Goal: Check status: Check status

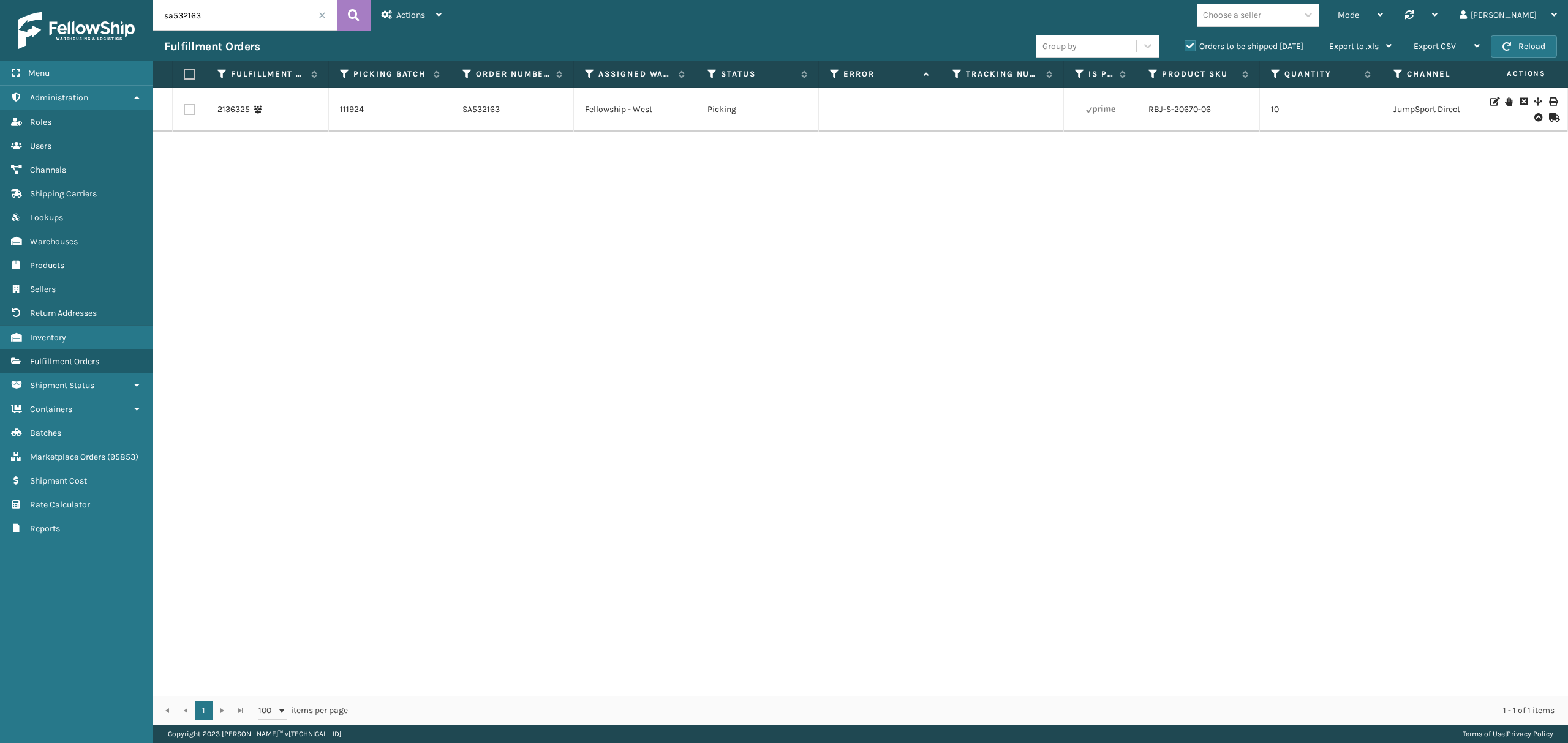
click at [319, 19] on input "sa532163" at bounding box center [245, 15] width 184 height 30
click at [319, 10] on input "sa532163" at bounding box center [245, 15] width 184 height 30
click at [317, 13] on input "sa532163" at bounding box center [245, 15] width 184 height 30
click at [315, 24] on input "sa532163" at bounding box center [245, 15] width 184 height 30
click at [321, 18] on span at bounding box center [322, 15] width 8 height 8
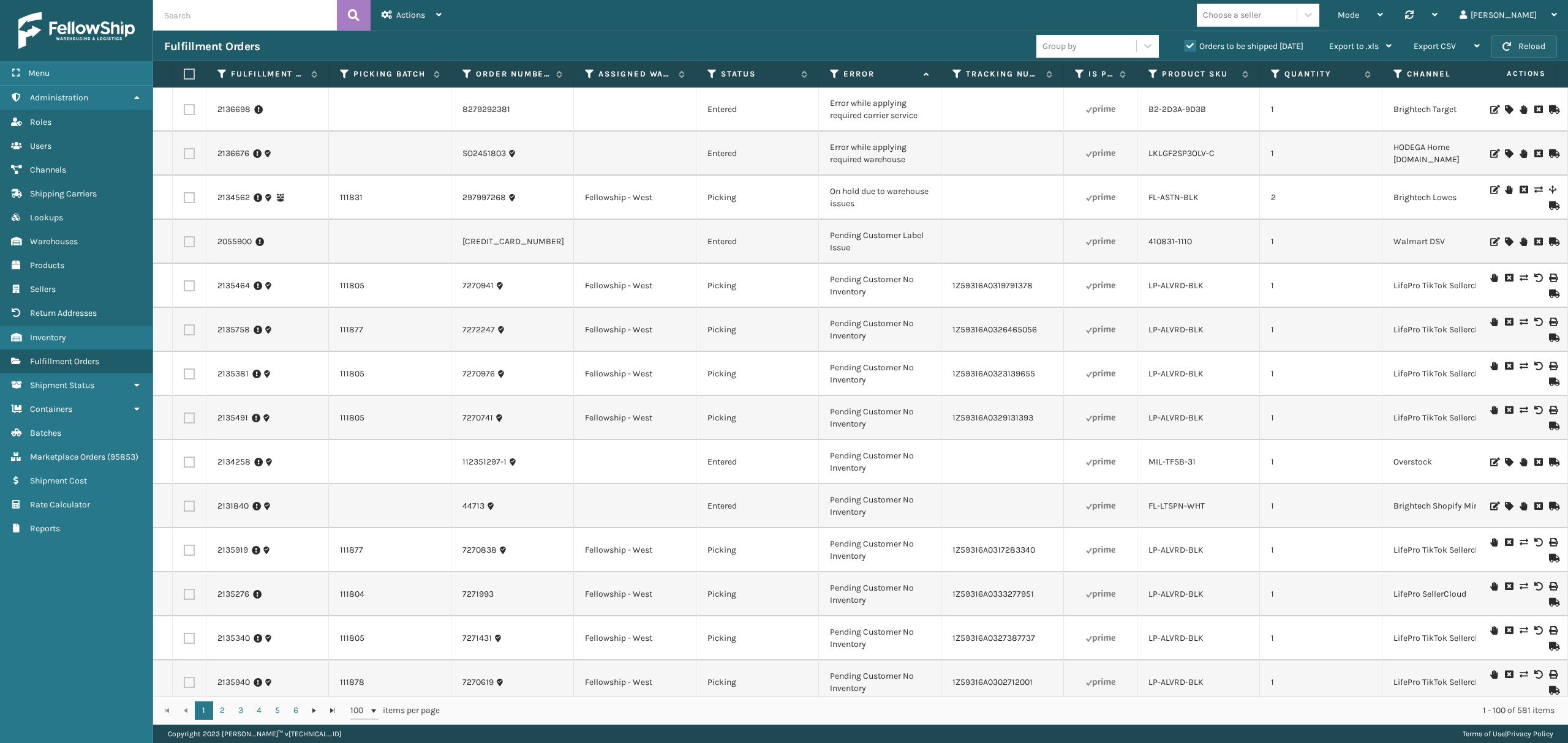
click at [1495, 54] on button "Reload" at bounding box center [1523, 46] width 66 height 22
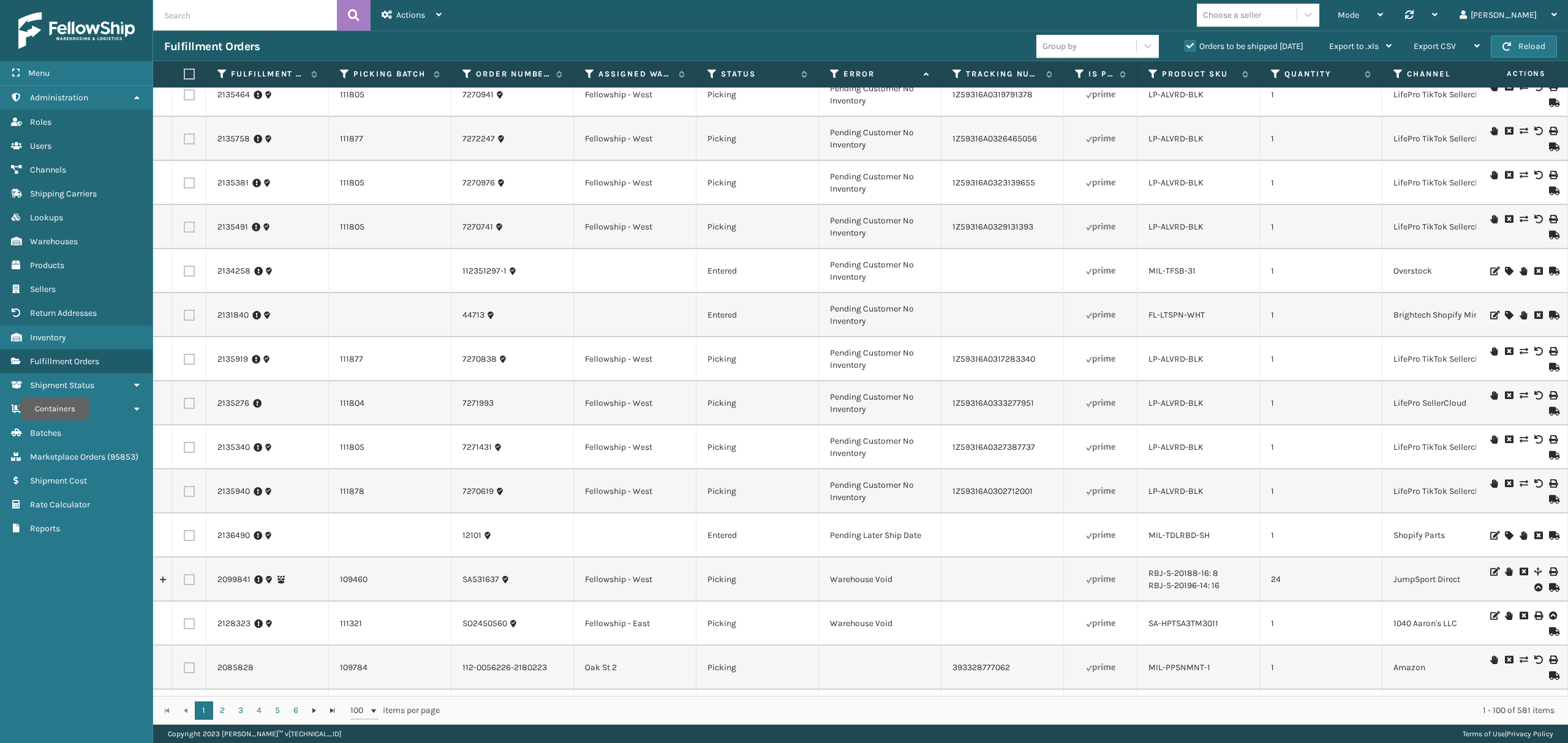
scroll to position [163, 0]
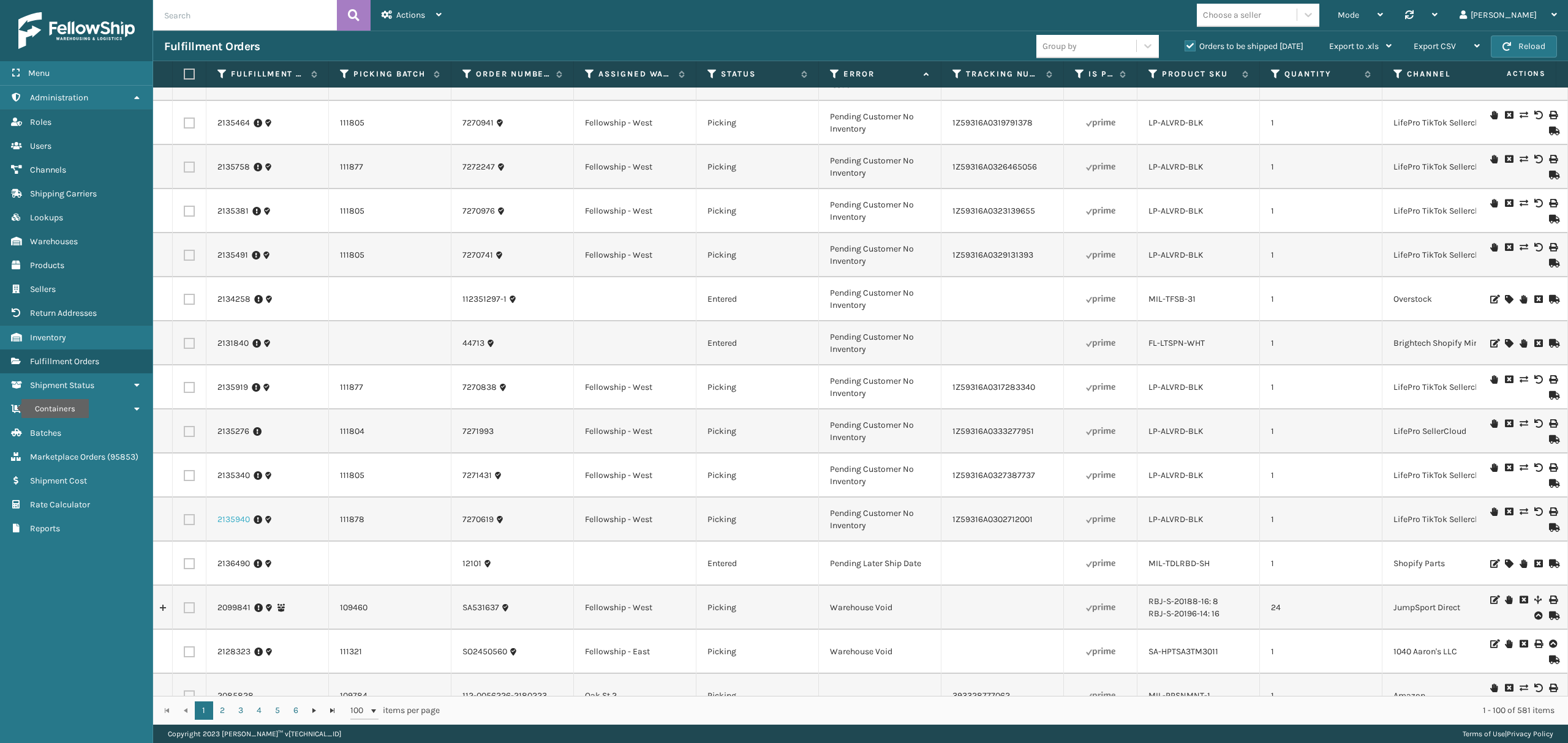
click at [227, 518] on link "2135940" at bounding box center [234, 520] width 33 height 12
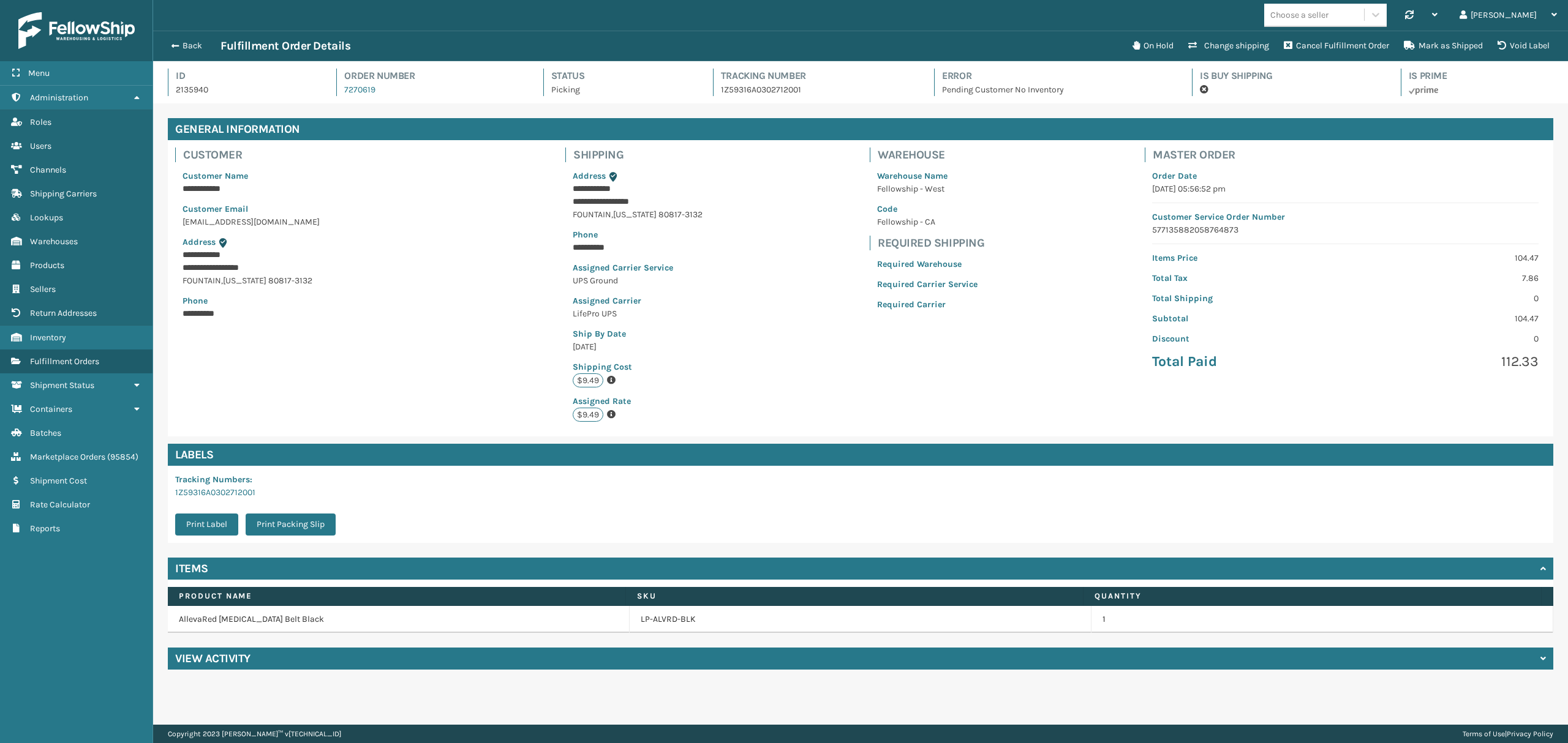
scroll to position [28, 1414]
click at [246, 659] on h4 "View Activity" at bounding box center [213, 658] width 76 height 15
drag, startPoint x: 182, startPoint y: 37, endPoint x: 189, endPoint y: 39, distance: 7.3
click at [182, 37] on div "Back Fulfillment Order Details On Hold Change shipping Cancel Fulfillment Order…" at bounding box center [861, 46] width 1415 height 30
click at [175, 39] on div "Back Fulfillment Order Details" at bounding box center [644, 46] width 961 height 15
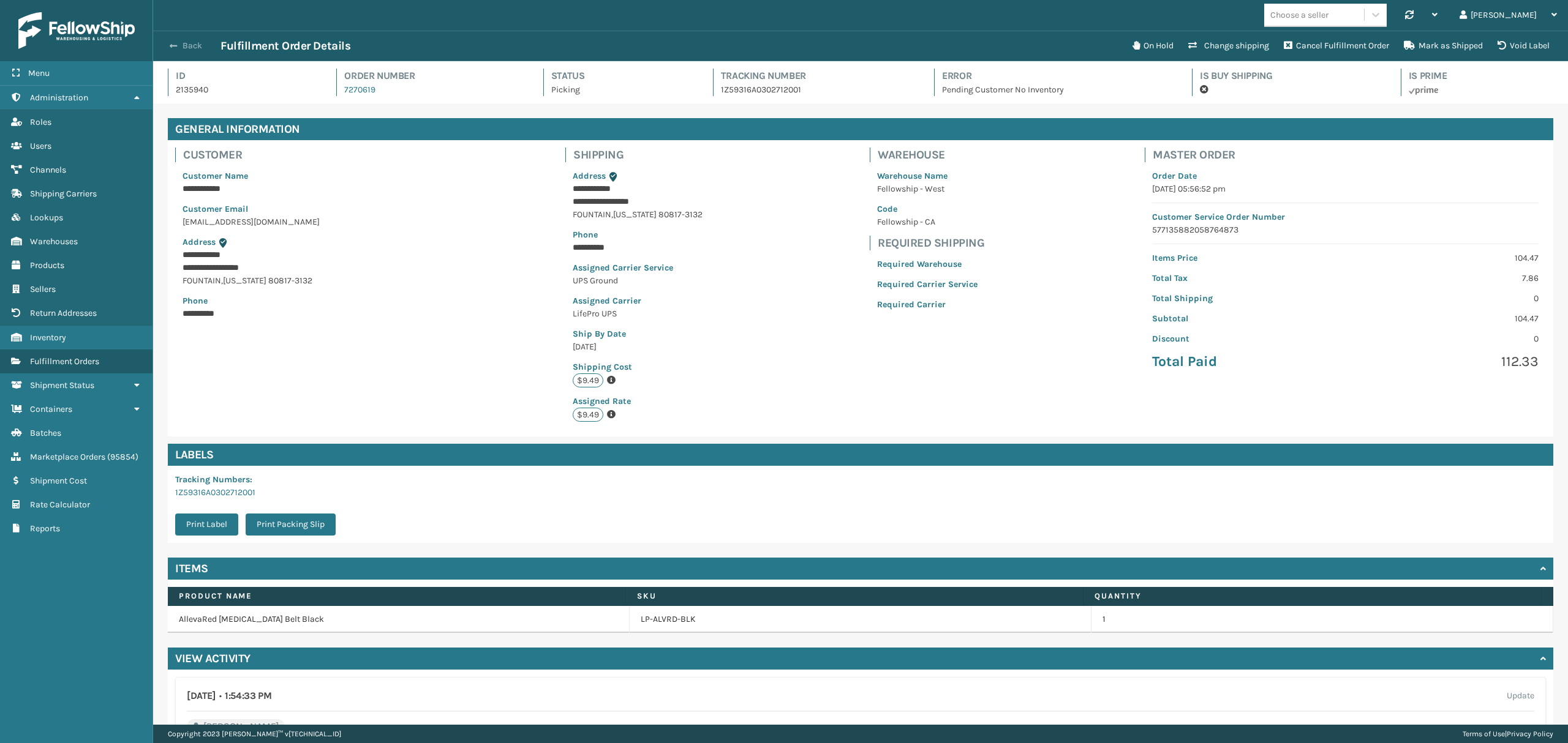
click at [186, 46] on button "Back" at bounding box center [192, 46] width 56 height 11
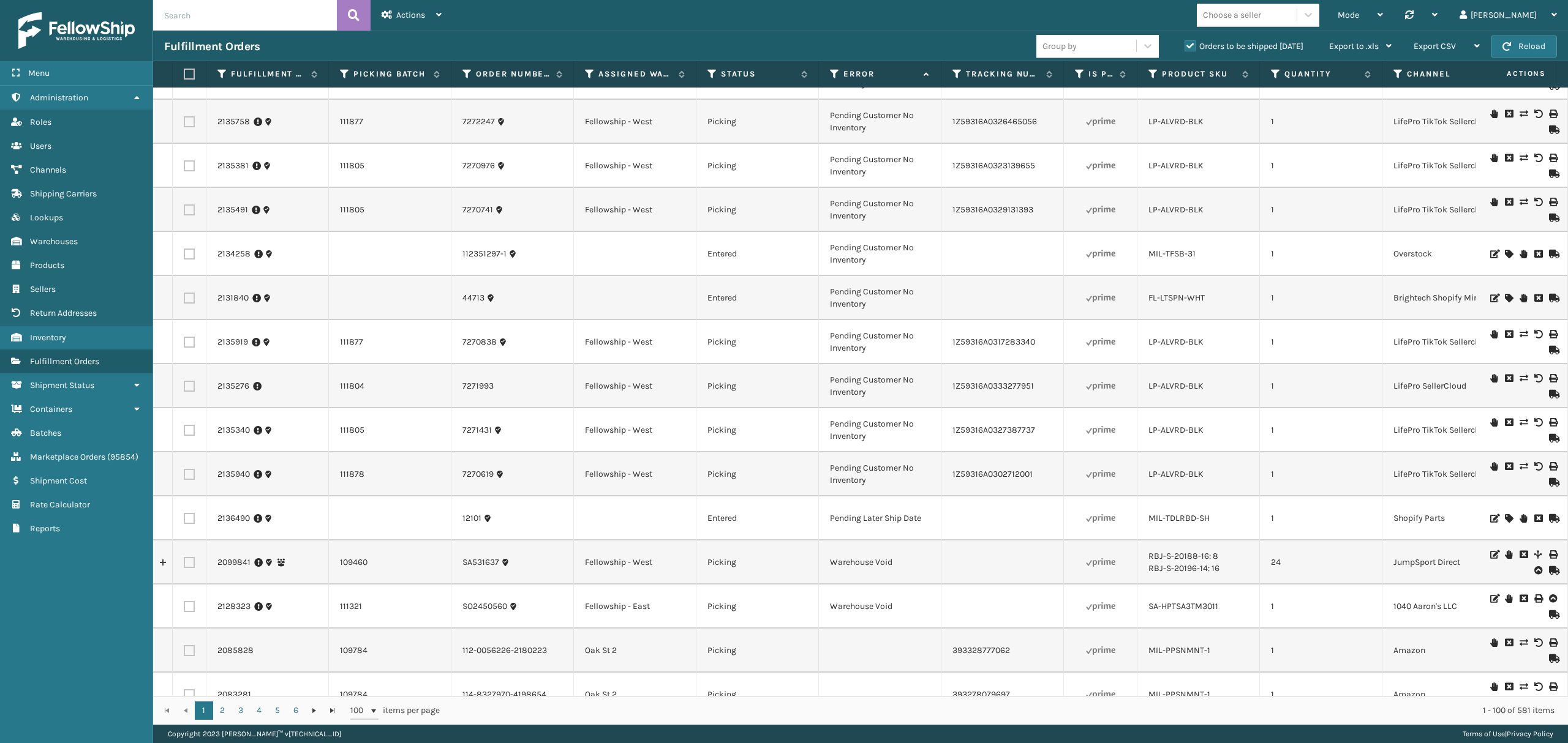
scroll to position [245, 0]
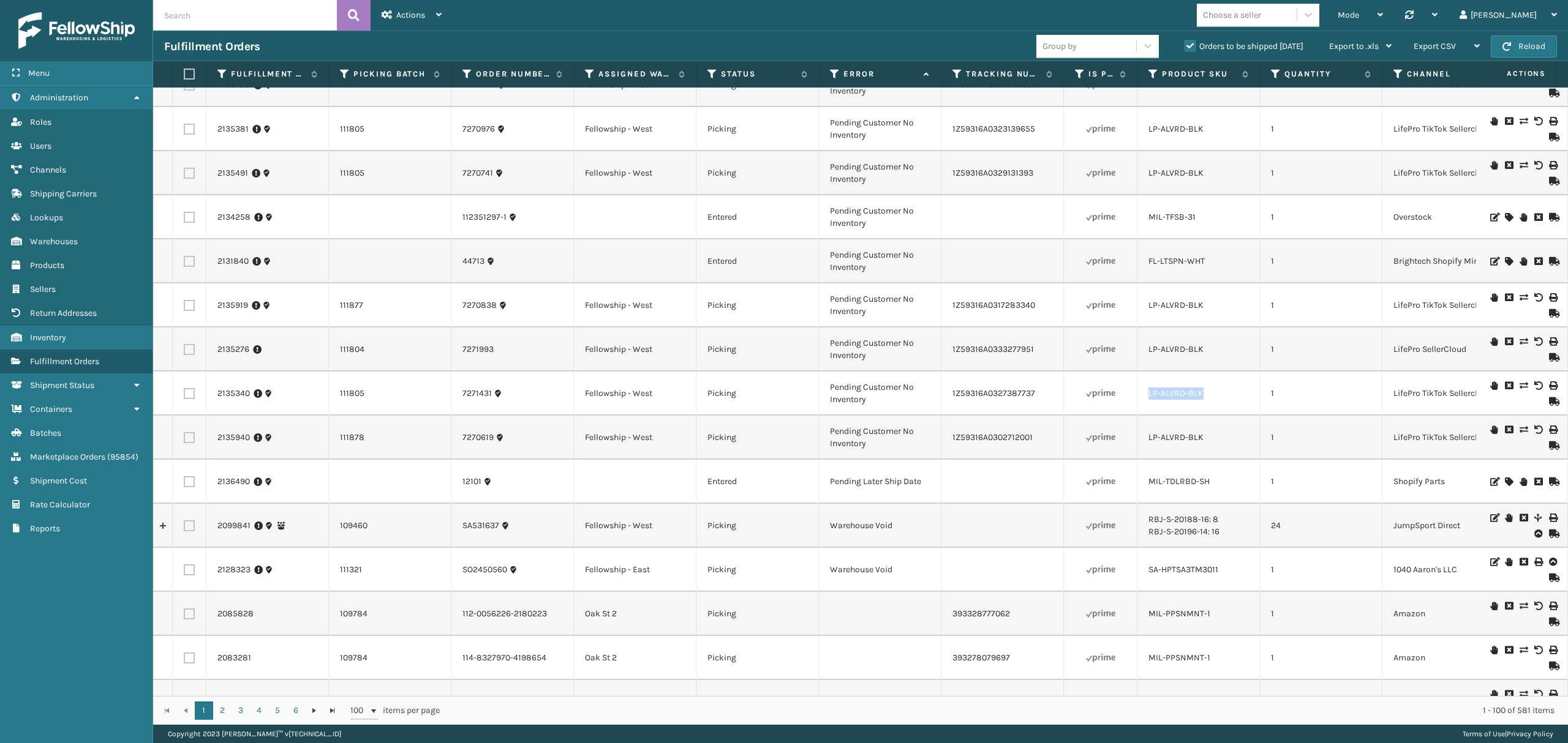
copy link "LP-ALVRD-BLK"
drag, startPoint x: 1147, startPoint y: 394, endPoint x: 1201, endPoint y: 397, distance: 54.1
click at [1201, 397] on td "LP-ALVRD-BLK" at bounding box center [1198, 393] width 123 height 44
click at [1520, 39] on button "Reload" at bounding box center [1523, 46] width 66 height 22
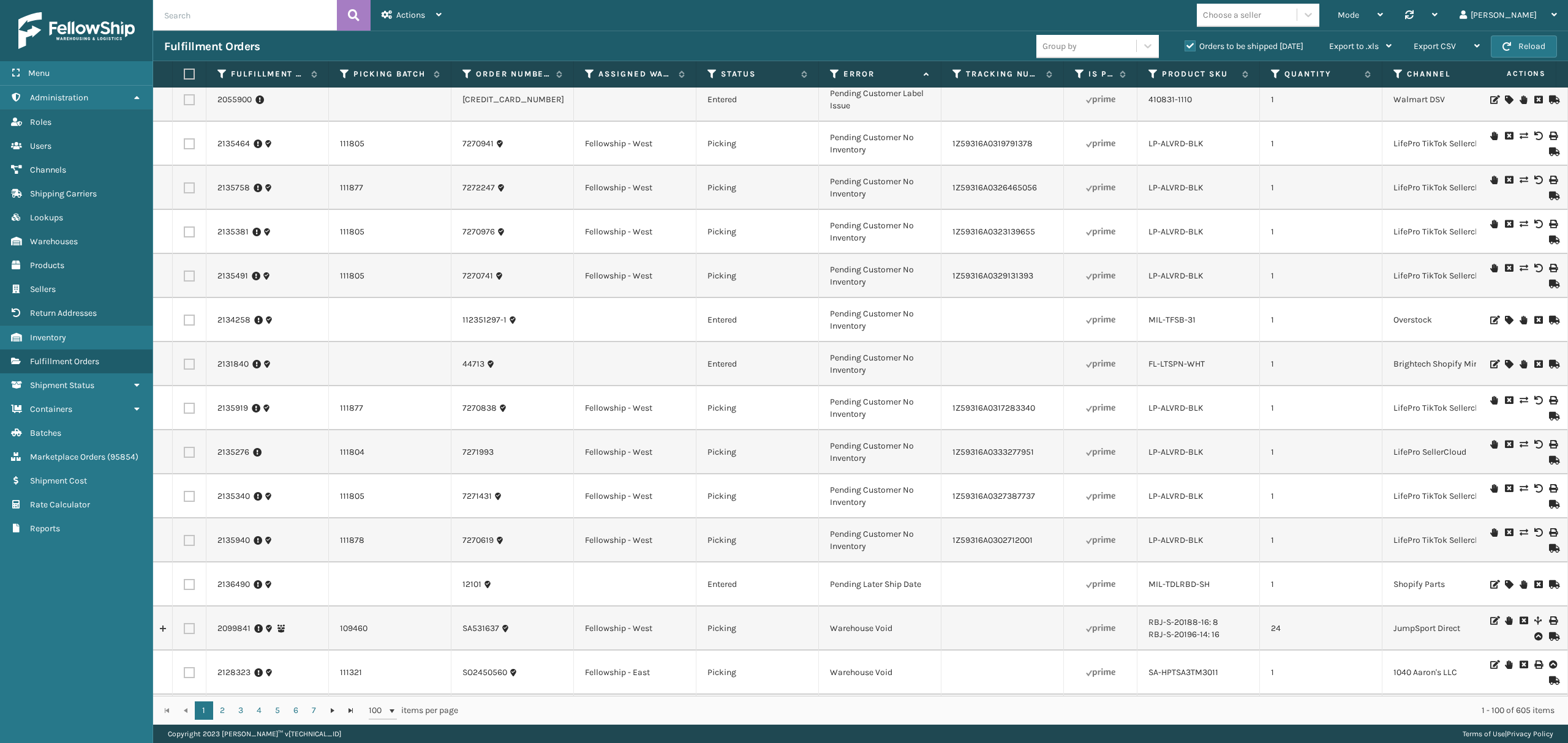
scroll to position [163, 0]
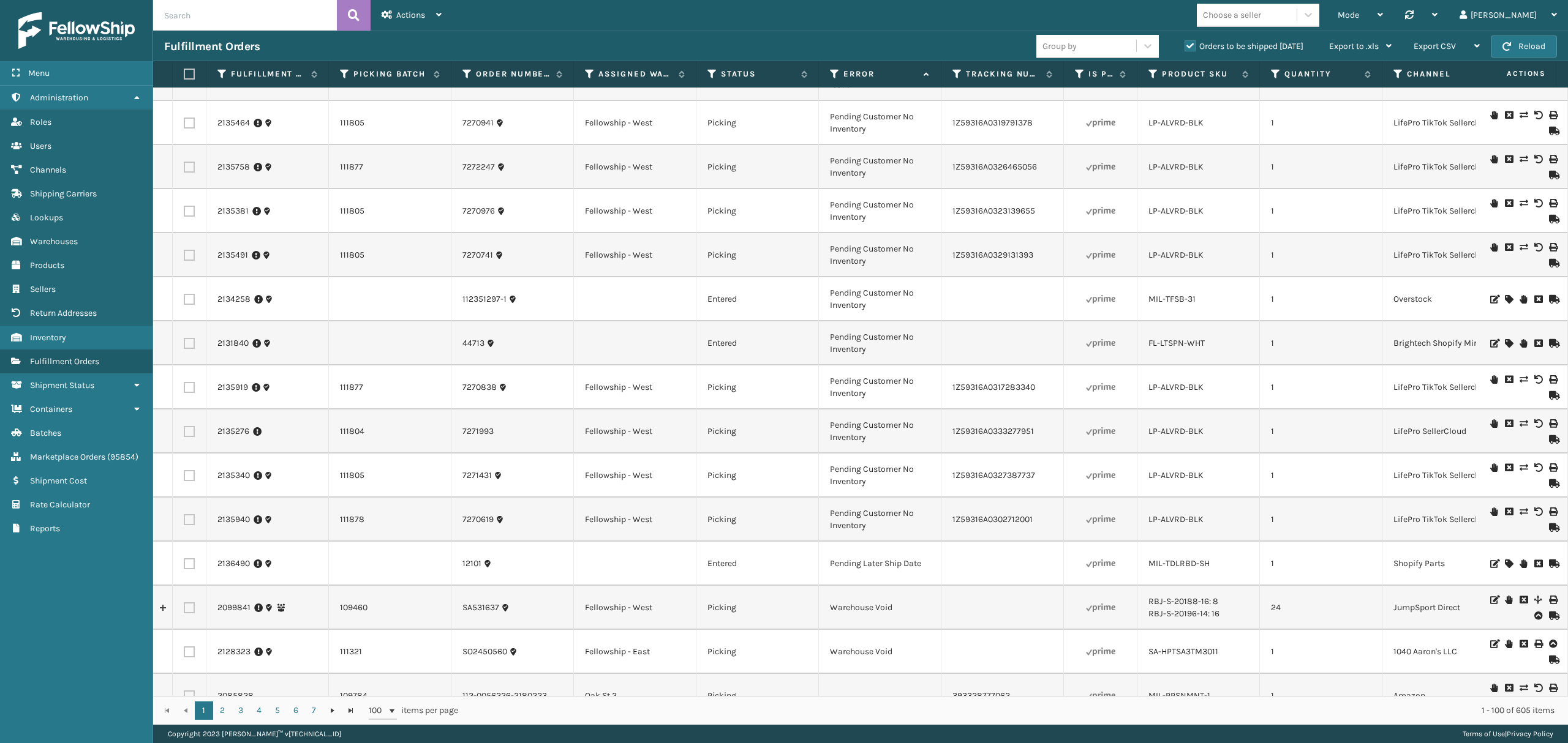
click at [586, 66] on th "Assigned Warehouse" at bounding box center [635, 74] width 123 height 26
click at [588, 77] on icon at bounding box center [590, 74] width 10 height 11
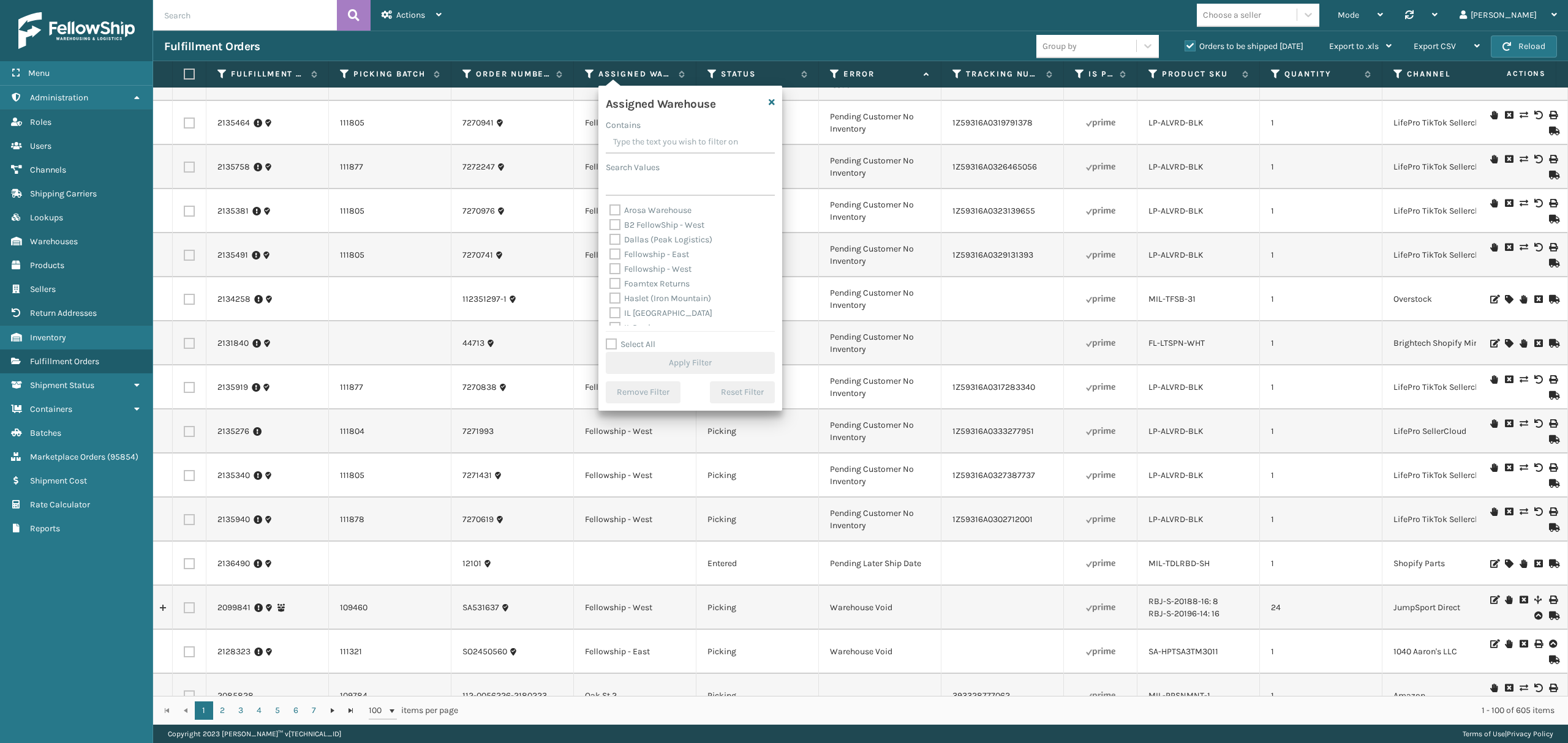
click at [647, 275] on div "Fellowship - West" at bounding box center [689, 269] width 161 height 15
click at [646, 268] on label "Fellowship - West" at bounding box center [650, 269] width 82 height 10
click at [610, 268] on input "Fellowship - West" at bounding box center [609, 265] width 1 height 8
checkbox input "true"
click at [675, 361] on button "Apply Filter" at bounding box center [690, 363] width 169 height 22
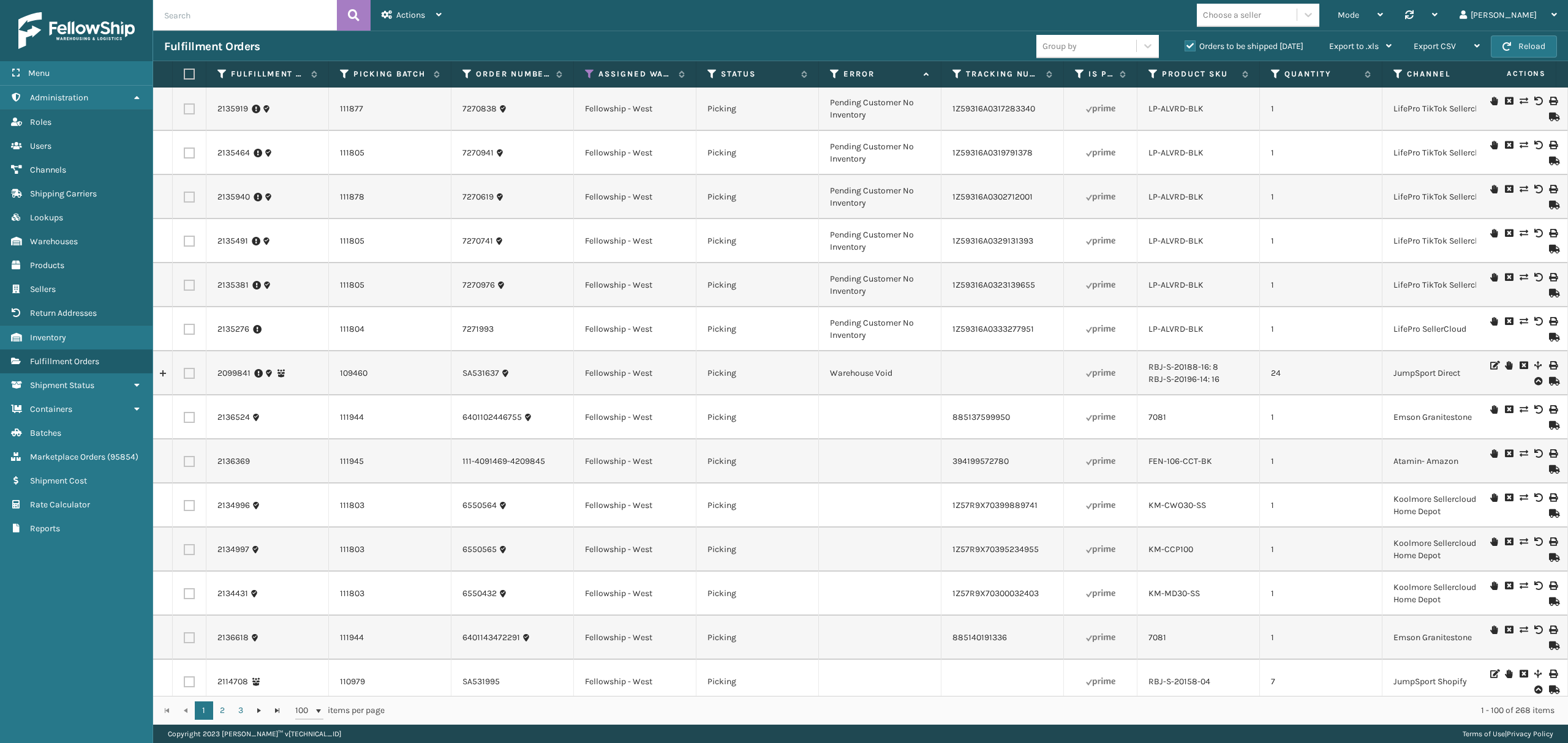
scroll to position [0, 0]
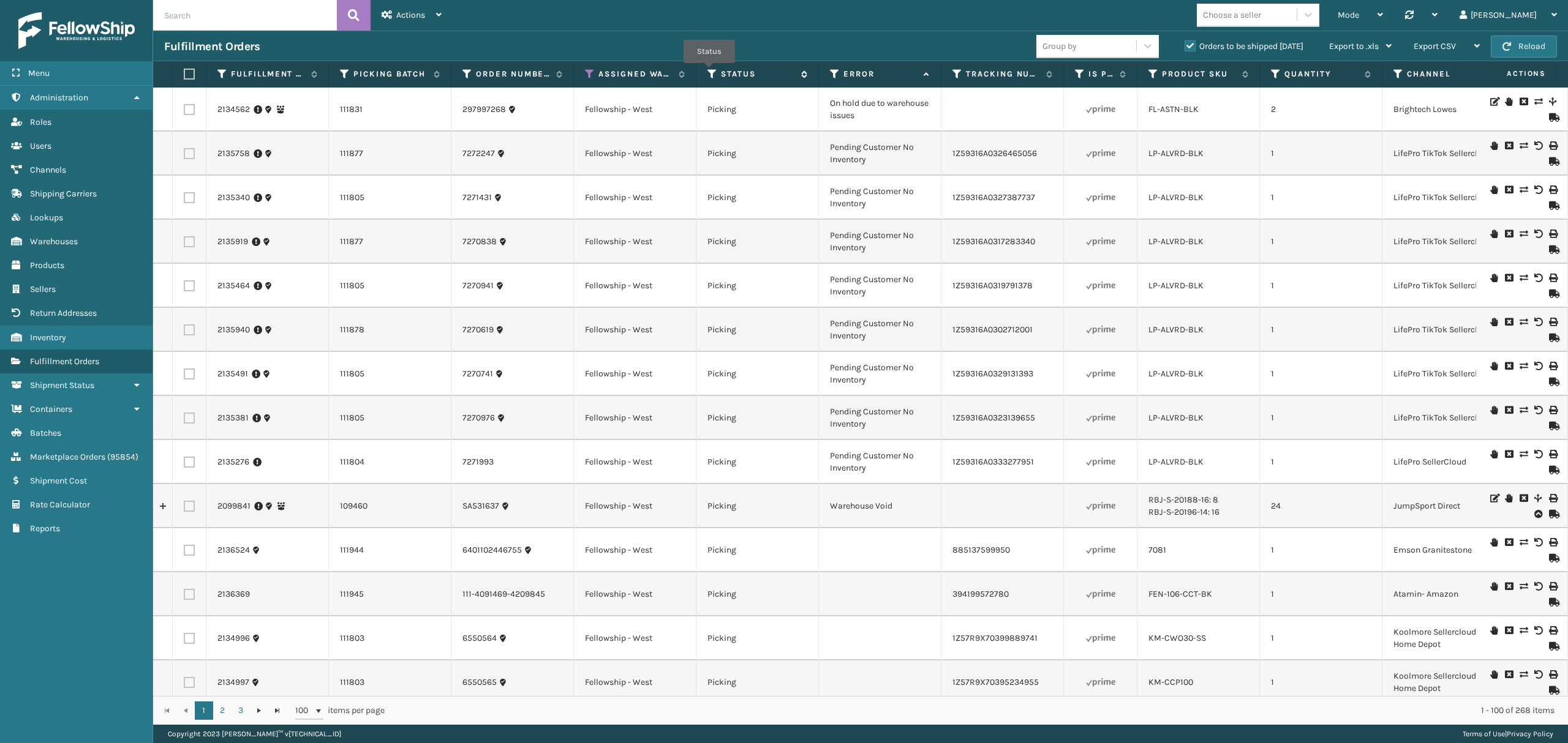
drag, startPoint x: 709, startPoint y: 72, endPoint x: 713, endPoint y: 79, distance: 8.1
click at [710, 73] on icon at bounding box center [712, 74] width 10 height 11
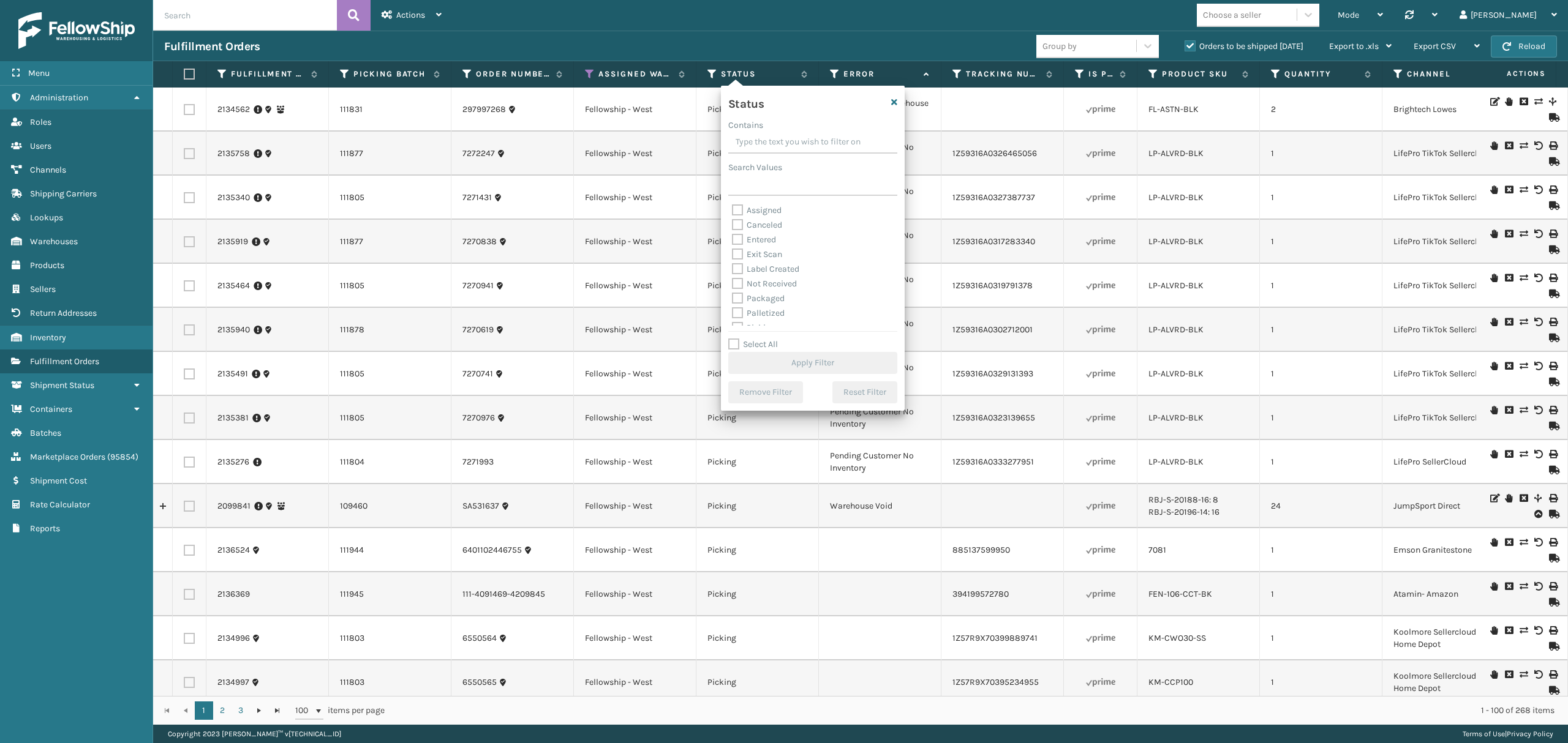
scroll to position [69, 0]
click at [761, 258] on label "Picking" at bounding box center [753, 259] width 44 height 10
click at [732, 258] on input "Picking" at bounding box center [732, 256] width 1 height 8
checkbox input "true"
click at [790, 352] on button "Apply Filter" at bounding box center [813, 363] width 169 height 22
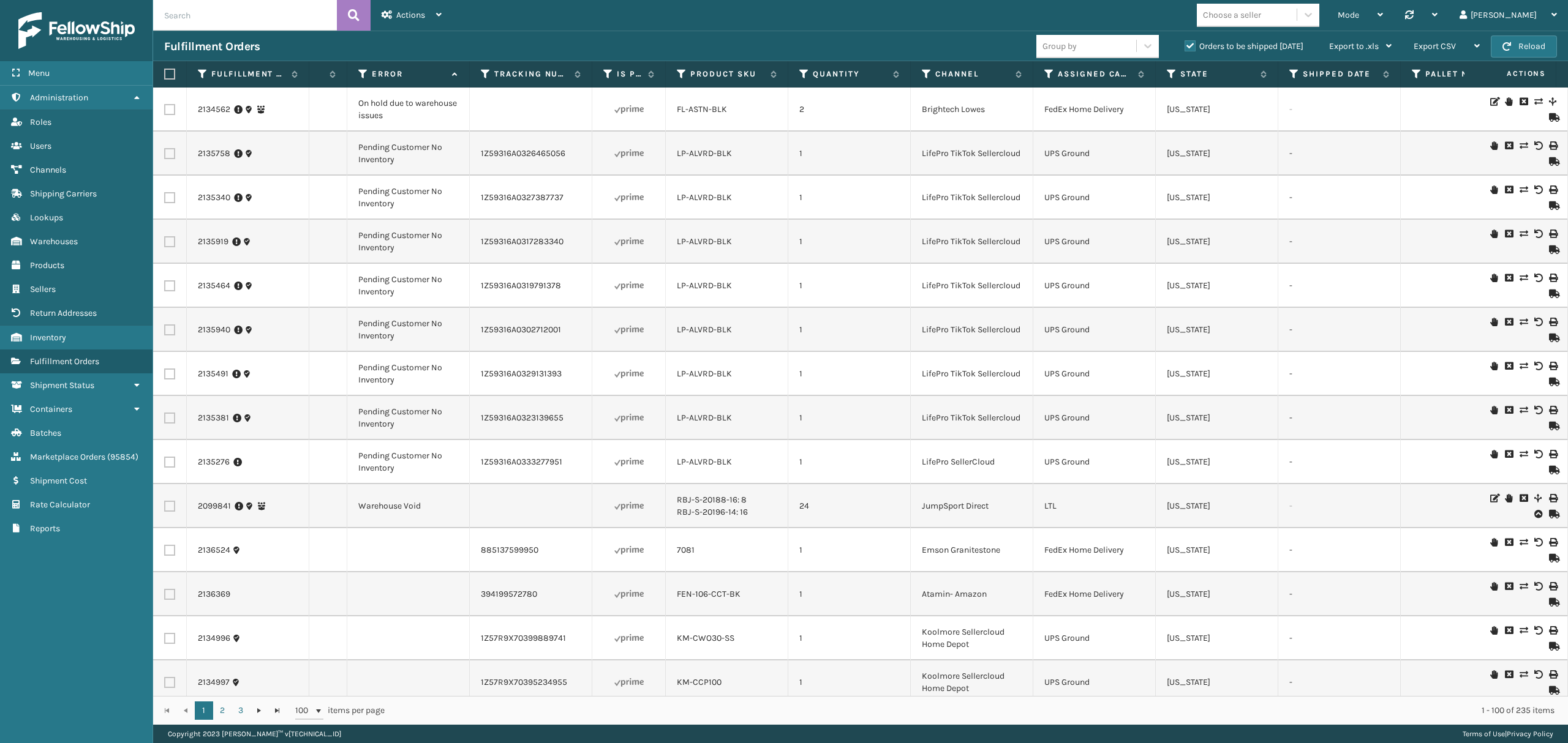
scroll to position [0, 493]
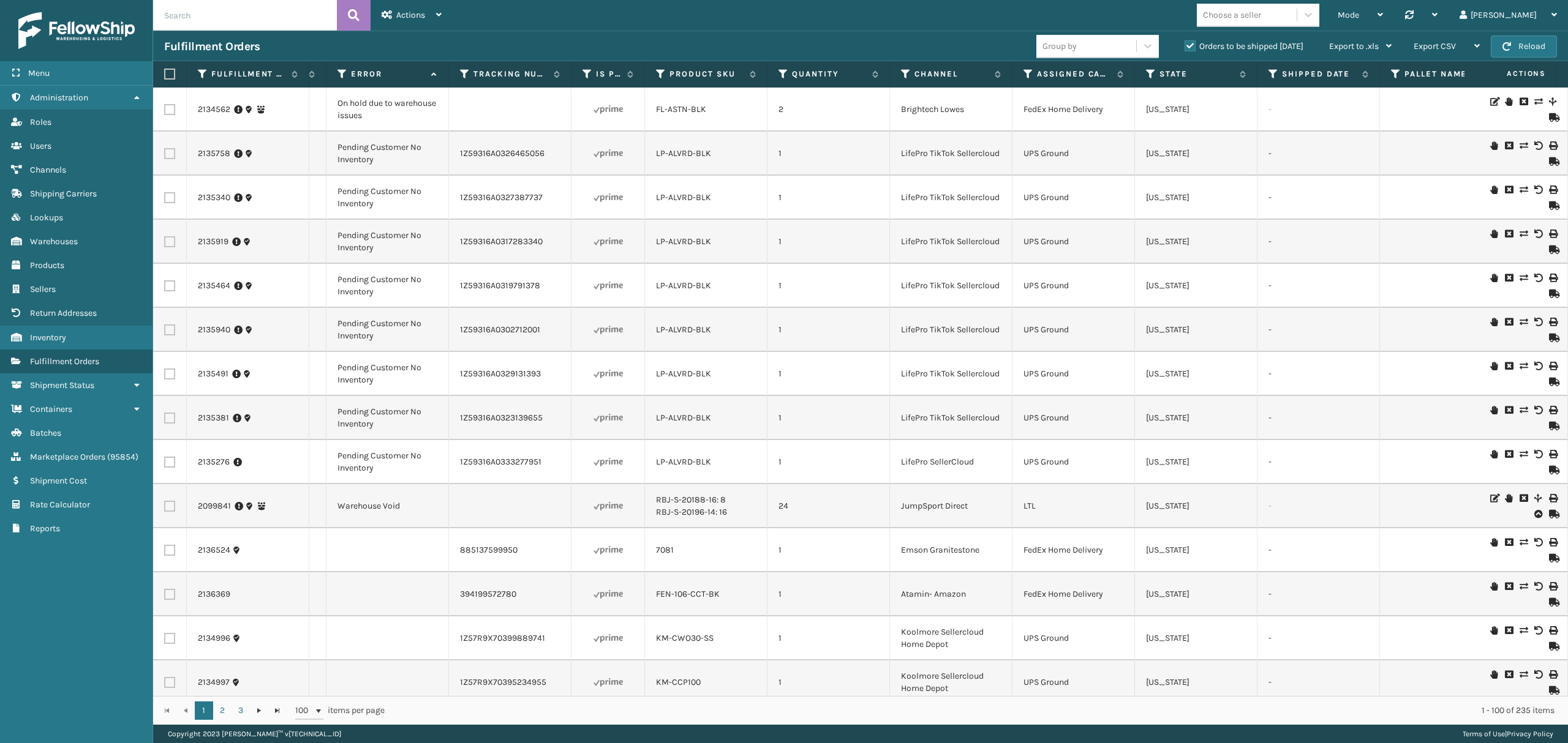
drag, startPoint x: 1021, startPoint y: 70, endPoint x: 1028, endPoint y: 66, distance: 8.1
click at [1025, 69] on th "Assigned Carrier Service" at bounding box center [1073, 74] width 123 height 26
click at [1028, 66] on th "Assigned Carrier Service" at bounding box center [1073, 74] width 123 height 26
click at [1030, 77] on icon at bounding box center [1028, 74] width 10 height 11
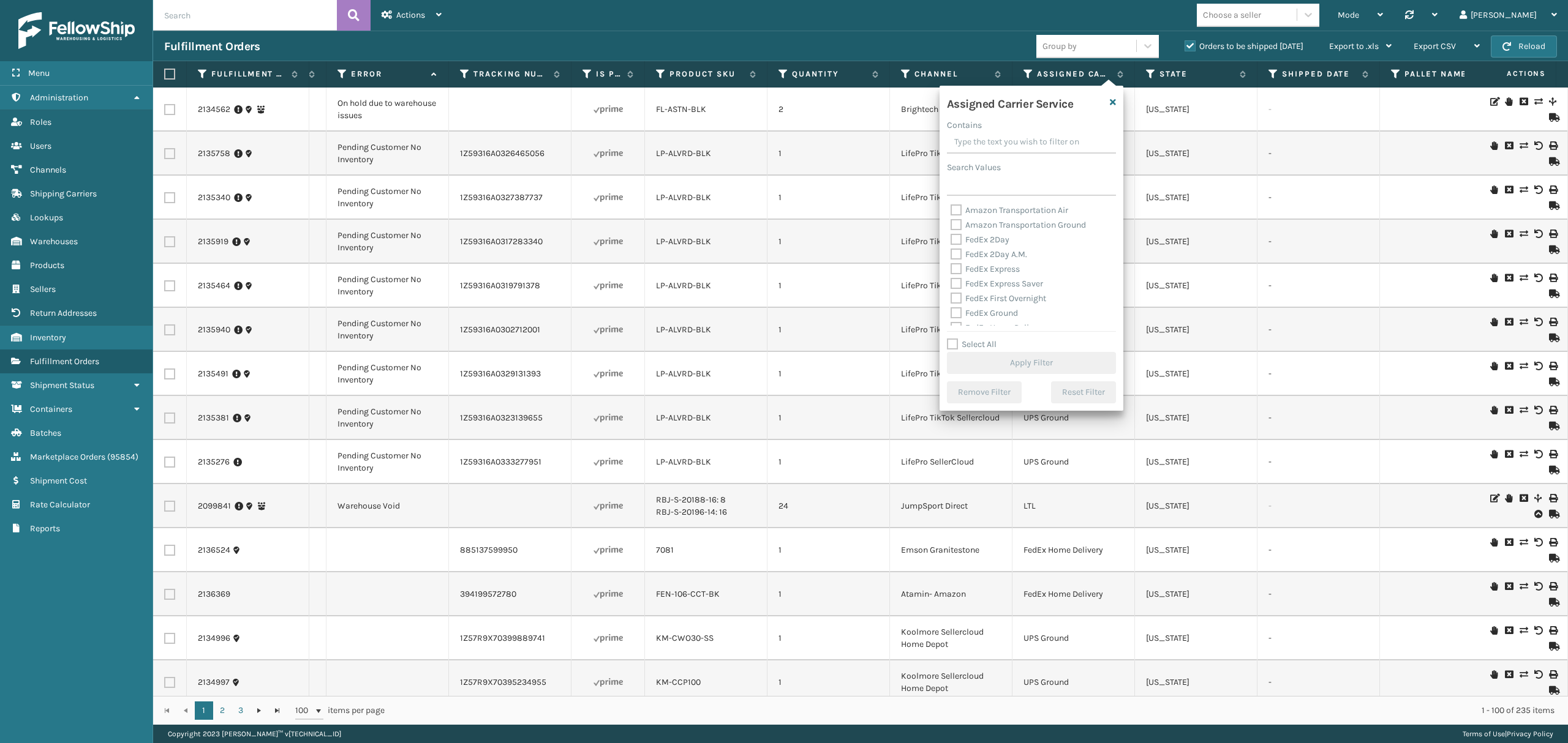
click at [955, 341] on label "Select All" at bounding box center [971, 344] width 50 height 10
click at [955, 339] on input "Select All" at bounding box center [1038, 338] width 184 height 1
checkbox input "true"
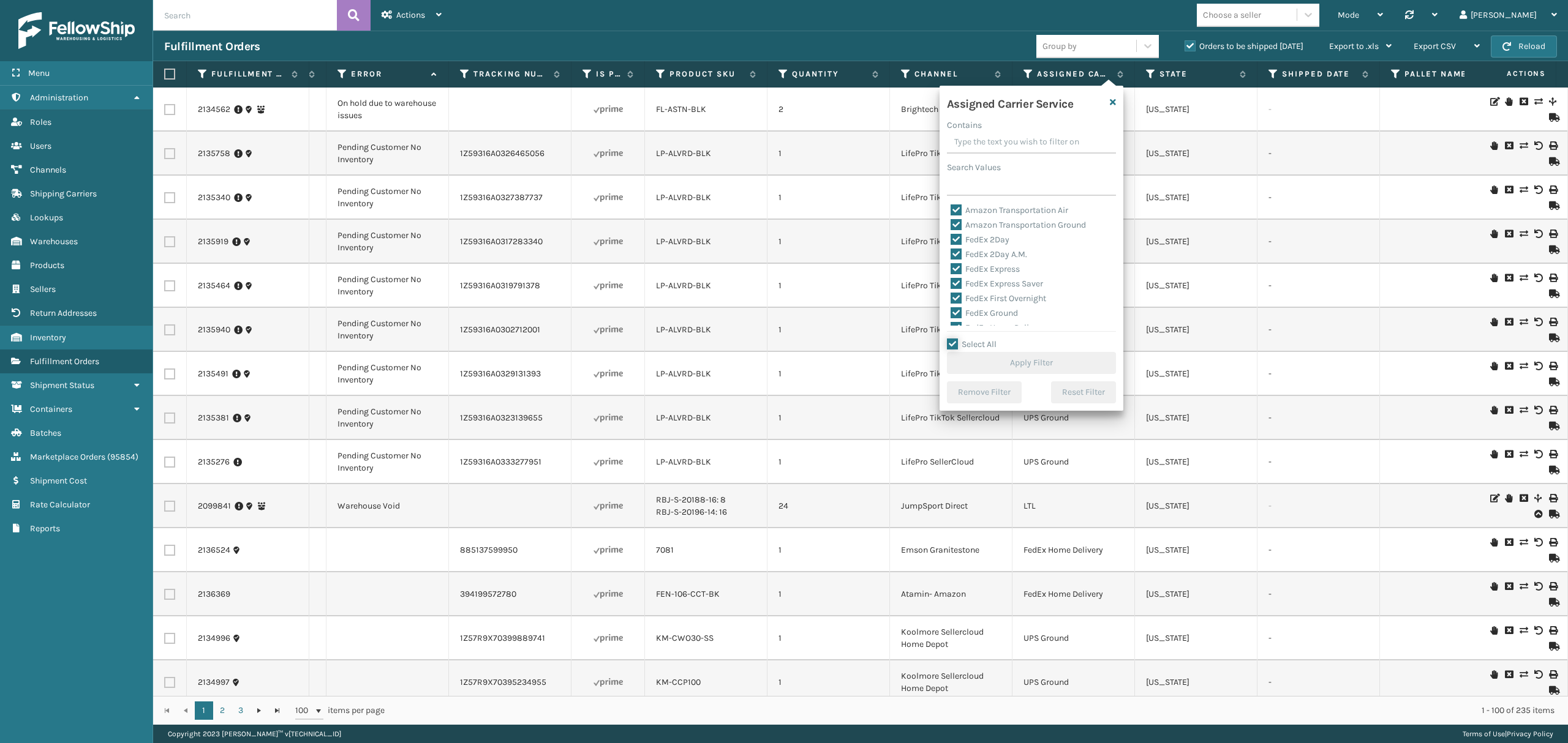
checkbox input "true"
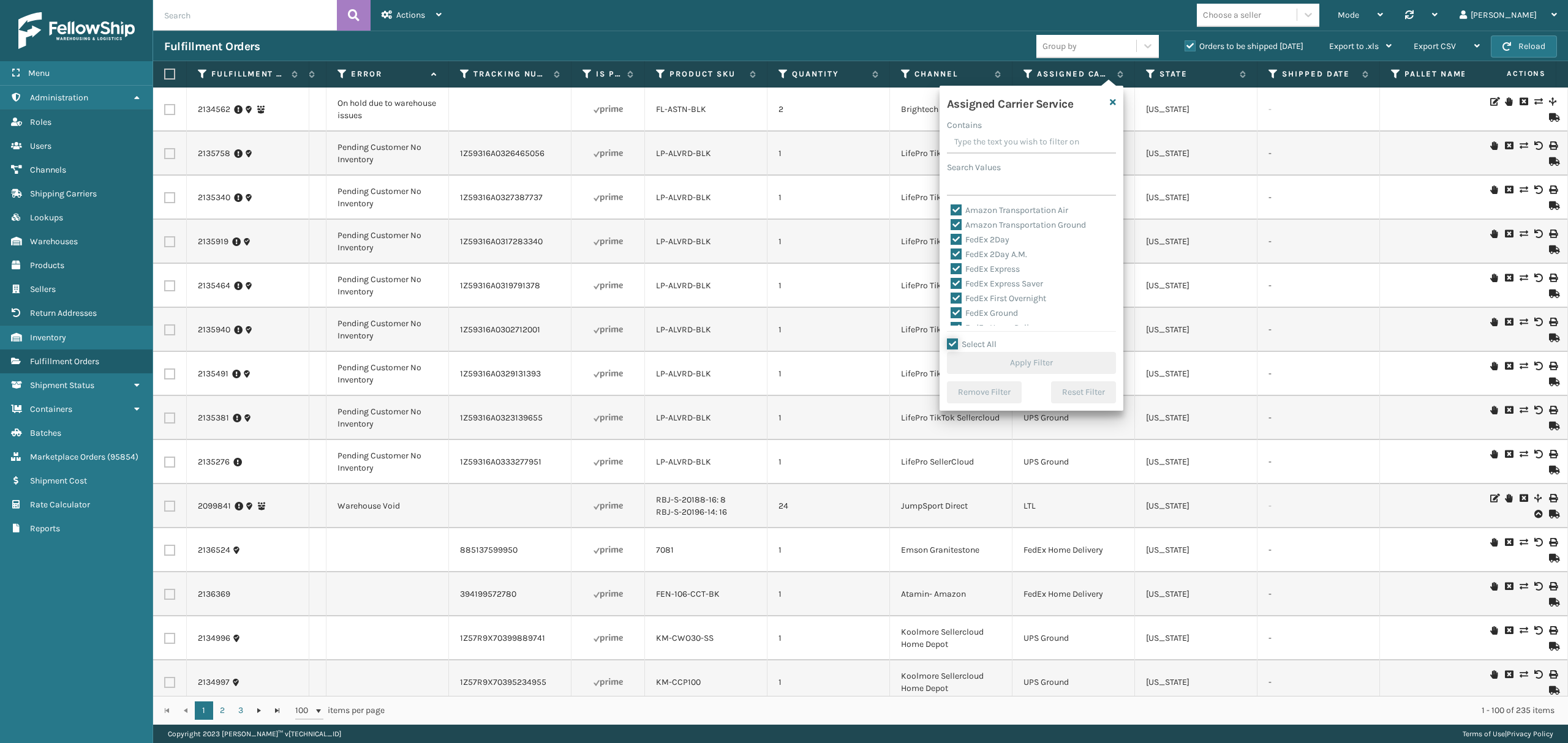
checkbox input "true"
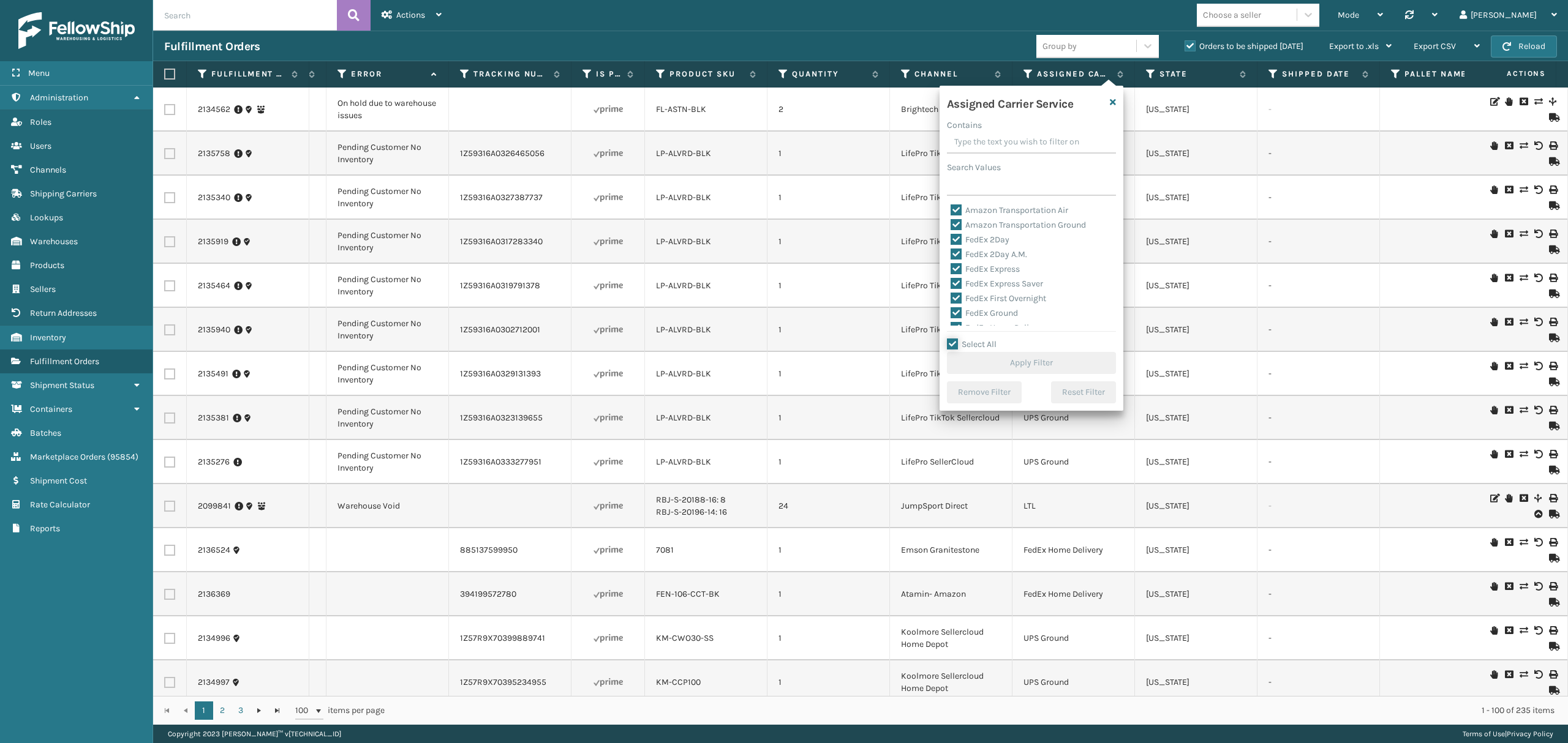
checkbox input "true"
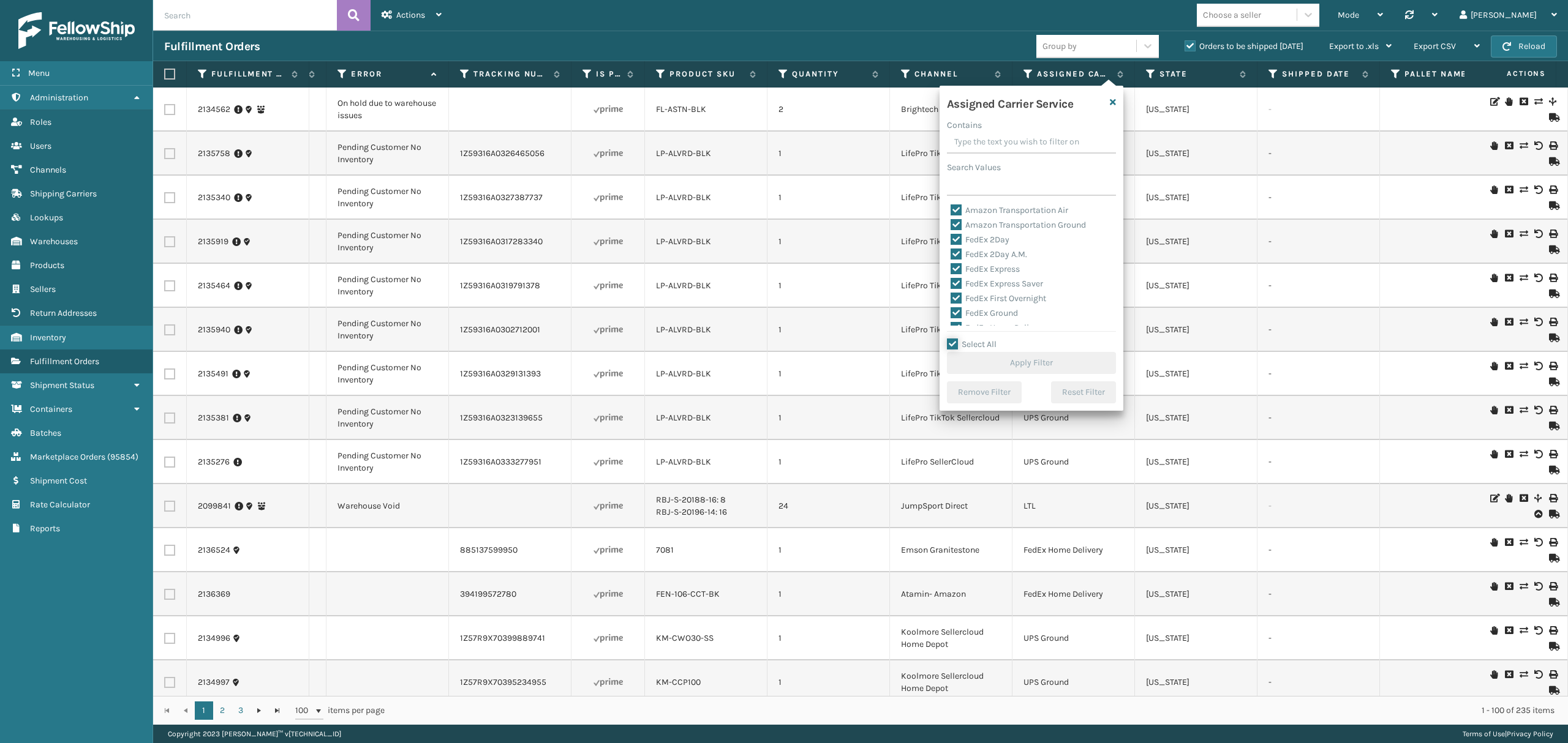
checkbox input "true"
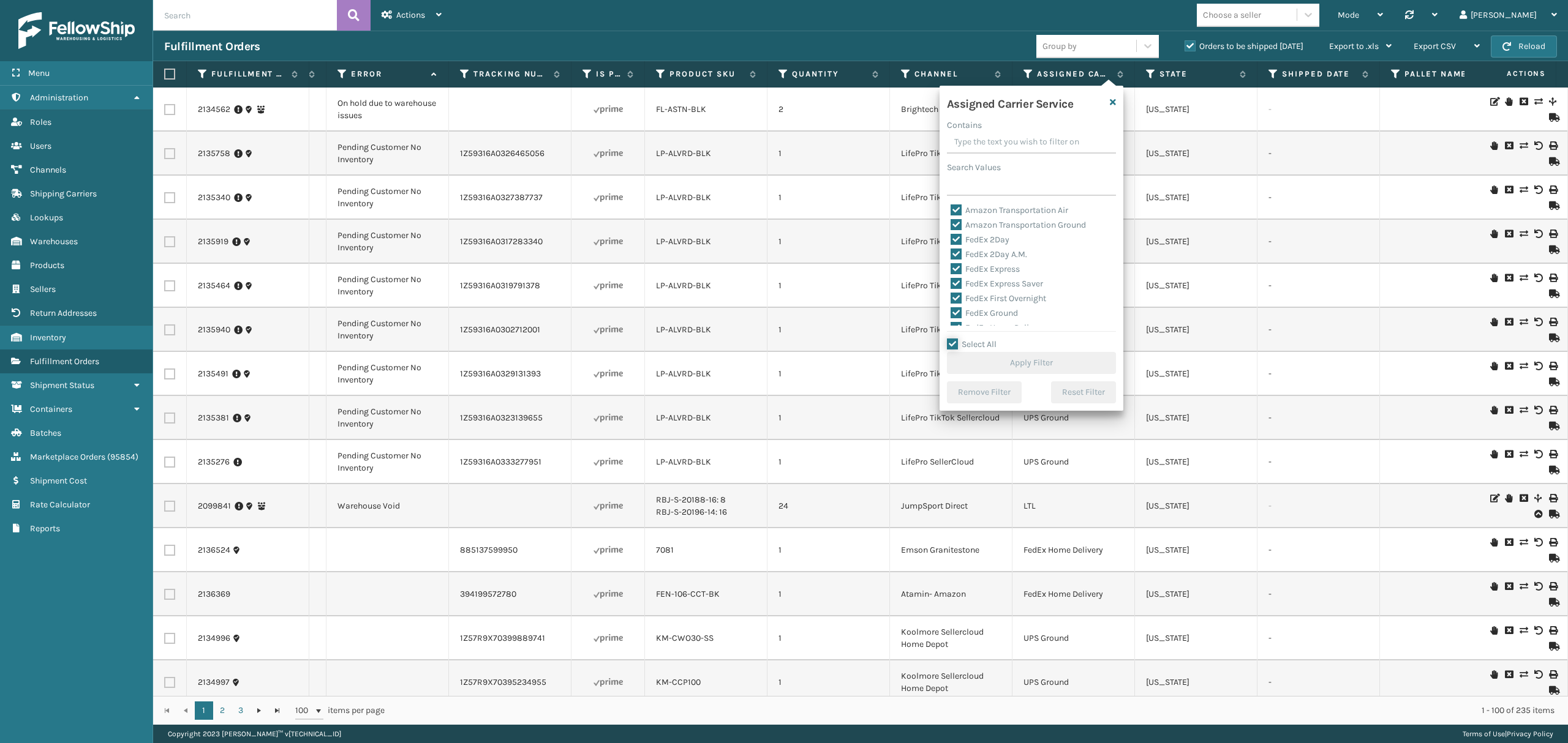
checkbox input "true"
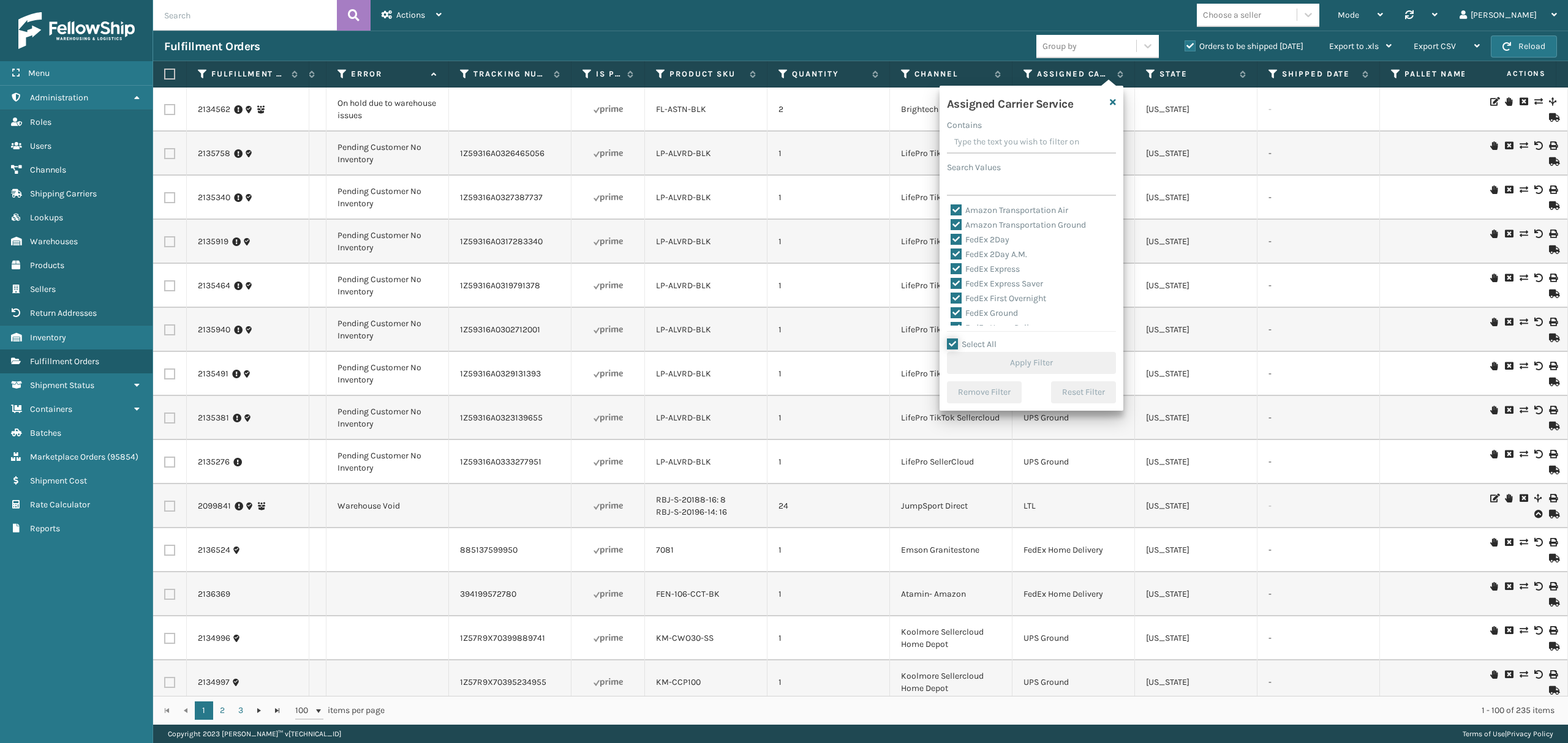
checkbox input "true"
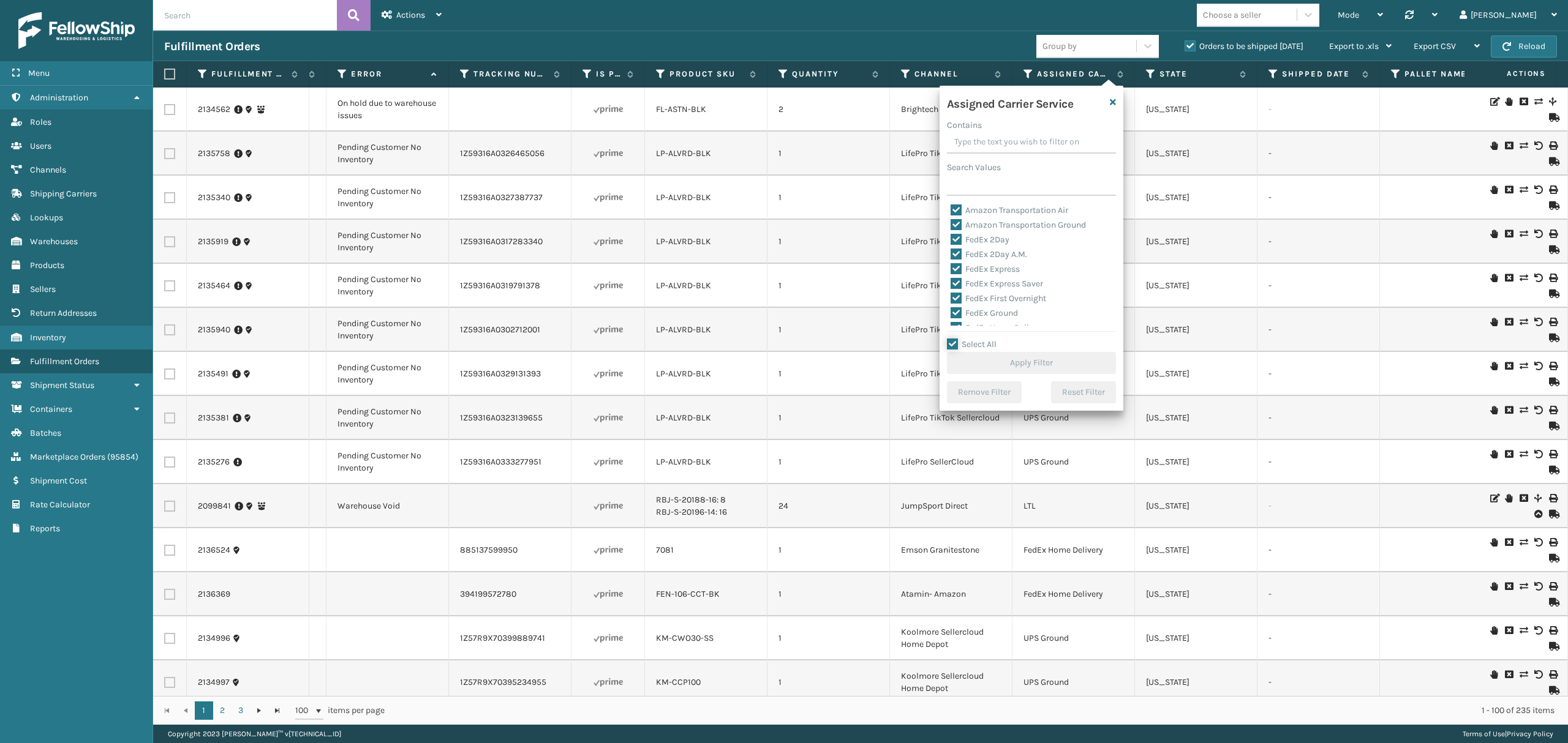
checkbox input "true"
click at [971, 224] on label "LTL" at bounding box center [964, 224] width 27 height 10
click at [951, 224] on input "LTL" at bounding box center [951, 220] width 1 height 8
checkbox input "false"
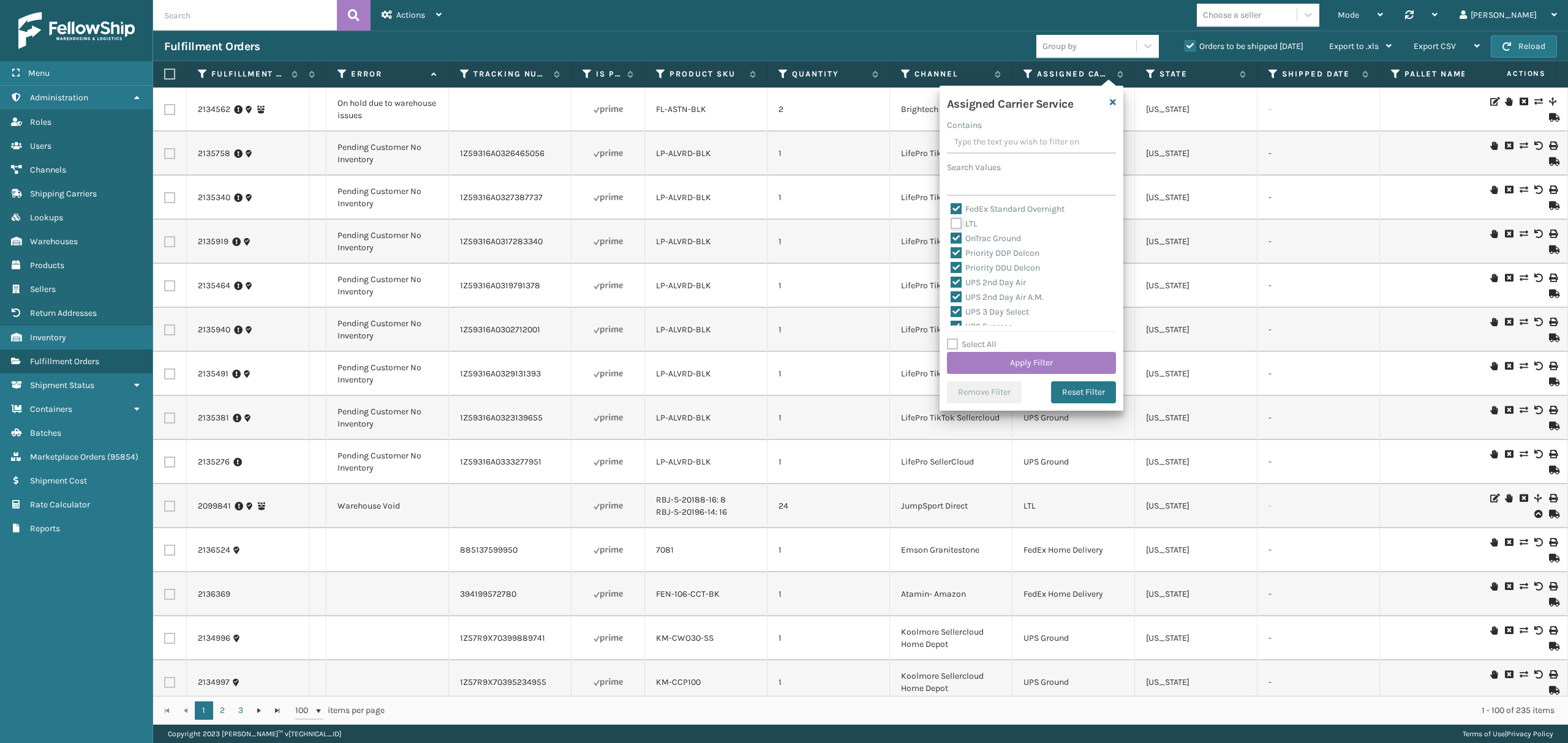
checkbox input "false"
click at [1034, 358] on button "Apply Filter" at bounding box center [1031, 363] width 169 height 22
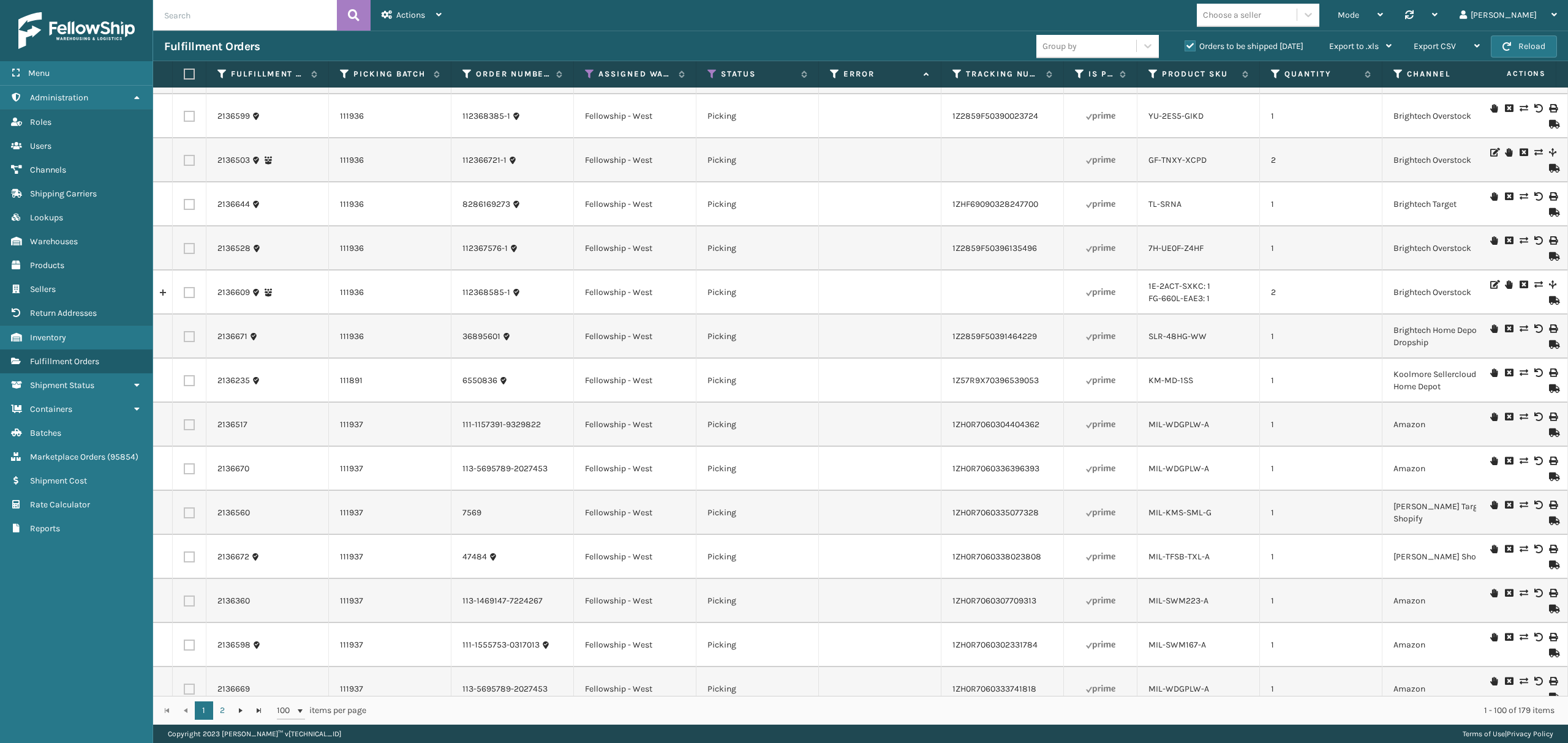
scroll to position [3345, 0]
click at [223, 713] on link "2" at bounding box center [222, 710] width 19 height 19
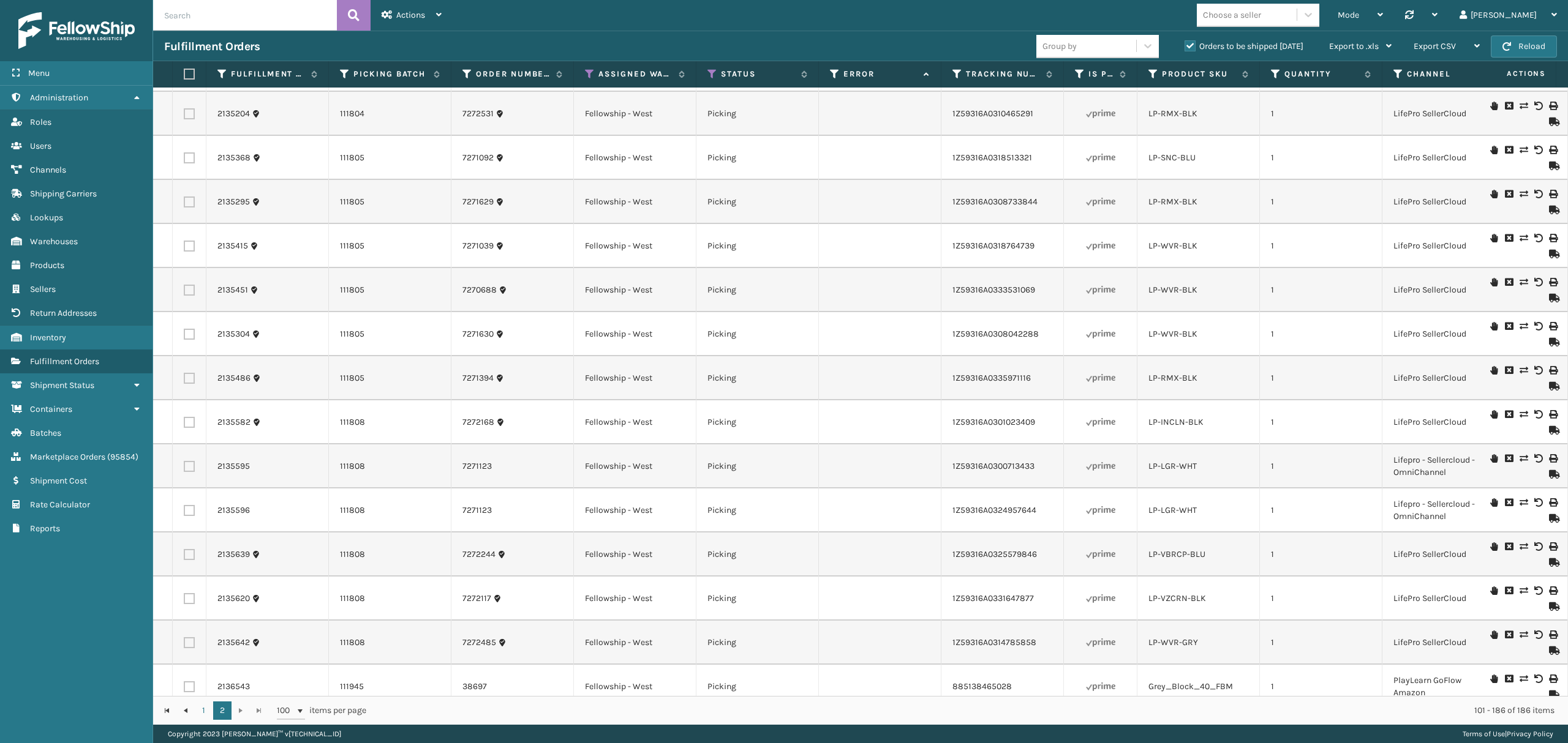
scroll to position [1725, 0]
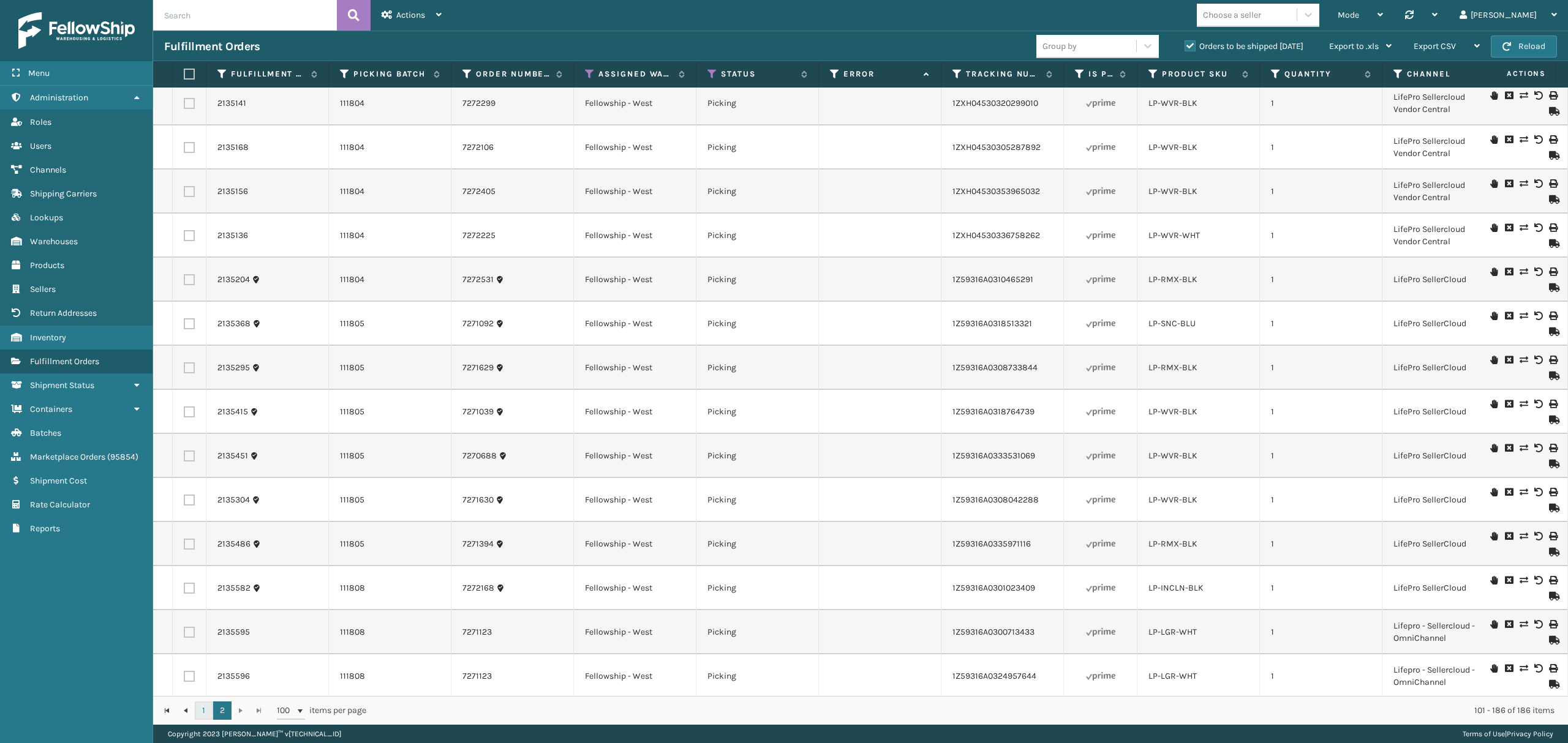
click at [197, 708] on link "1" at bounding box center [204, 710] width 19 height 19
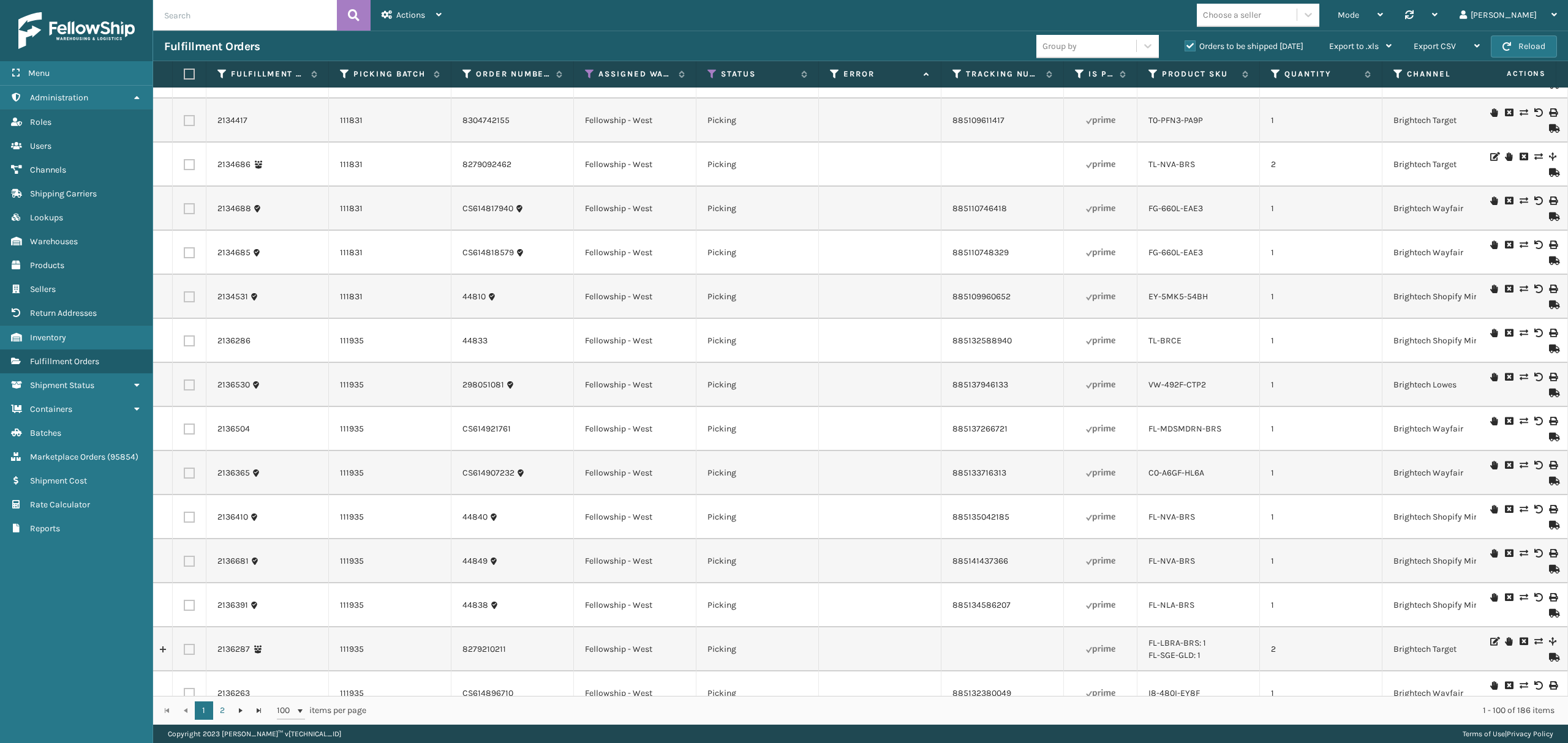
scroll to position [571, 0]
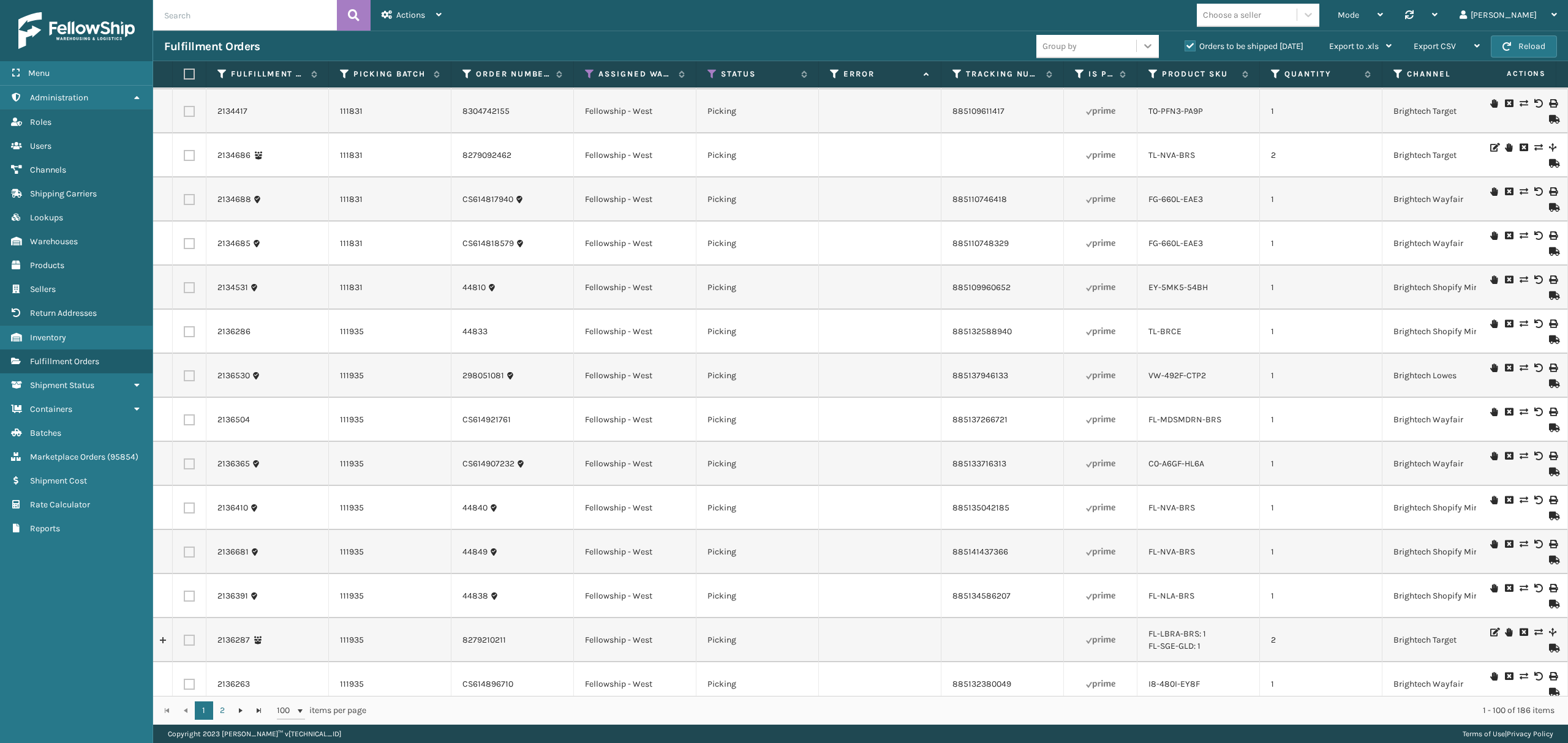
click at [1152, 47] on icon at bounding box center [1147, 46] width 12 height 12
click at [1064, 99] on div "SKU" at bounding box center [1097, 99] width 123 height 23
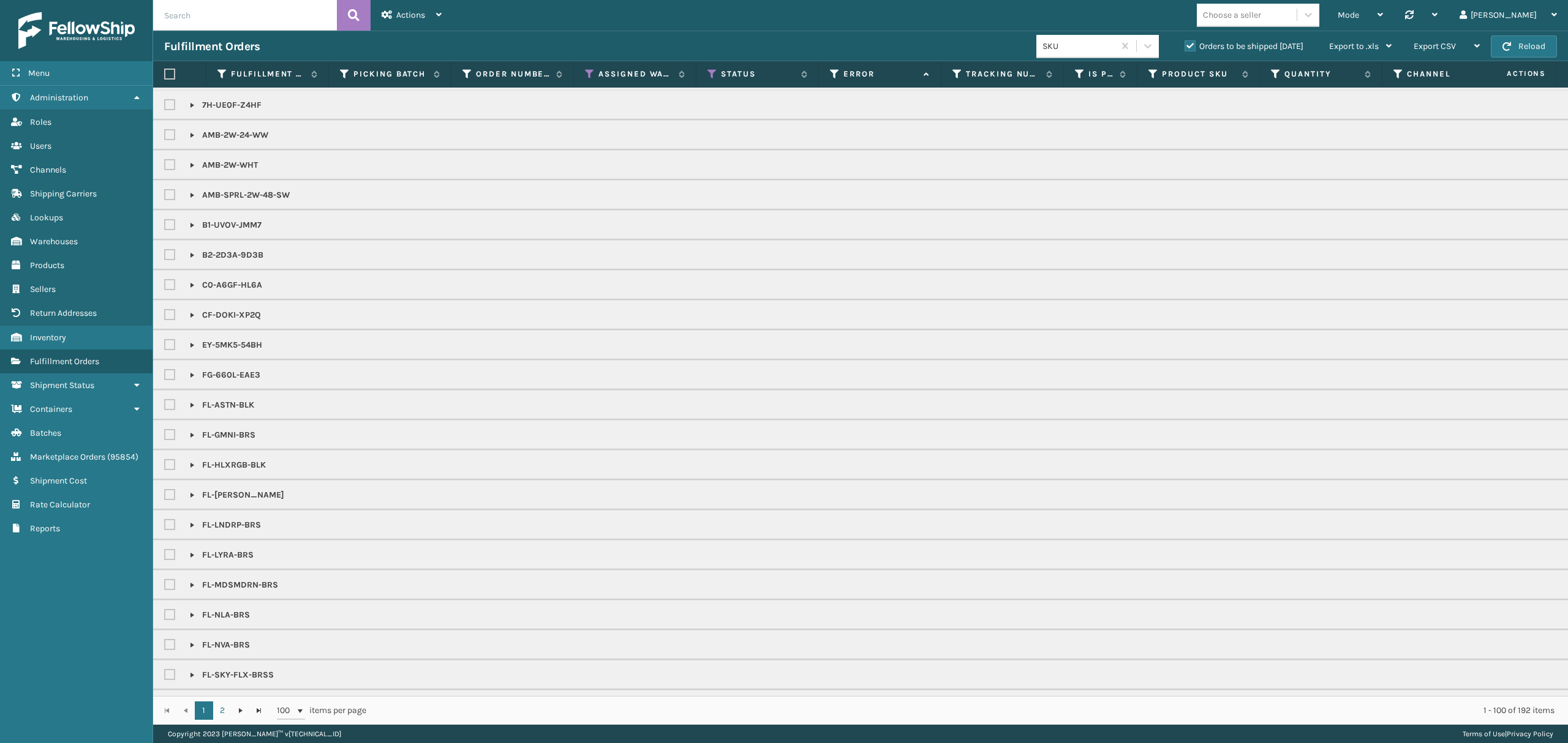
scroll to position [82, 0]
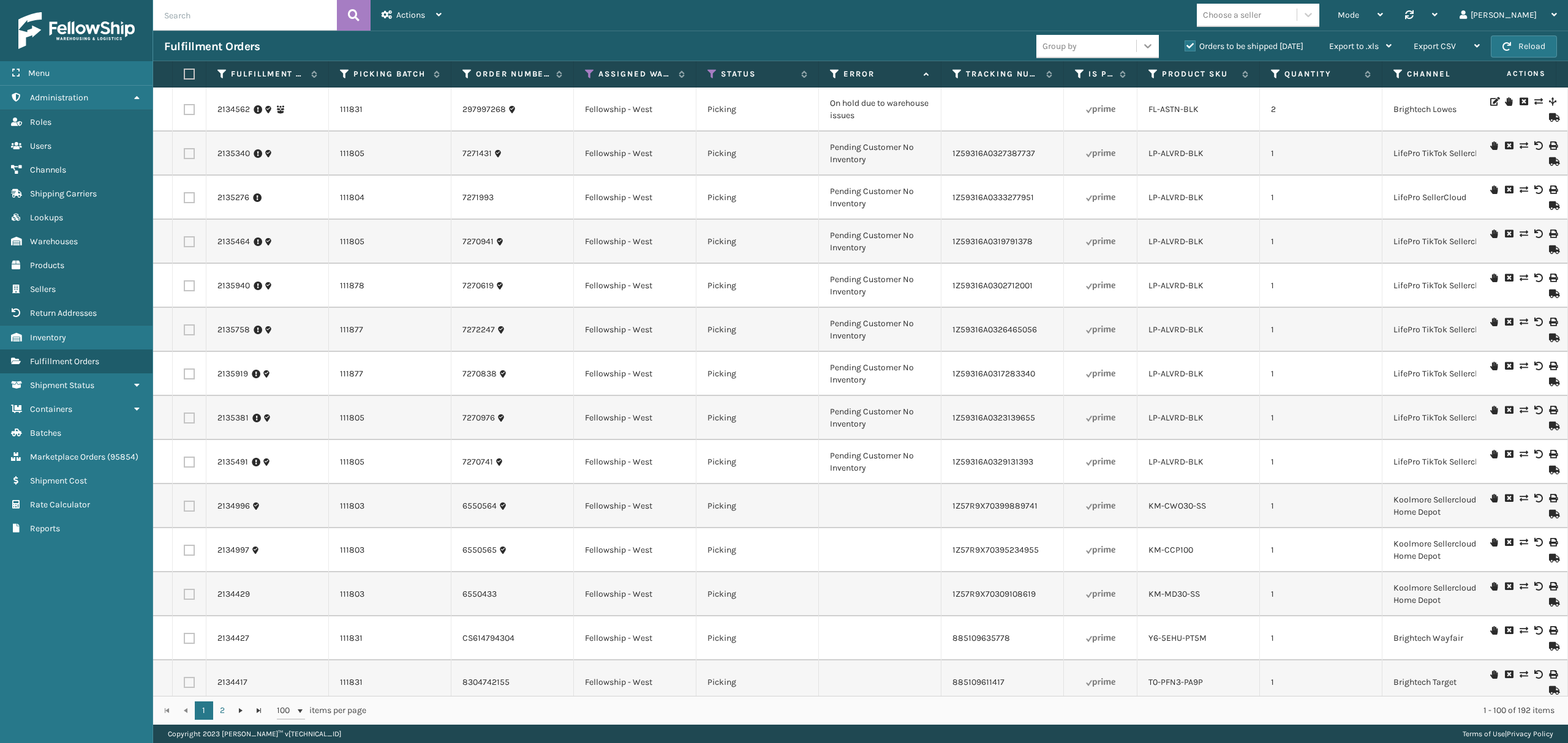
click at [1145, 44] on icon at bounding box center [1147, 46] width 12 height 12
click at [1083, 71] on div "Channel" at bounding box center [1097, 77] width 123 height 23
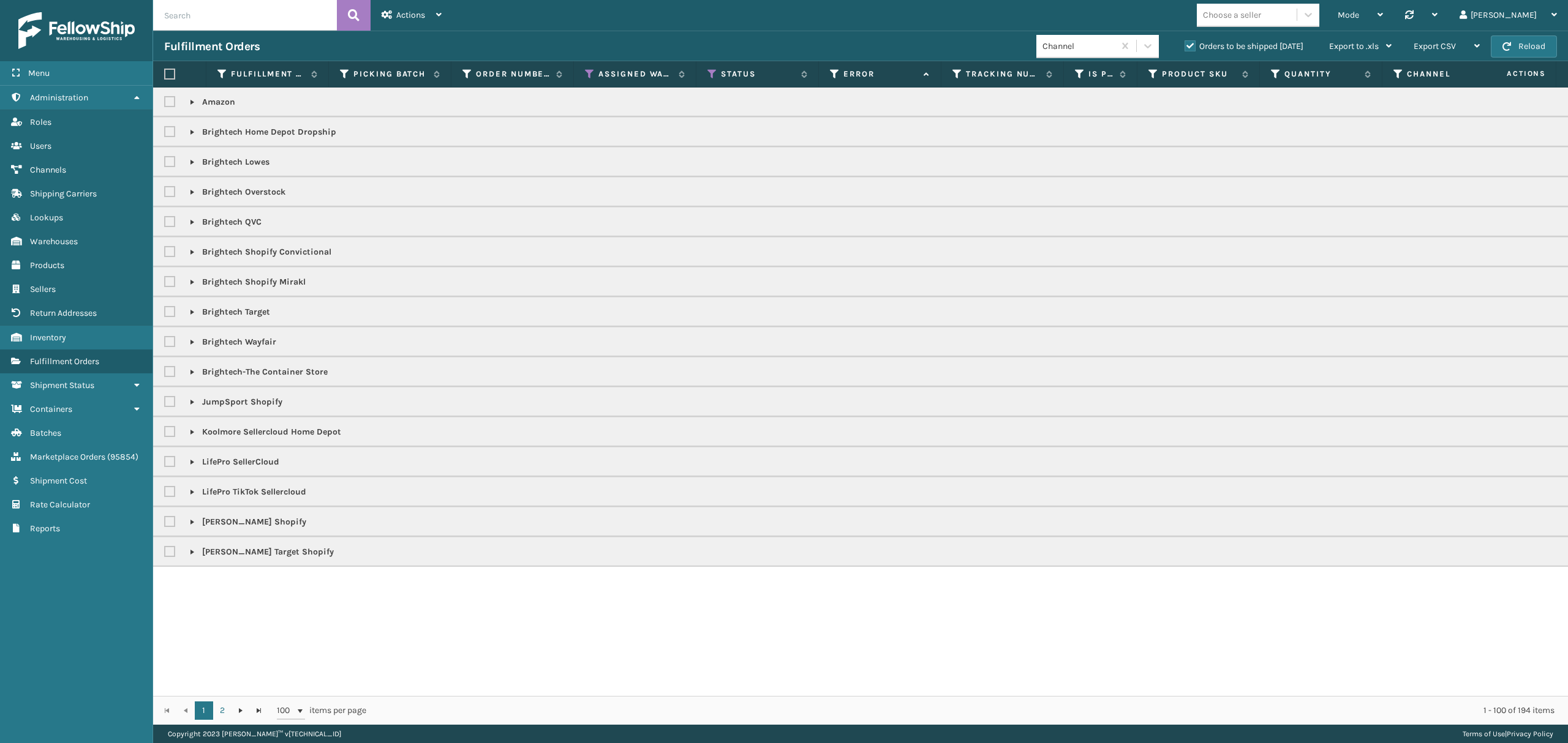
click at [187, 464] on link at bounding box center [192, 462] width 10 height 10
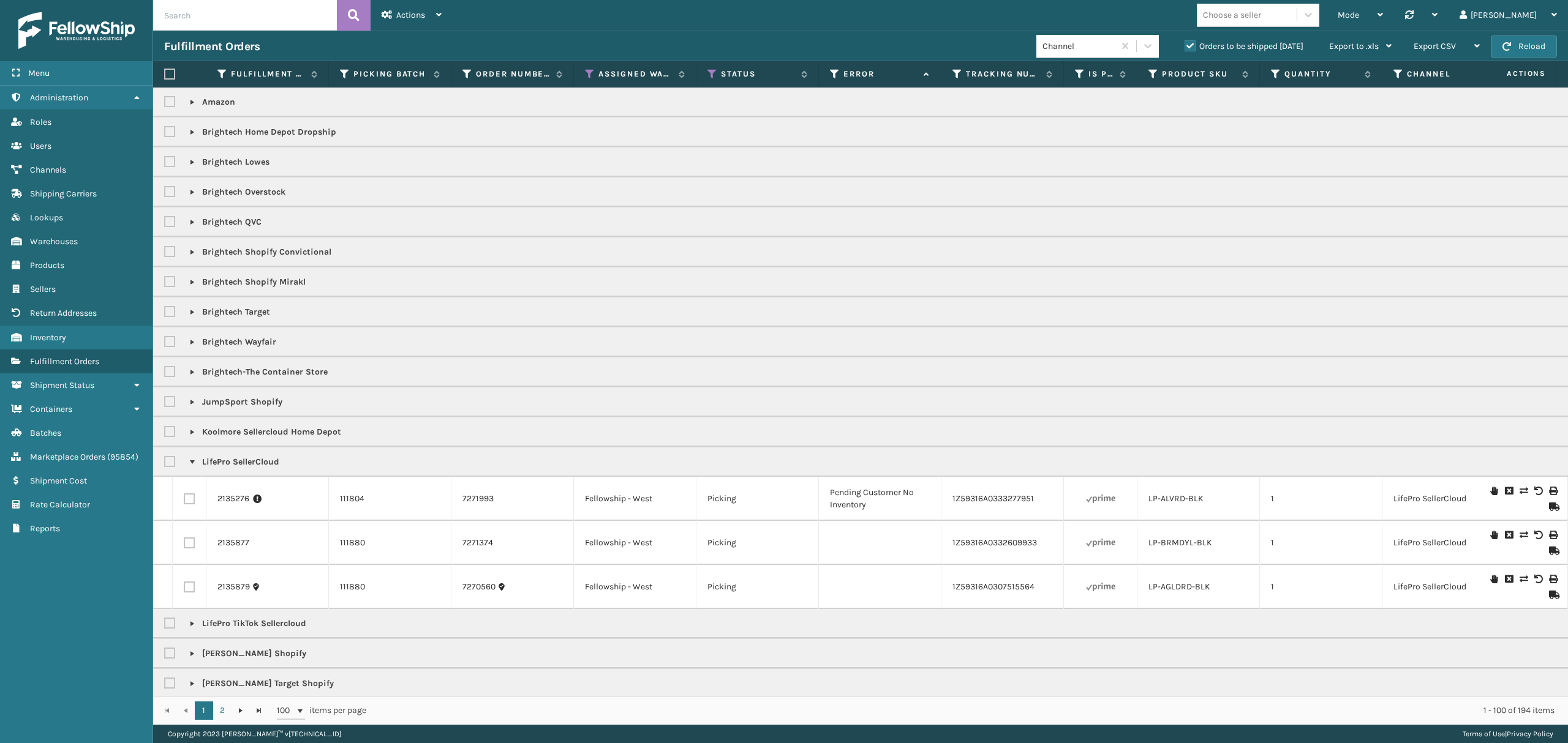
click at [187, 464] on link at bounding box center [192, 462] width 10 height 10
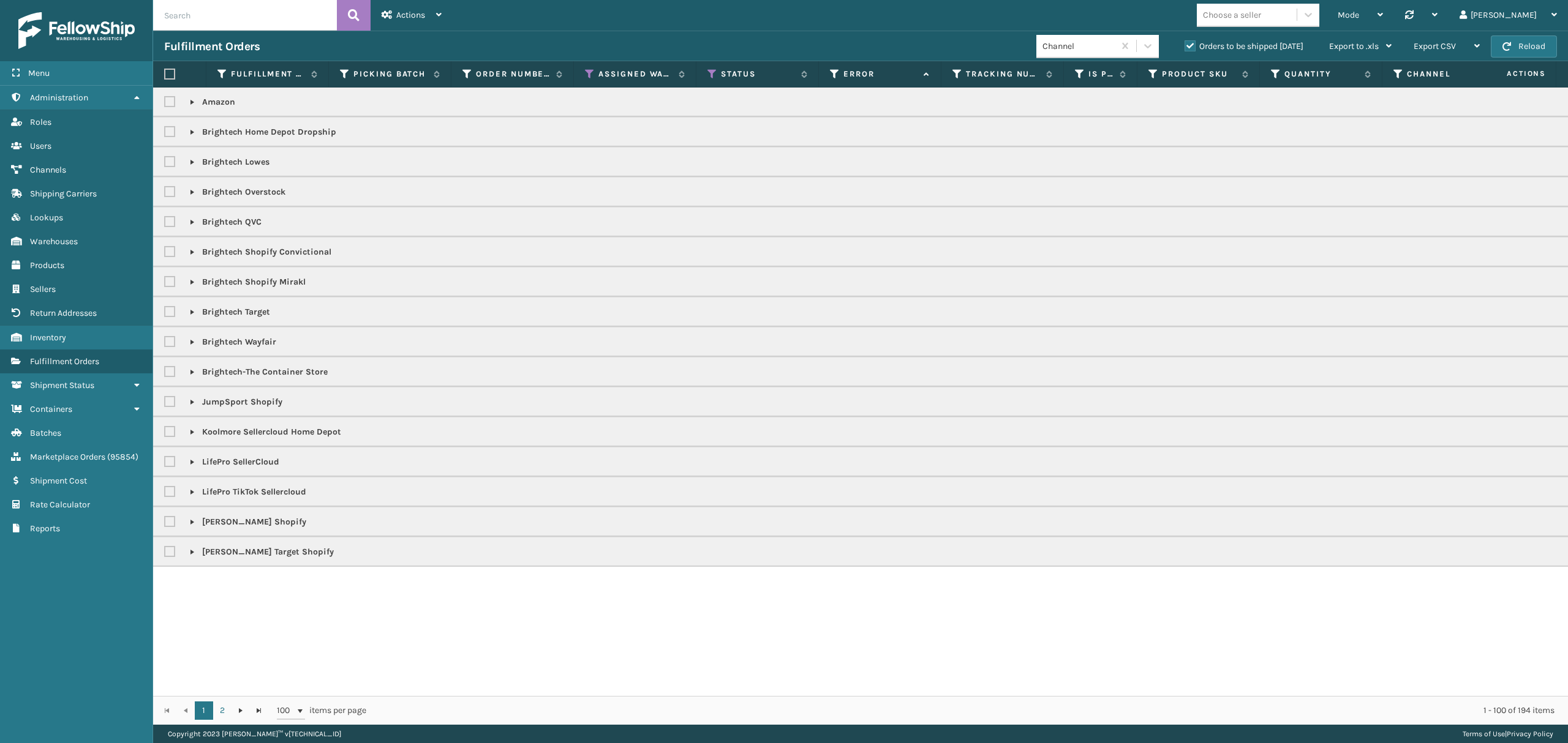
click at [188, 497] on link at bounding box center [192, 492] width 10 height 10
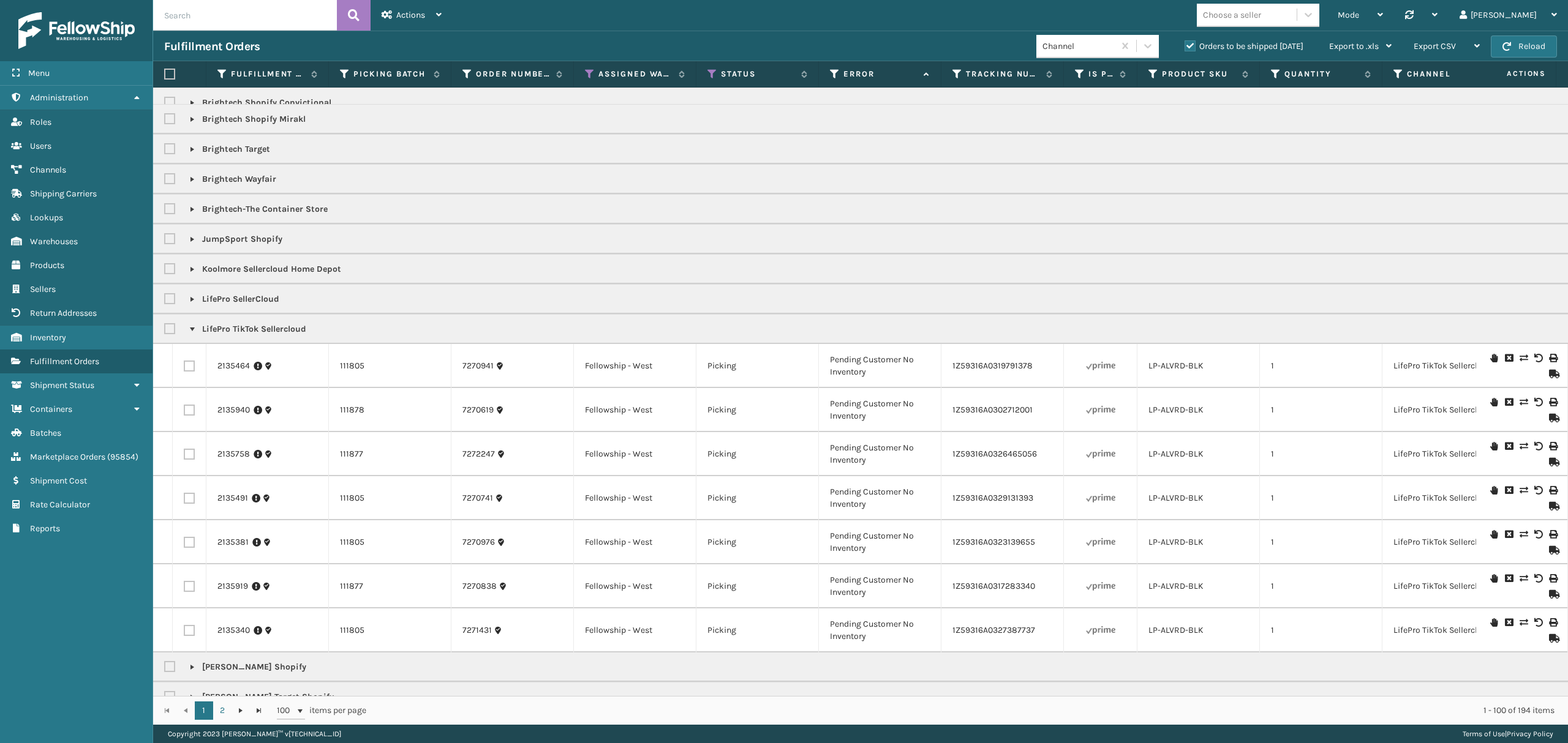
scroll to position [194, 0]
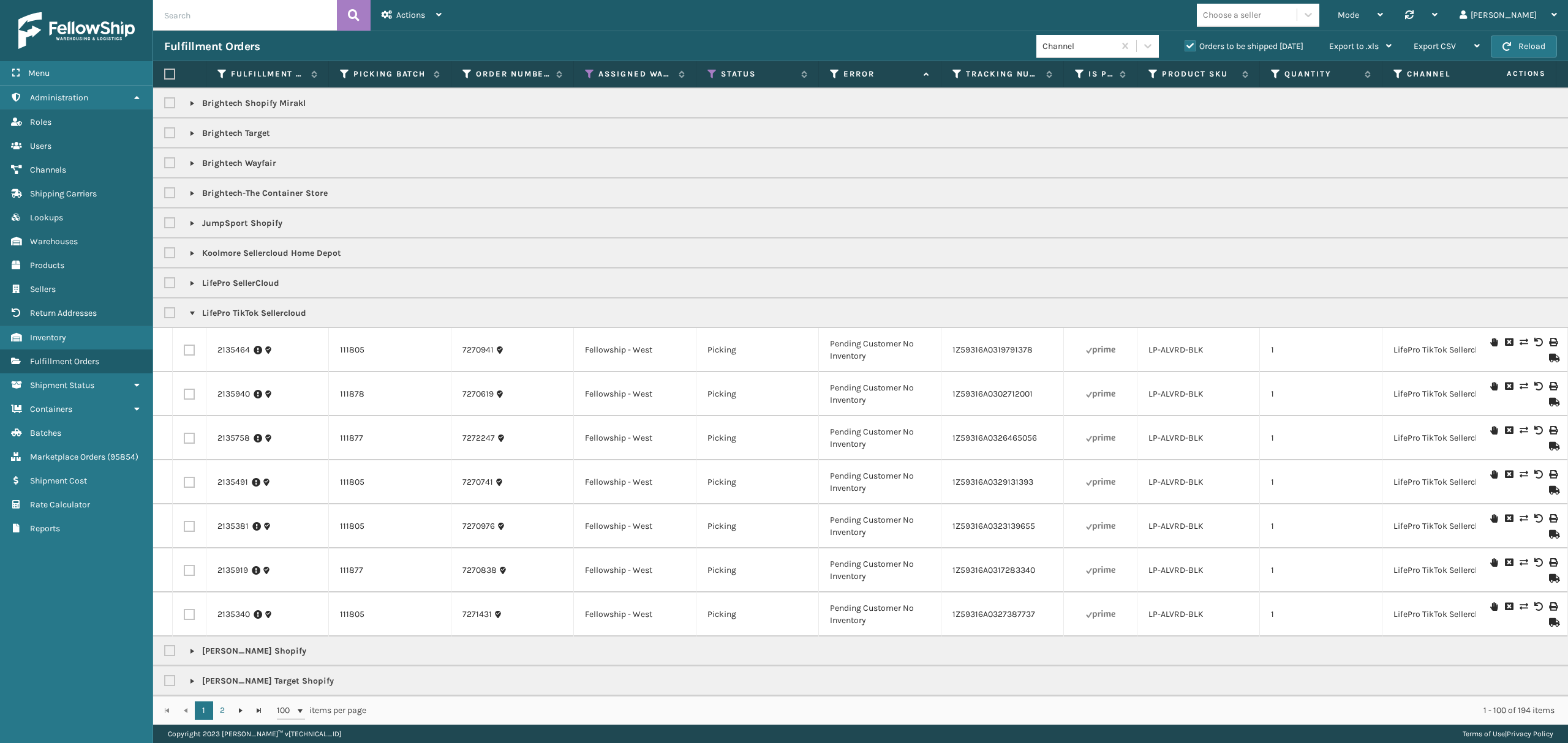
click at [193, 308] on link at bounding box center [192, 313] width 10 height 10
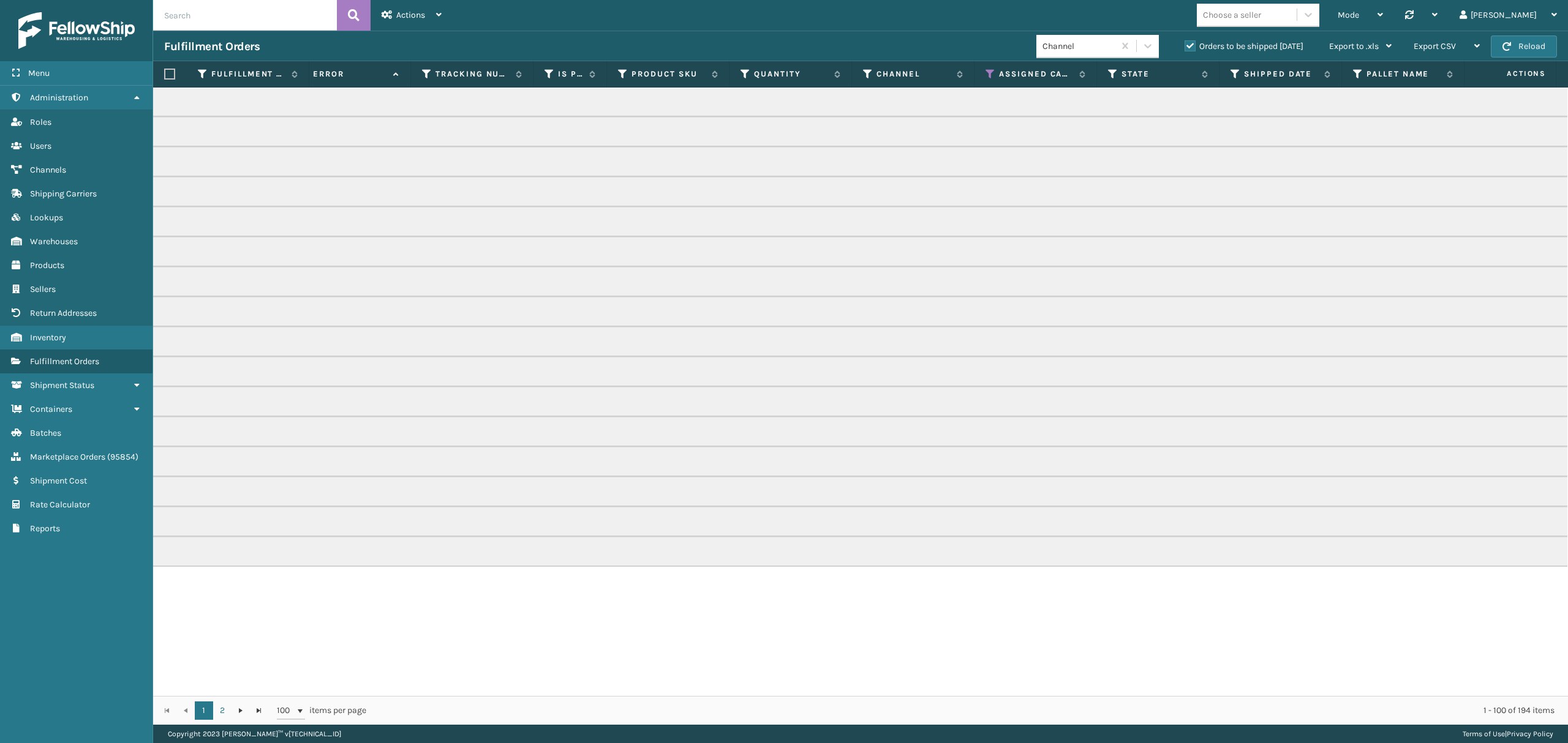
scroll to position [0, 0]
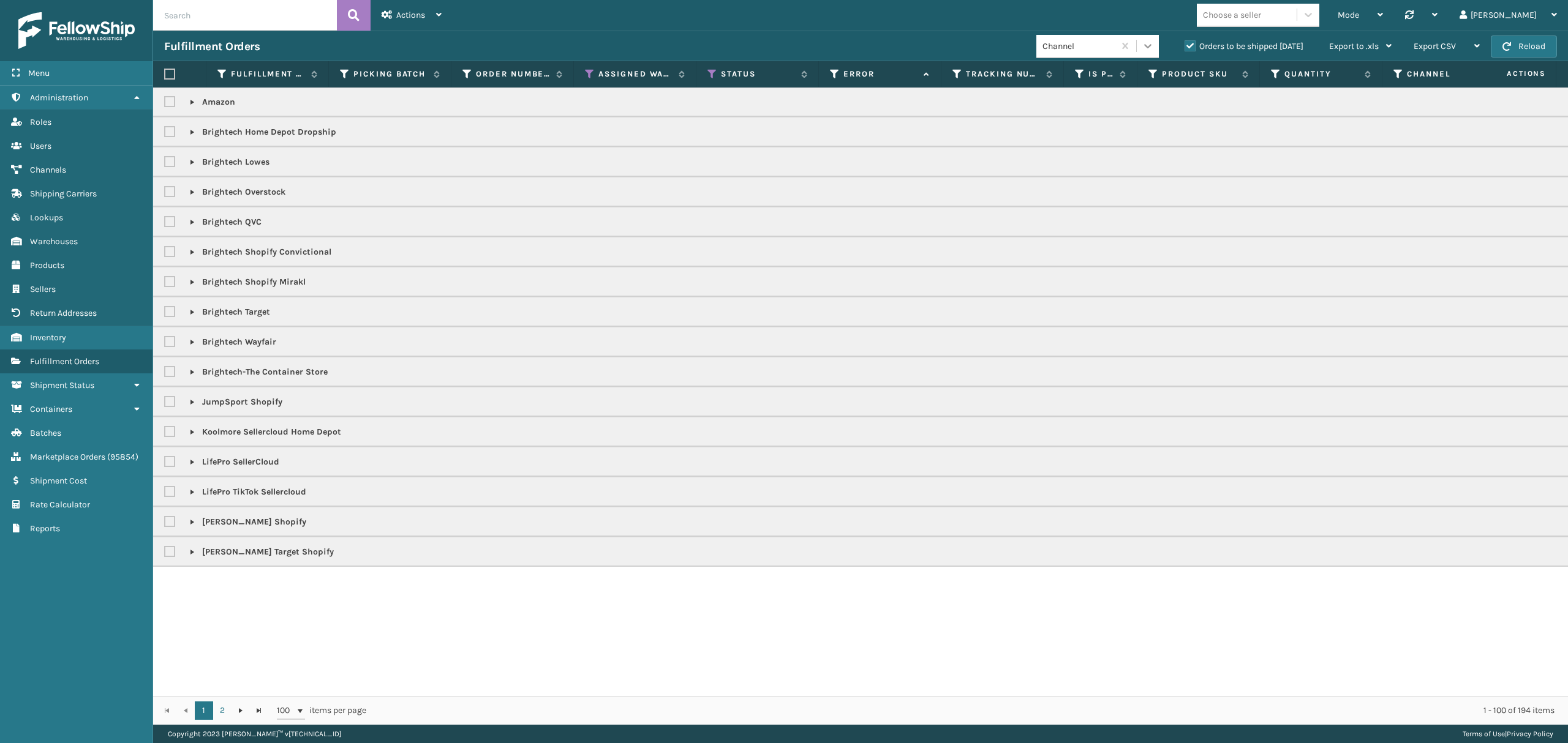
click at [1149, 37] on div at bounding box center [1147, 46] width 22 height 22
click at [1068, 127] on div "Warehouse" at bounding box center [1097, 122] width 123 height 23
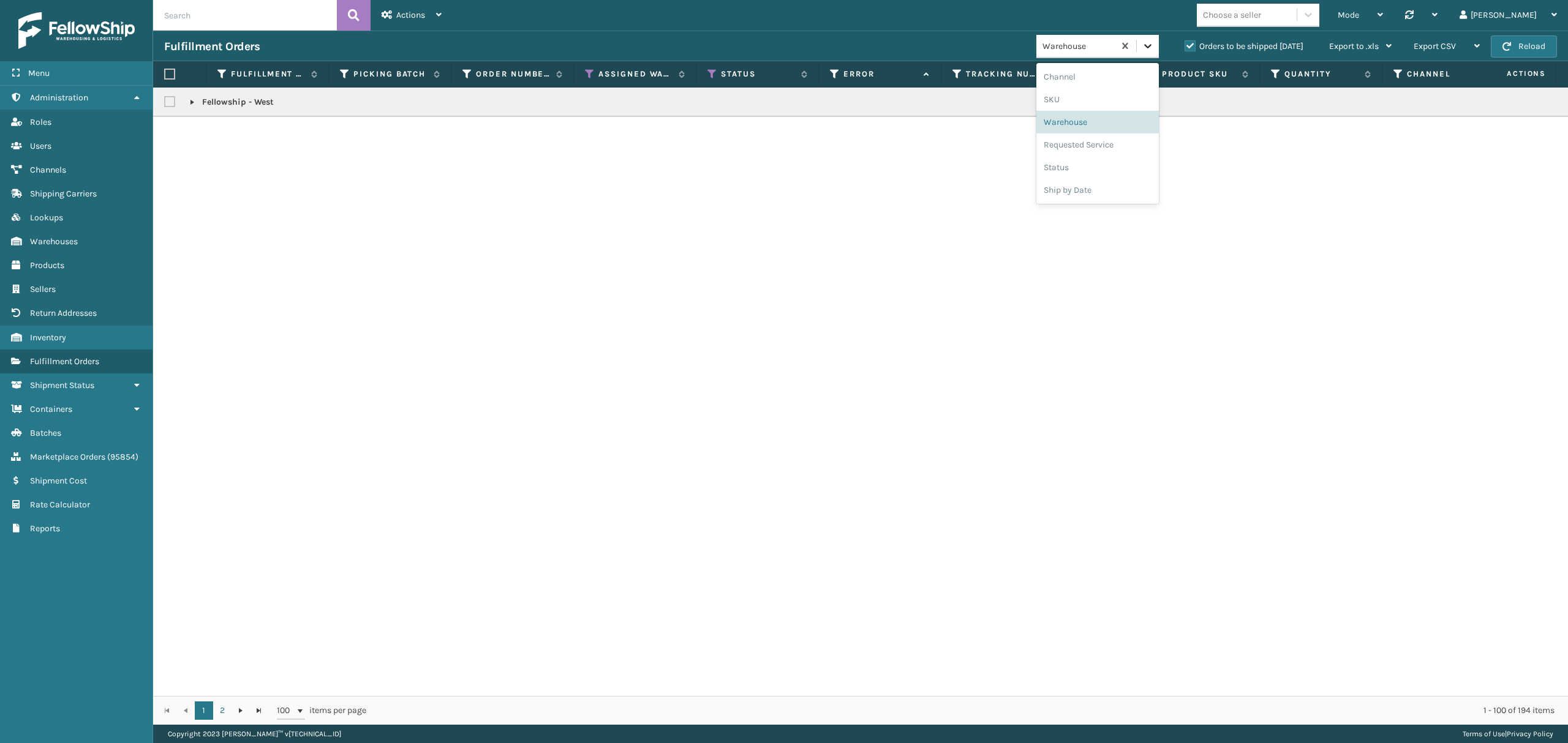
click at [1136, 50] on div at bounding box center [1147, 46] width 22 height 22
click at [1082, 161] on div "Status" at bounding box center [1097, 167] width 123 height 23
click at [191, 106] on link at bounding box center [192, 102] width 10 height 10
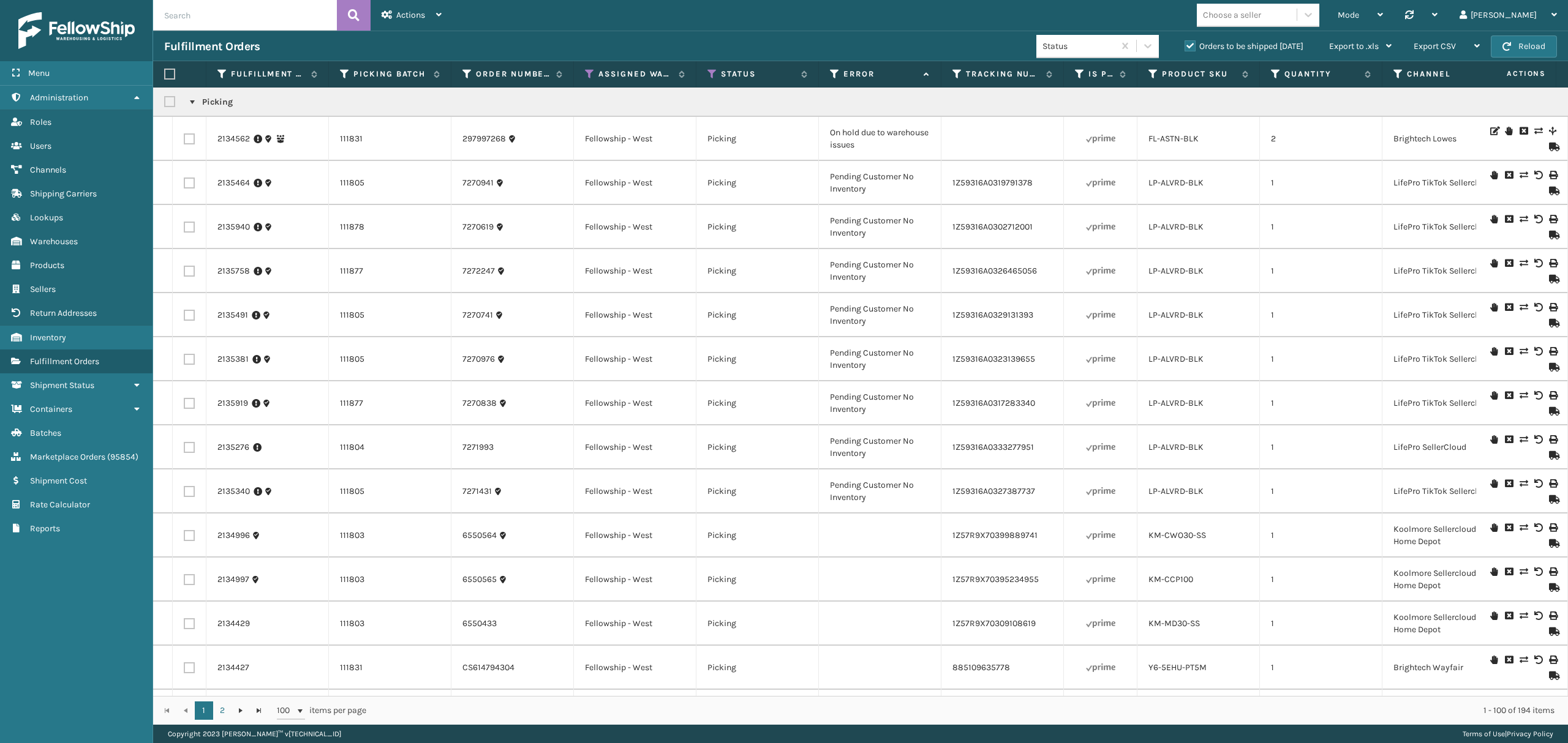
click at [191, 106] on link at bounding box center [192, 102] width 10 height 10
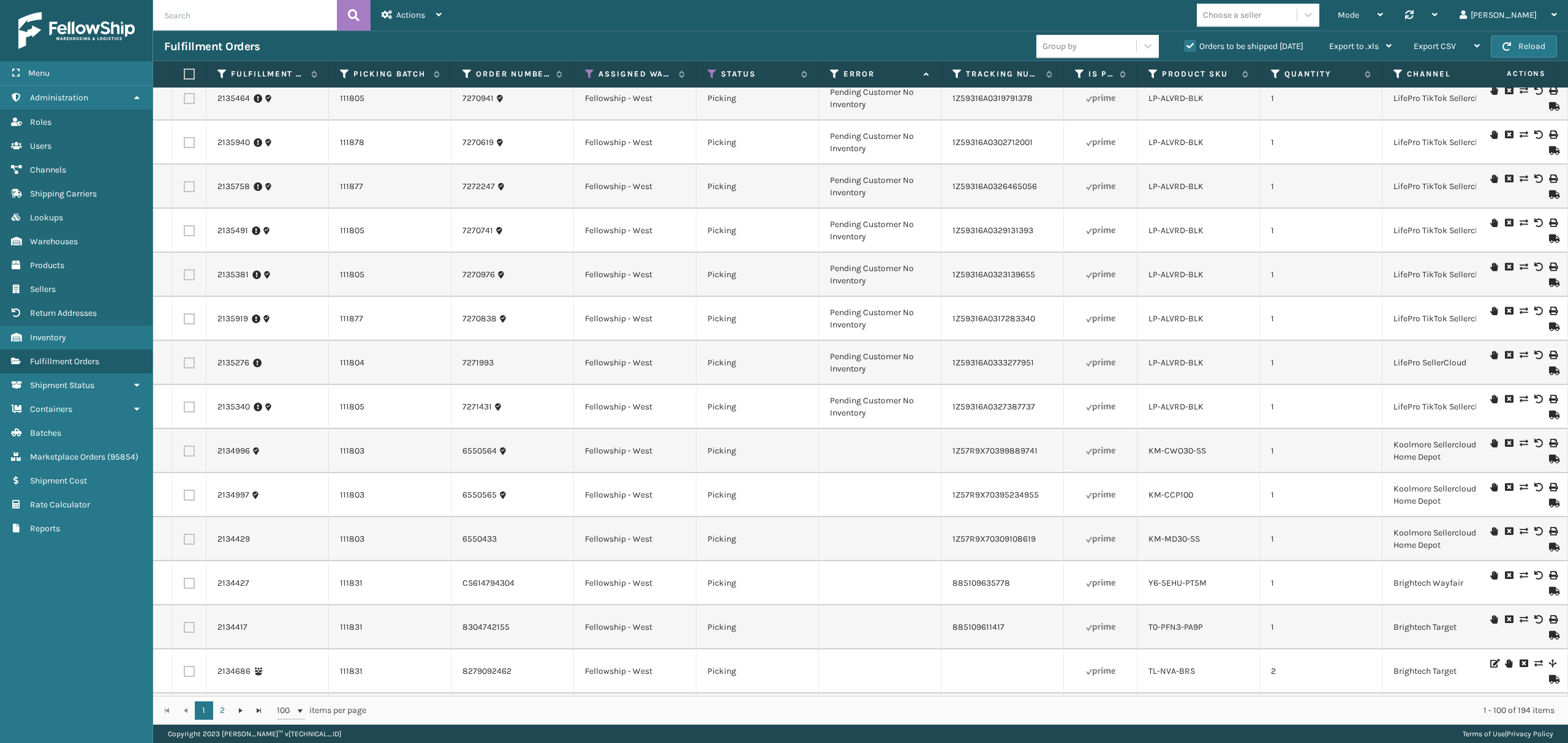
scroll to position [245, 0]
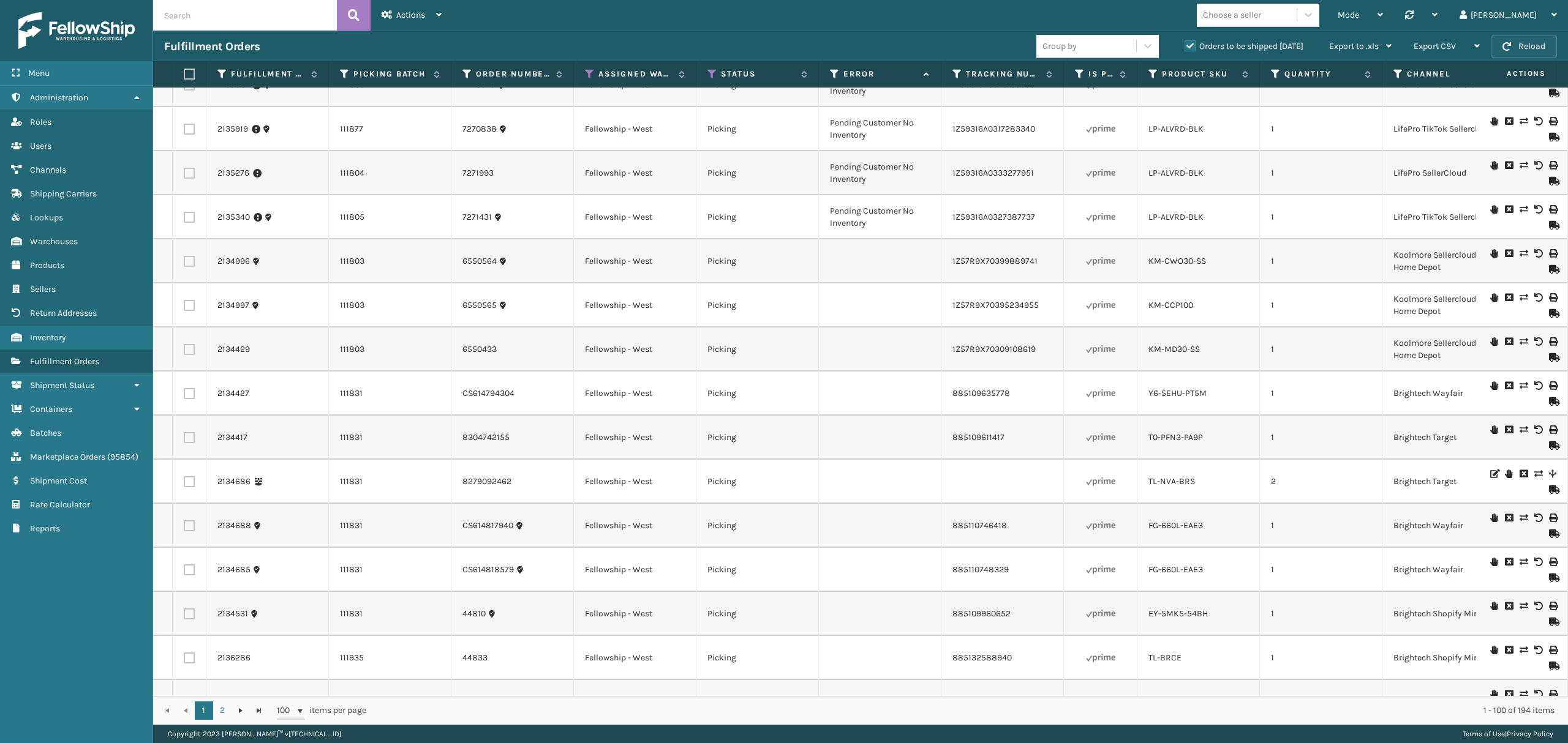
click at [1524, 45] on button "Reload" at bounding box center [1523, 46] width 66 height 22
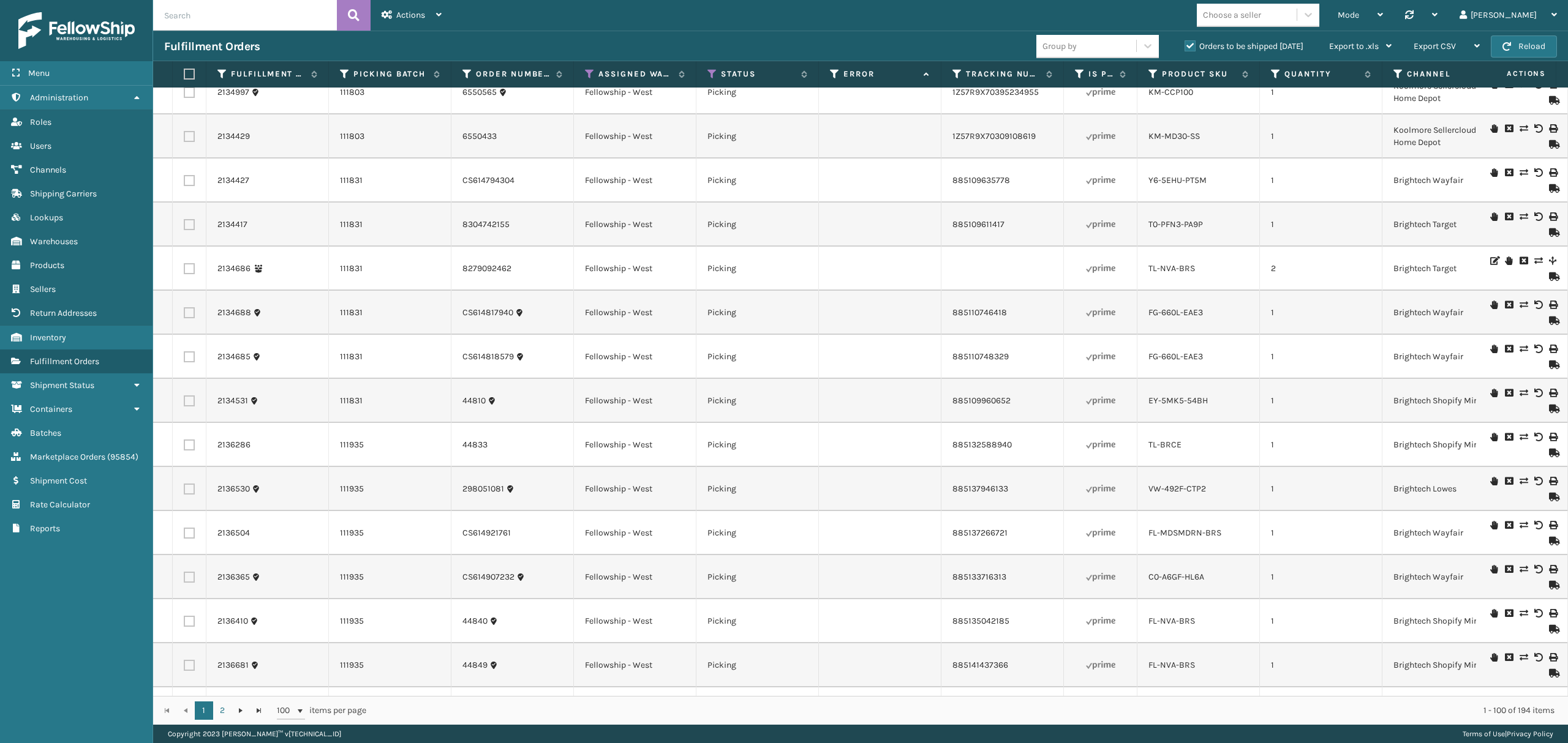
scroll to position [490, 0]
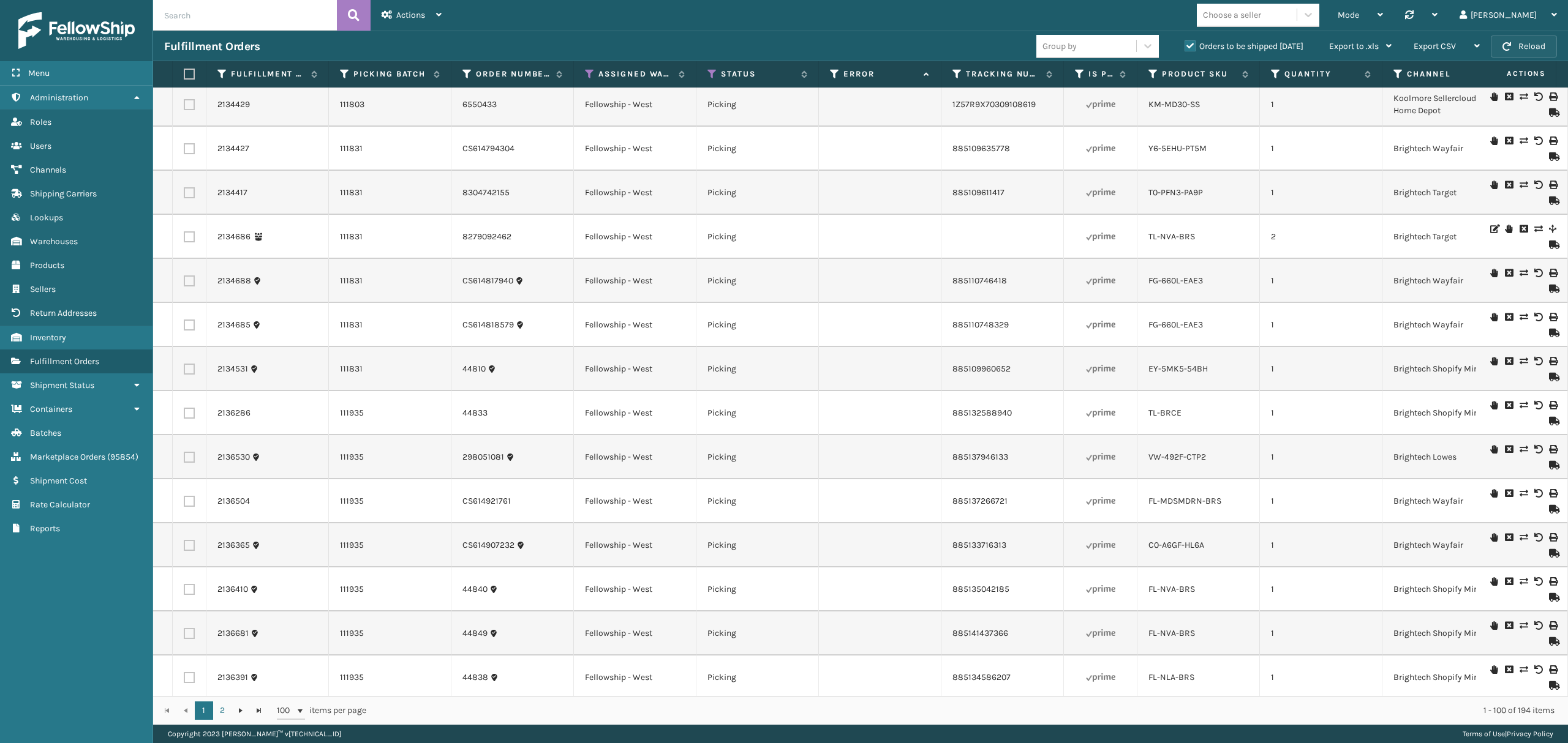
click at [1511, 46] on button "Reload" at bounding box center [1523, 46] width 66 height 22
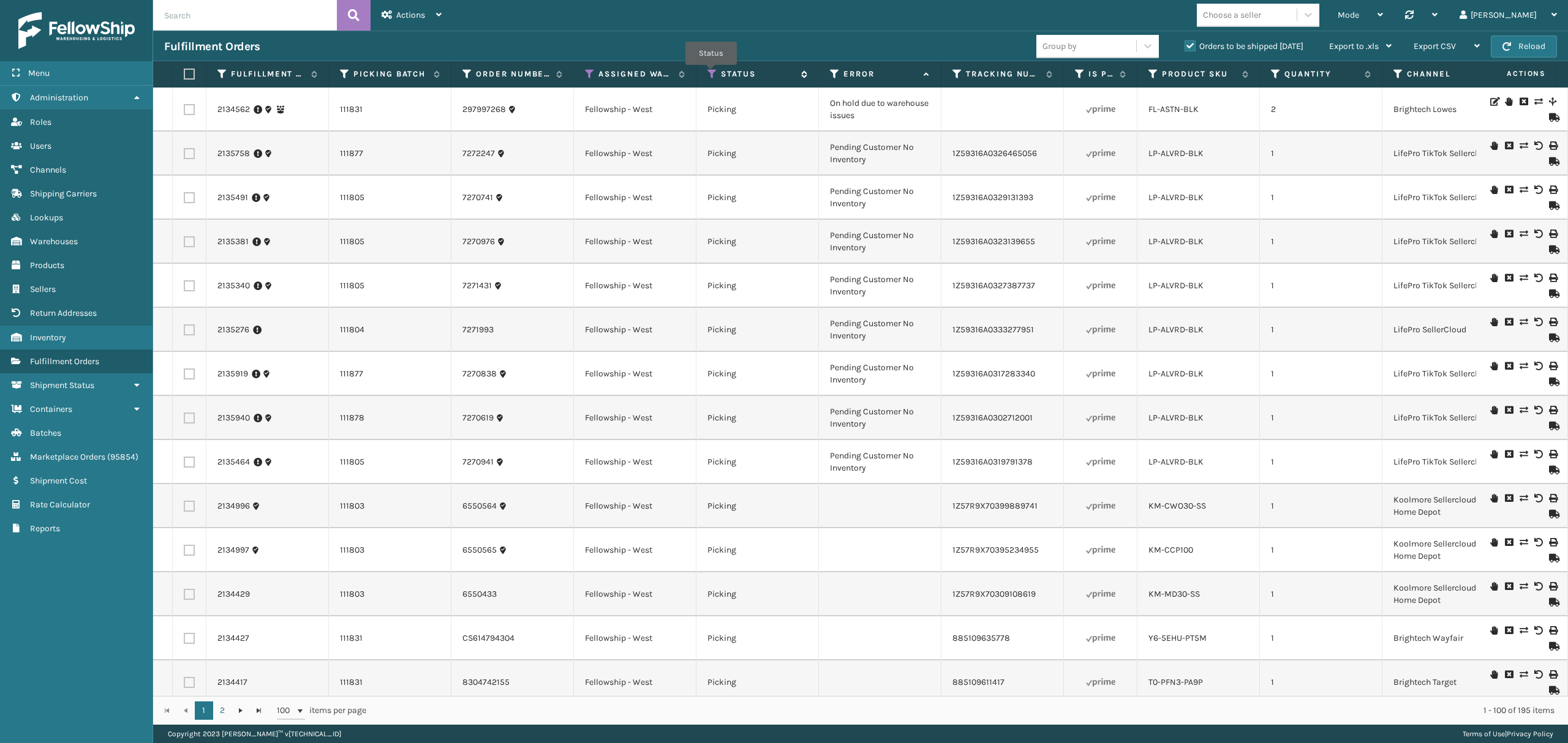
click at [711, 74] on icon at bounding box center [712, 74] width 10 height 11
click at [589, 64] on th "Assigned Warehouse" at bounding box center [635, 74] width 123 height 26
click at [585, 76] on icon at bounding box center [590, 74] width 10 height 11
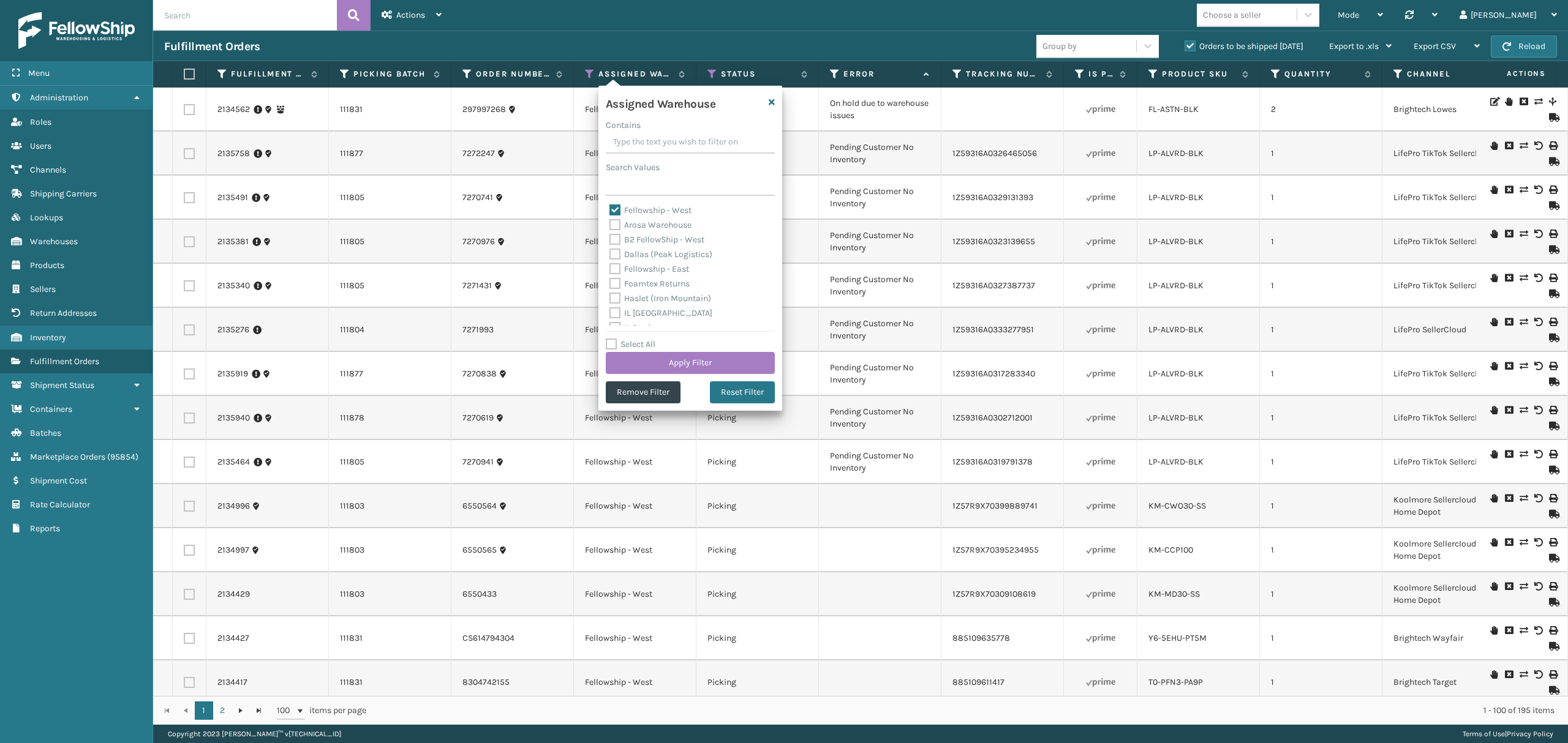
click at [633, 268] on label "Fellowship - East" at bounding box center [649, 269] width 80 height 10
click at [610, 268] on input "Fellowship - East" at bounding box center [609, 265] width 1 height 8
checkbox input "true"
click at [619, 211] on label "Fellowship - West" at bounding box center [650, 210] width 82 height 10
click at [610, 211] on input "Fellowship - West" at bounding box center [609, 206] width 1 height 8
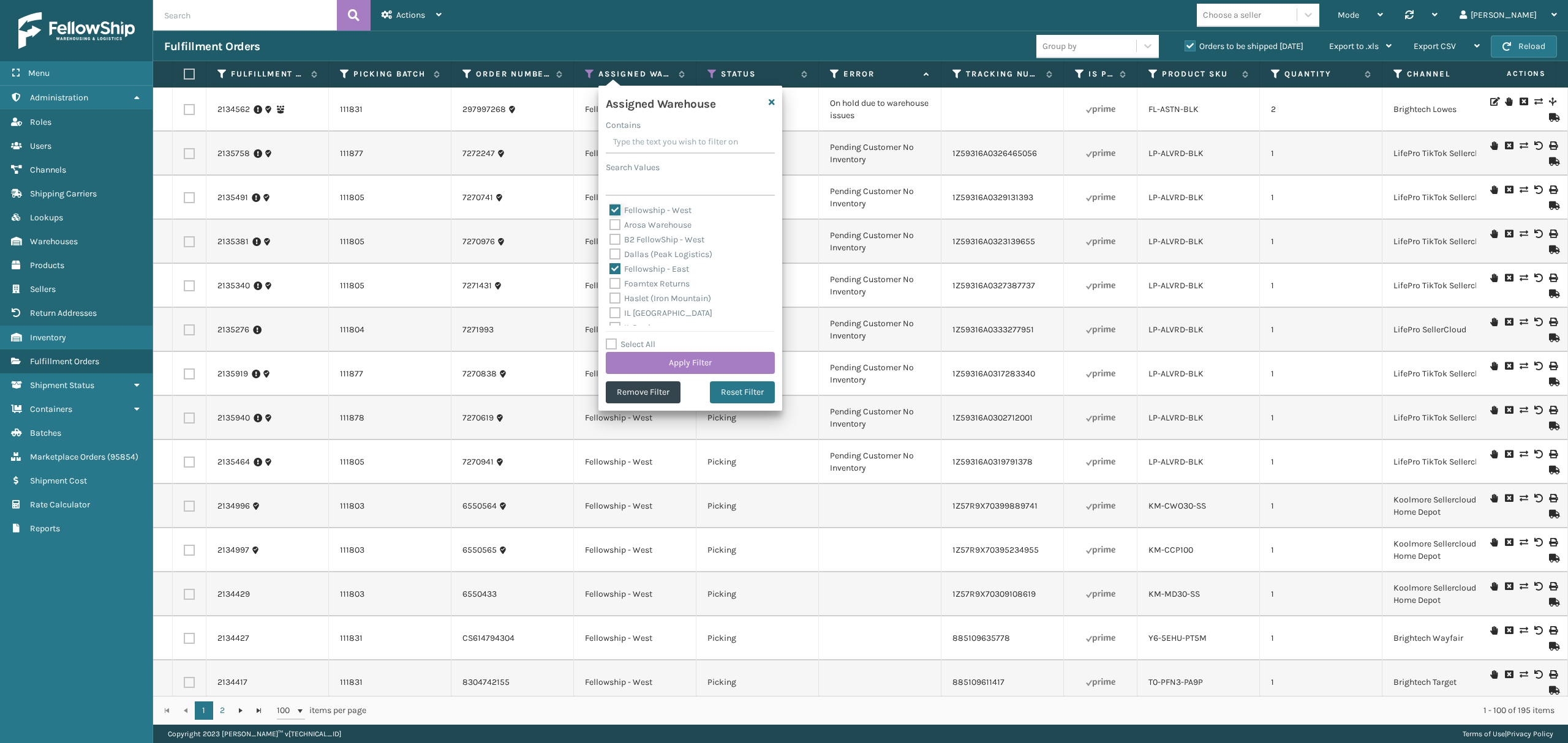
checkbox input "false"
click at [671, 362] on button "Apply Filter" at bounding box center [690, 363] width 169 height 22
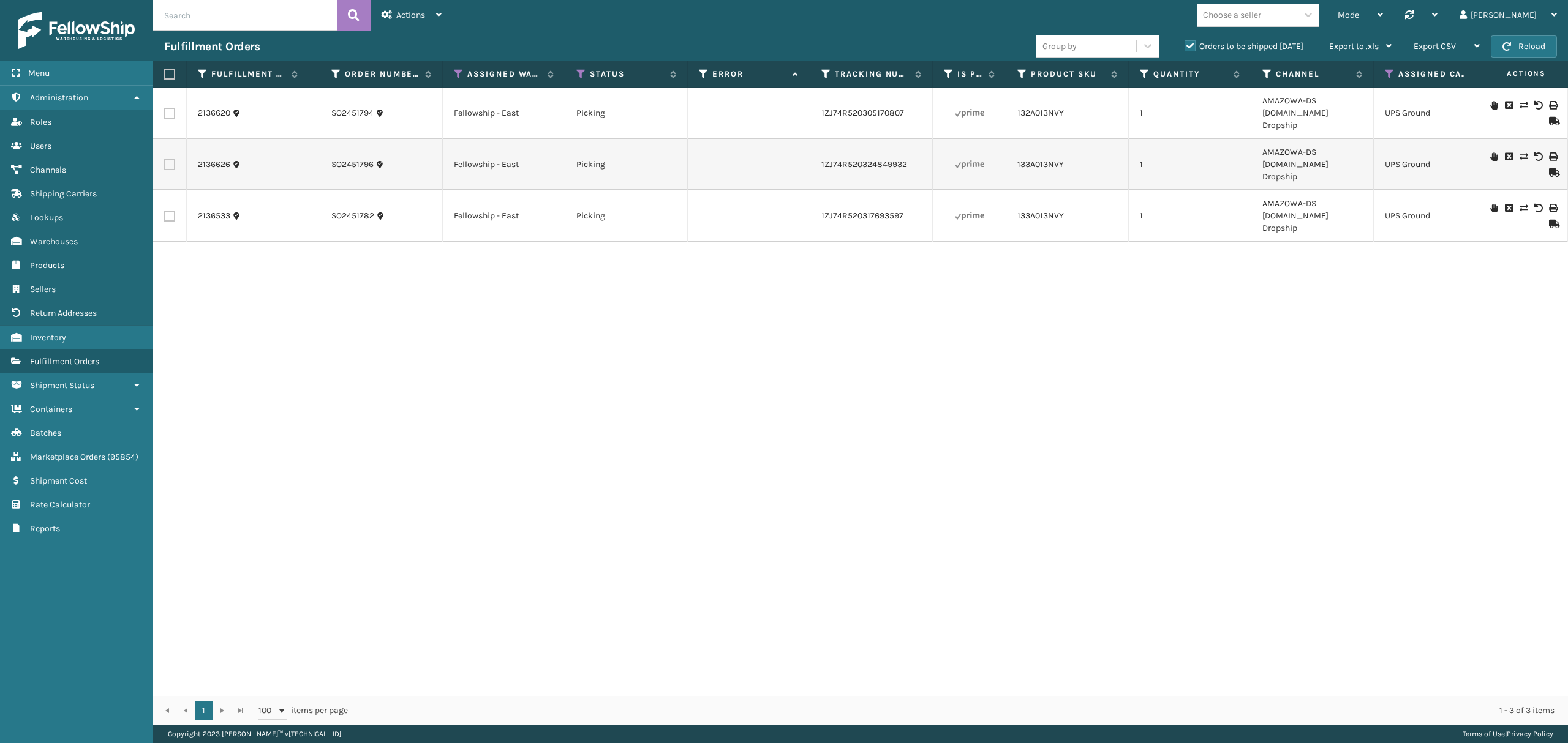
scroll to position [0, 0]
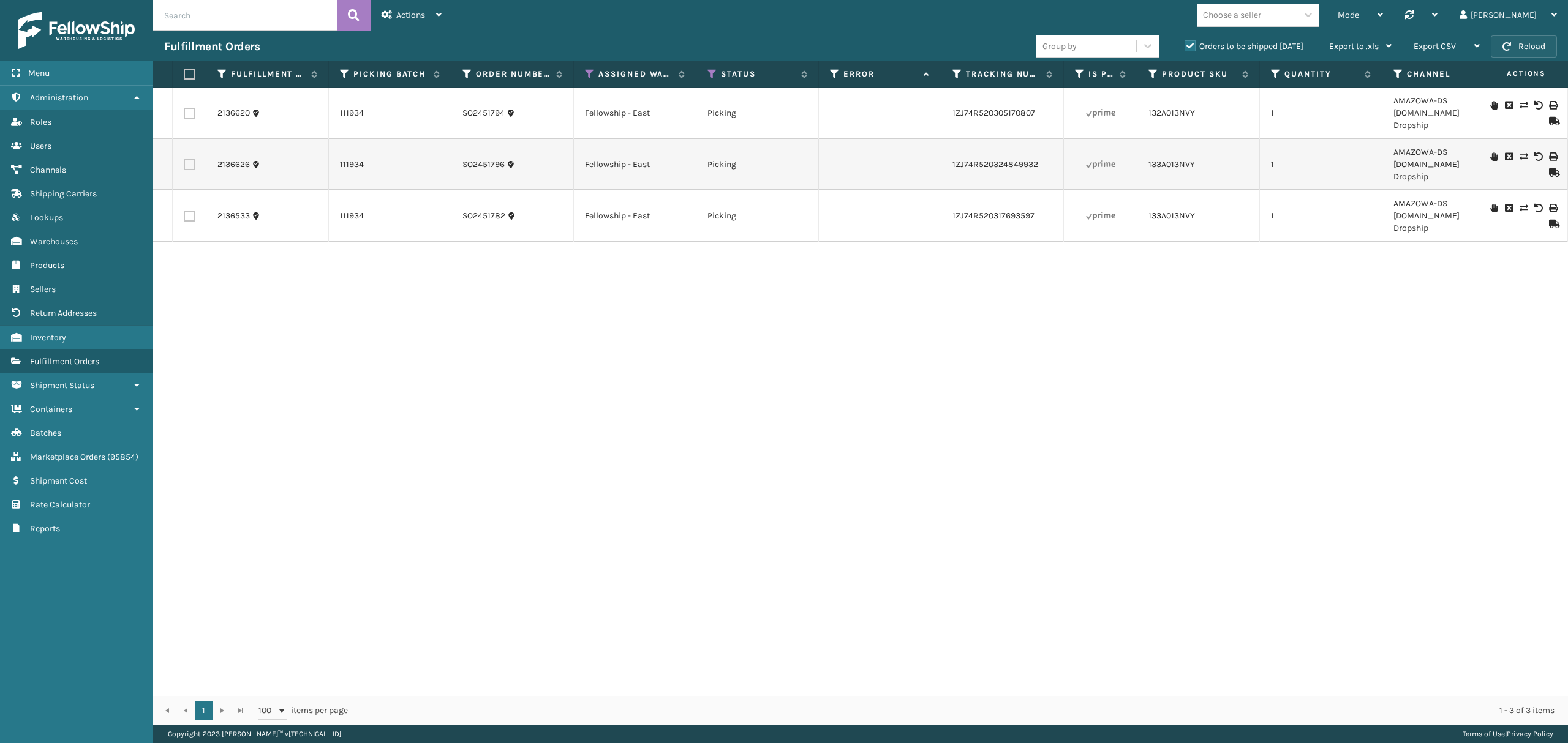
click at [1520, 55] on button "Reload" at bounding box center [1523, 46] width 66 height 22
click at [980, 211] on link "1ZJ74R520317693597" at bounding box center [993, 215] width 82 height 10
click at [1513, 42] on button "Reload" at bounding box center [1523, 46] width 66 height 22
click at [1184, 46] on label "Orders to be shipped [DATE]" at bounding box center [1243, 46] width 118 height 10
click at [1184, 46] on input "Orders to be shipped [DATE]" at bounding box center [1184, 43] width 1 height 8
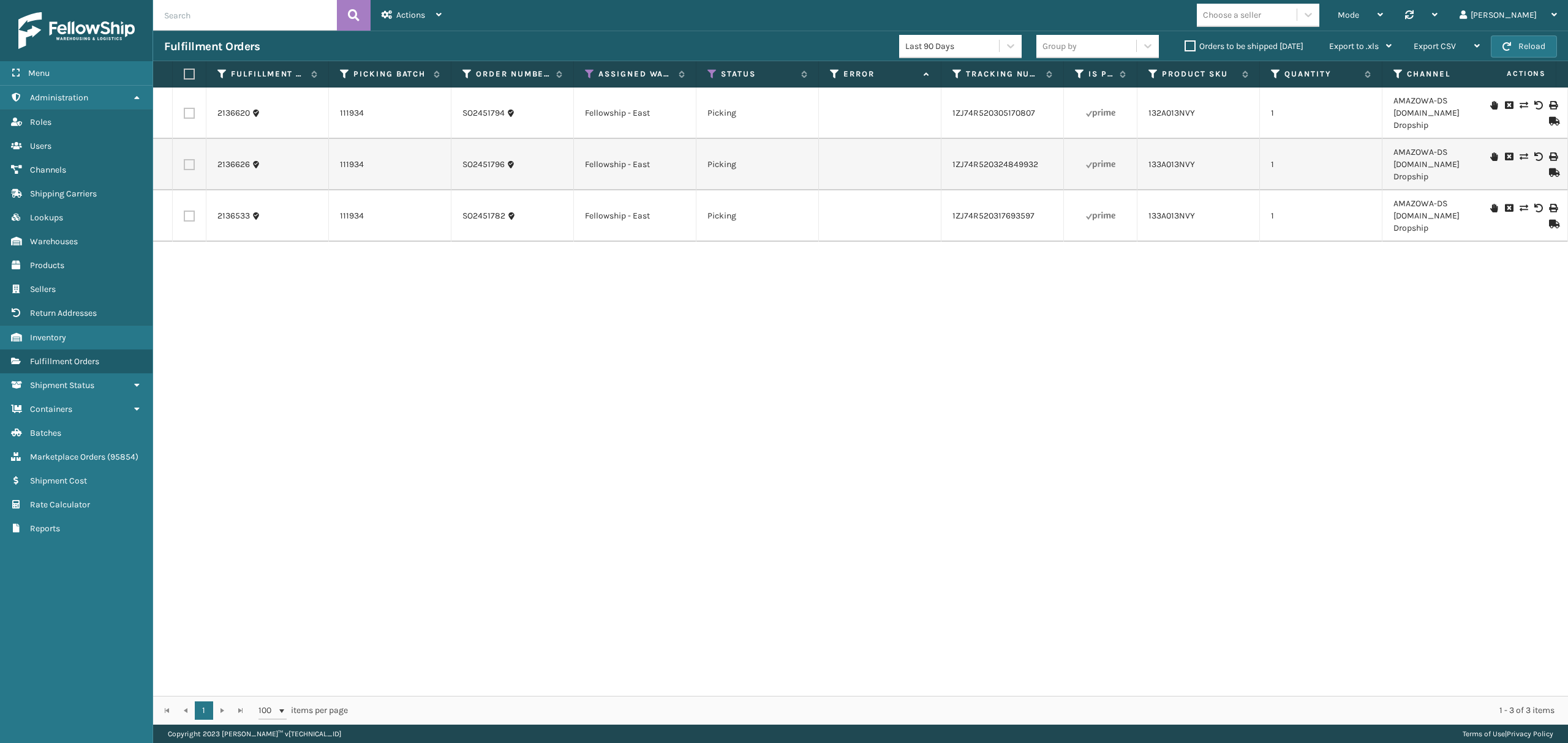
click at [1184, 46] on label "Orders to be shipped [DATE]" at bounding box center [1243, 46] width 118 height 10
click at [1184, 46] on input "Orders to be shipped [DATE]" at bounding box center [1184, 43] width 1 height 8
click at [1522, 47] on button "Reload" at bounding box center [1523, 46] width 66 height 22
click at [235, 210] on link "2136533" at bounding box center [234, 216] width 33 height 12
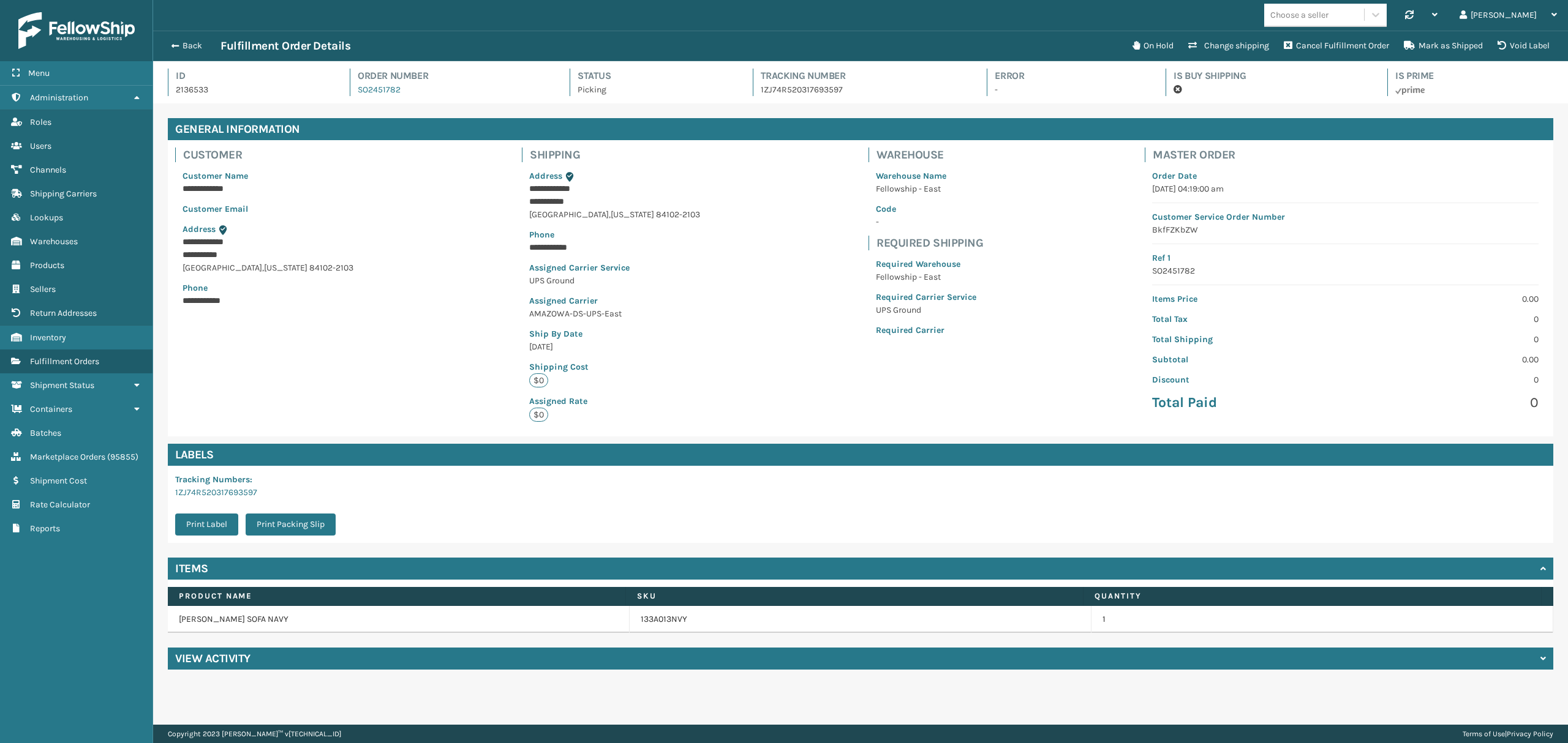
scroll to position [28, 1414]
click at [191, 654] on h4 "View Activity" at bounding box center [213, 658] width 76 height 15
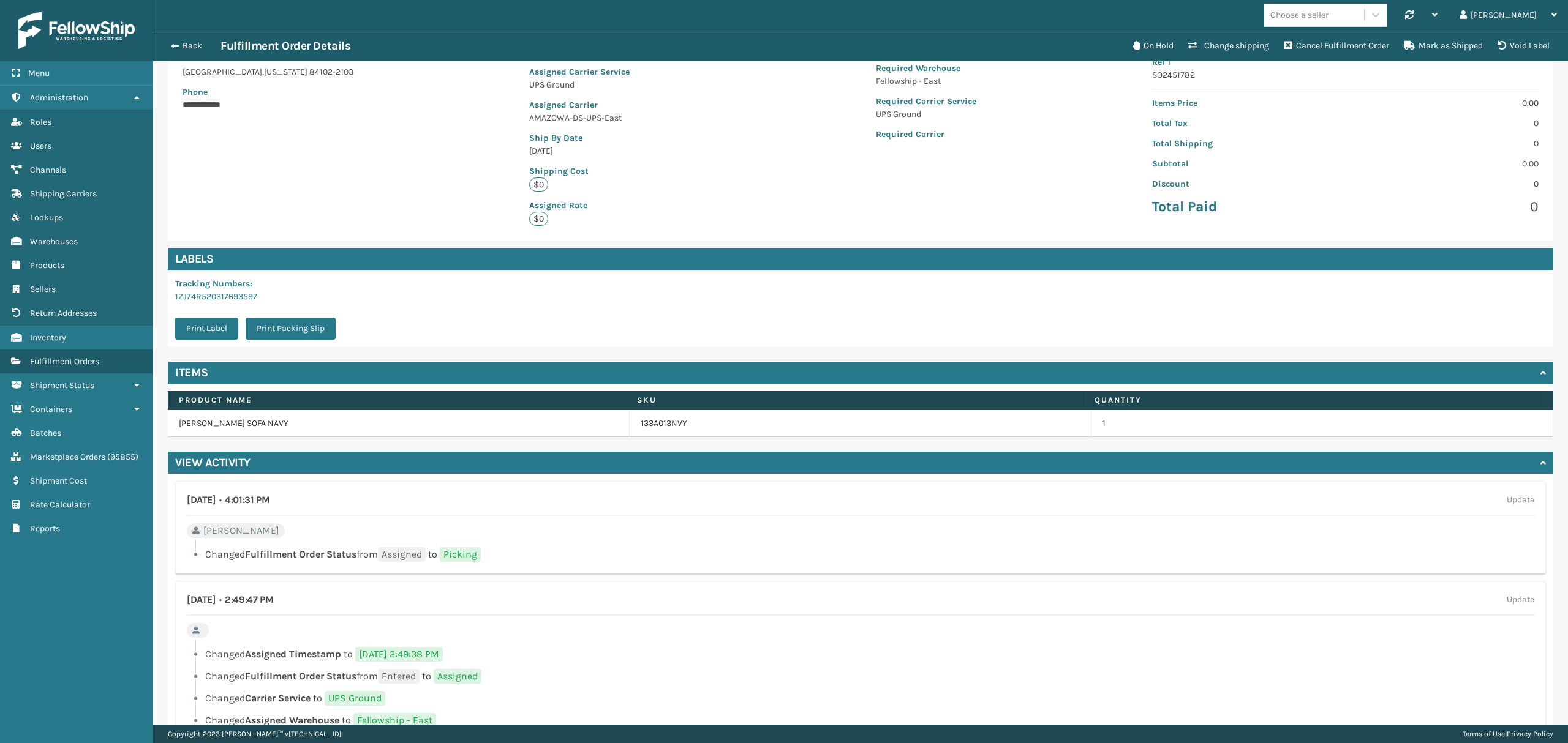
scroll to position [240, 0]
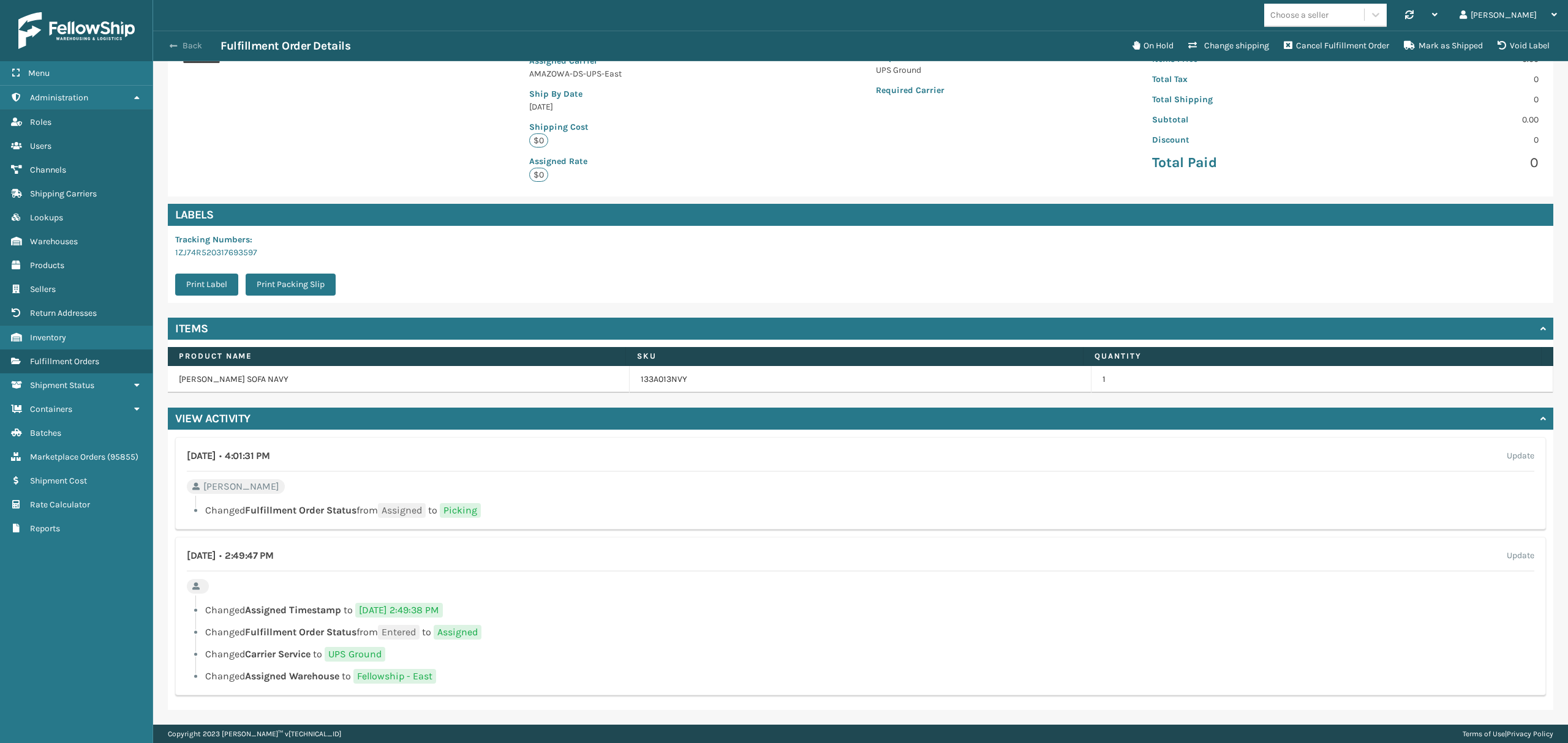
click at [187, 45] on button "Back" at bounding box center [192, 46] width 56 height 11
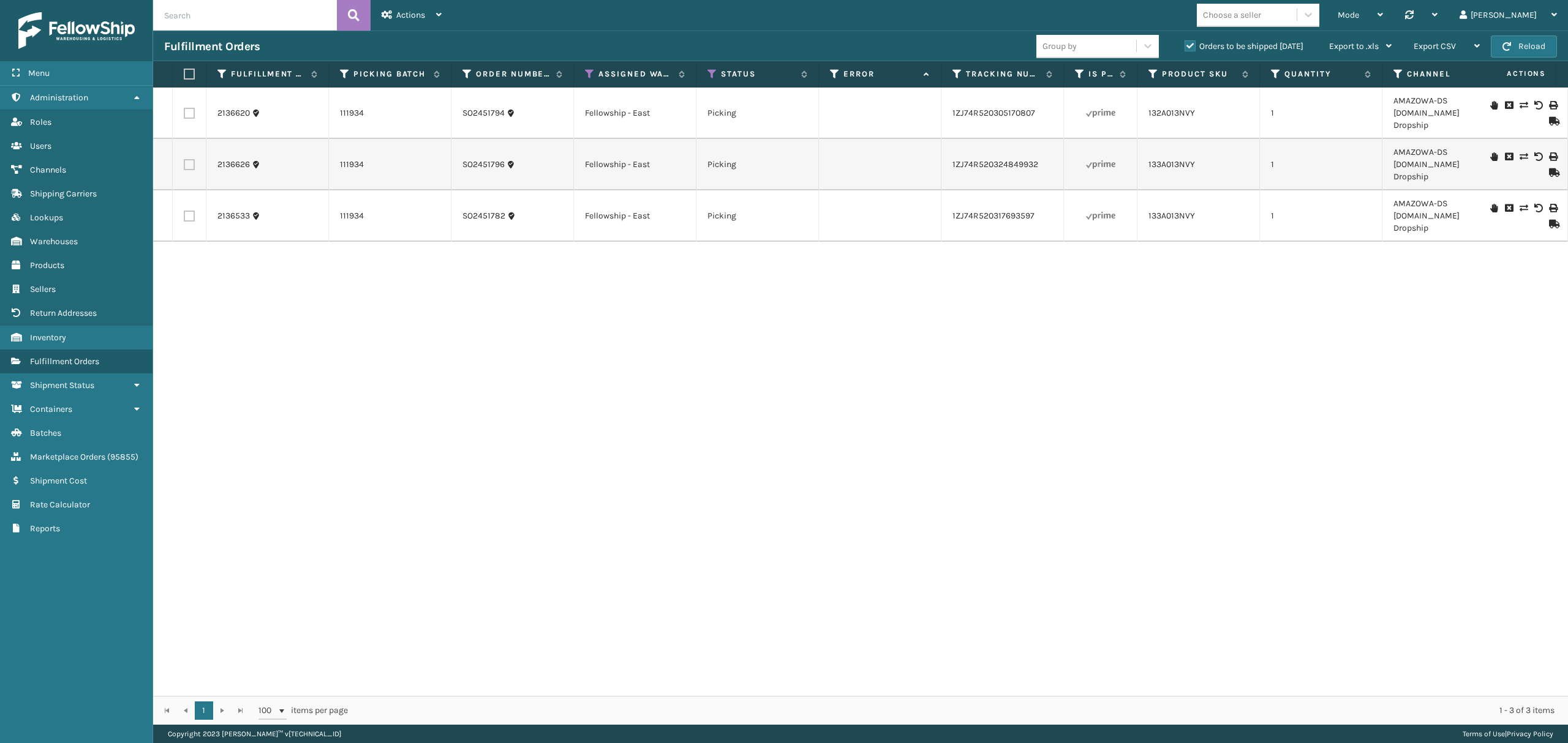
click at [1182, 46] on div "Orders to be shipped [DATE]" at bounding box center [1245, 46] width 145 height 15
click at [718, 74] on div "Status" at bounding box center [757, 74] width 100 height 11
click at [712, 76] on icon at bounding box center [712, 74] width 10 height 11
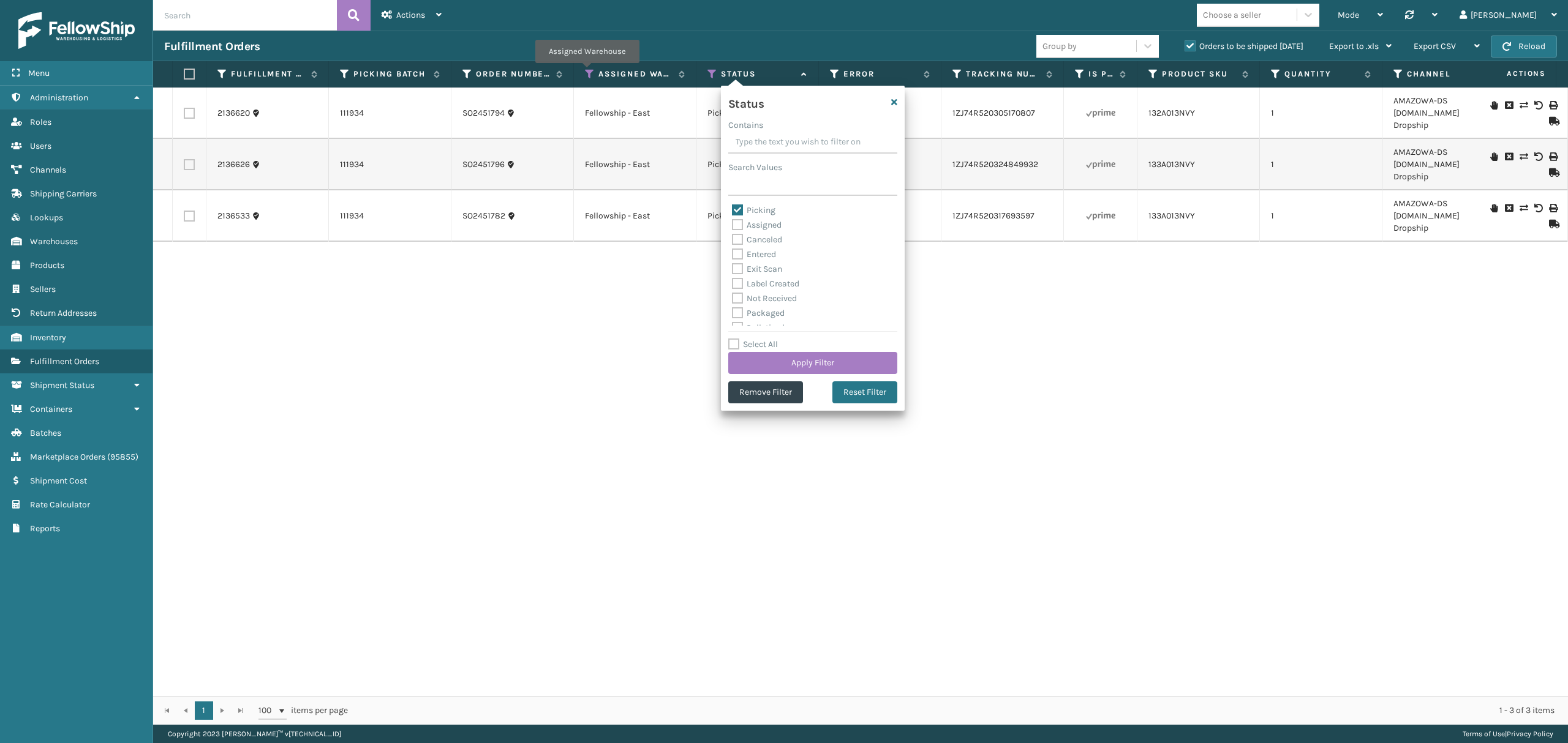
click at [591, 66] on th "Assigned Warehouse" at bounding box center [635, 74] width 123 height 26
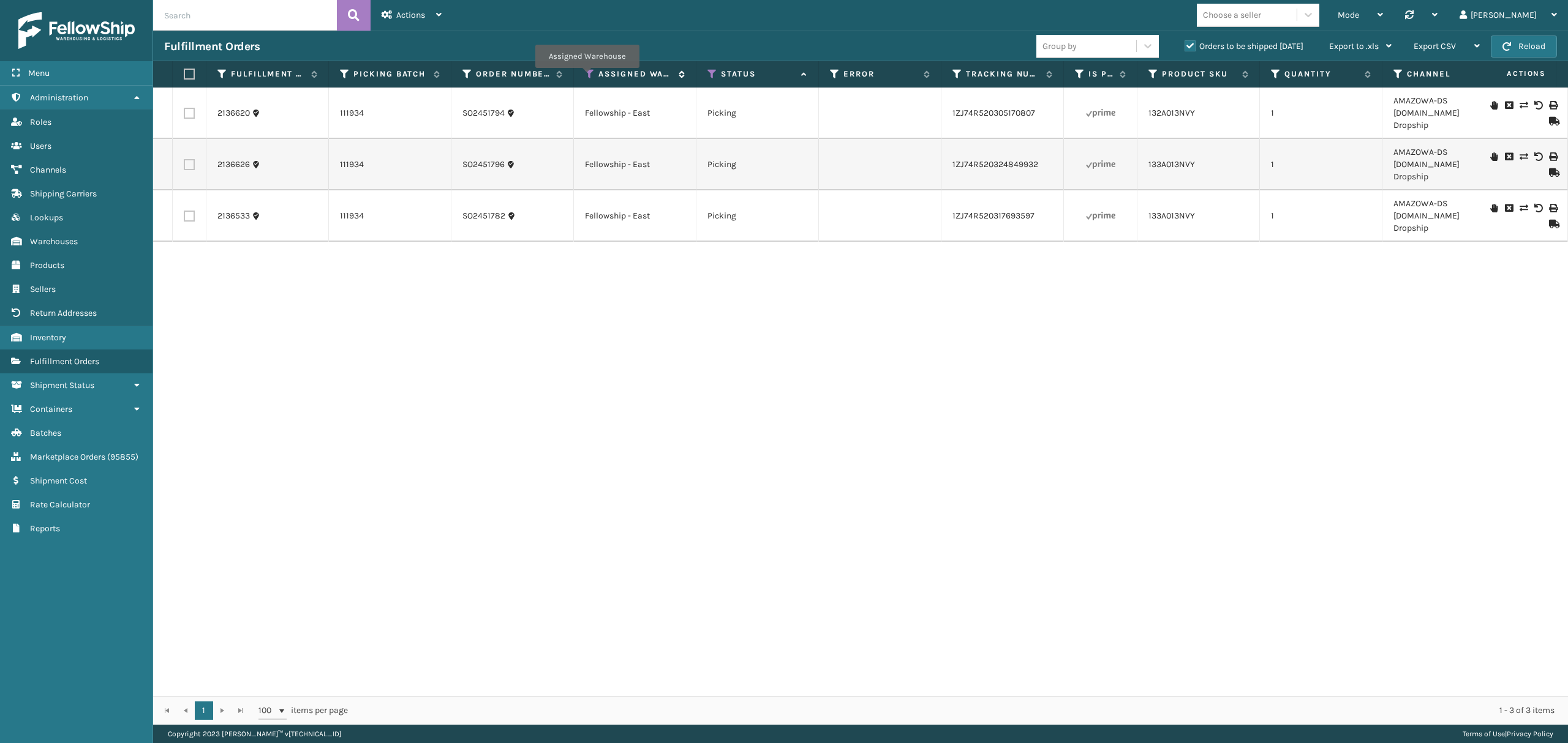
click at [587, 77] on icon at bounding box center [590, 74] width 10 height 11
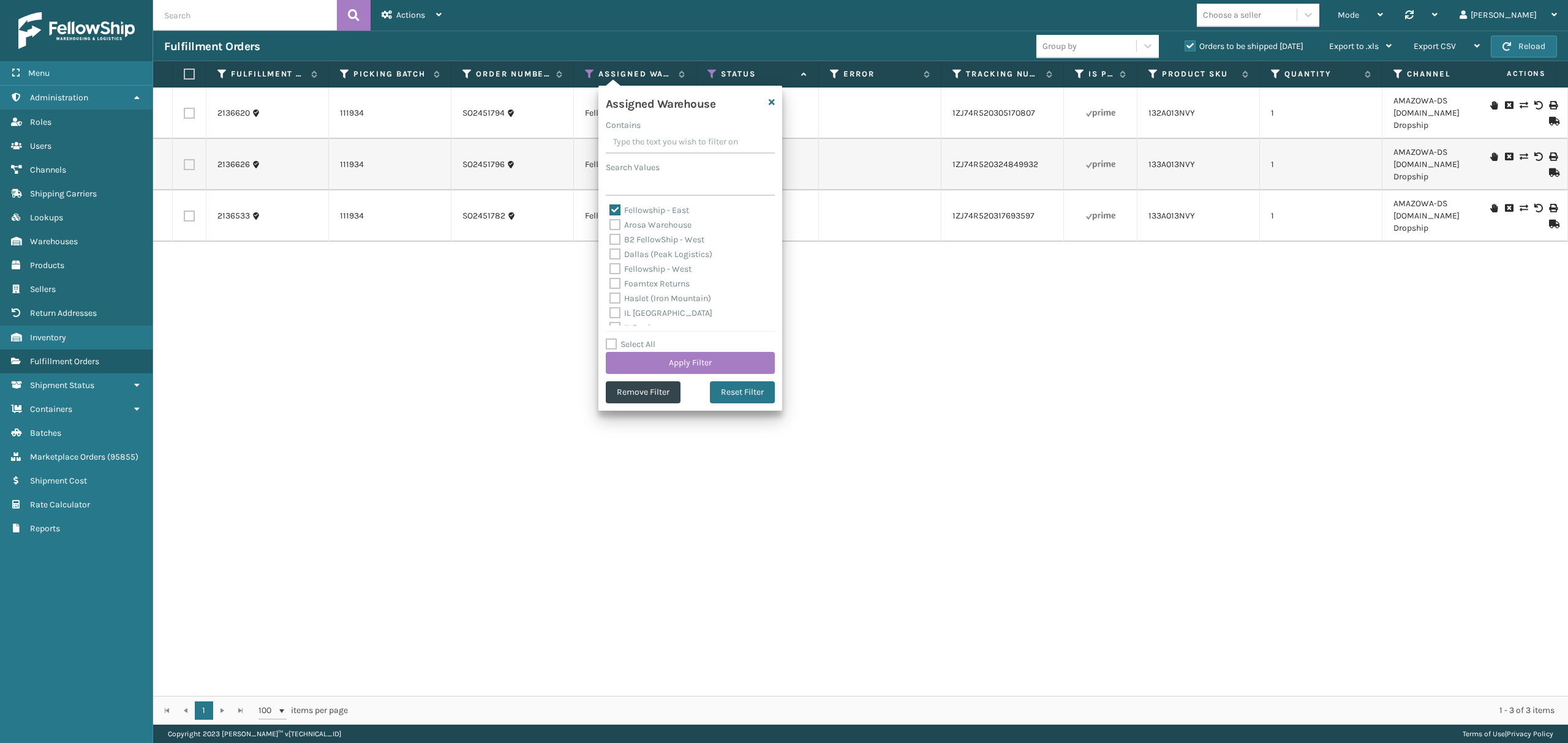
click at [642, 238] on label "B2 FellowShip - West" at bounding box center [656, 240] width 95 height 10
click at [610, 238] on input "B2 FellowShip - West" at bounding box center [609, 236] width 1 height 8
click at [622, 242] on label "B2 FellowShip - West" at bounding box center [656, 240] width 95 height 10
click at [610, 240] on input "B2 FellowShip - West" at bounding box center [609, 236] width 1 height 8
checkbox input "false"
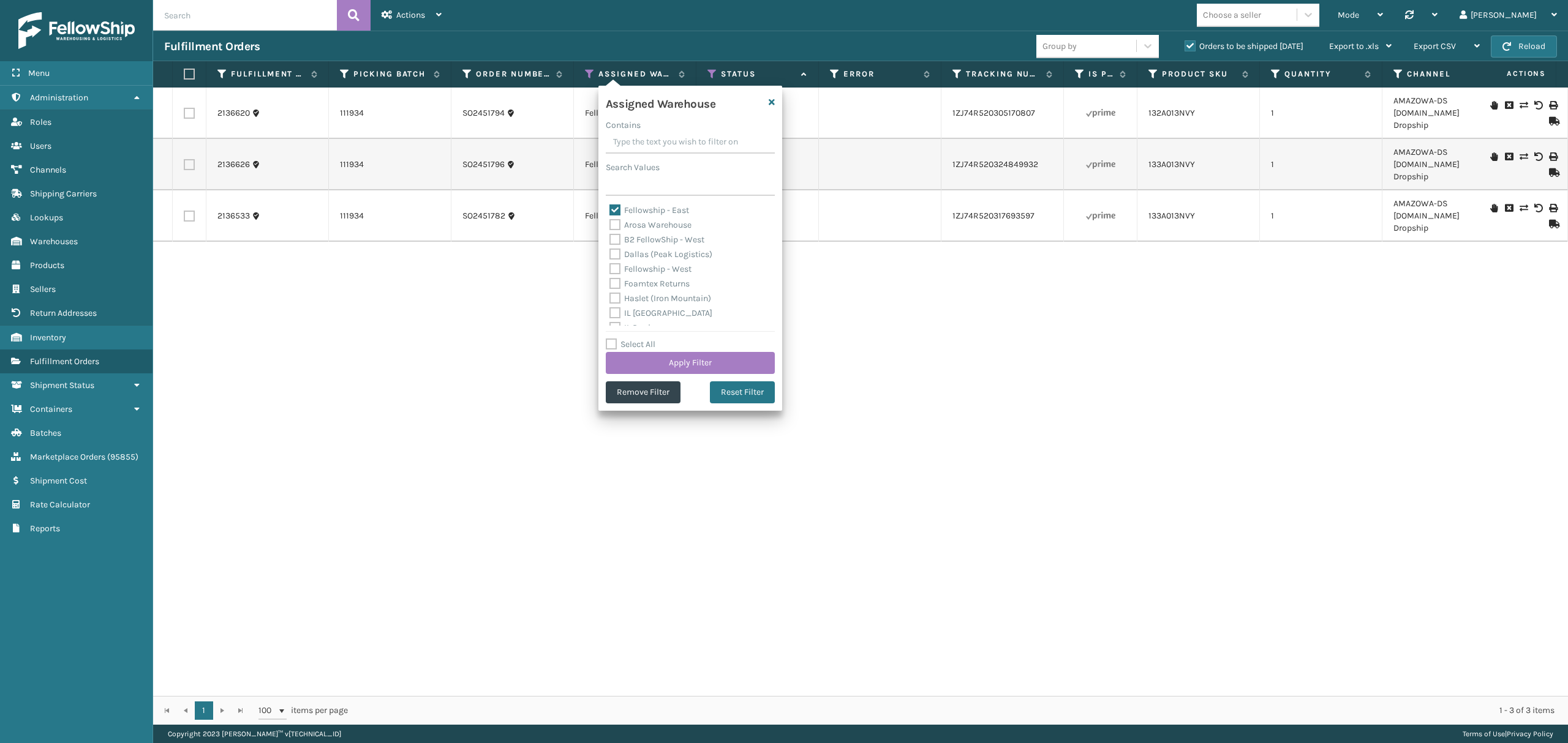
click at [628, 262] on div "Fellowship - West" at bounding box center [689, 269] width 161 height 15
click at [628, 267] on label "Fellowship - West" at bounding box center [650, 269] width 82 height 10
click at [610, 267] on input "Fellowship - West" at bounding box center [609, 265] width 1 height 8
checkbox input "true"
click at [617, 206] on label "Fellowship - East" at bounding box center [649, 210] width 80 height 10
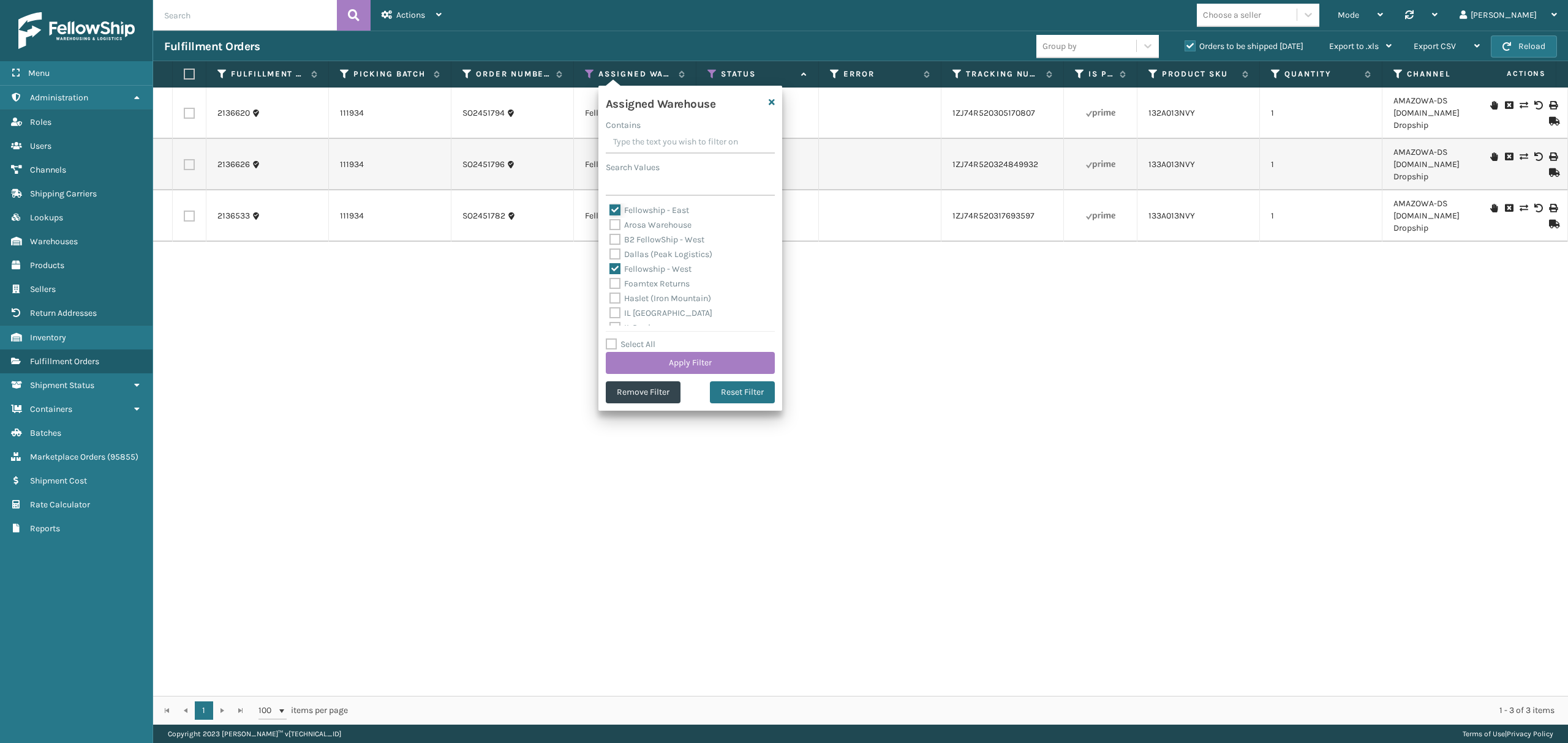
click at [610, 206] on input "Fellowship - East" at bounding box center [609, 206] width 1 height 8
checkbox input "false"
click at [669, 360] on button "Apply Filter" at bounding box center [690, 363] width 169 height 22
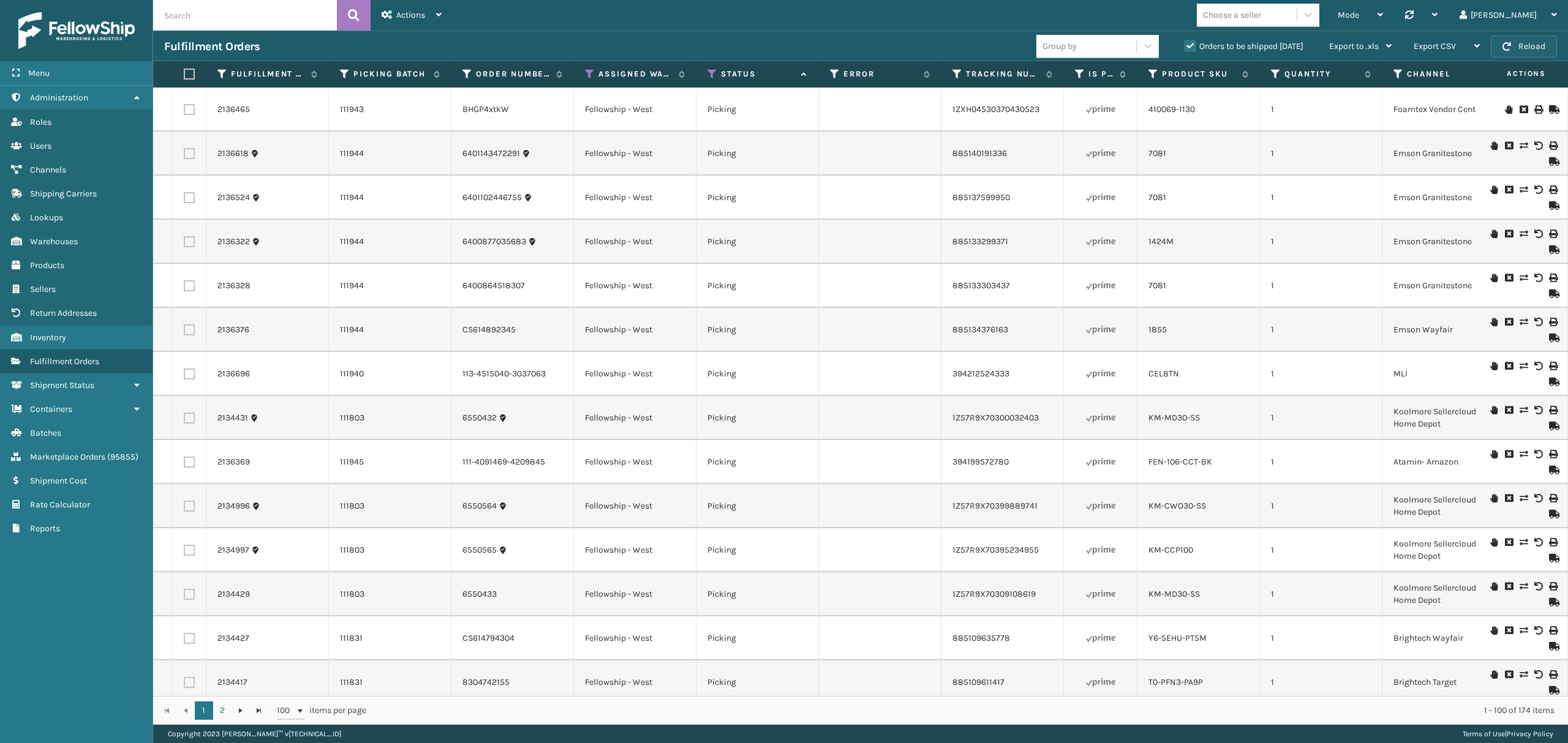
click at [1493, 48] on button "Reload" at bounding box center [1523, 46] width 66 height 22
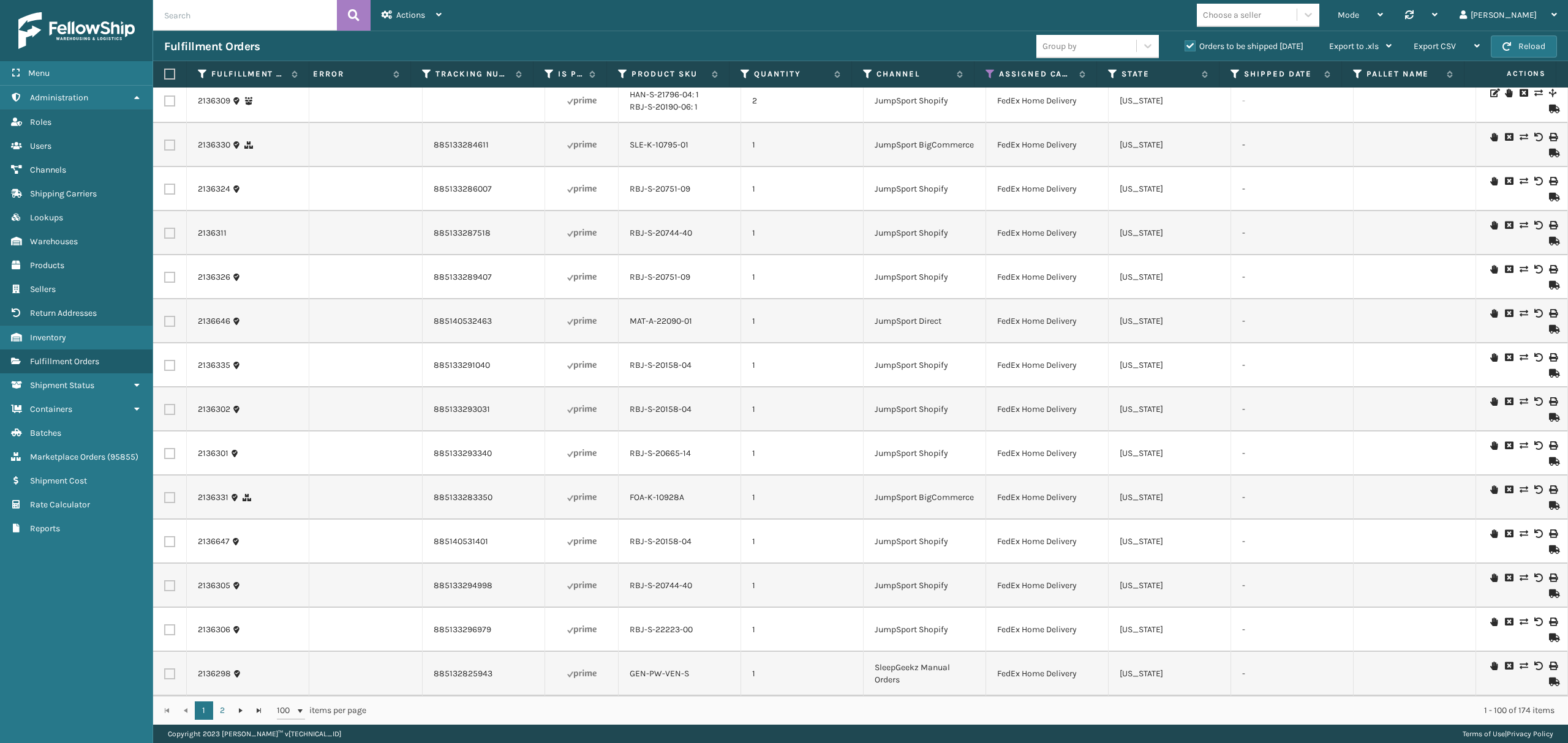
scroll to position [3753, 530]
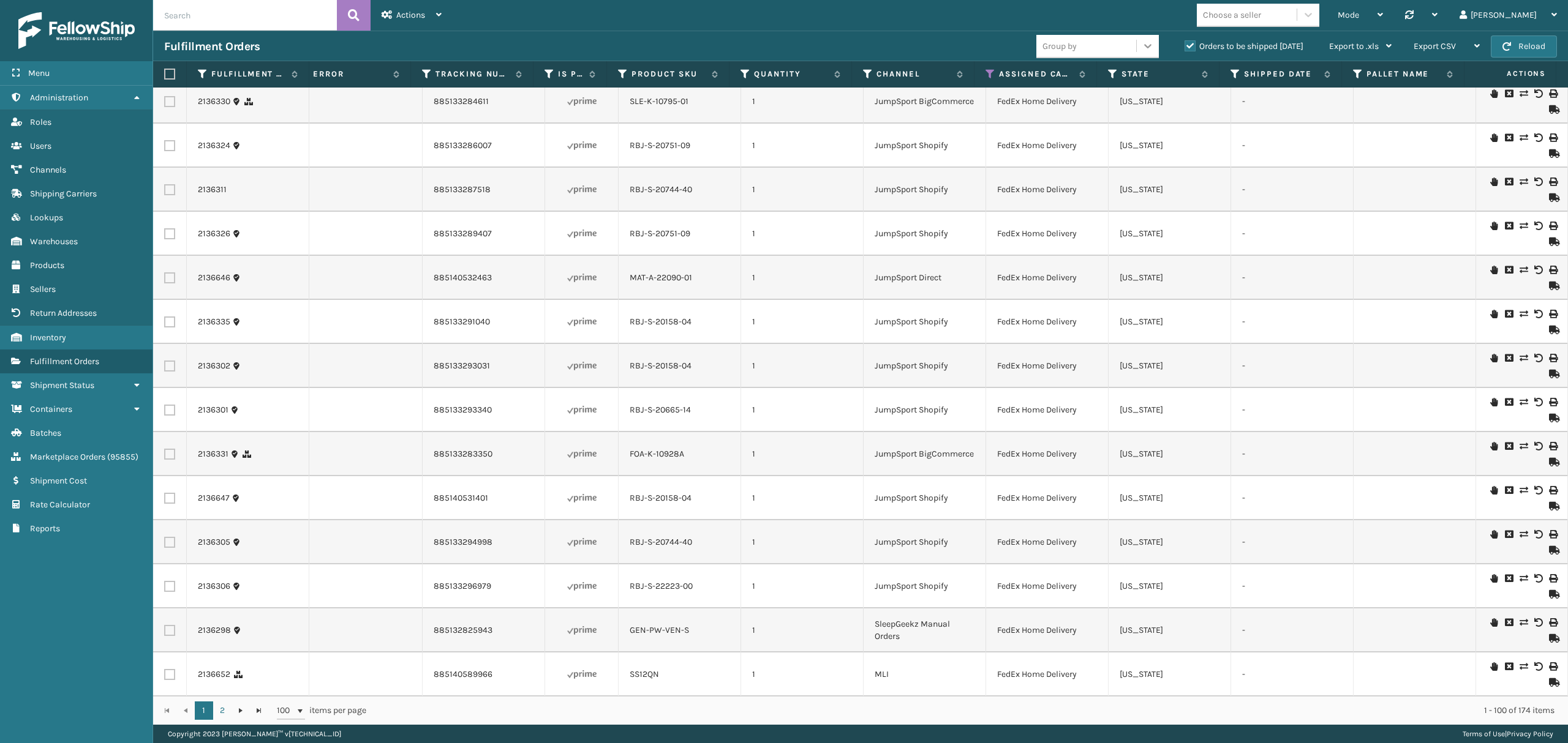
click at [1143, 55] on div at bounding box center [1147, 46] width 22 height 22
click at [1084, 105] on div "SKU" at bounding box center [1097, 99] width 123 height 23
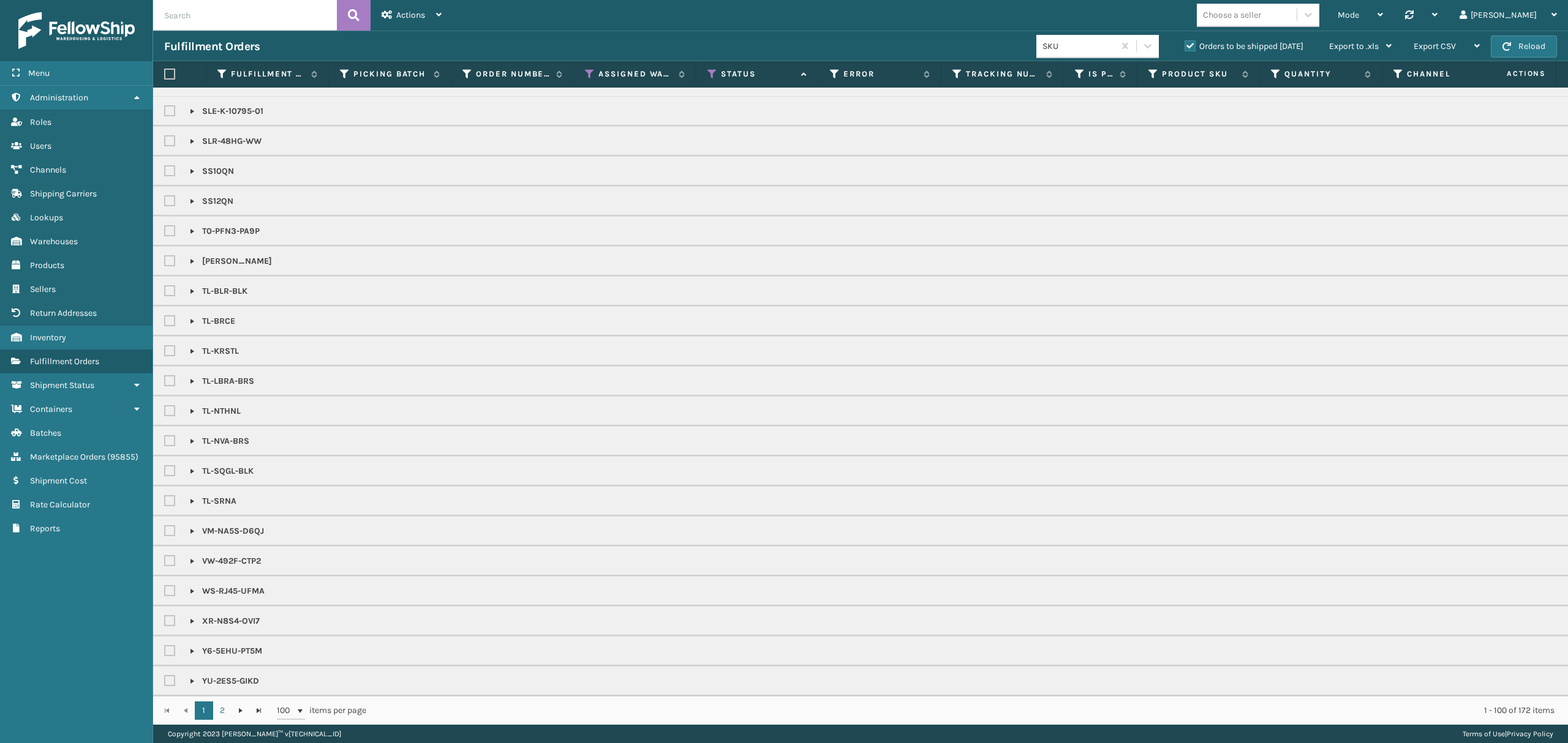
scroll to position [1516, 0]
click at [189, 677] on link at bounding box center [192, 681] width 10 height 10
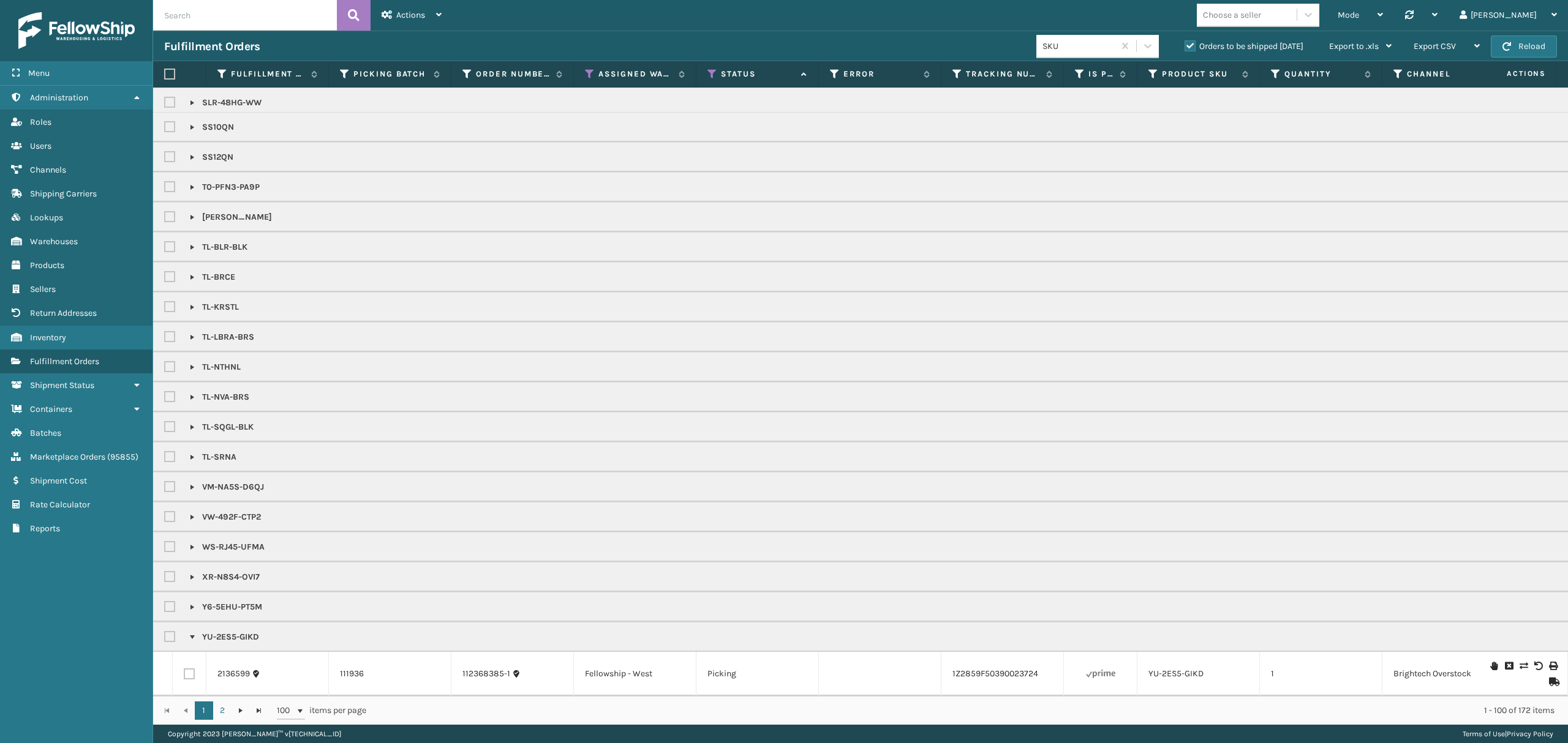
scroll to position [1561, 0]
click at [195, 632] on link at bounding box center [192, 637] width 10 height 10
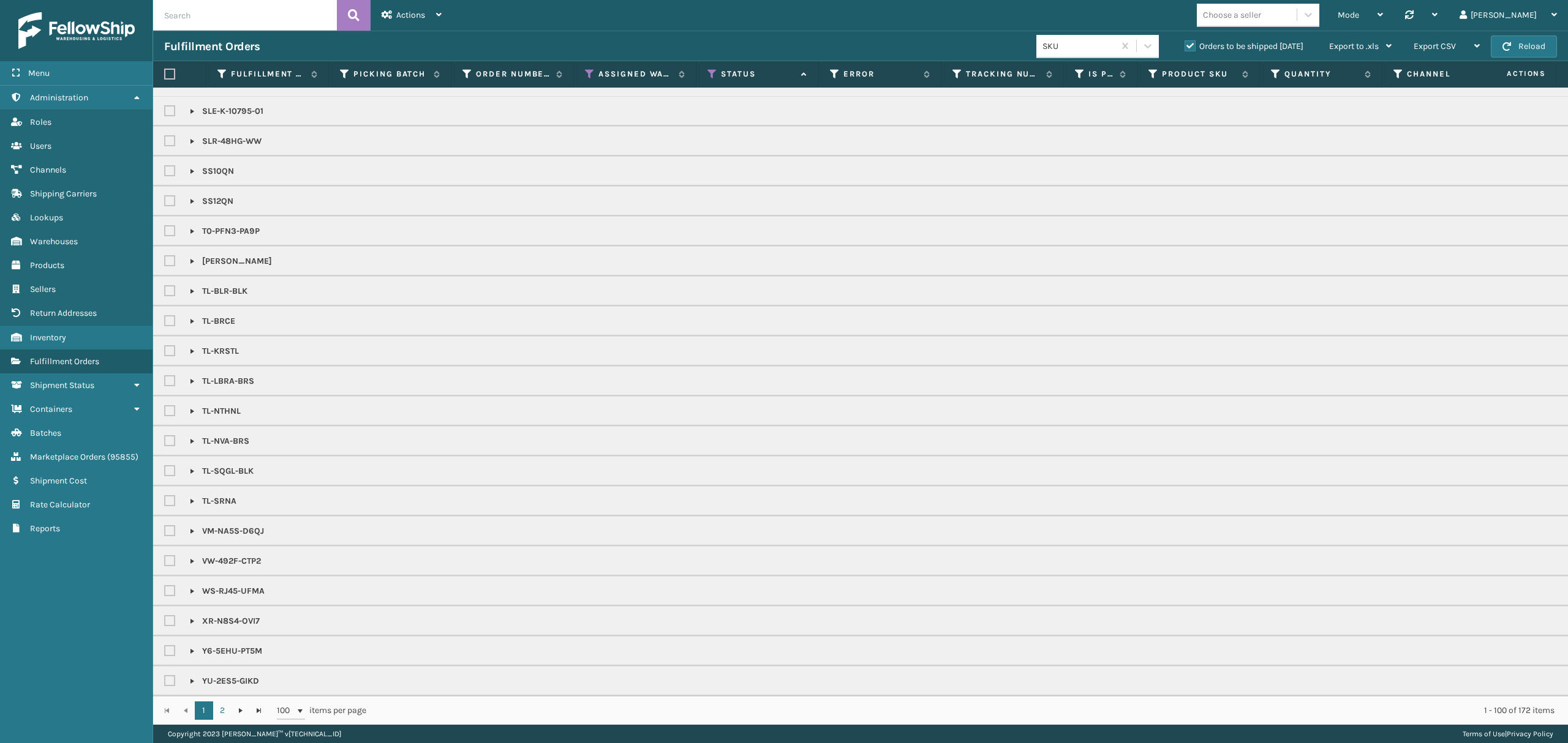
scroll to position [1516, 0]
click at [192, 466] on link at bounding box center [192, 471] width 10 height 10
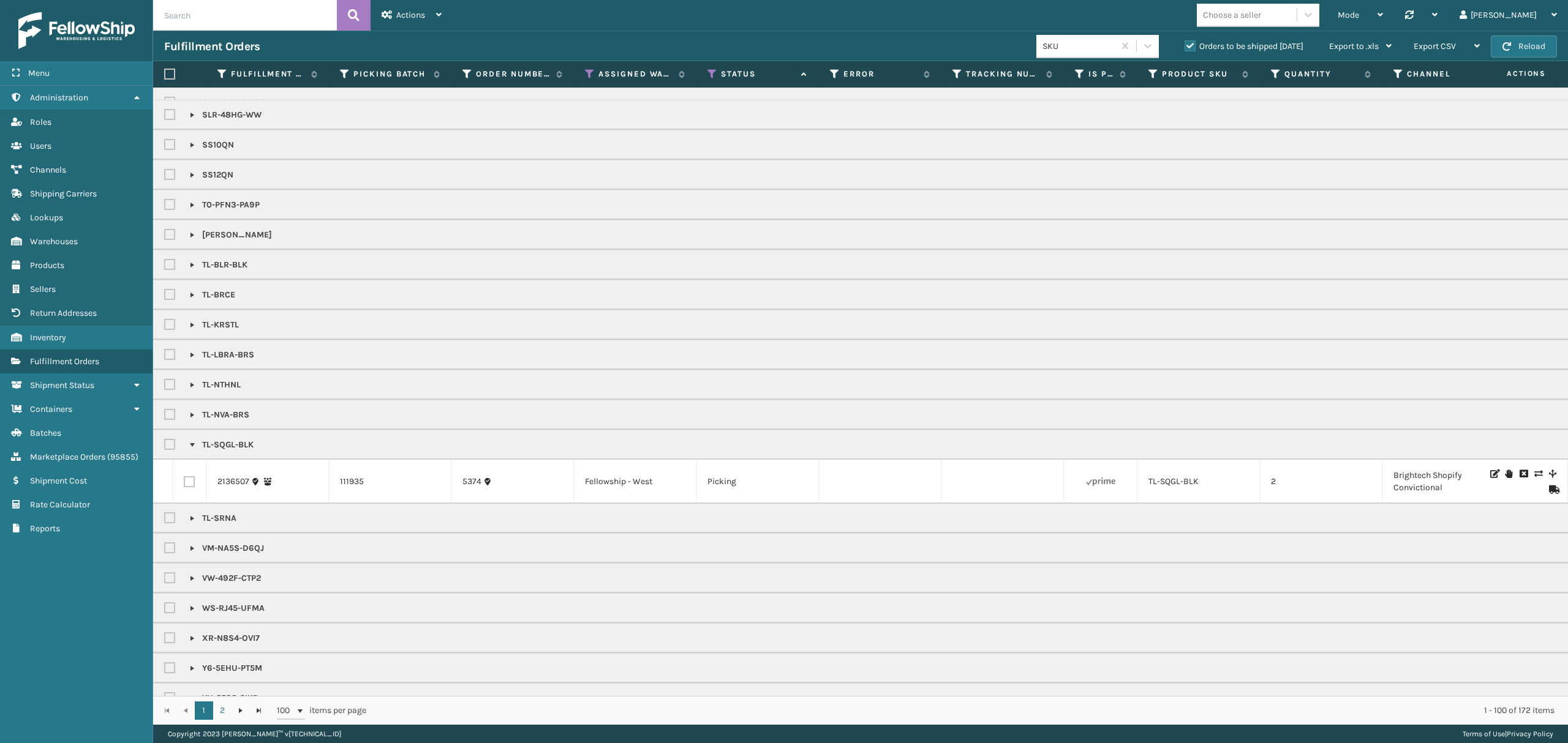
click at [192, 450] on link at bounding box center [192, 445] width 10 height 10
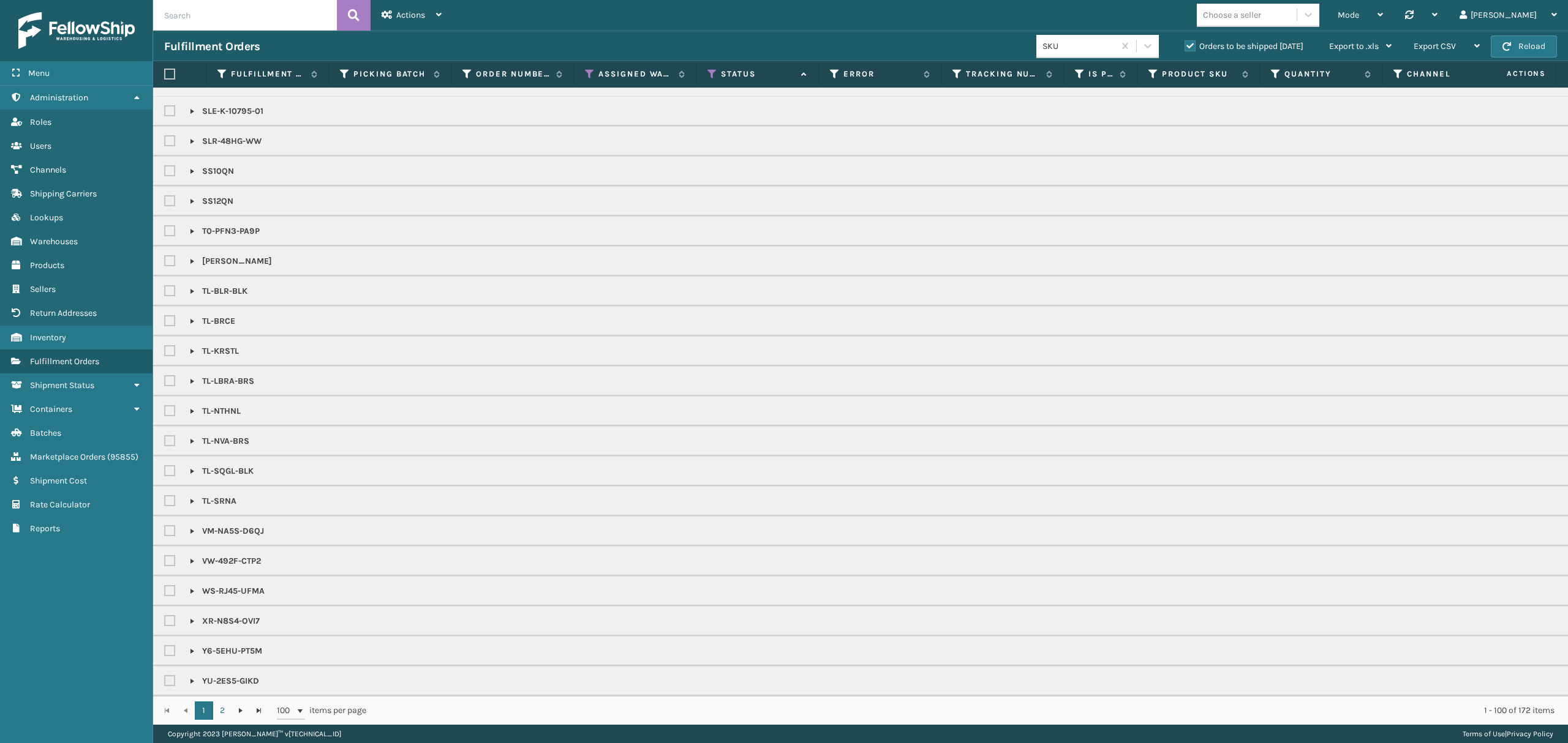
click at [187, 377] on link at bounding box center [192, 382] width 10 height 10
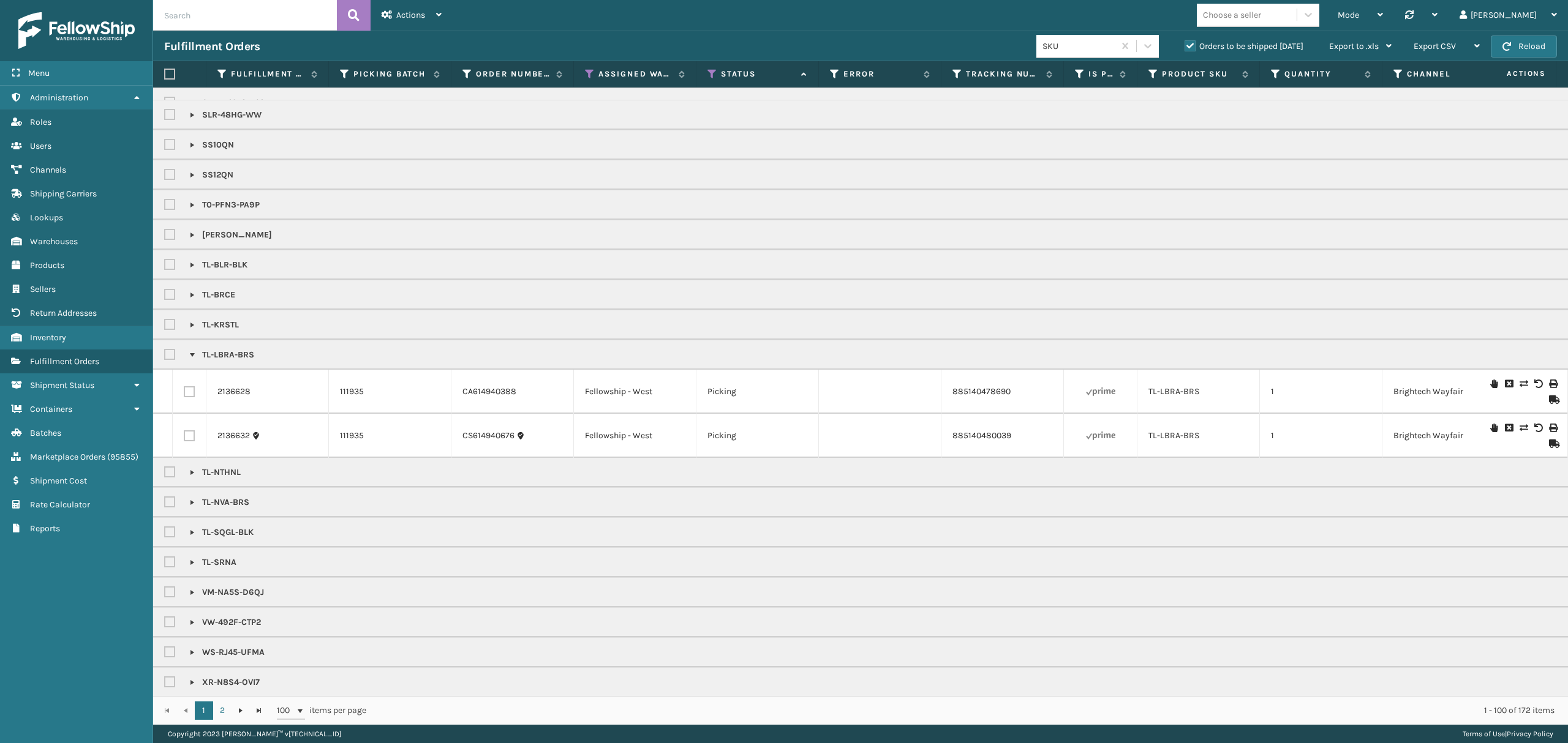
click at [187, 360] on link at bounding box center [192, 355] width 10 height 10
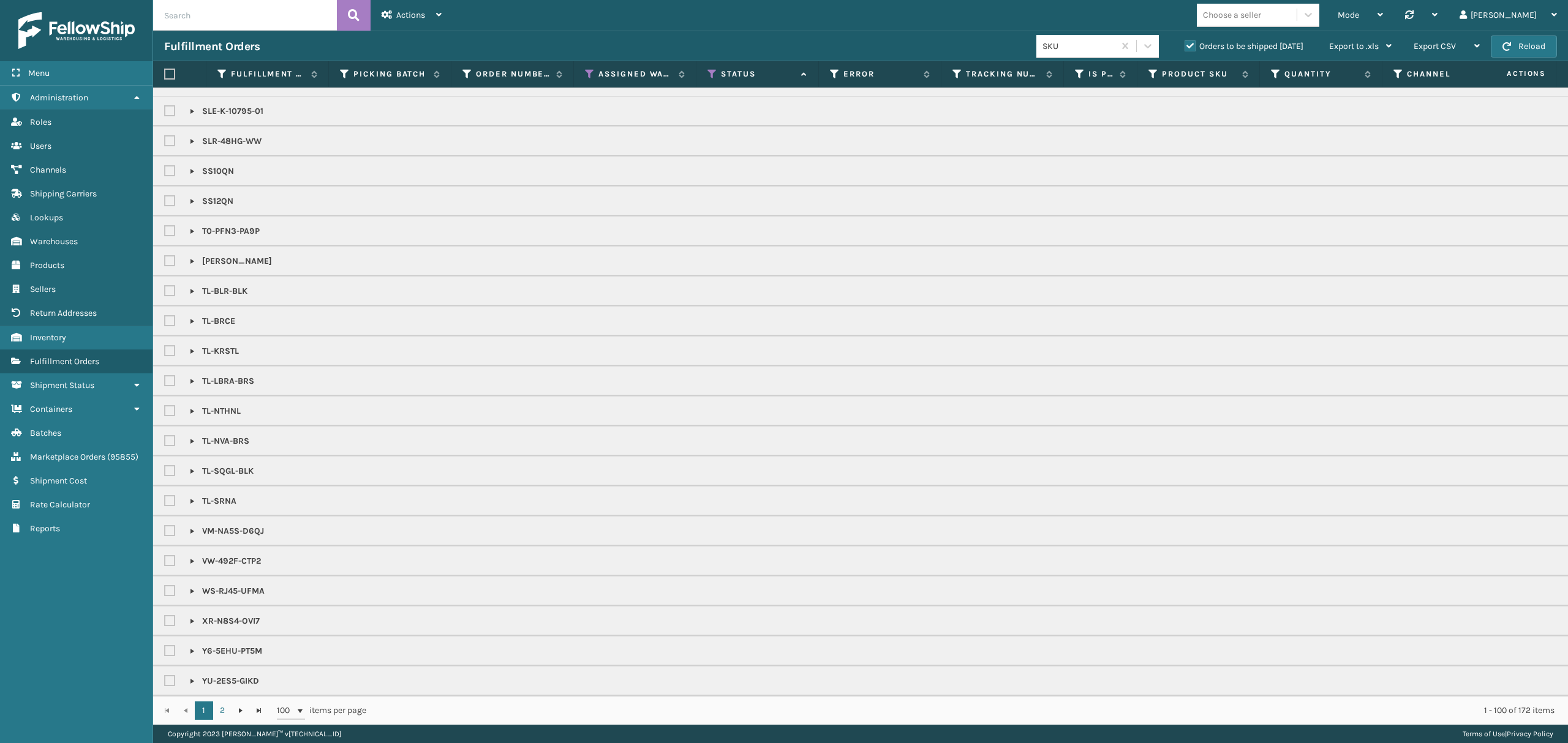
click at [191, 315] on p "TL-BRCE" at bounding box center [212, 321] width 45 height 12
click at [191, 316] on link at bounding box center [192, 321] width 10 height 10
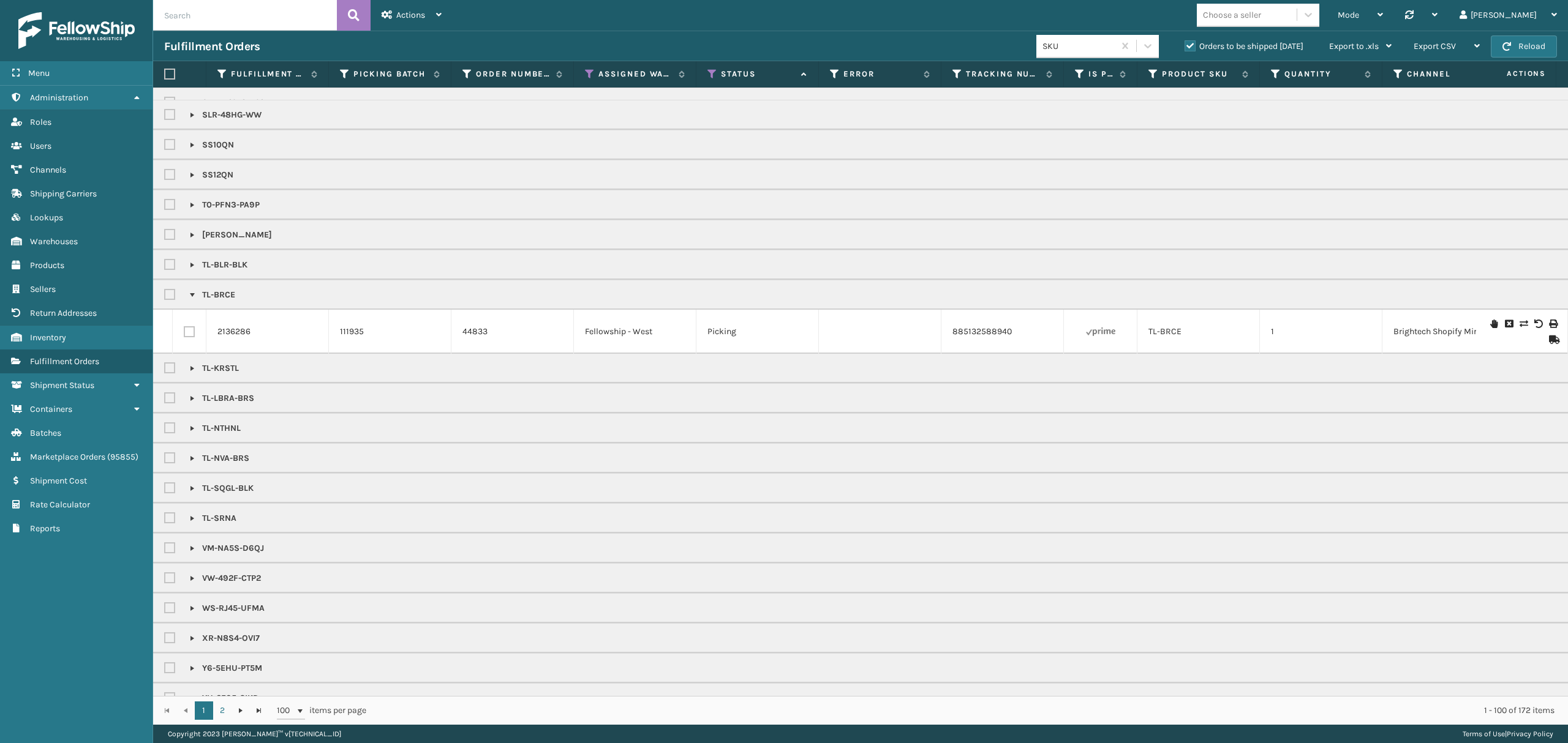
click at [191, 300] on link at bounding box center [192, 295] width 10 height 10
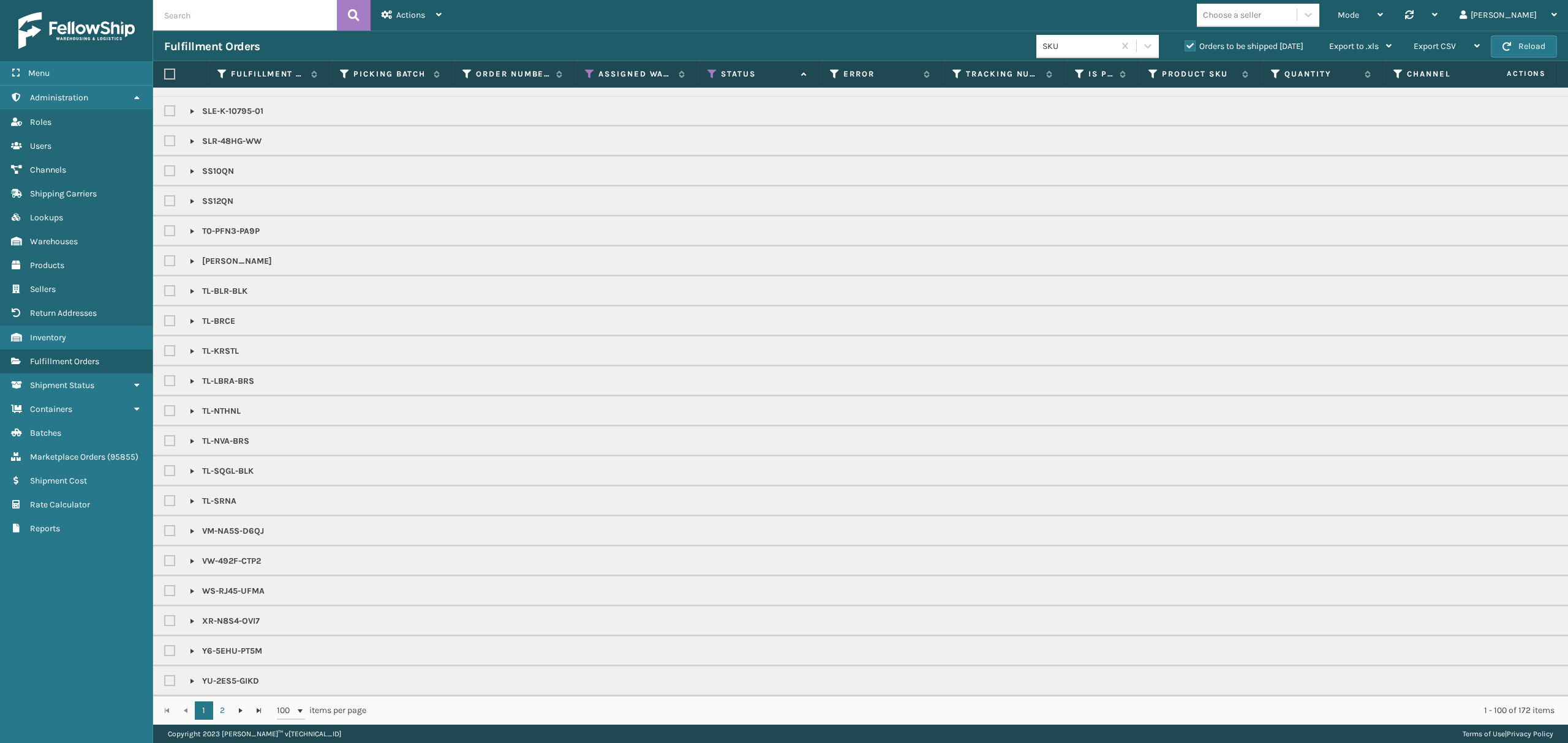
click at [190, 256] on link at bounding box center [192, 261] width 10 height 10
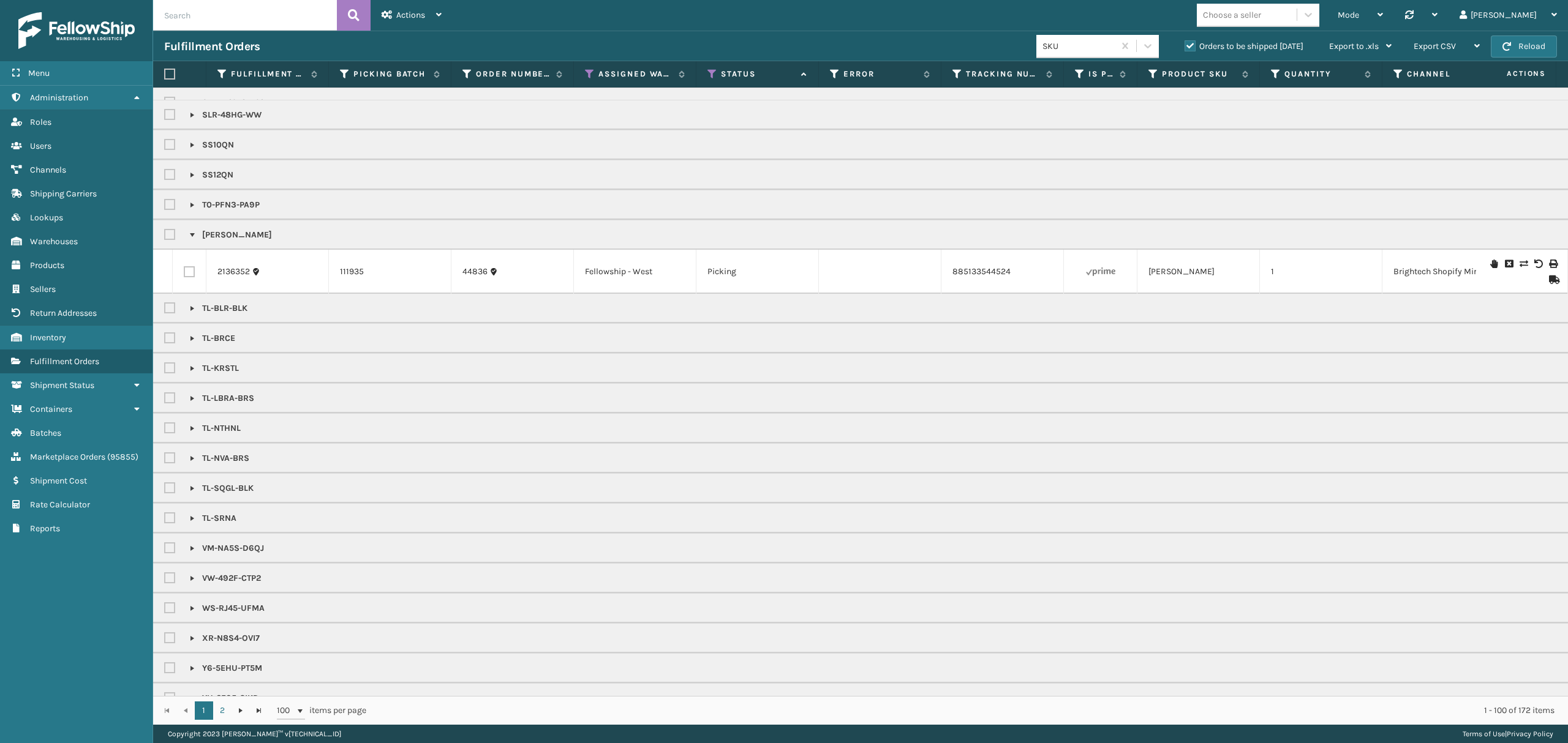
click at [190, 240] on link at bounding box center [192, 235] width 10 height 10
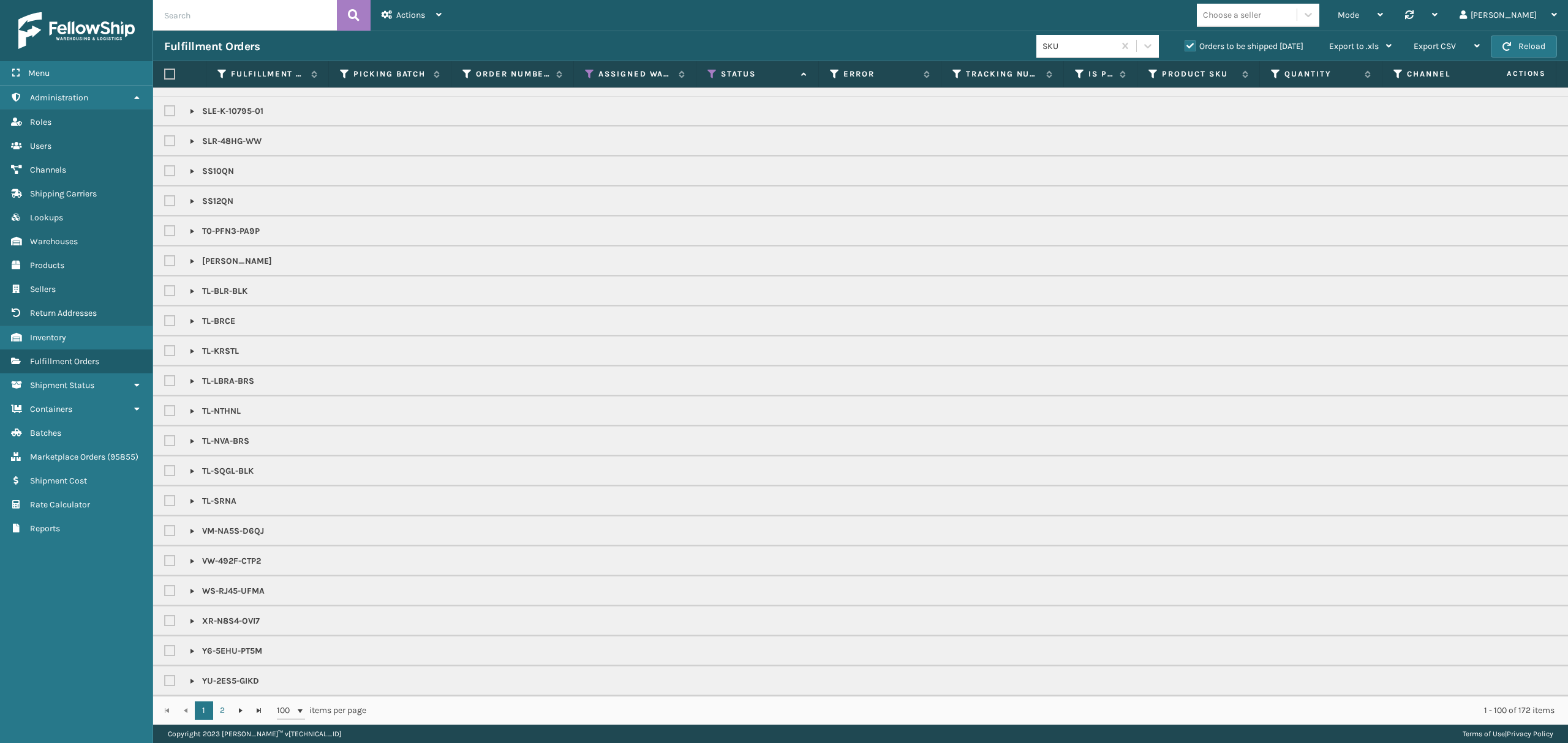
click at [191, 226] on link at bounding box center [192, 231] width 10 height 10
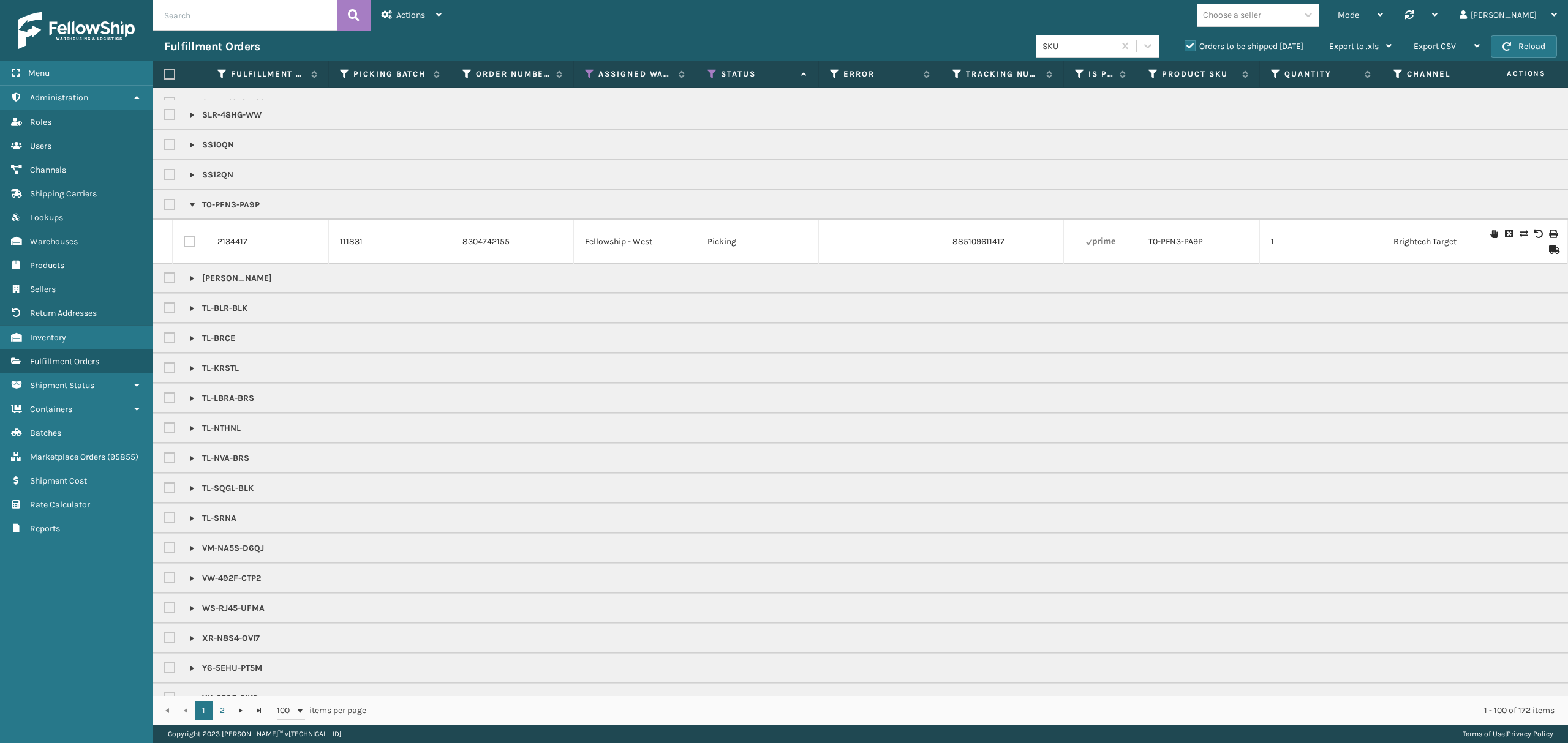
click at [191, 210] on link at bounding box center [192, 205] width 10 height 10
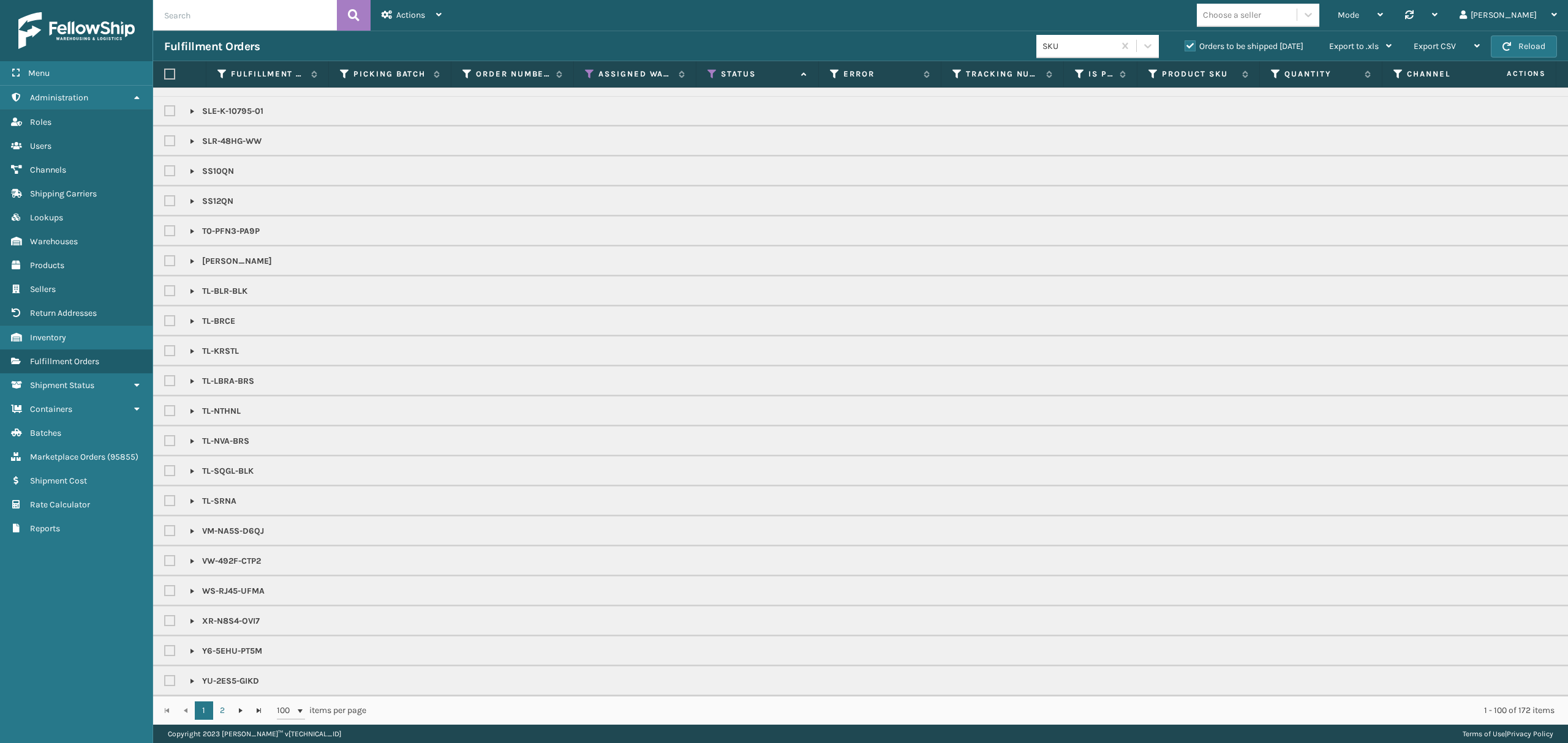
click at [196, 166] on link at bounding box center [192, 171] width 10 height 10
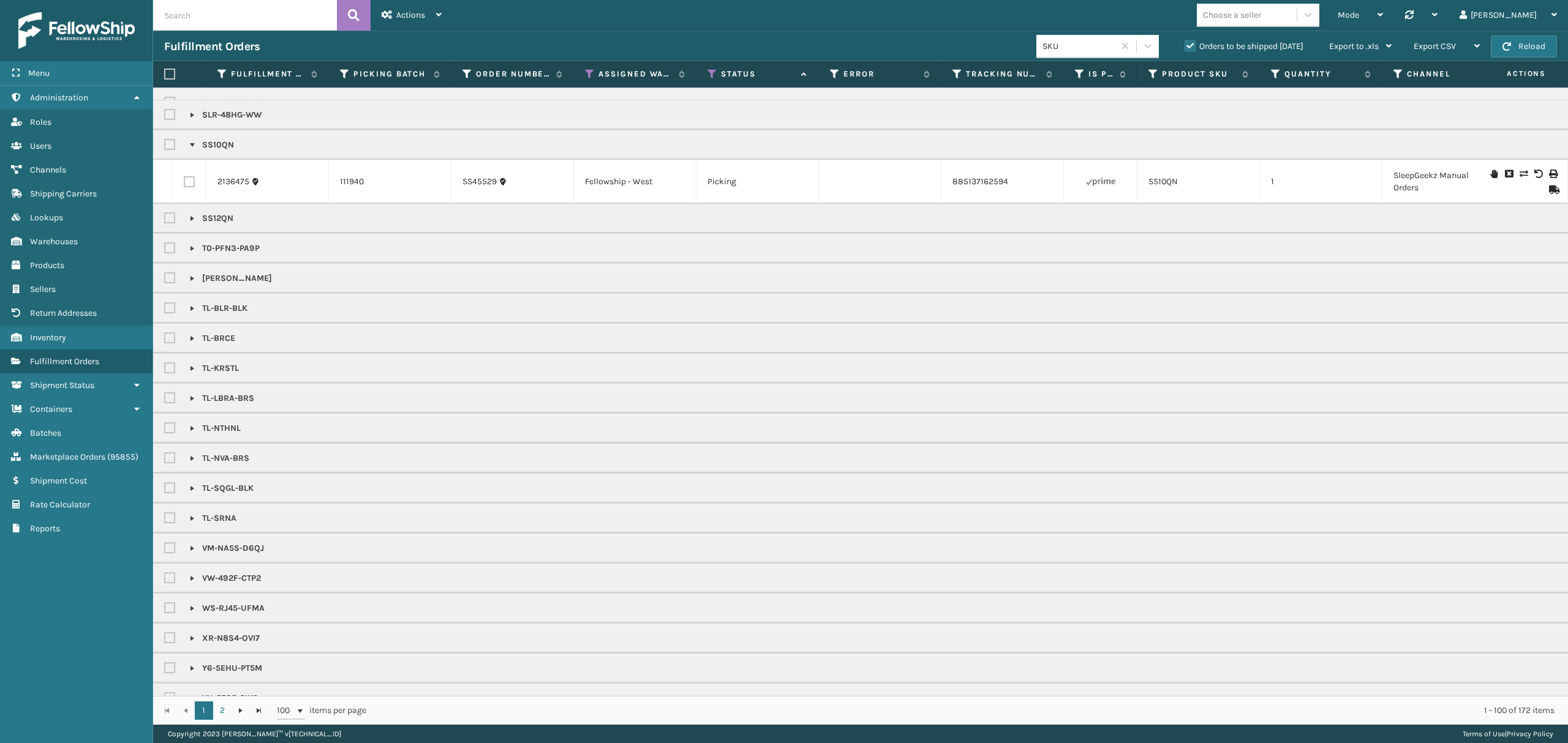
click at [196, 150] on link at bounding box center [192, 145] width 10 height 10
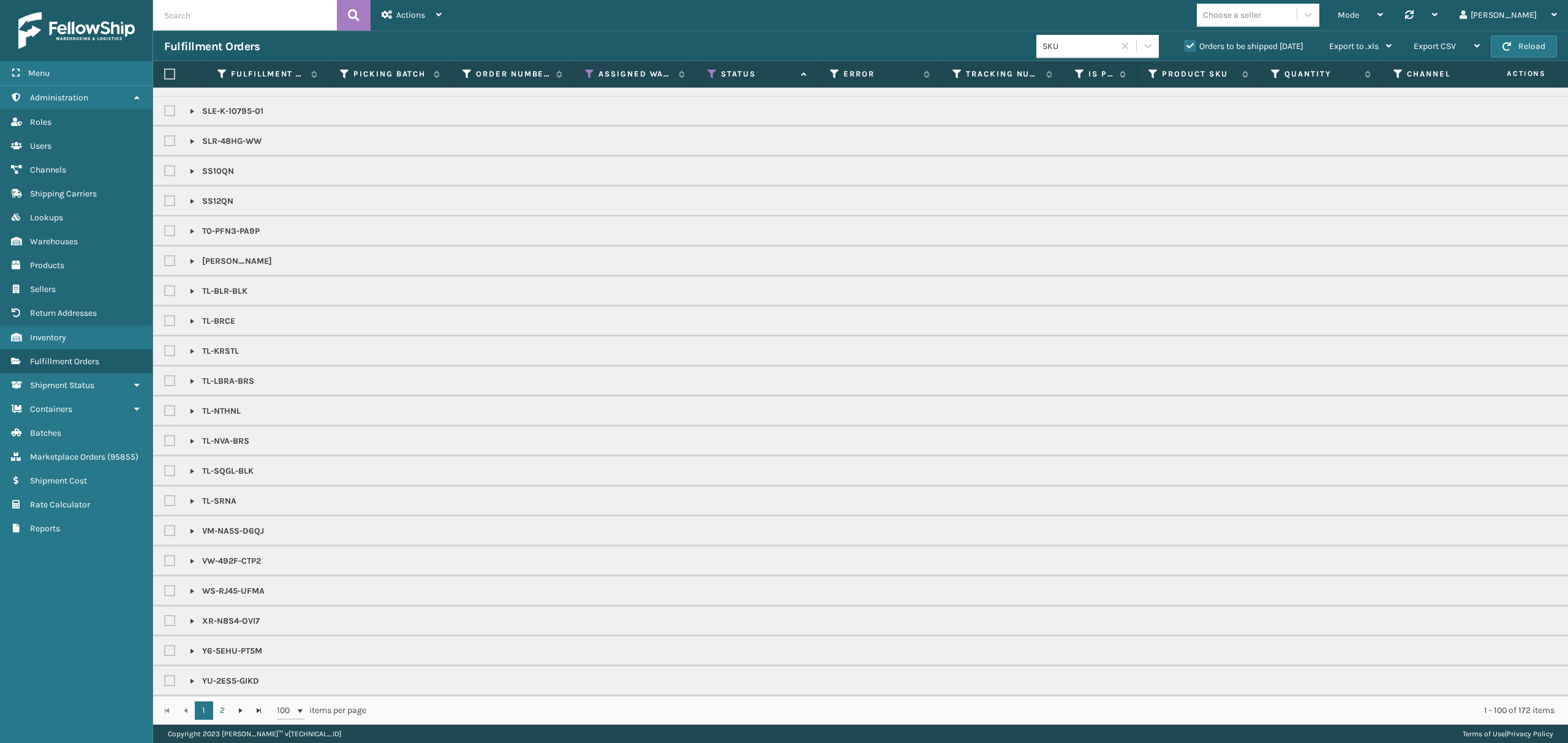
click at [192, 197] on link at bounding box center [192, 202] width 10 height 10
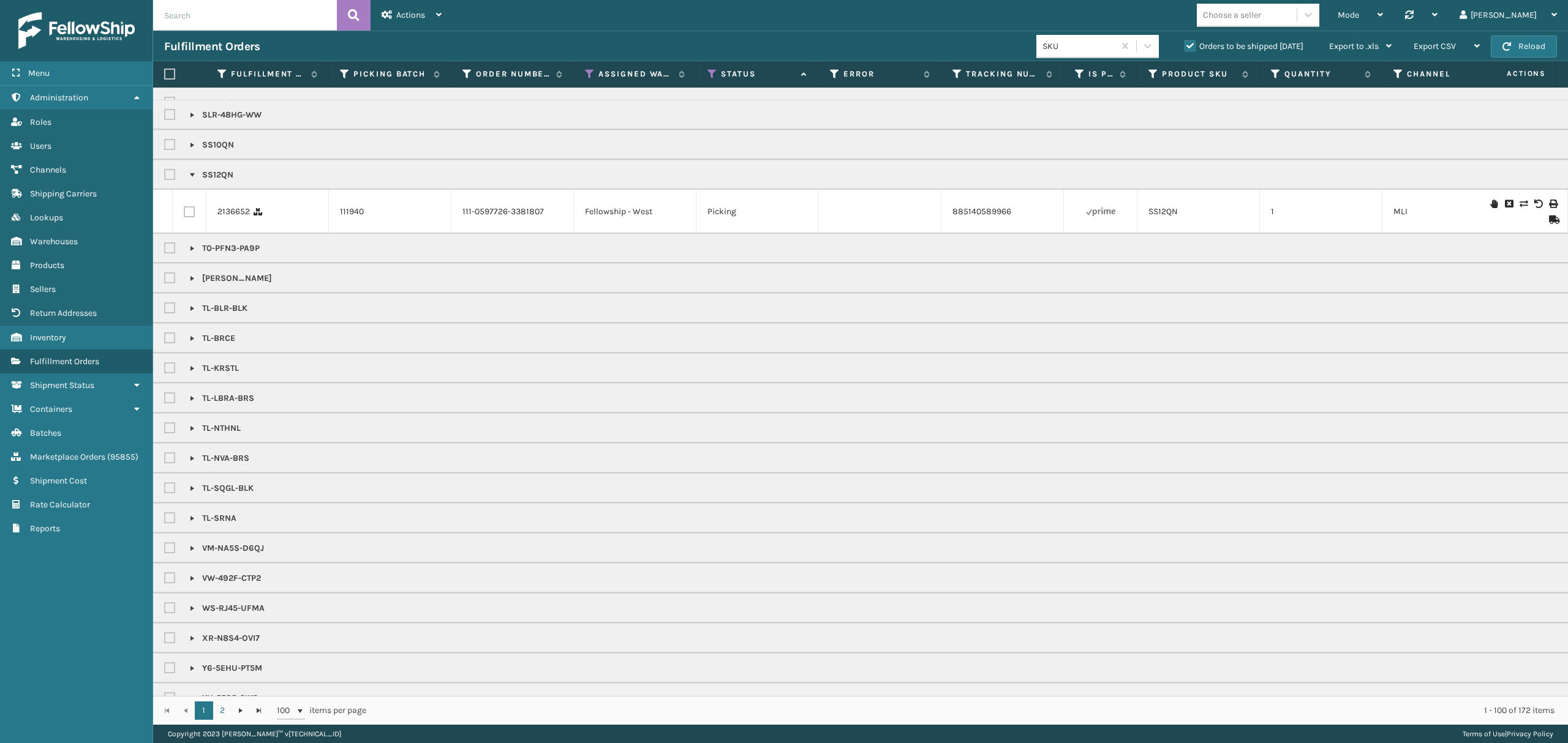
click at [192, 180] on link at bounding box center [192, 175] width 10 height 10
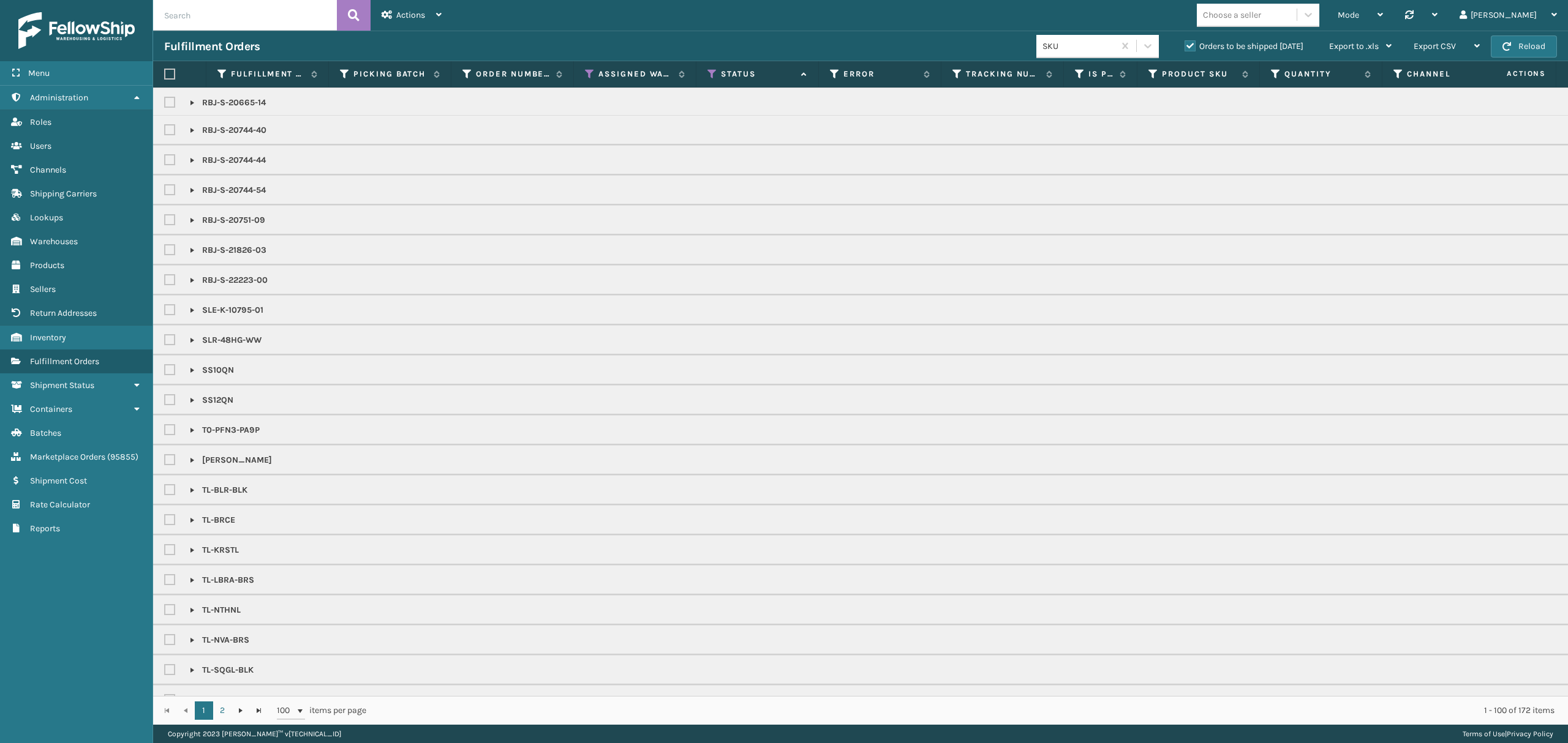
scroll to position [1272, 0]
click at [188, 245] on link at bounding box center [192, 240] width 10 height 10
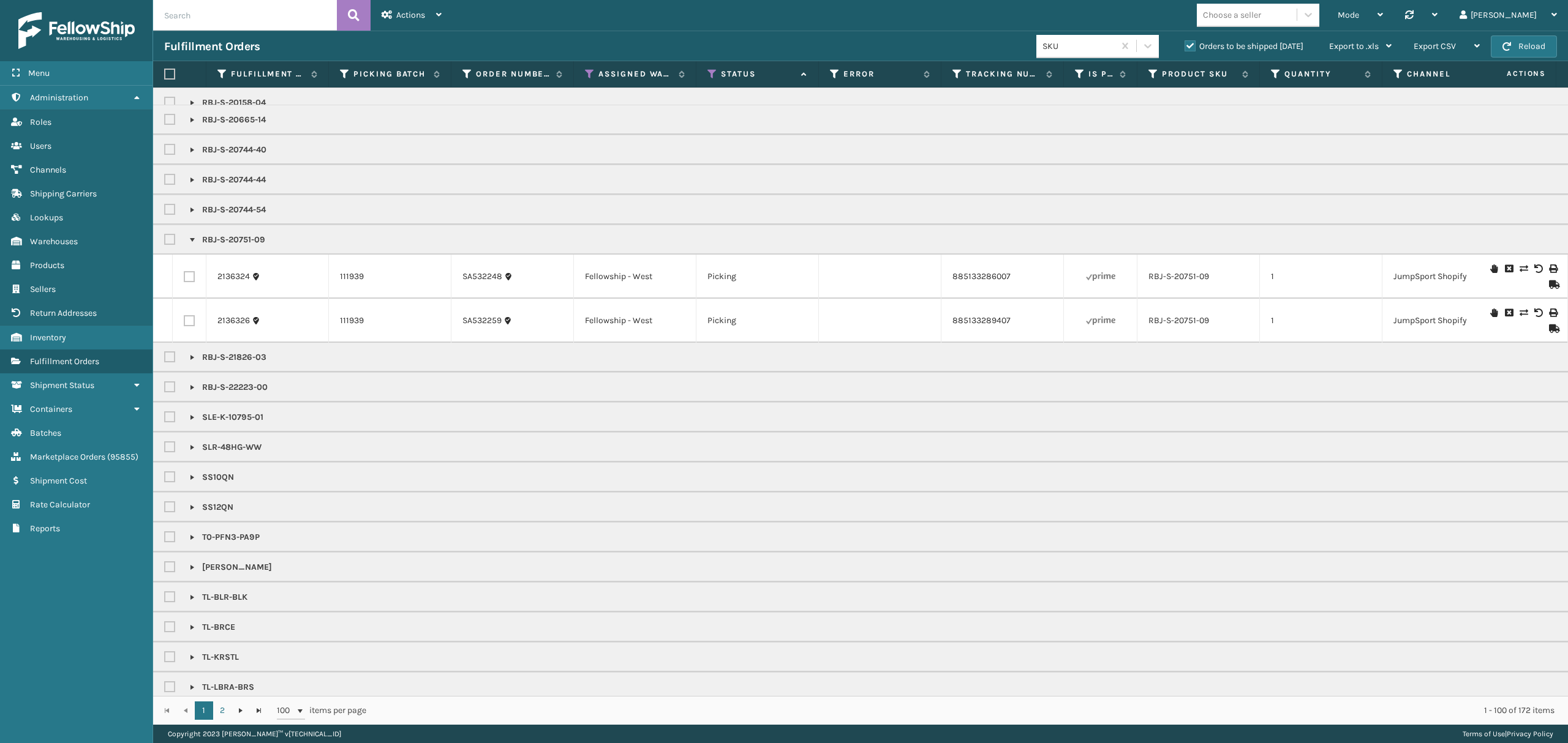
click at [188, 245] on link at bounding box center [192, 240] width 10 height 10
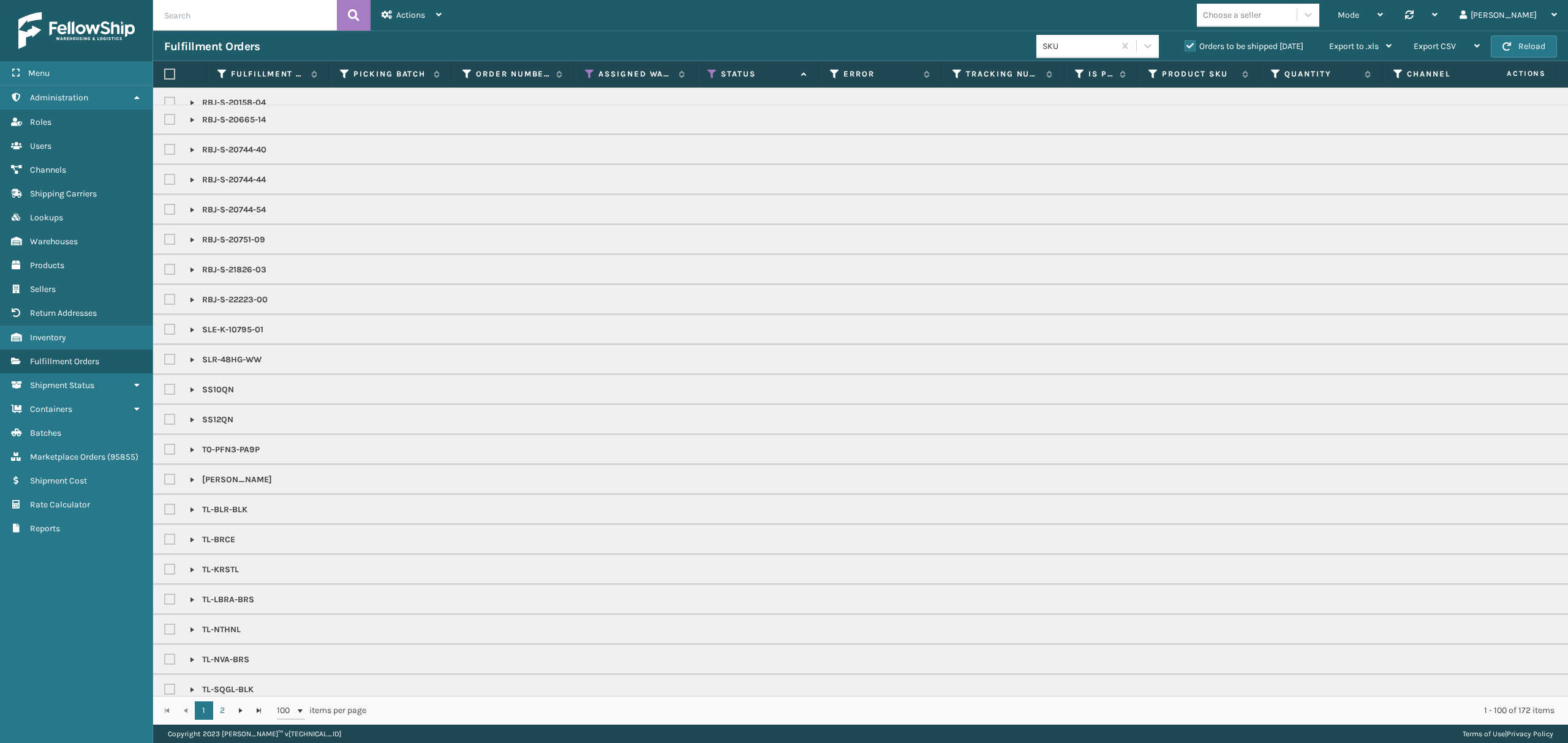
click at [194, 275] on link at bounding box center [192, 270] width 10 height 10
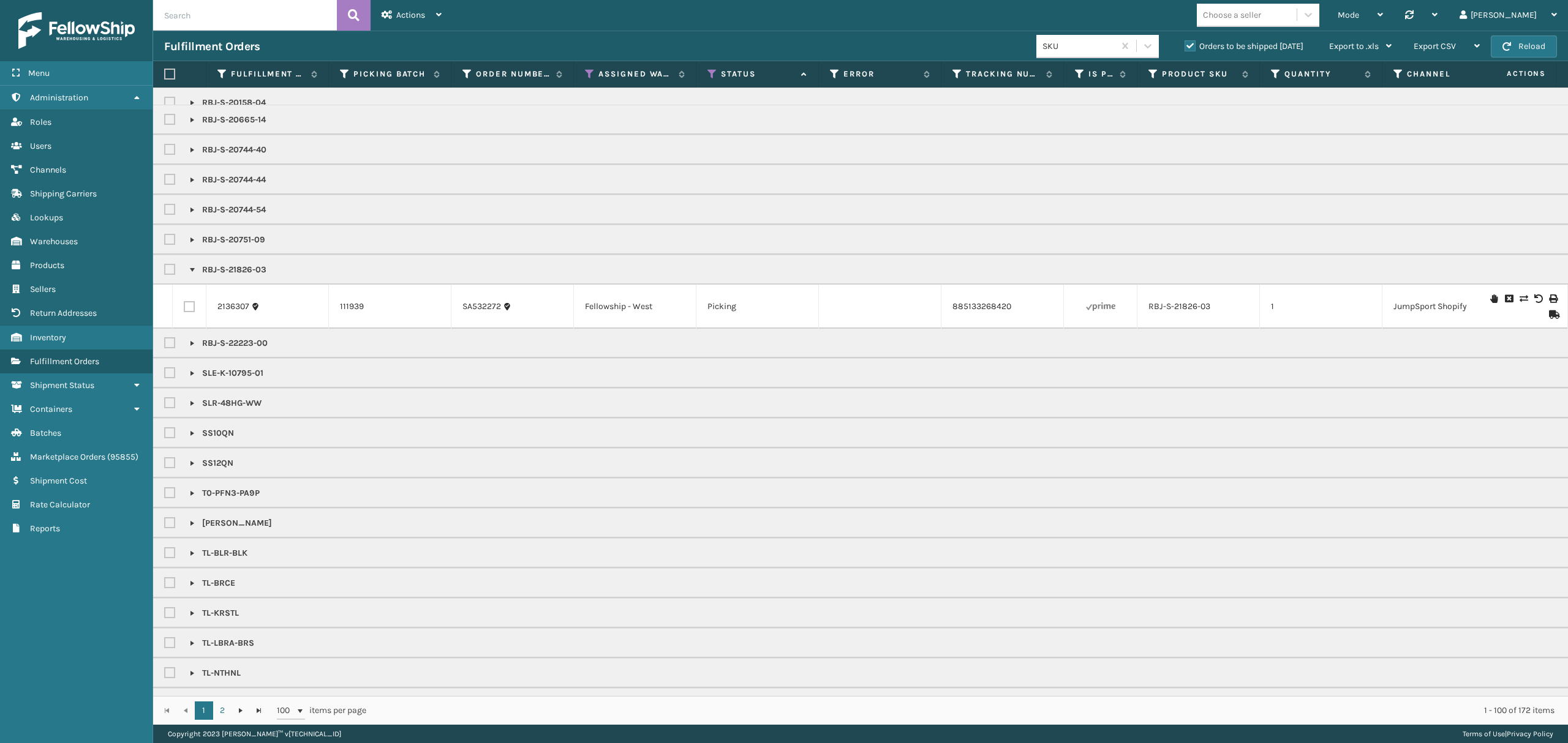
click at [194, 275] on link at bounding box center [192, 270] width 10 height 10
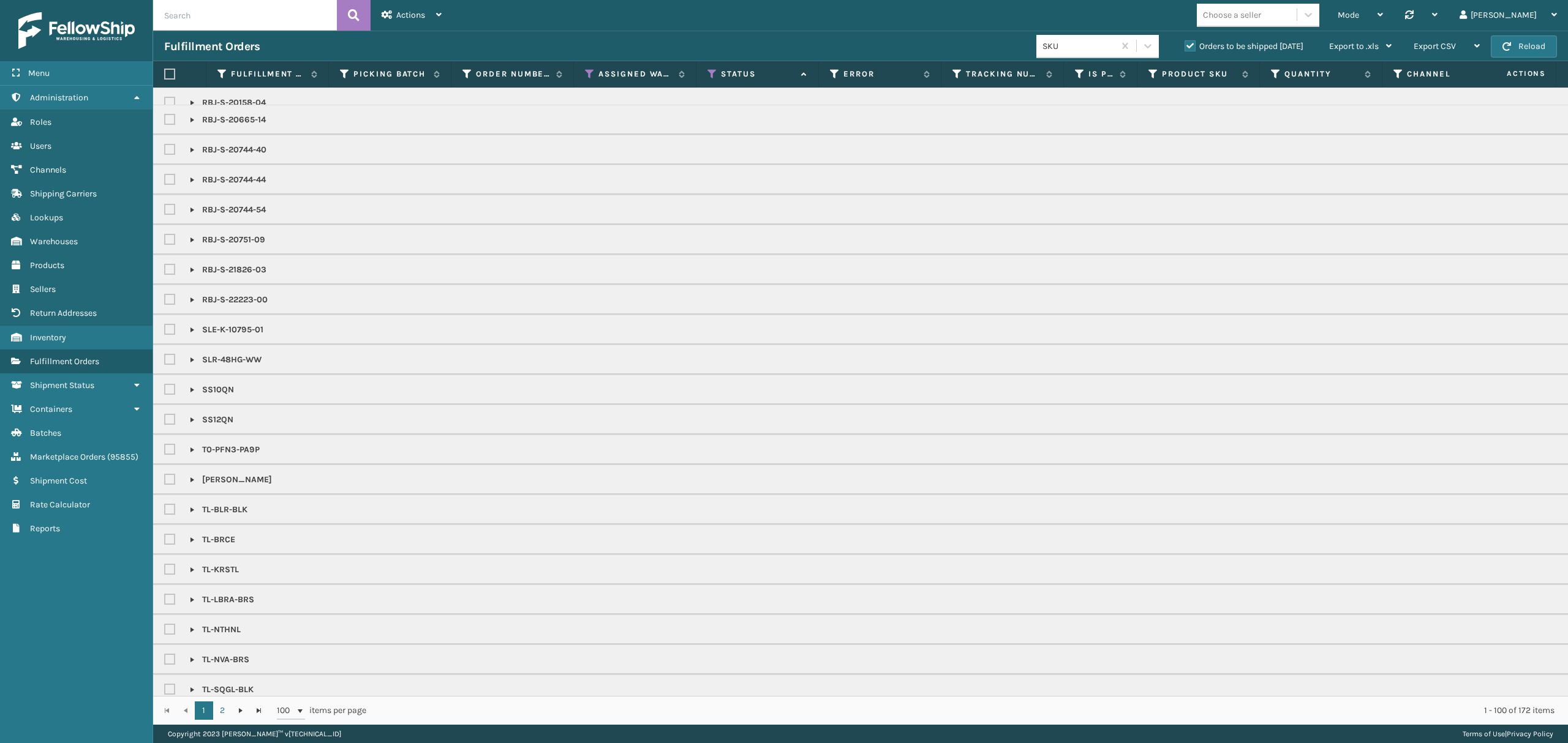
click at [192, 206] on td "RBJ-S-20744-54" at bounding box center [1120, 209] width 1933 height 30
click at [193, 195] on td "RBJ-S-20744-44" at bounding box center [1120, 179] width 1933 height 30
click at [192, 186] on p "RBJ-S-20744-44" at bounding box center [228, 180] width 76 height 12
click at [193, 185] on link at bounding box center [192, 180] width 10 height 10
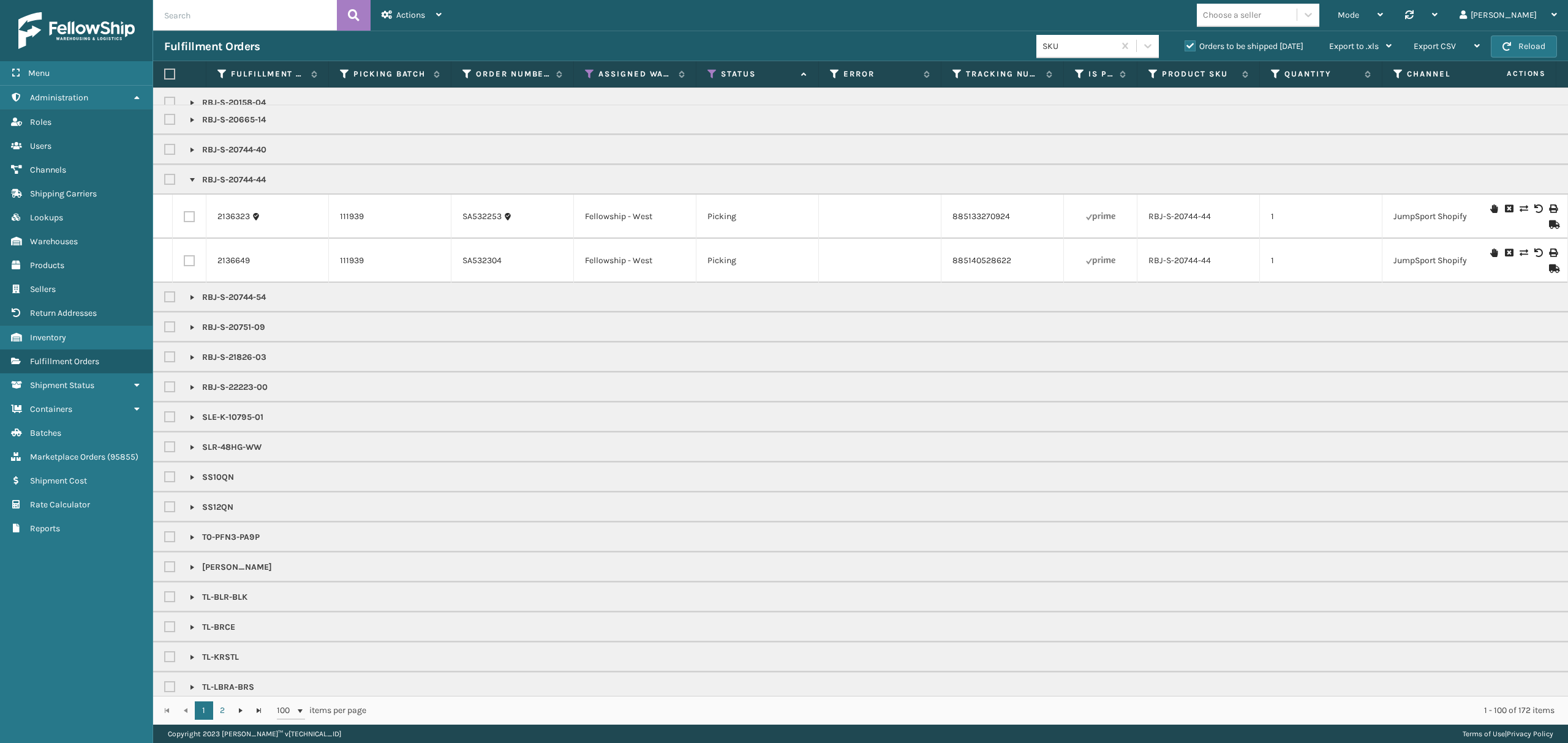
click at [193, 185] on link at bounding box center [192, 180] width 10 height 10
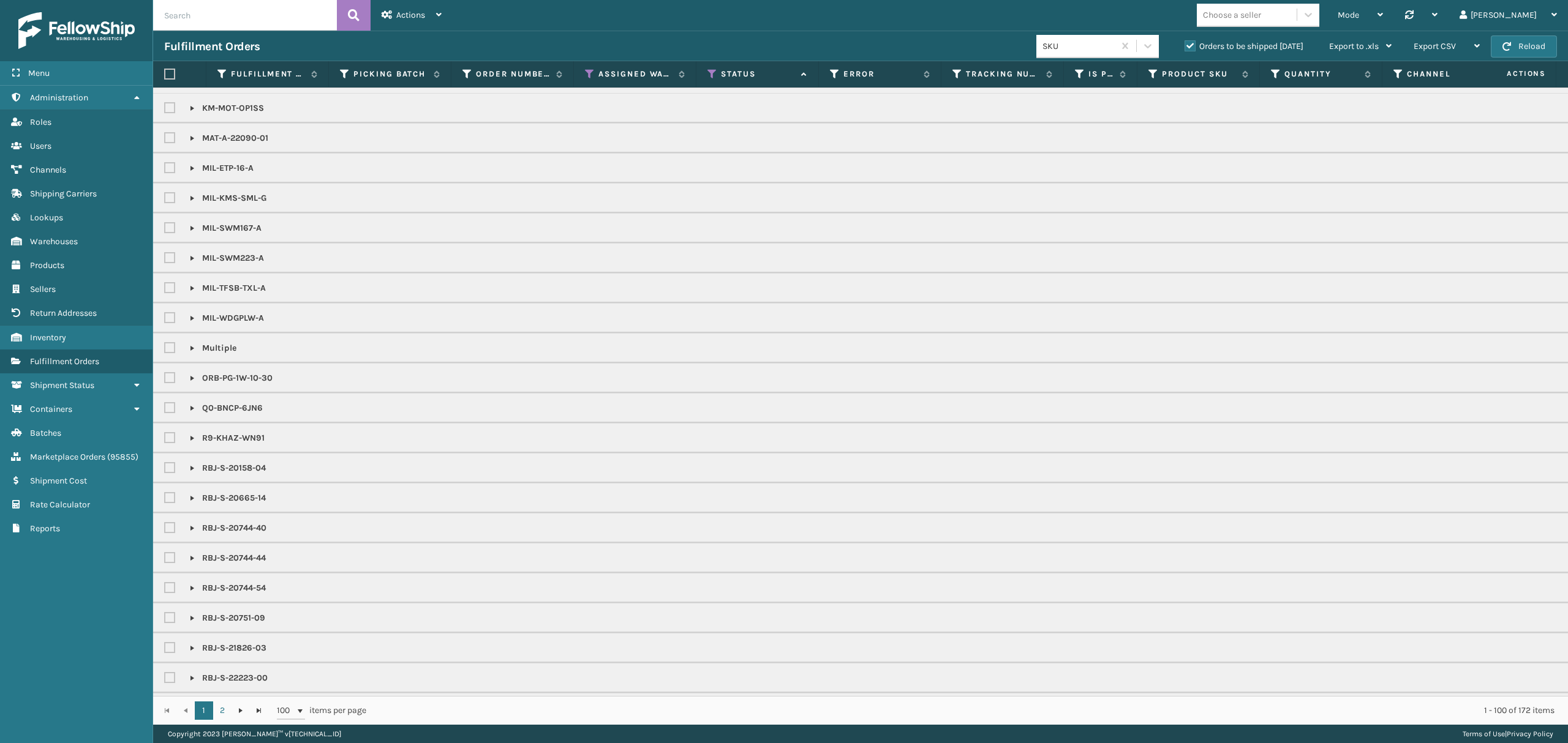
scroll to position [864, 0]
click at [194, 382] on link at bounding box center [192, 377] width 10 height 10
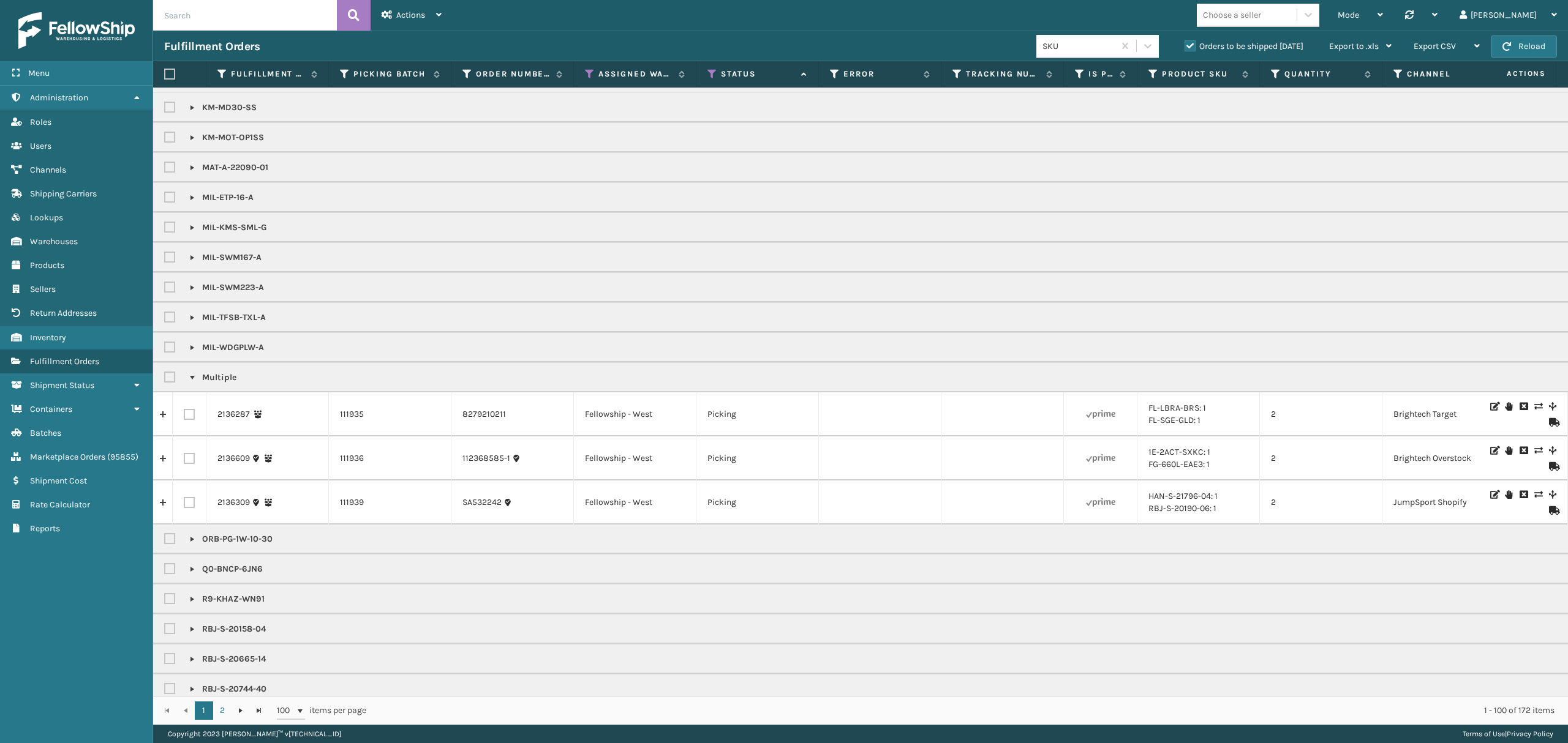
click at [194, 382] on link at bounding box center [192, 377] width 10 height 10
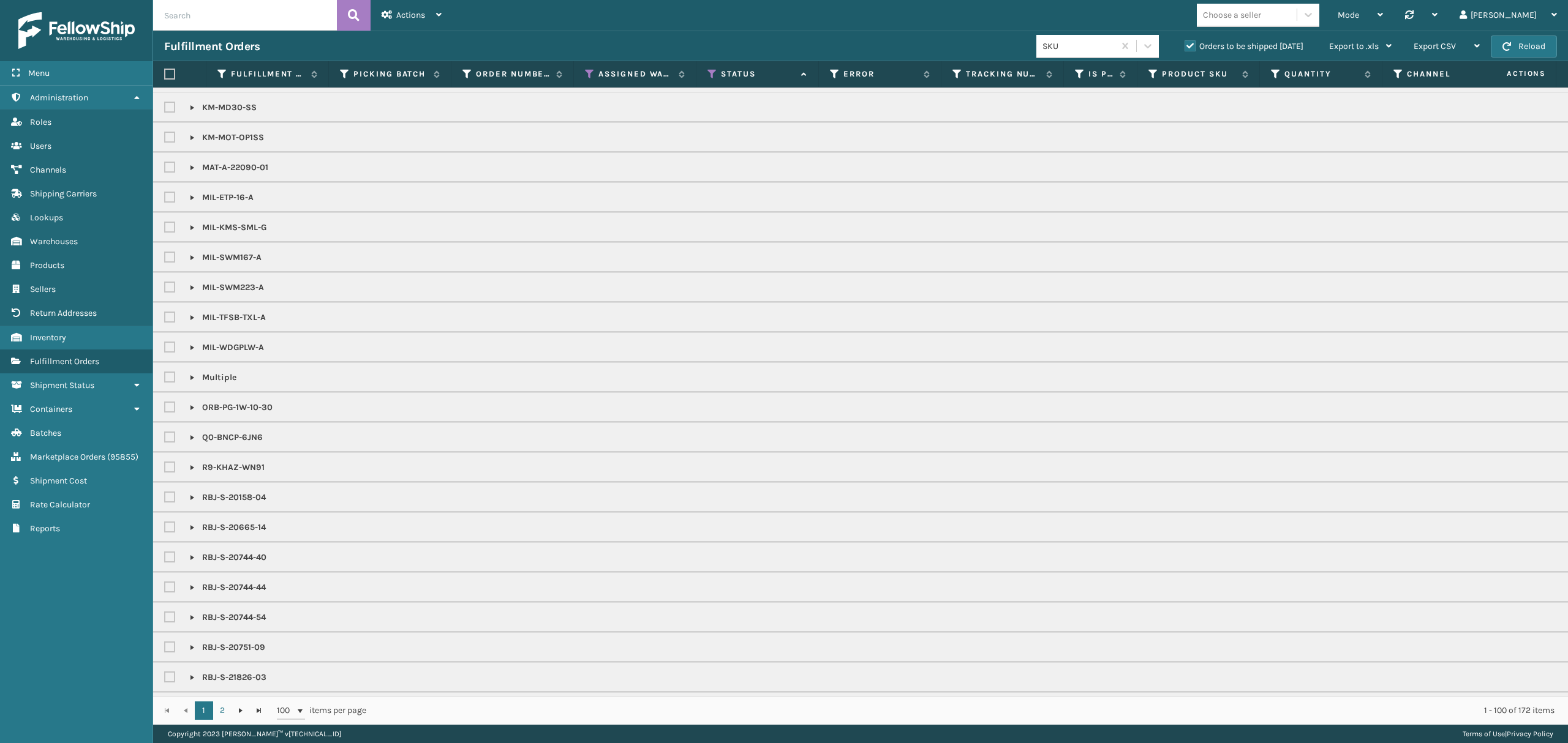
click at [186, 355] on div "MIL-WDGPLW-A" at bounding box center [1120, 347] width 1911 height 15
click at [188, 352] on link at bounding box center [192, 348] width 10 height 10
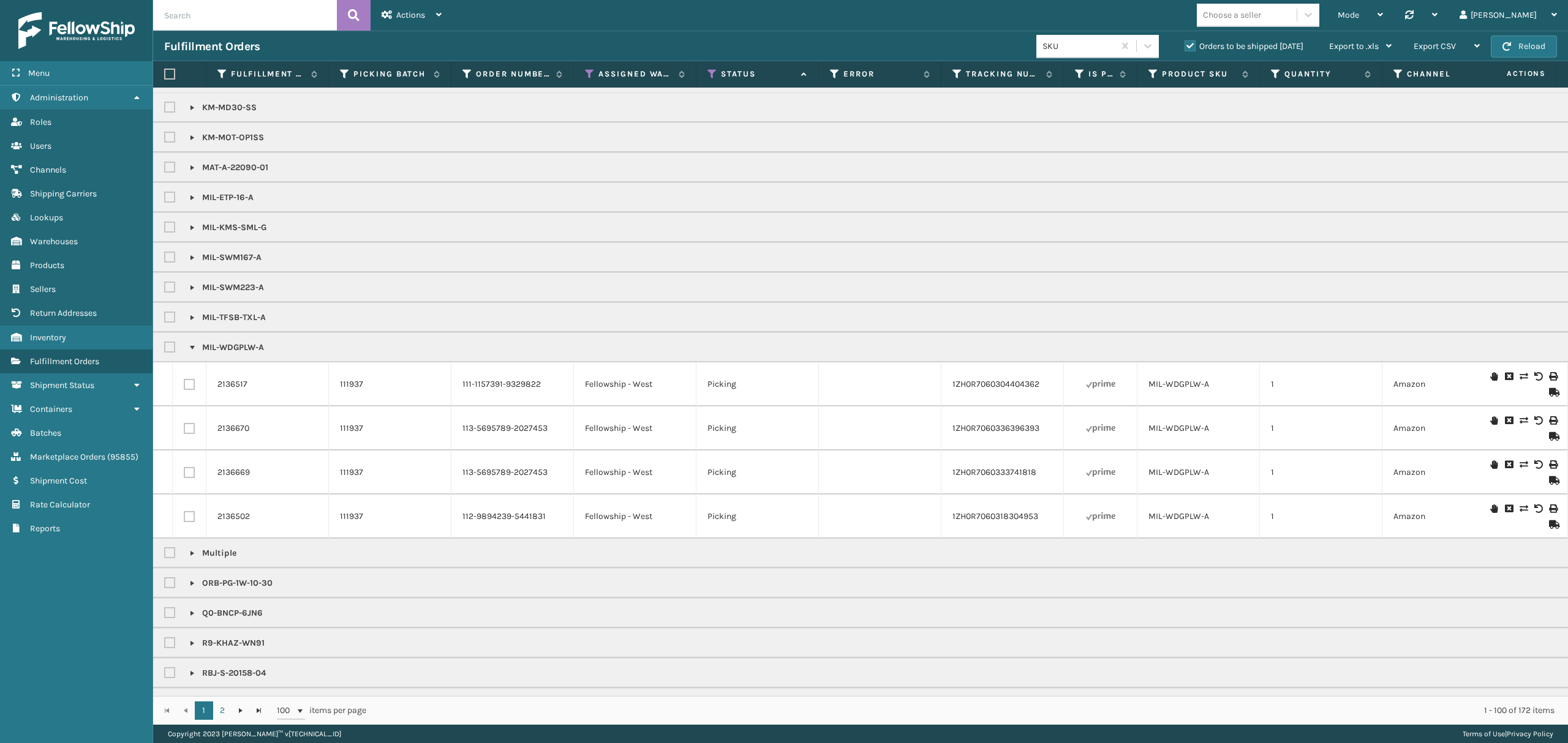
click at [190, 352] on link at bounding box center [192, 348] width 10 height 10
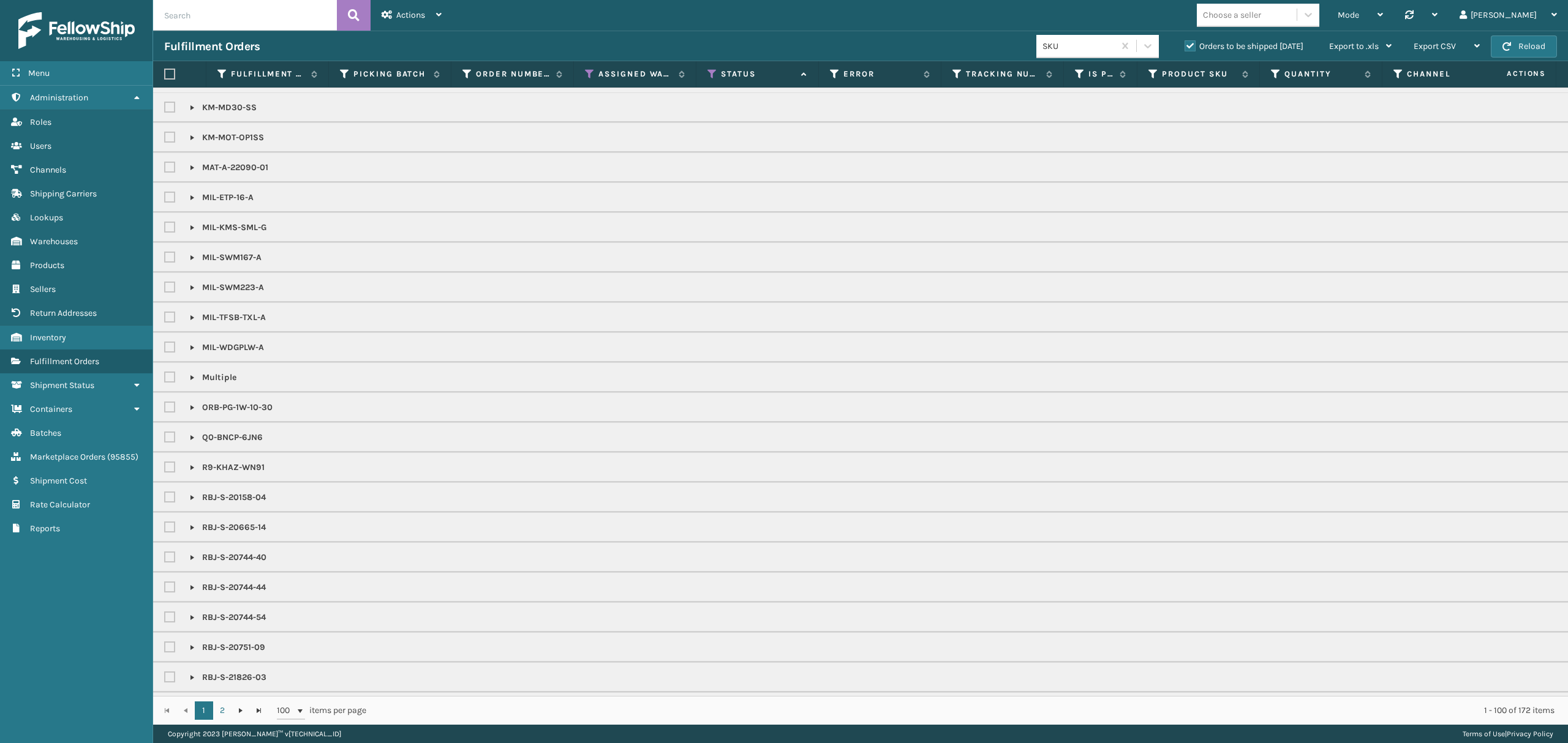
click at [193, 323] on link at bounding box center [192, 318] width 10 height 10
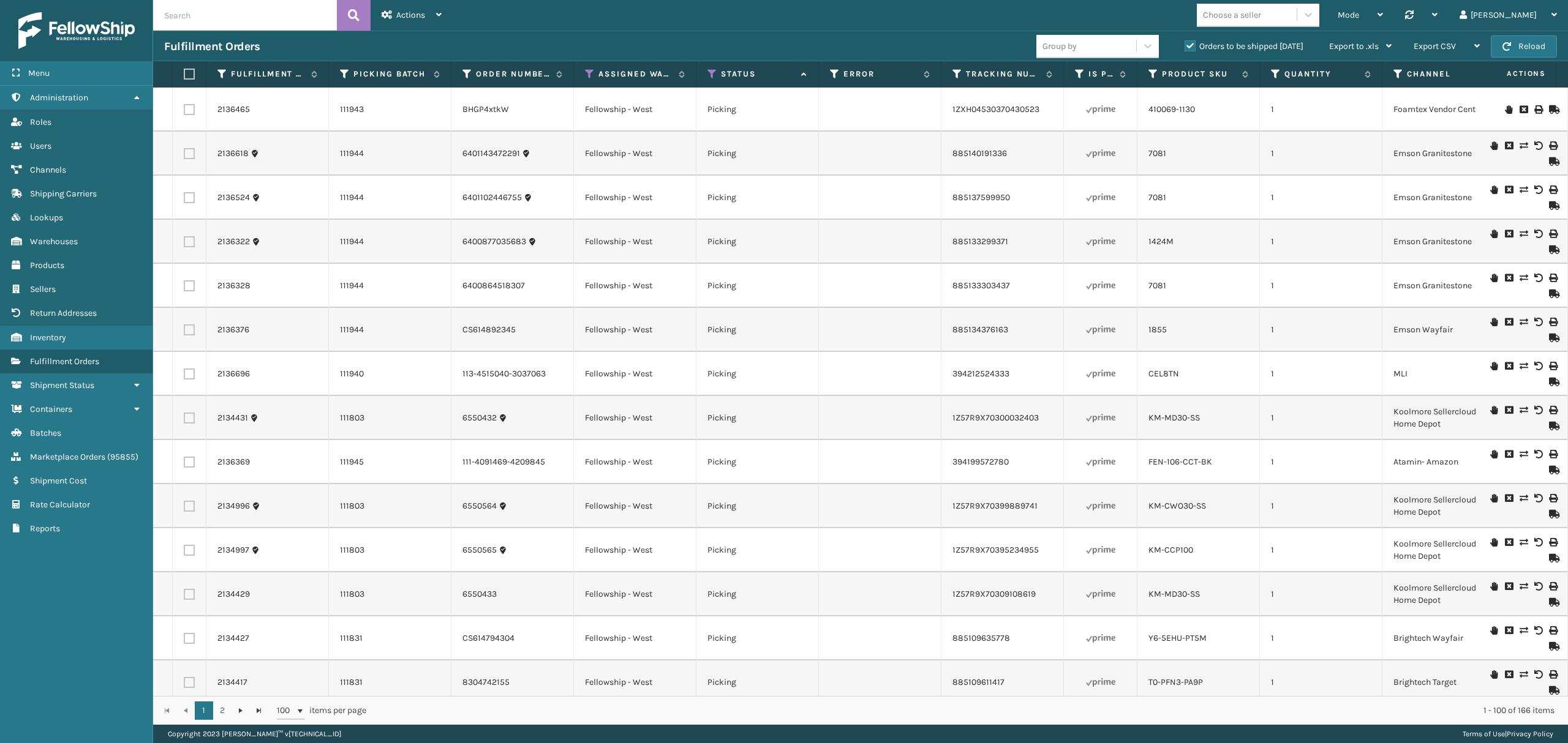
click at [258, 24] on input "text" at bounding box center [245, 15] width 184 height 30
type input "2134562"
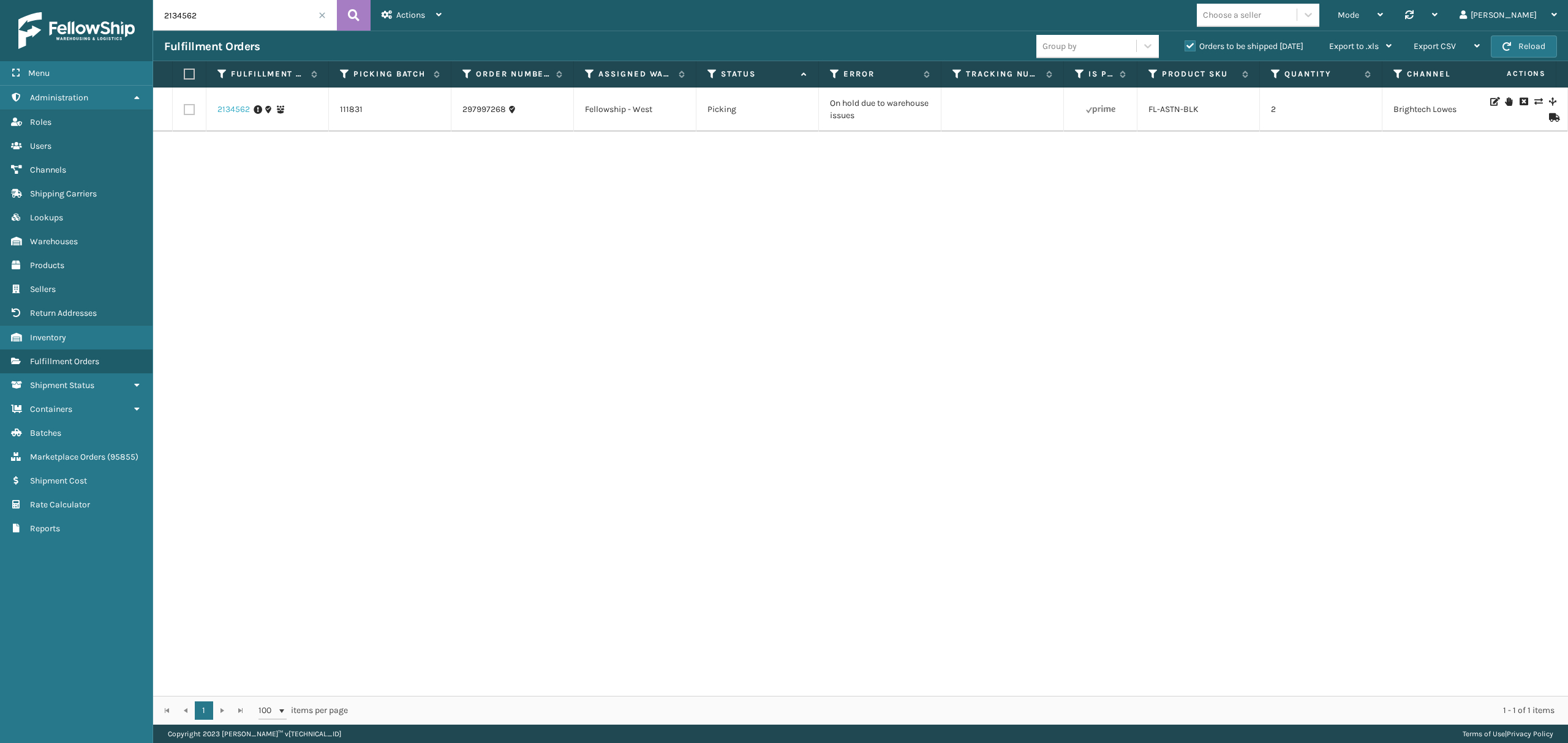
click at [236, 116] on link "2134562" at bounding box center [234, 109] width 33 height 12
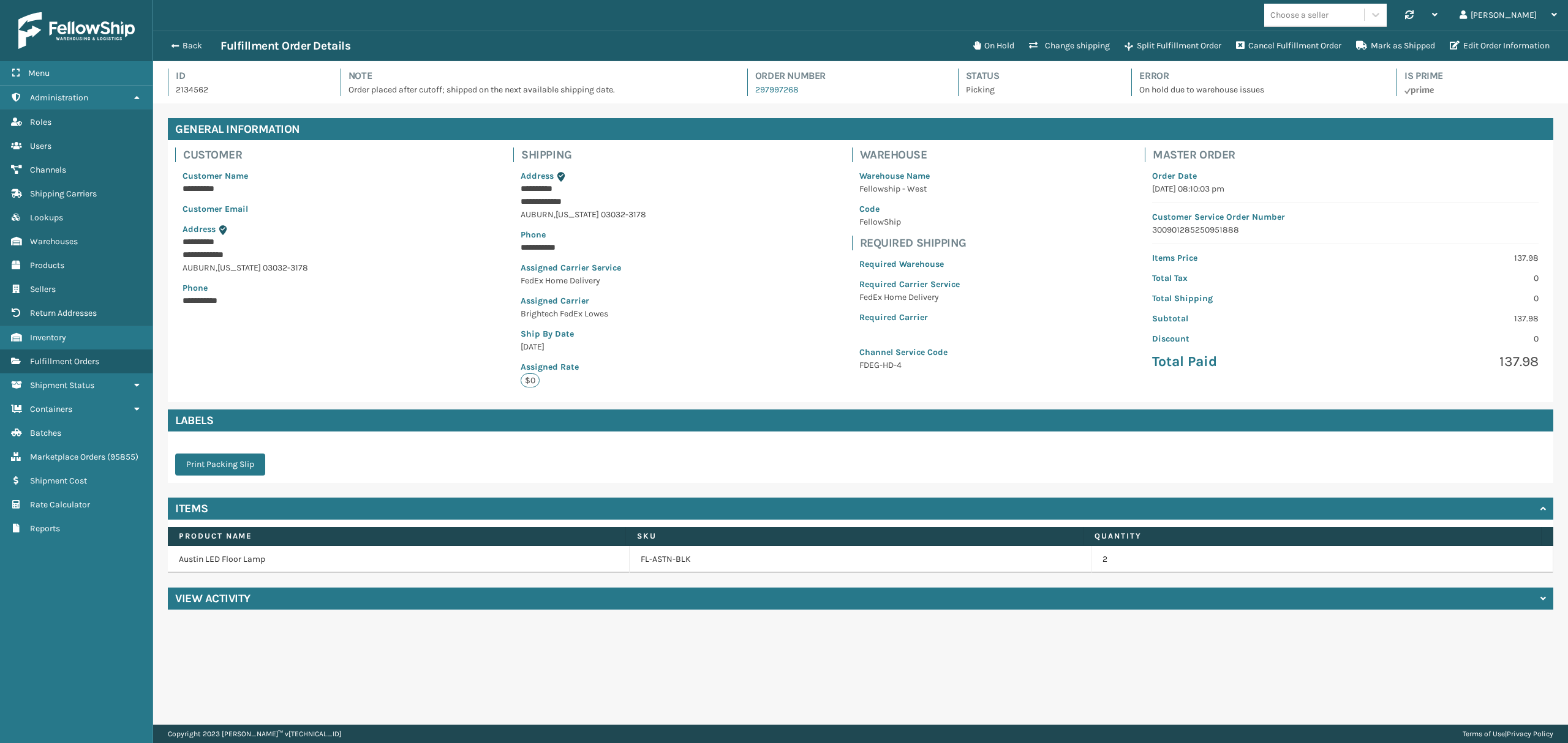
scroll to position [28, 1414]
click at [986, 50] on button "On Hold" at bounding box center [994, 46] width 55 height 24
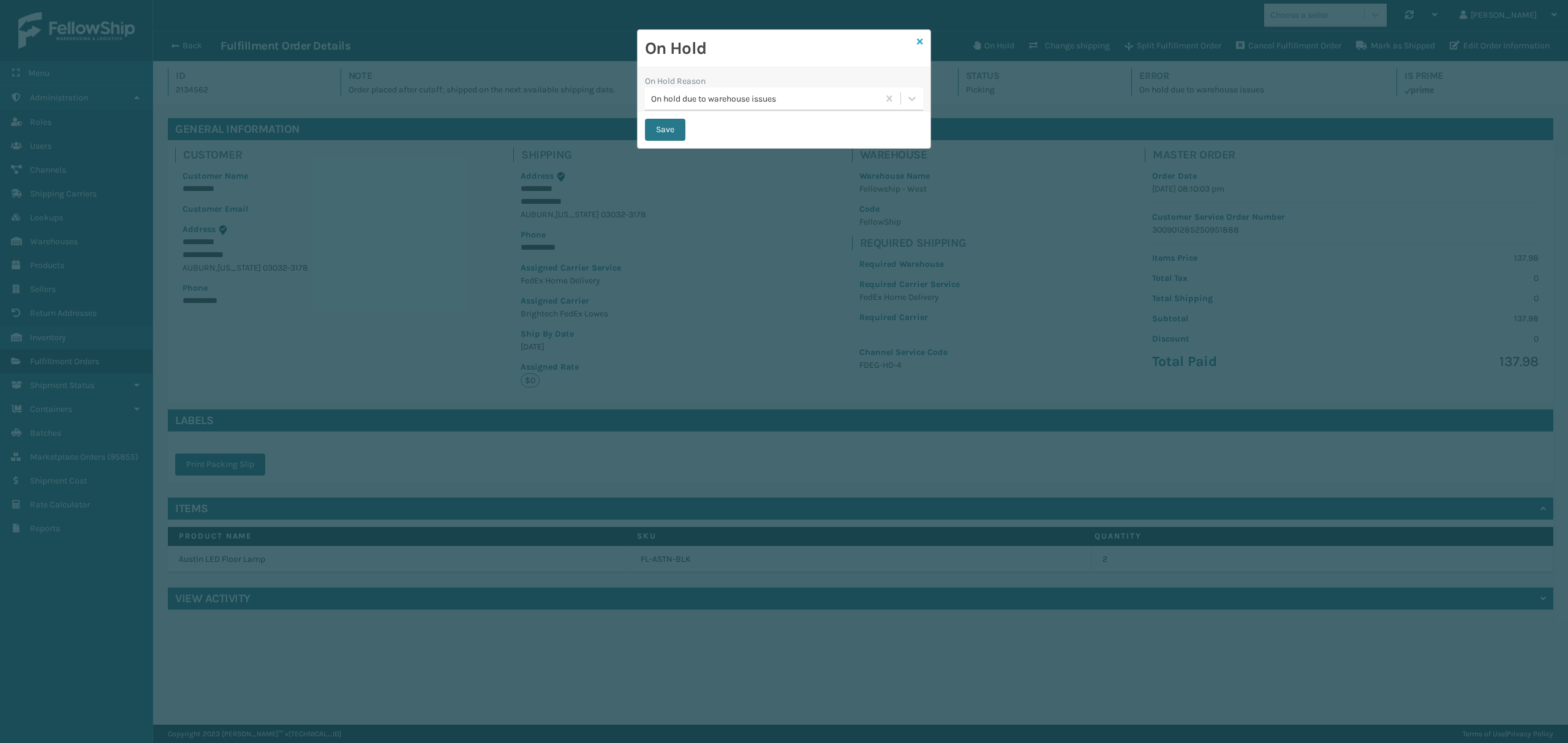
click at [920, 42] on icon at bounding box center [919, 42] width 6 height 8
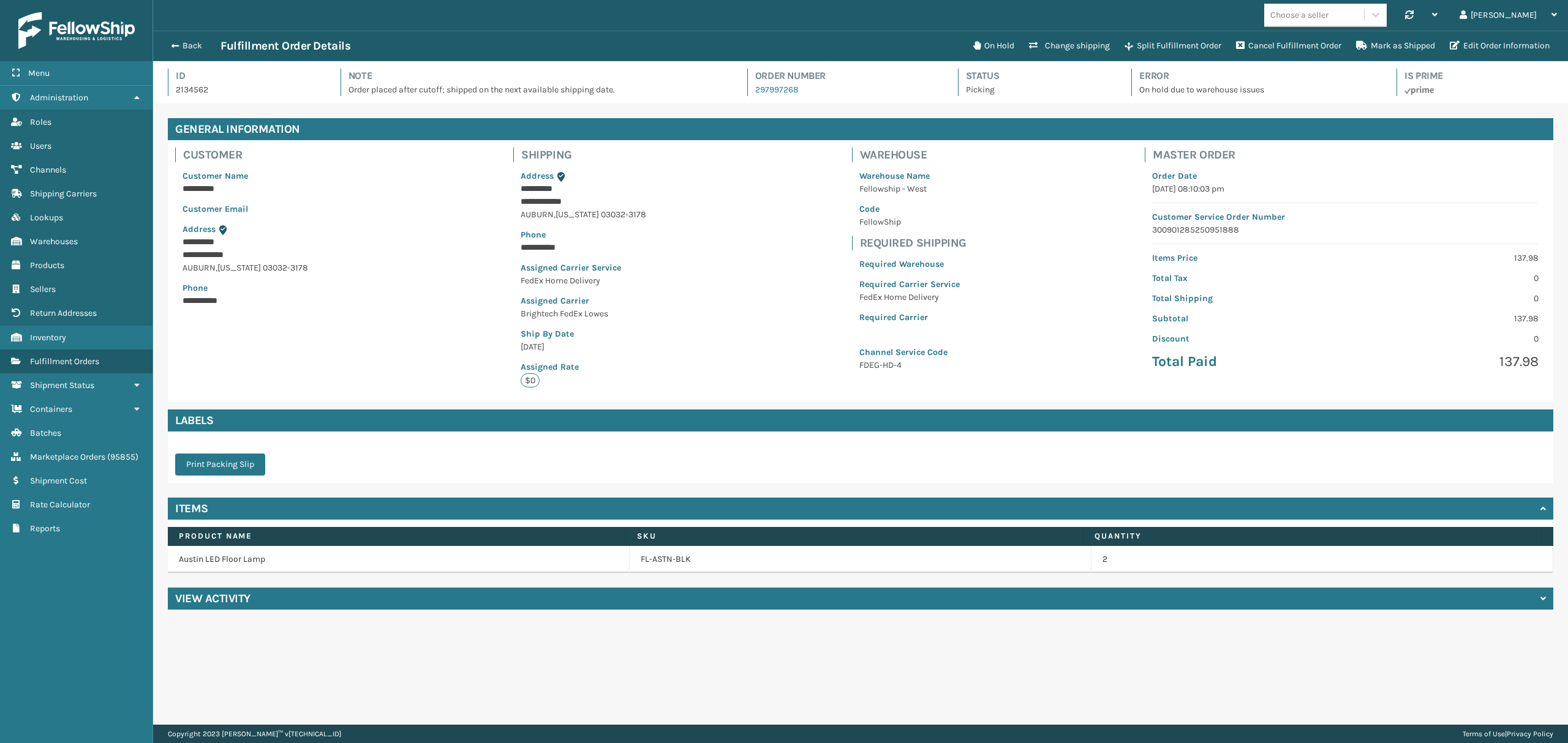
click at [256, 606] on div "View Activity" at bounding box center [860, 598] width 1385 height 22
click at [973, 45] on icon at bounding box center [976, 45] width 8 height 8
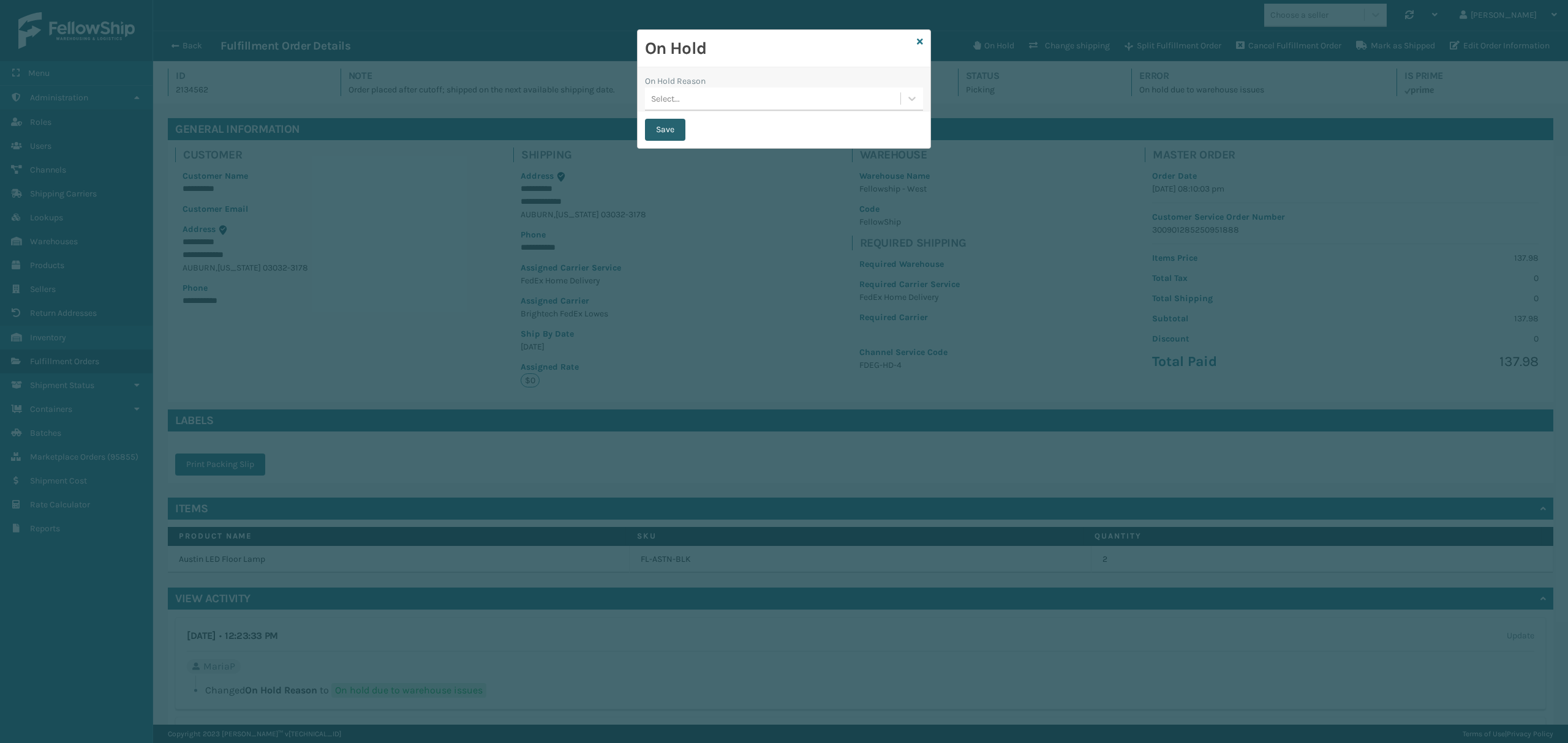
click at [656, 129] on button "Save" at bounding box center [665, 129] width 40 height 22
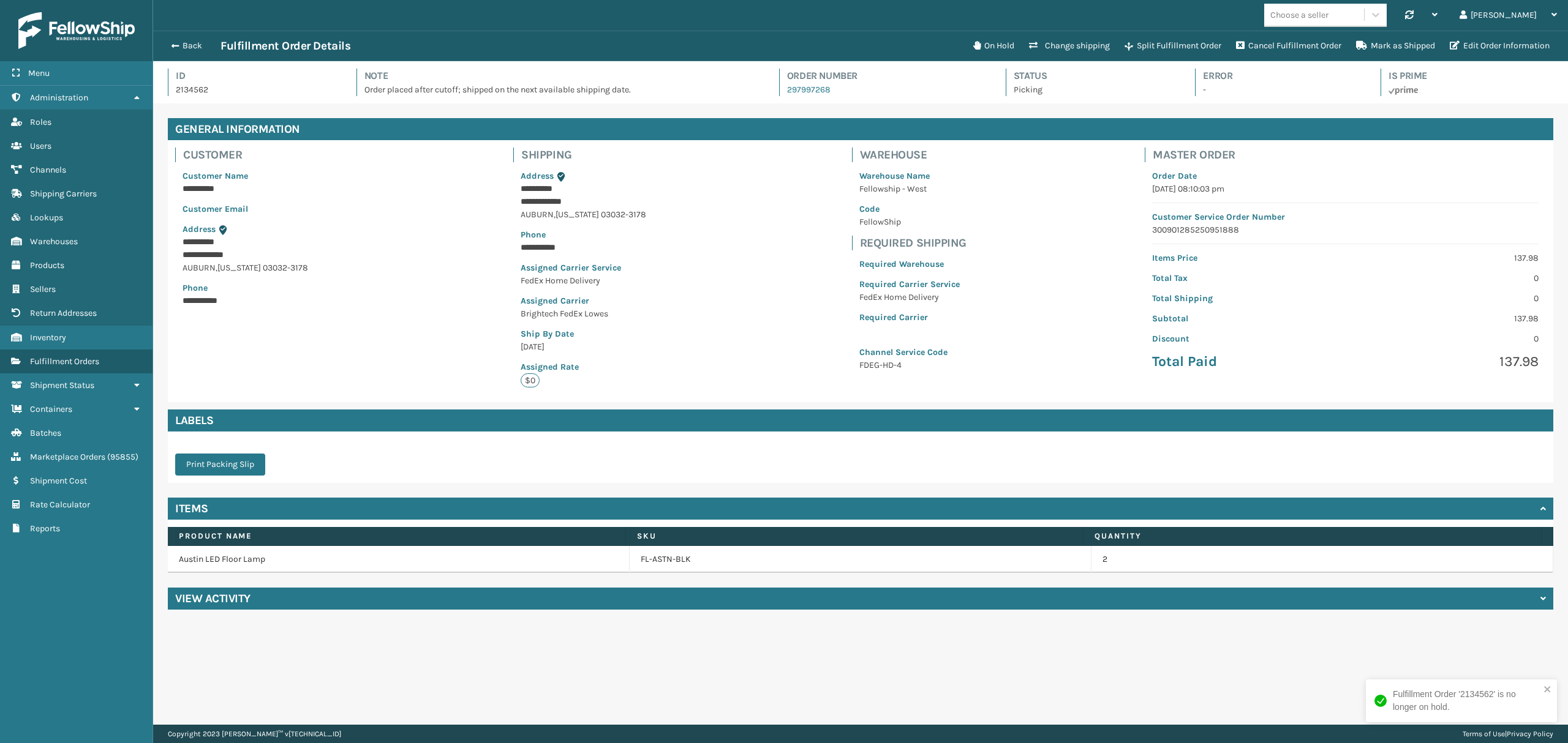
scroll to position [28, 1414]
click at [195, 44] on button "Back" at bounding box center [192, 46] width 56 height 11
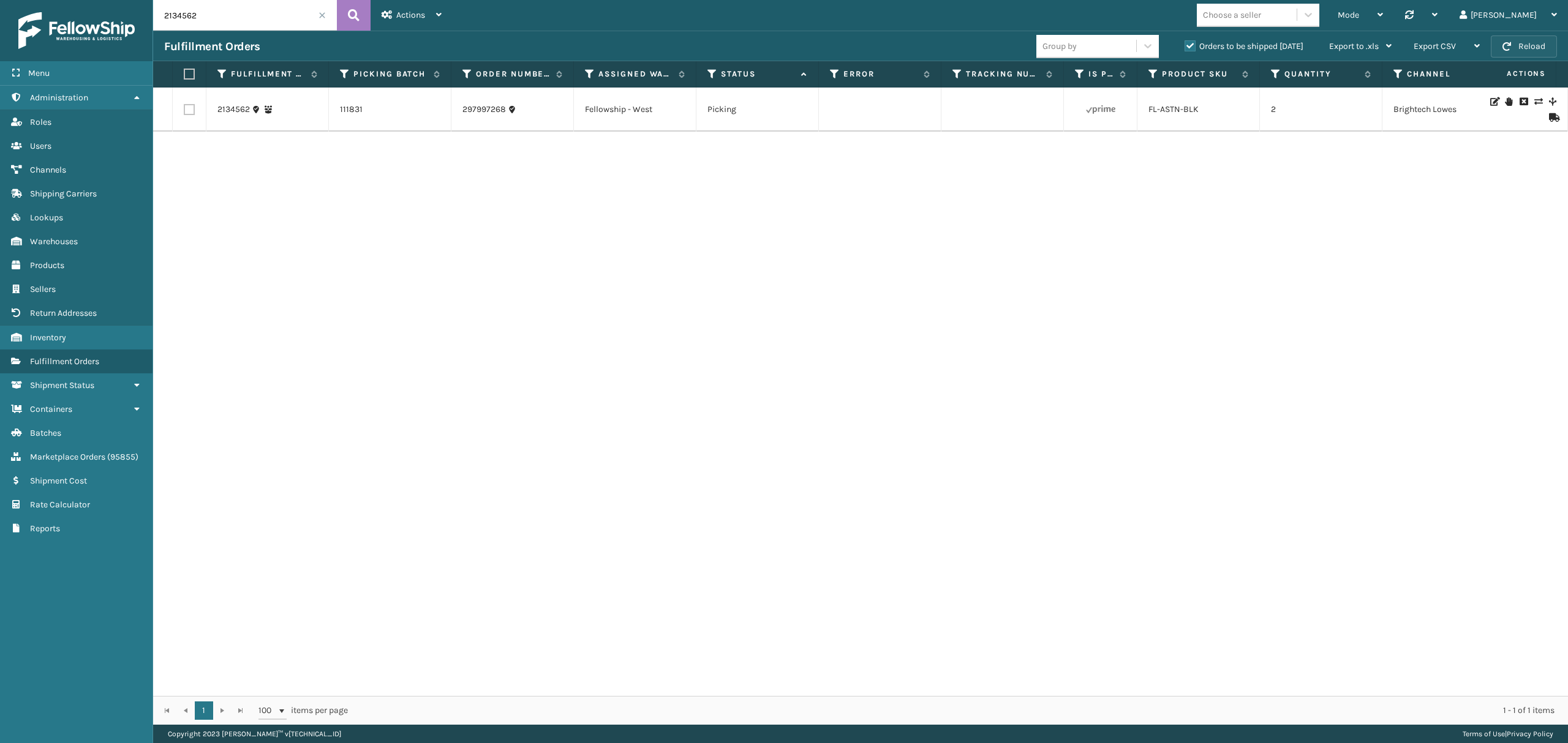
click at [1530, 48] on button "Reload" at bounding box center [1523, 46] width 66 height 22
click at [234, 113] on link "2134562" at bounding box center [234, 109] width 33 height 12
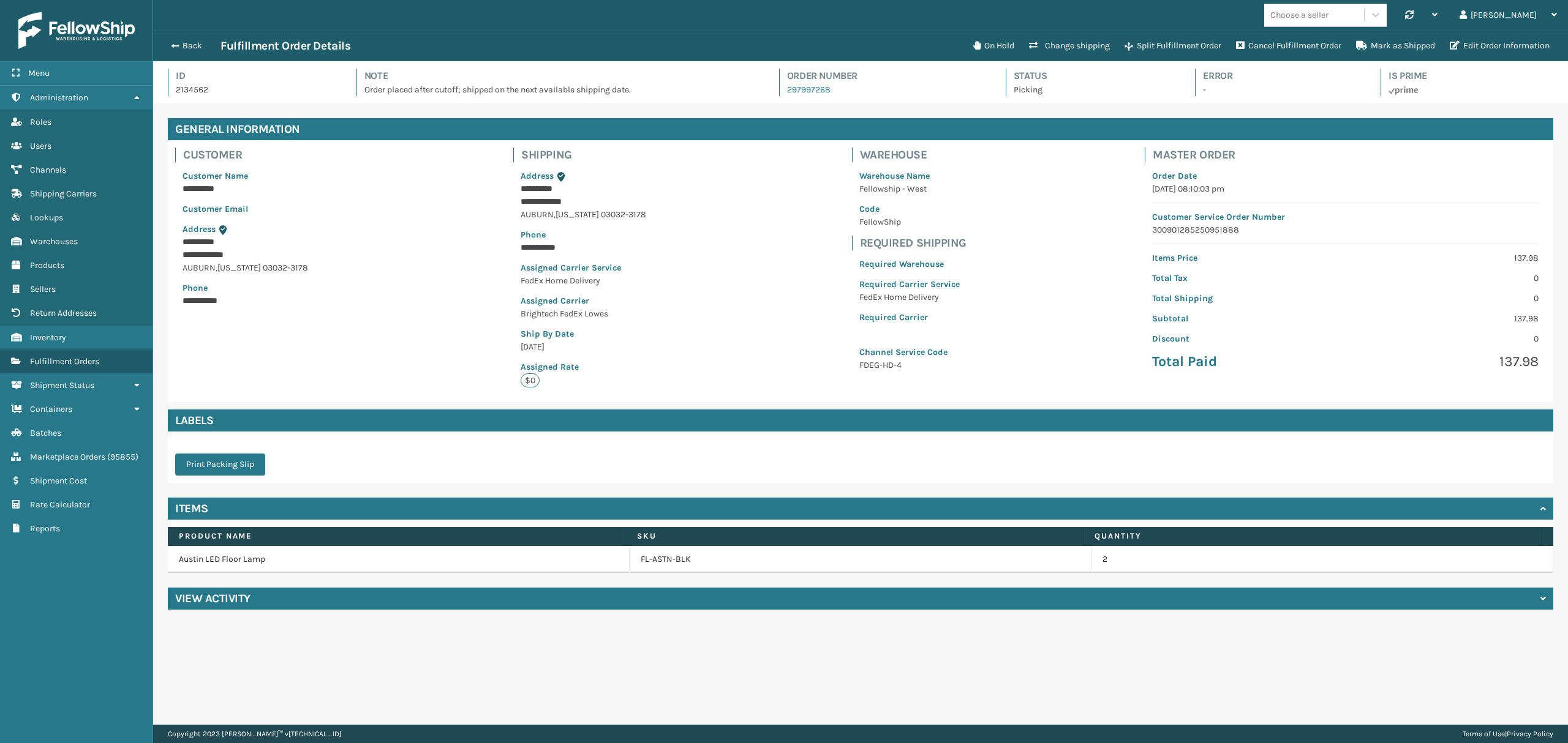
scroll to position [28, 1414]
click at [301, 602] on div "View Activity" at bounding box center [860, 598] width 1385 height 22
click at [194, 46] on button "Back" at bounding box center [192, 46] width 56 height 11
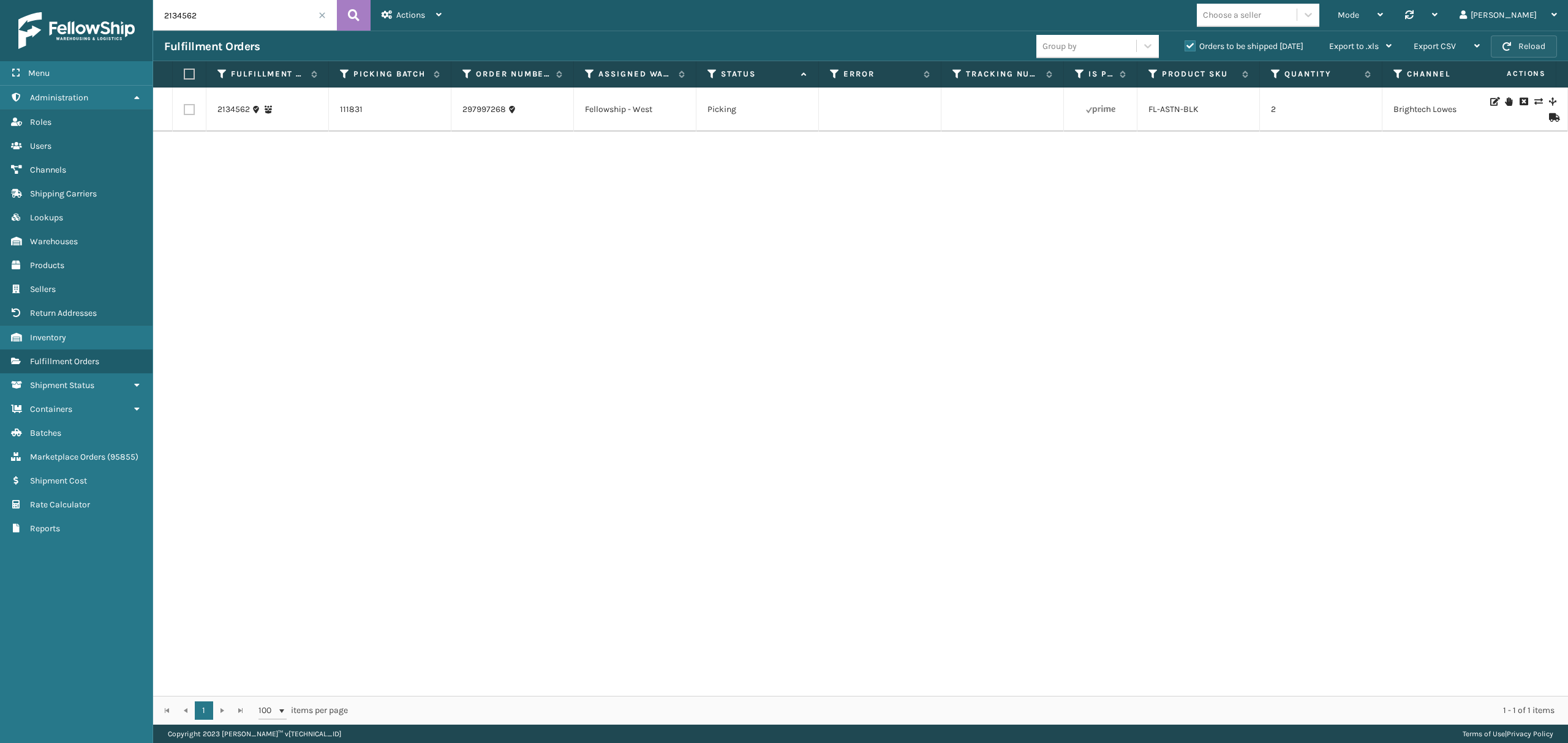
click at [1526, 42] on button "Reload" at bounding box center [1523, 46] width 66 height 22
click at [332, 13] on input "2134562" at bounding box center [245, 15] width 184 height 30
click at [319, 21] on input "2134562" at bounding box center [245, 15] width 184 height 30
click at [317, 15] on input "2134562" at bounding box center [245, 15] width 184 height 30
click at [326, 13] on input "2134562" at bounding box center [245, 15] width 184 height 30
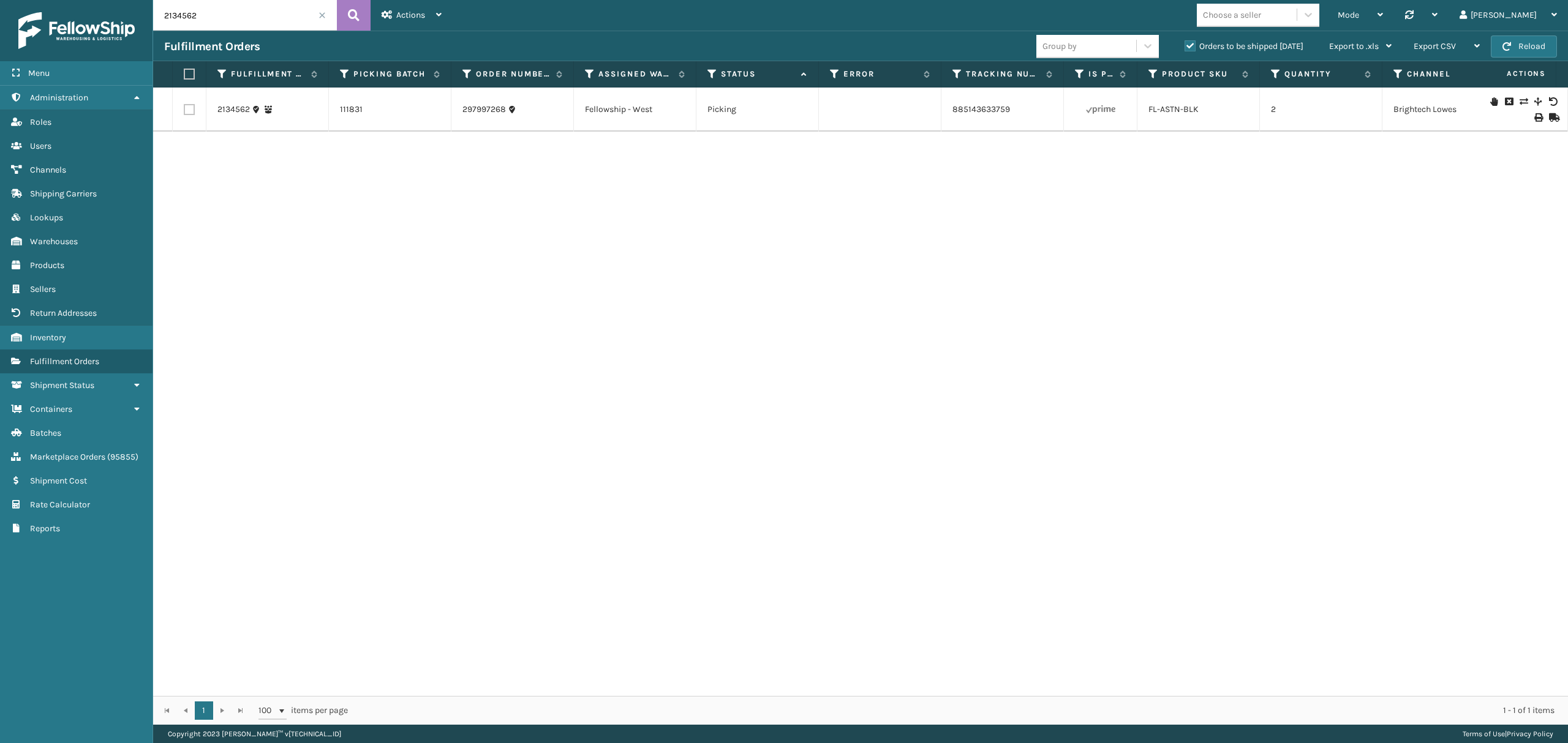
click at [327, 13] on input "2134562" at bounding box center [245, 15] width 184 height 30
click at [317, 16] on input "2134562" at bounding box center [245, 15] width 184 height 30
click at [317, 13] on input "2134562" at bounding box center [245, 15] width 184 height 30
click at [319, 15] on span at bounding box center [322, 15] width 8 height 8
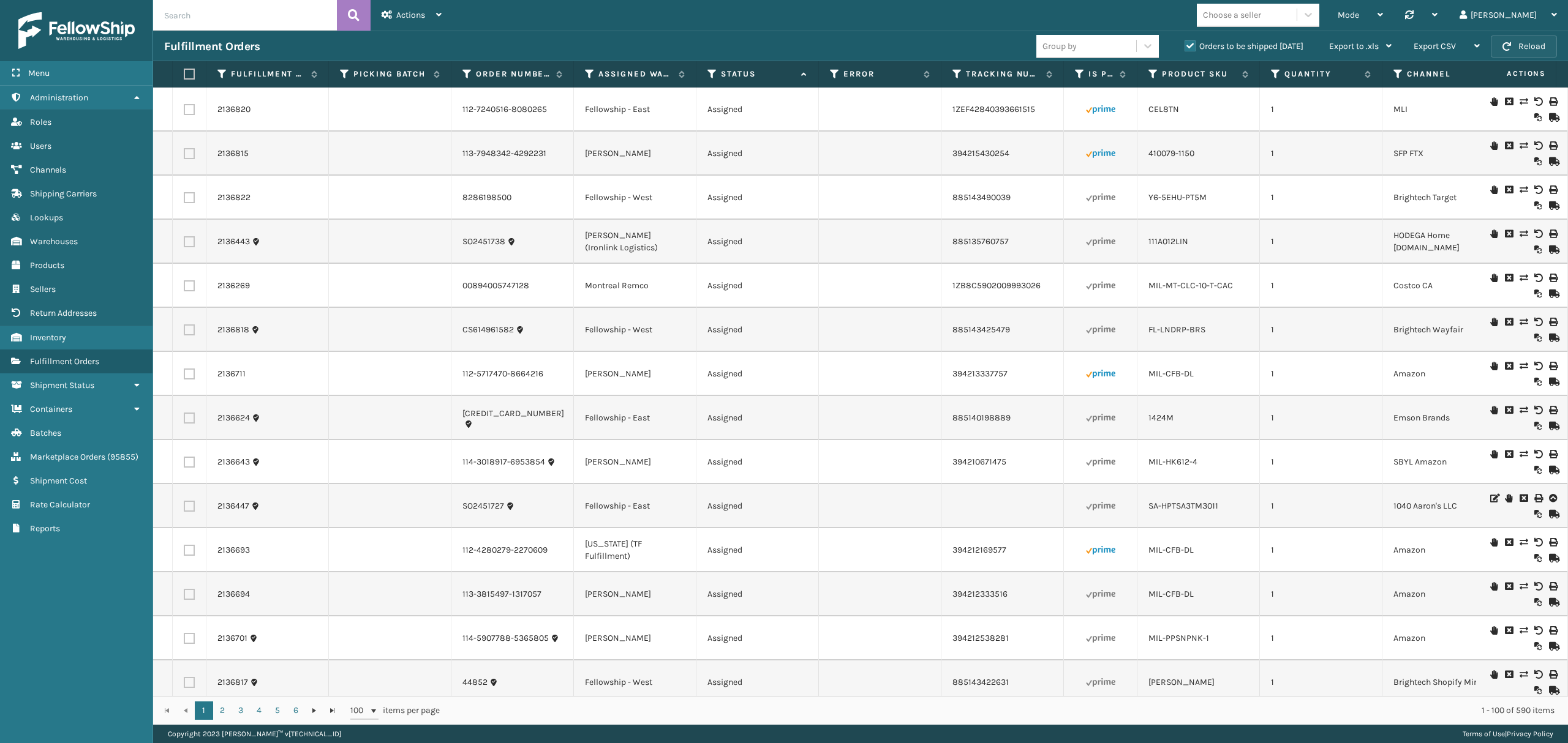
click at [1510, 48] on span "button" at bounding box center [1506, 46] width 8 height 8
click at [589, 77] on icon at bounding box center [590, 74] width 10 height 11
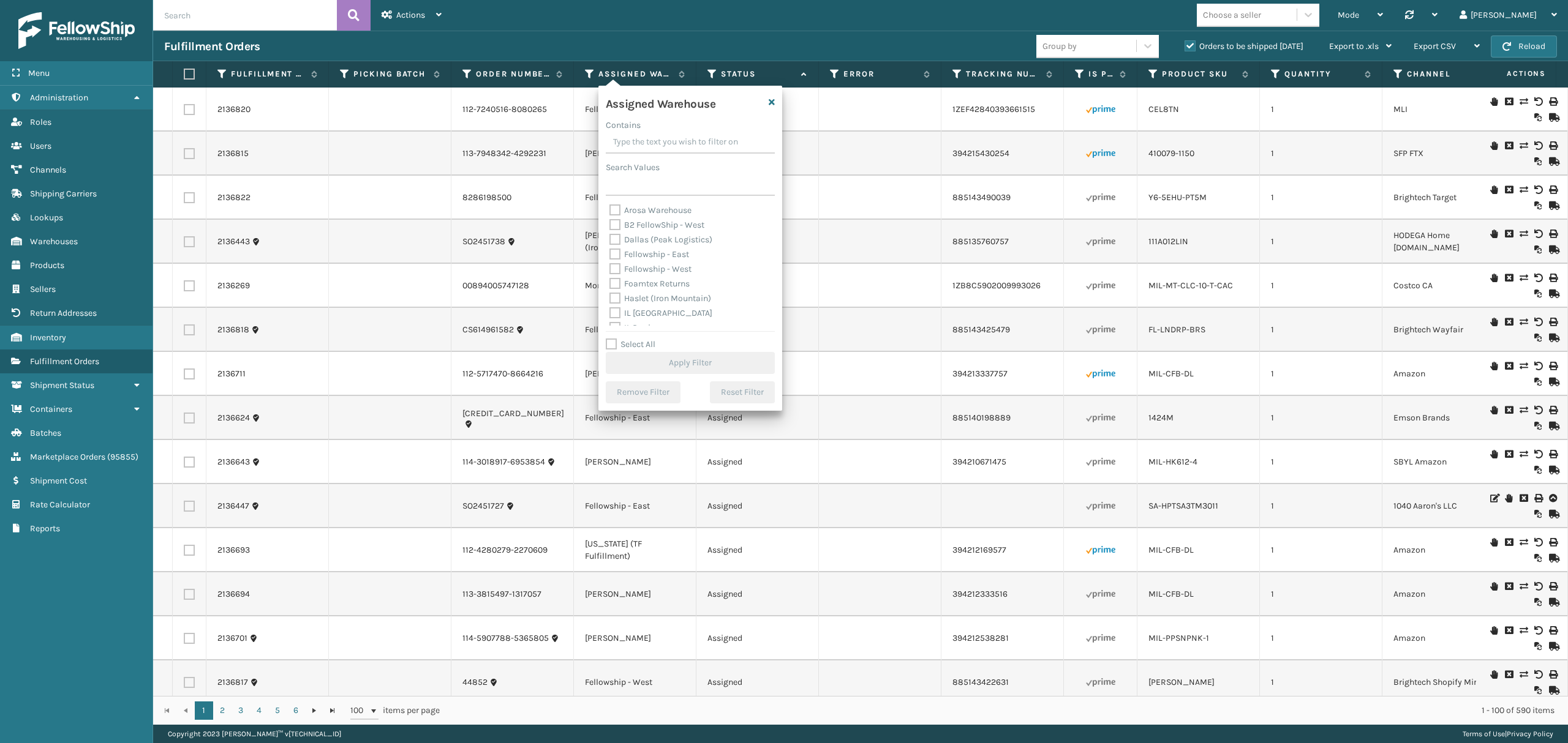
click at [633, 269] on label "Fellowship - West" at bounding box center [650, 269] width 82 height 10
click at [610, 269] on input "Fellowship - West" at bounding box center [609, 265] width 1 height 8
checkbox input "true"
click at [638, 355] on button "Apply Filter" at bounding box center [690, 363] width 169 height 22
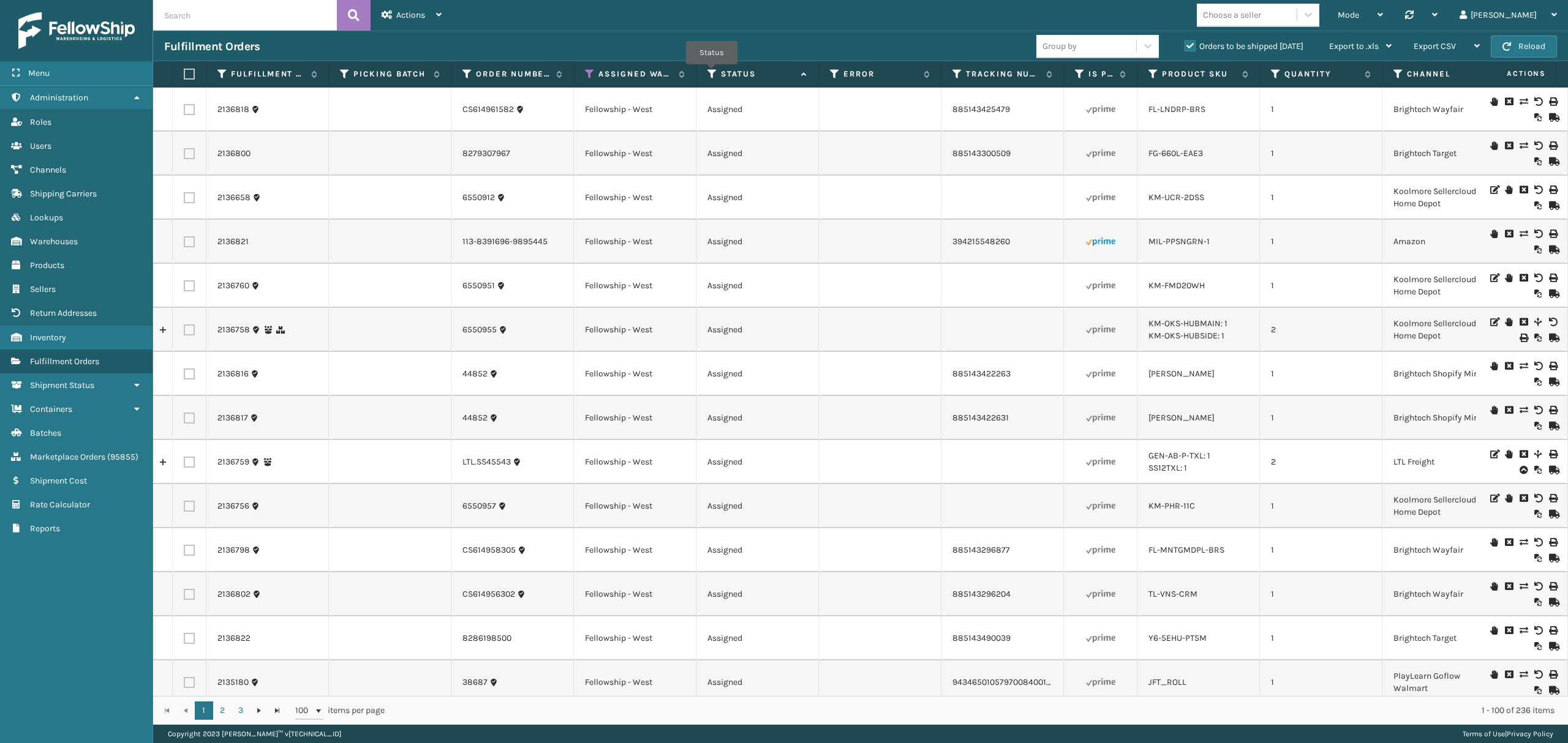
click at [712, 73] on icon at bounding box center [712, 74] width 10 height 11
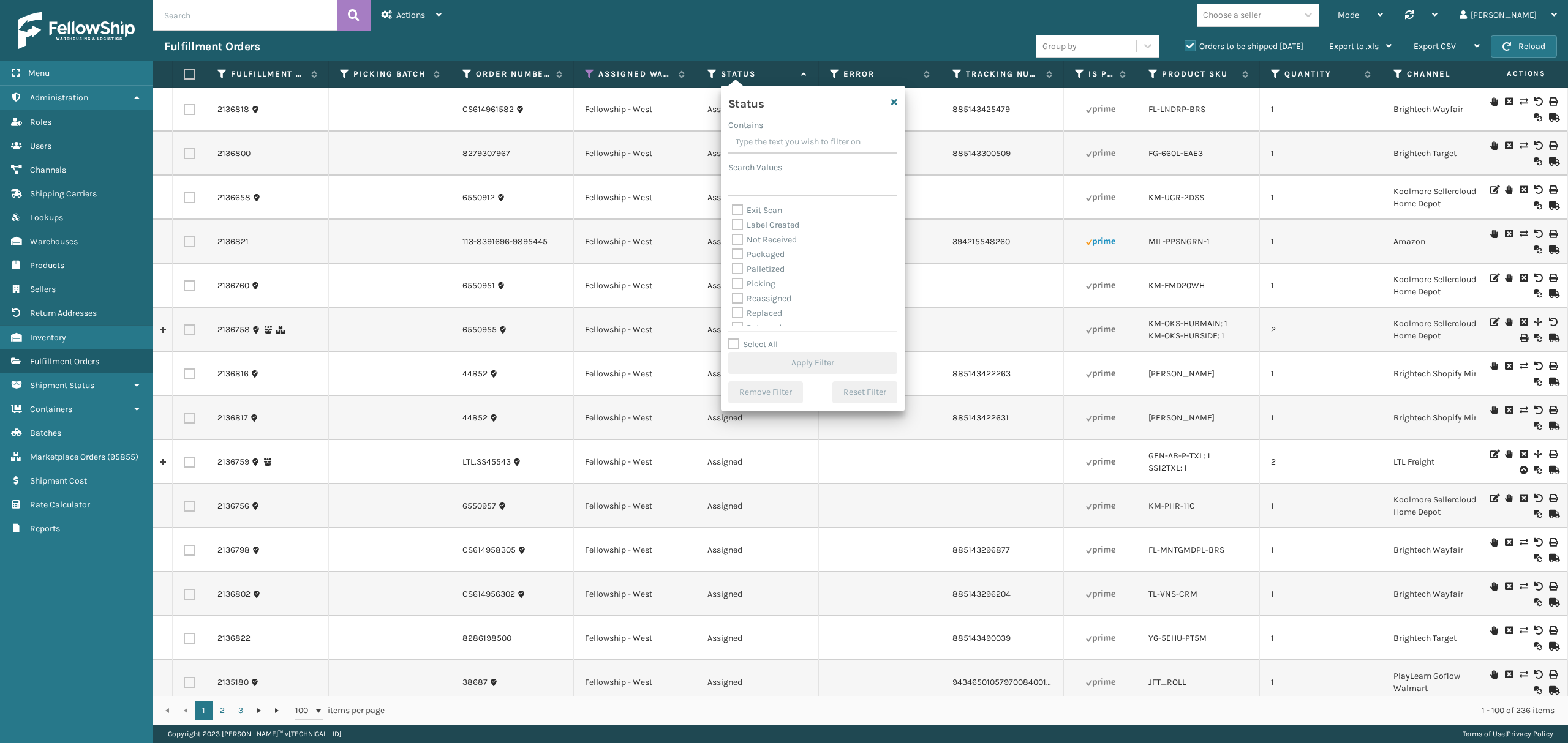
scroll to position [69, 0]
click at [762, 262] on label "Picking" at bounding box center [753, 259] width 44 height 10
click at [732, 260] on input "Picking" at bounding box center [732, 256] width 1 height 8
checkbox input "true"
click at [765, 354] on button "Apply Filter" at bounding box center [813, 363] width 169 height 22
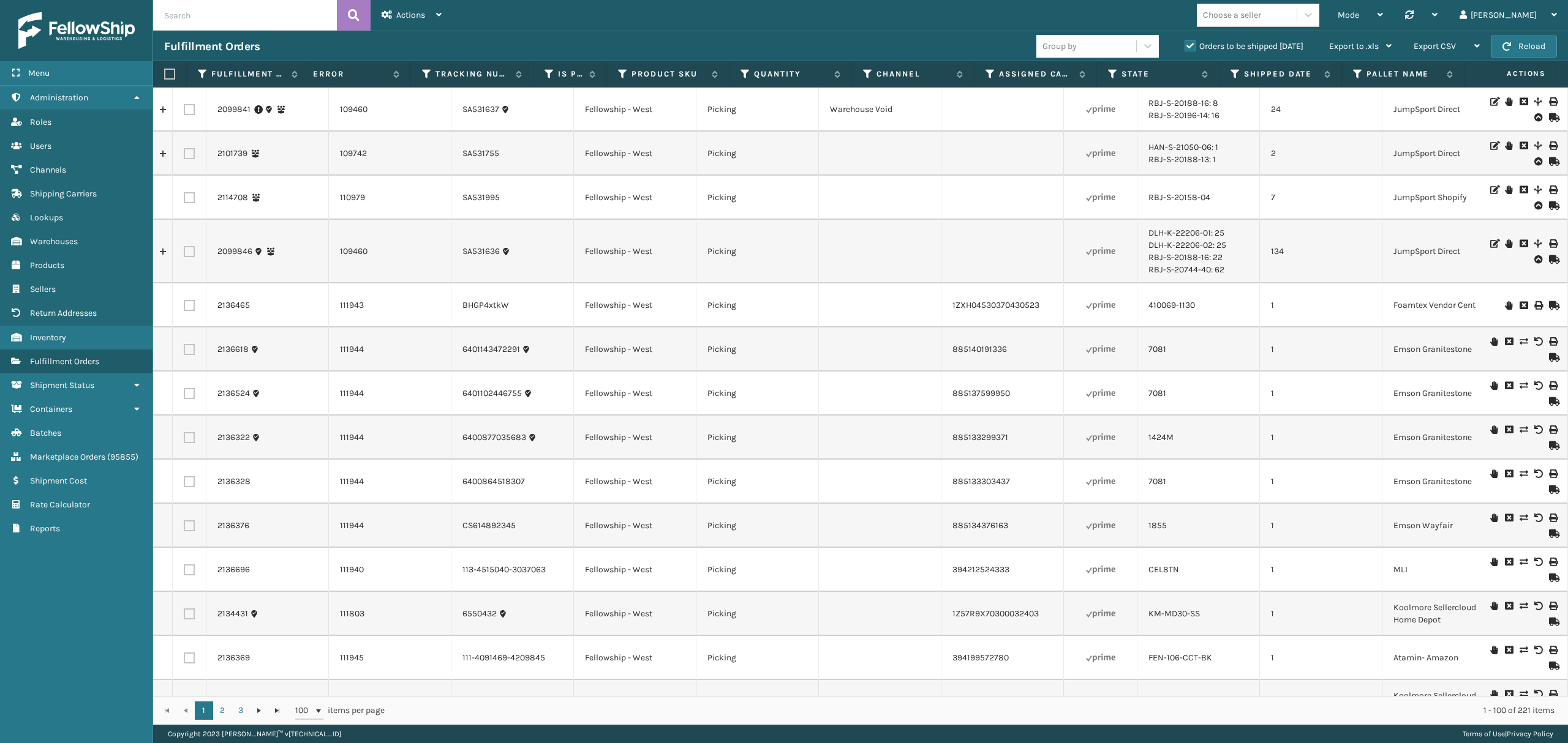
scroll to position [0, 0]
click at [238, 249] on link "2099846" at bounding box center [235, 251] width 35 height 12
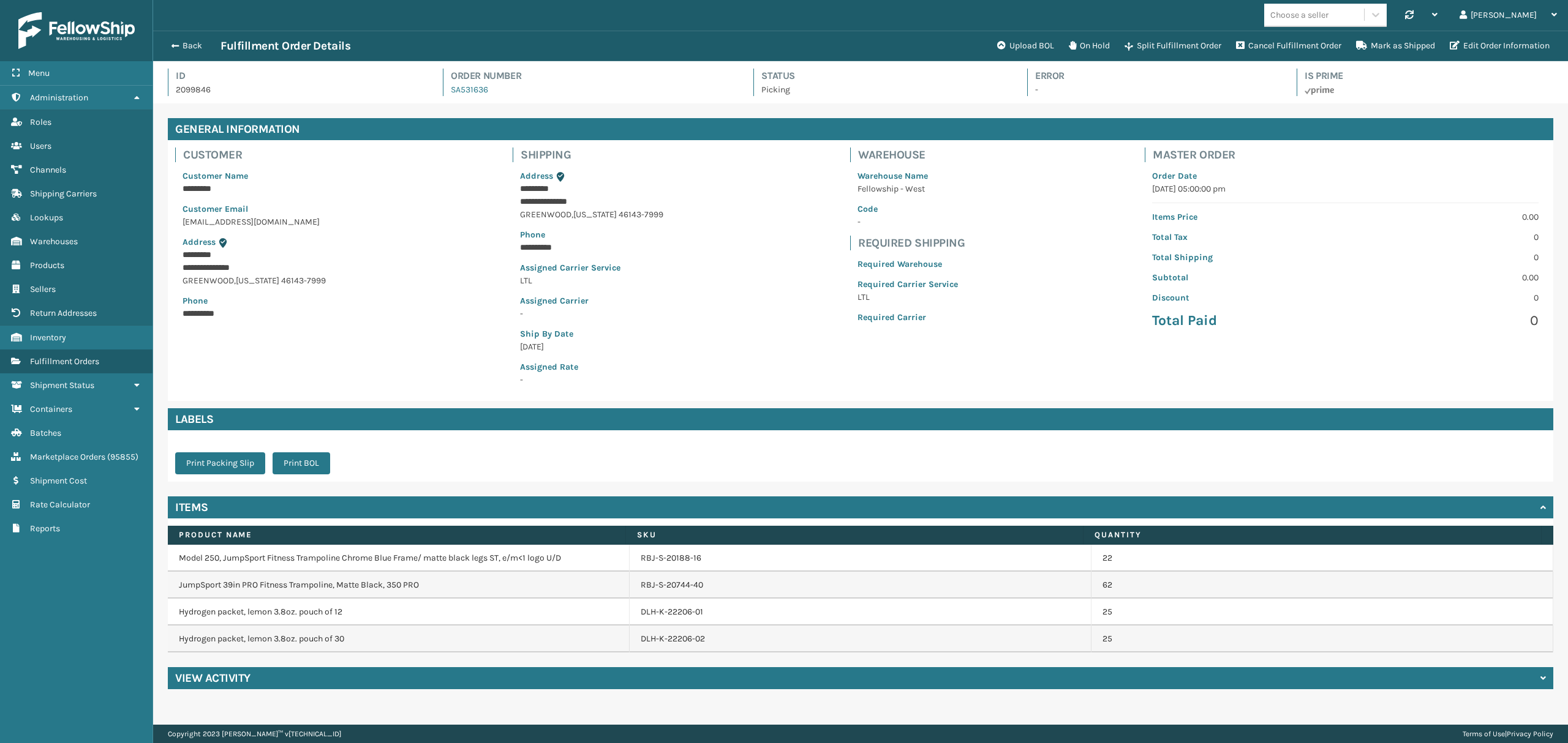
scroll to position [28, 1414]
click at [280, 678] on div "View Activity" at bounding box center [860, 678] width 1385 height 22
click at [182, 37] on div "Back Fulfillment Order Details Upload BOL On Hold Split Fulfillment Order Cance…" at bounding box center [861, 46] width 1415 height 30
click at [192, 47] on button "Back" at bounding box center [192, 46] width 56 height 11
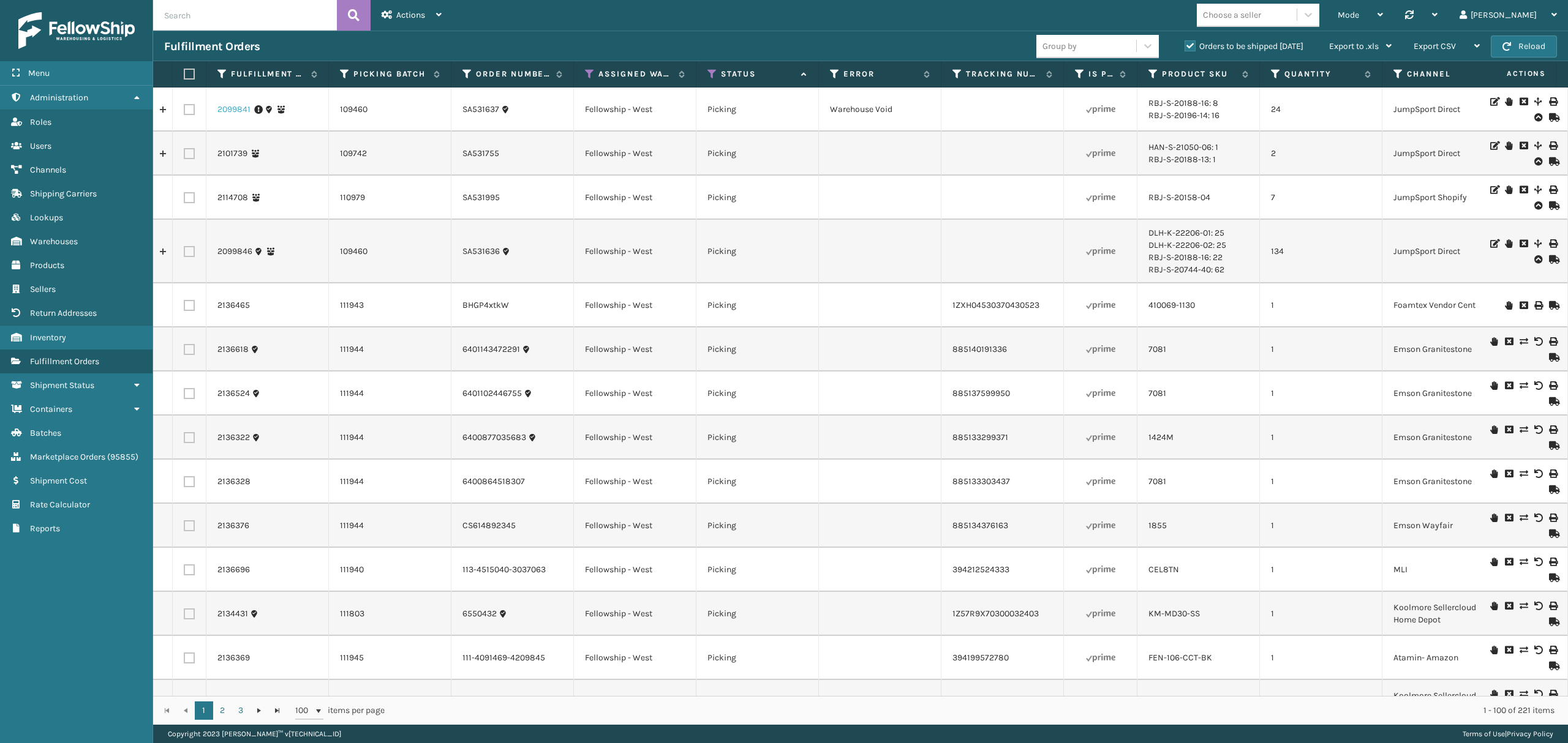
click at [231, 103] on link "2099841" at bounding box center [234, 109] width 33 height 12
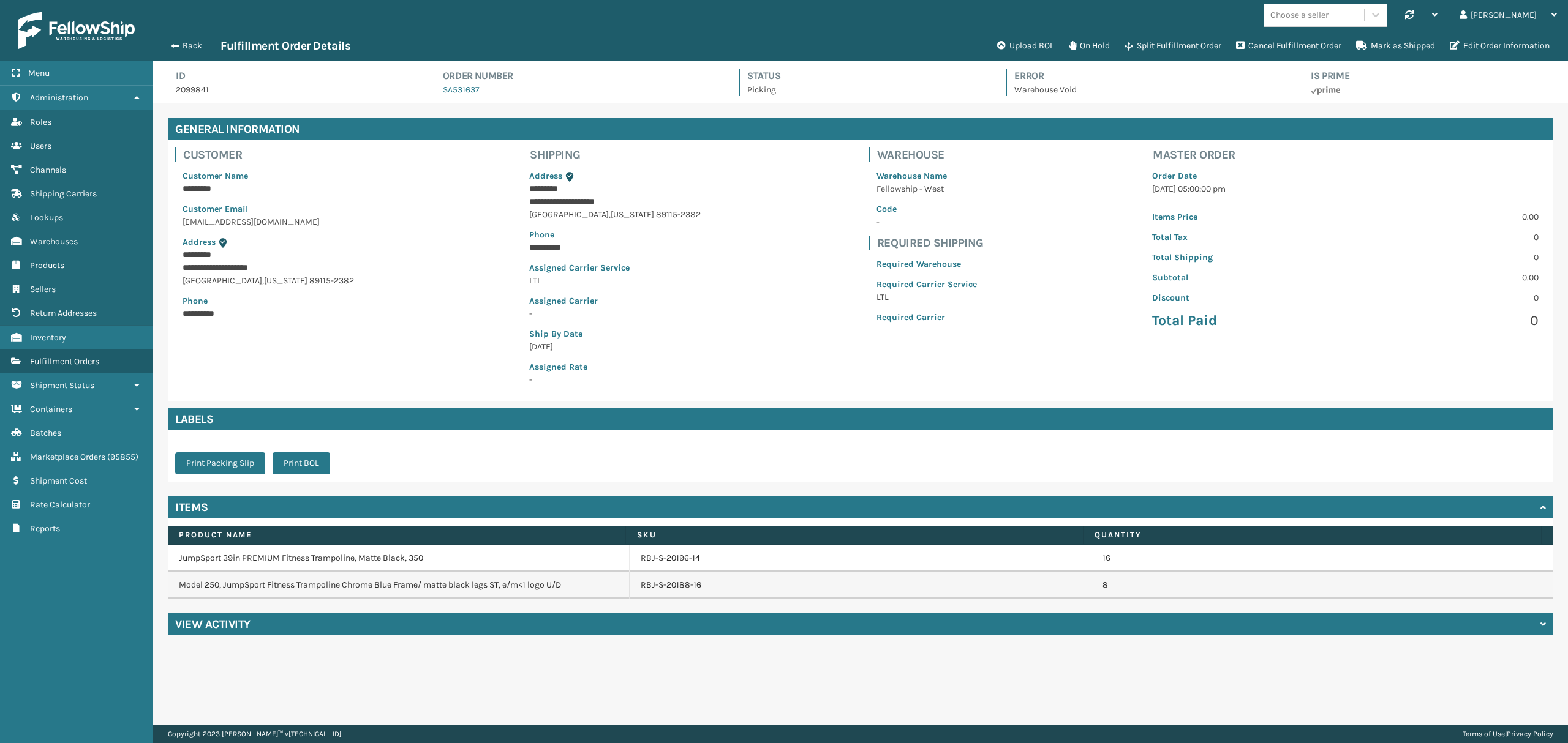
scroll to position [28, 1414]
click at [234, 623] on h4 "View Activity" at bounding box center [213, 624] width 76 height 15
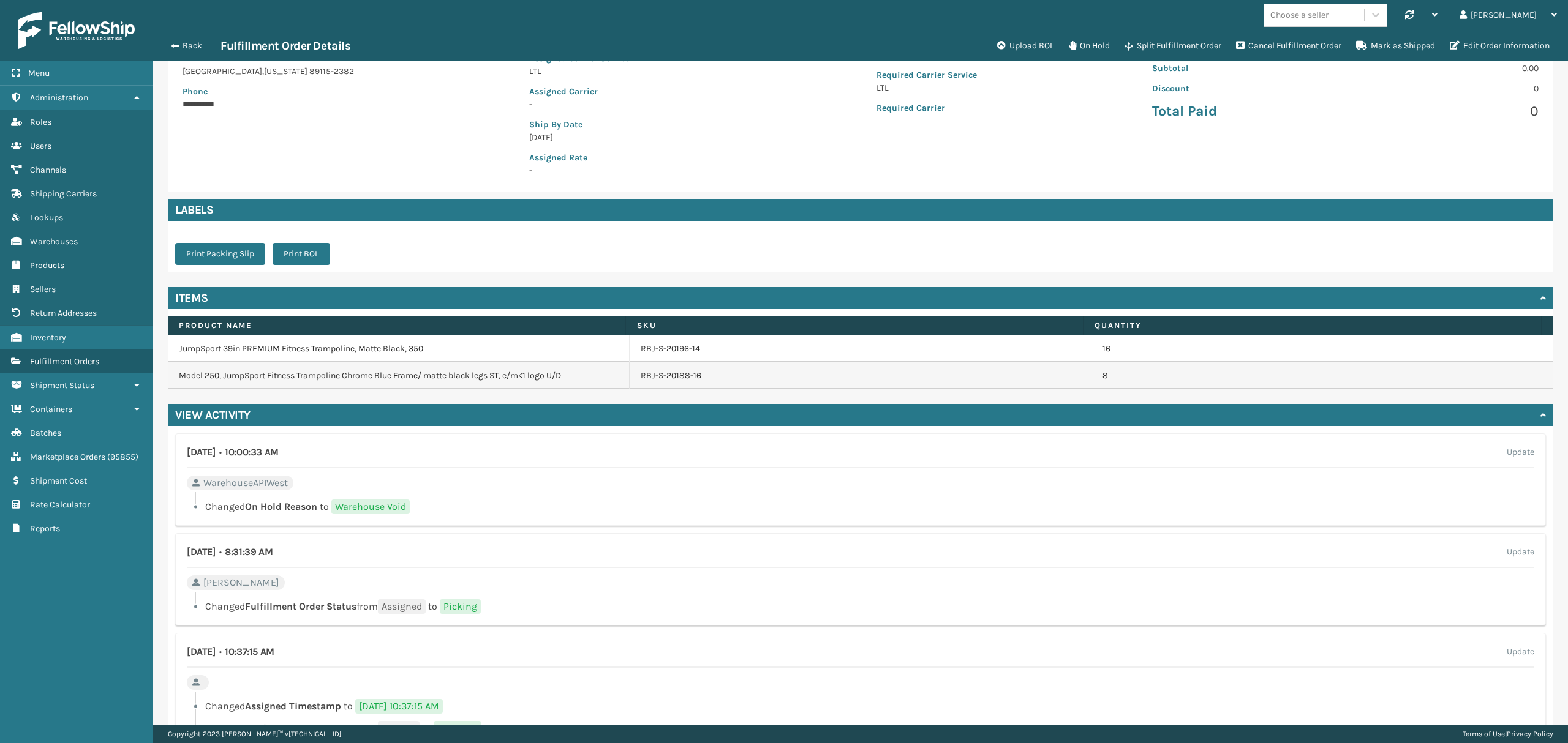
scroll to position [305, 0]
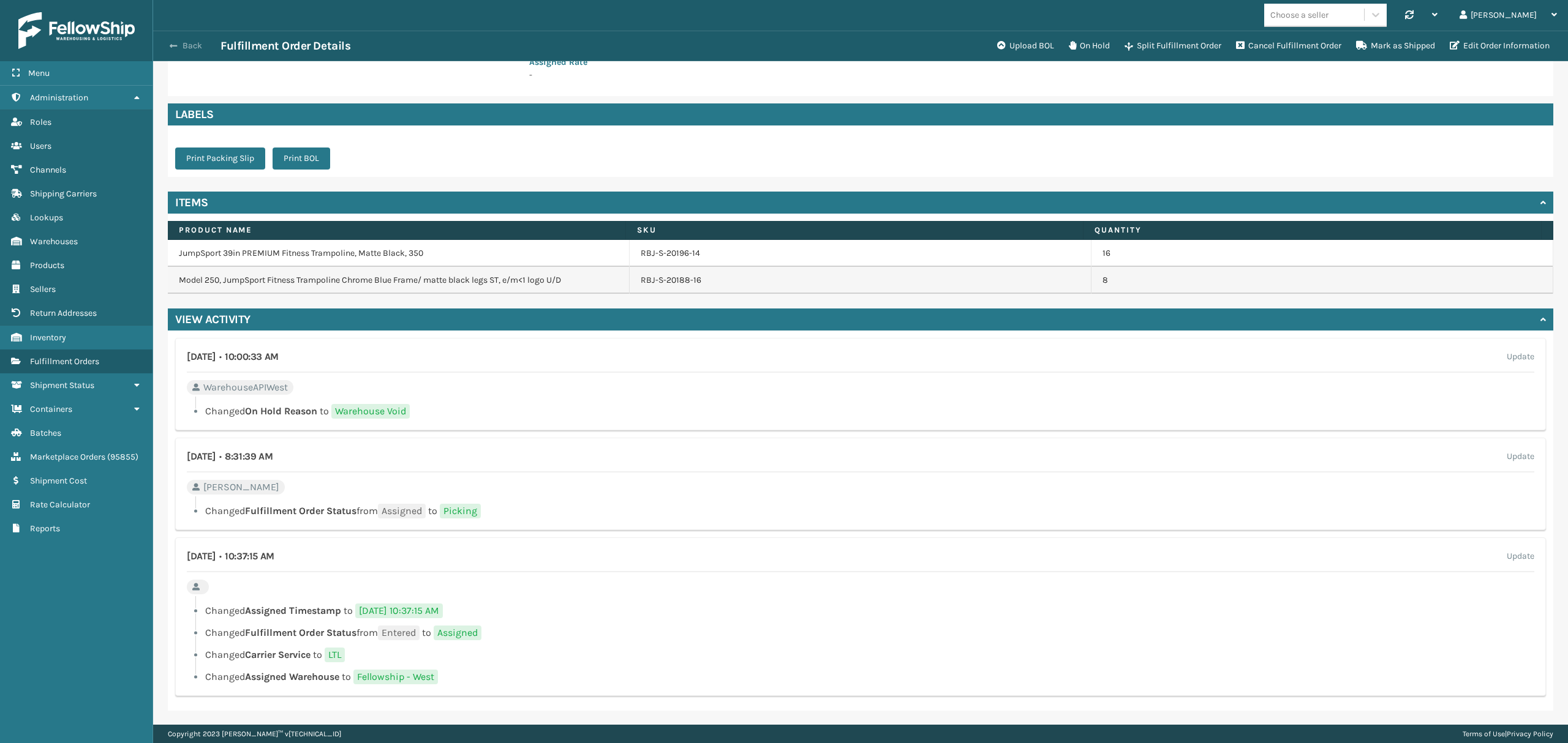
click at [182, 50] on button "Back" at bounding box center [192, 46] width 56 height 11
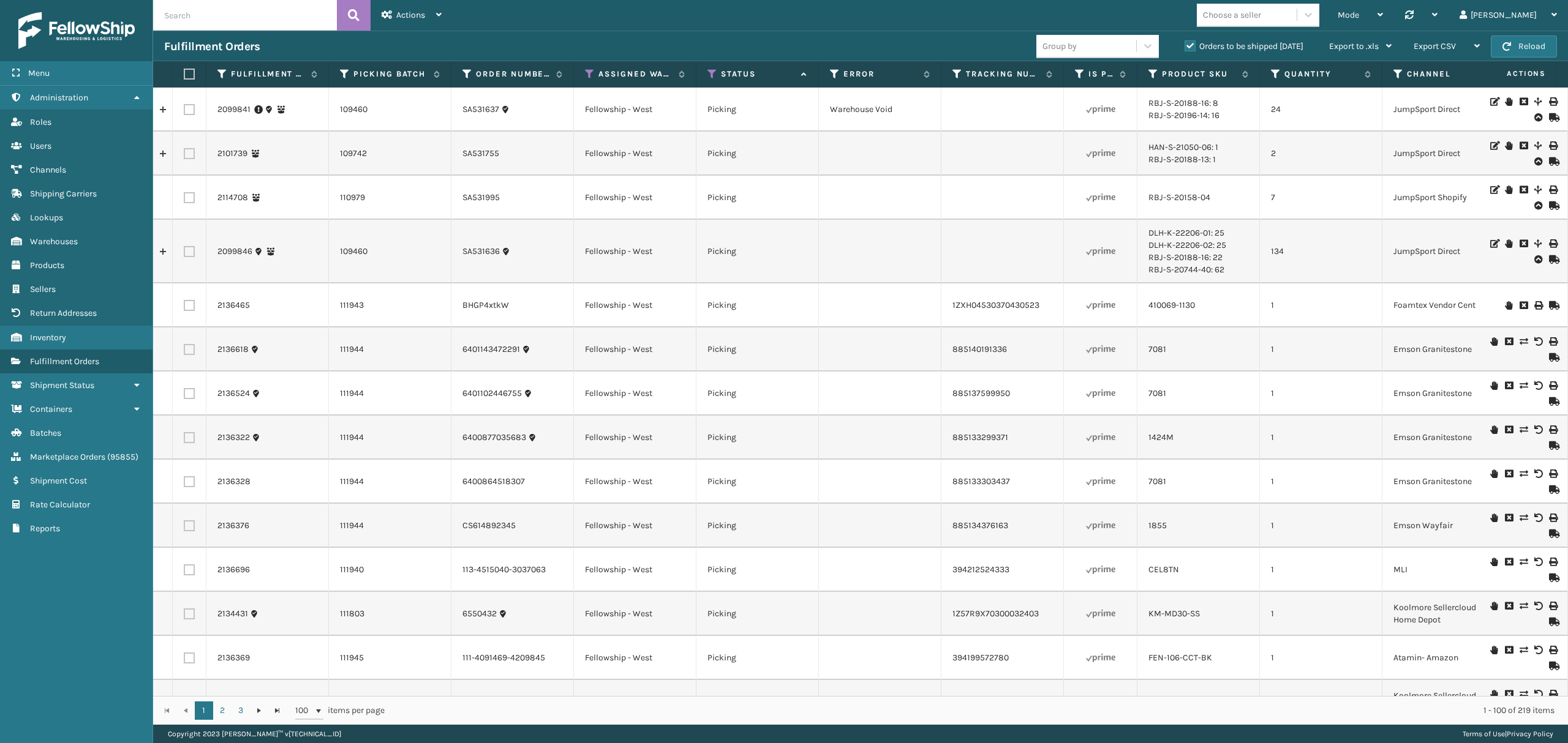
scroll to position [0, 65]
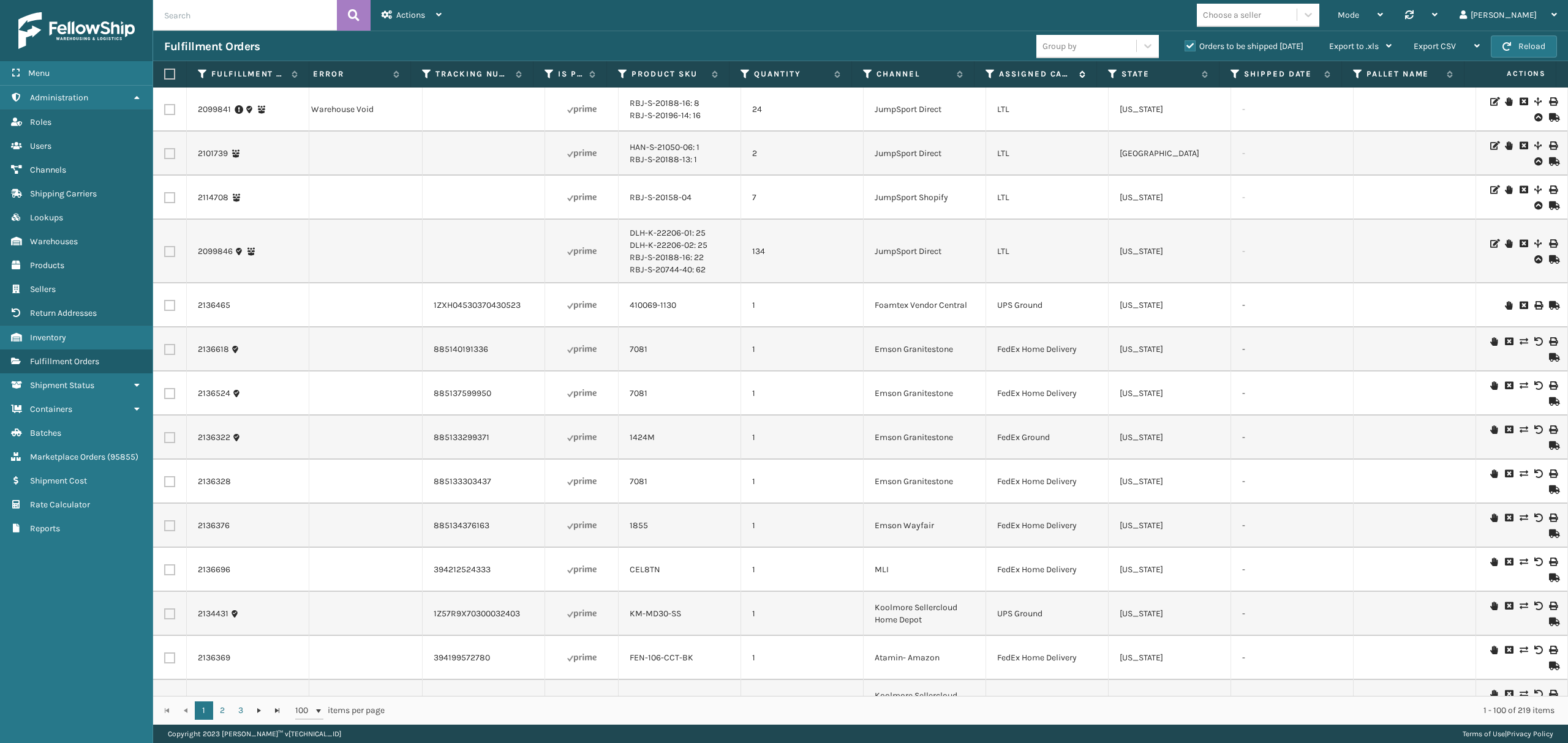
click at [985, 73] on icon at bounding box center [990, 74] width 10 height 11
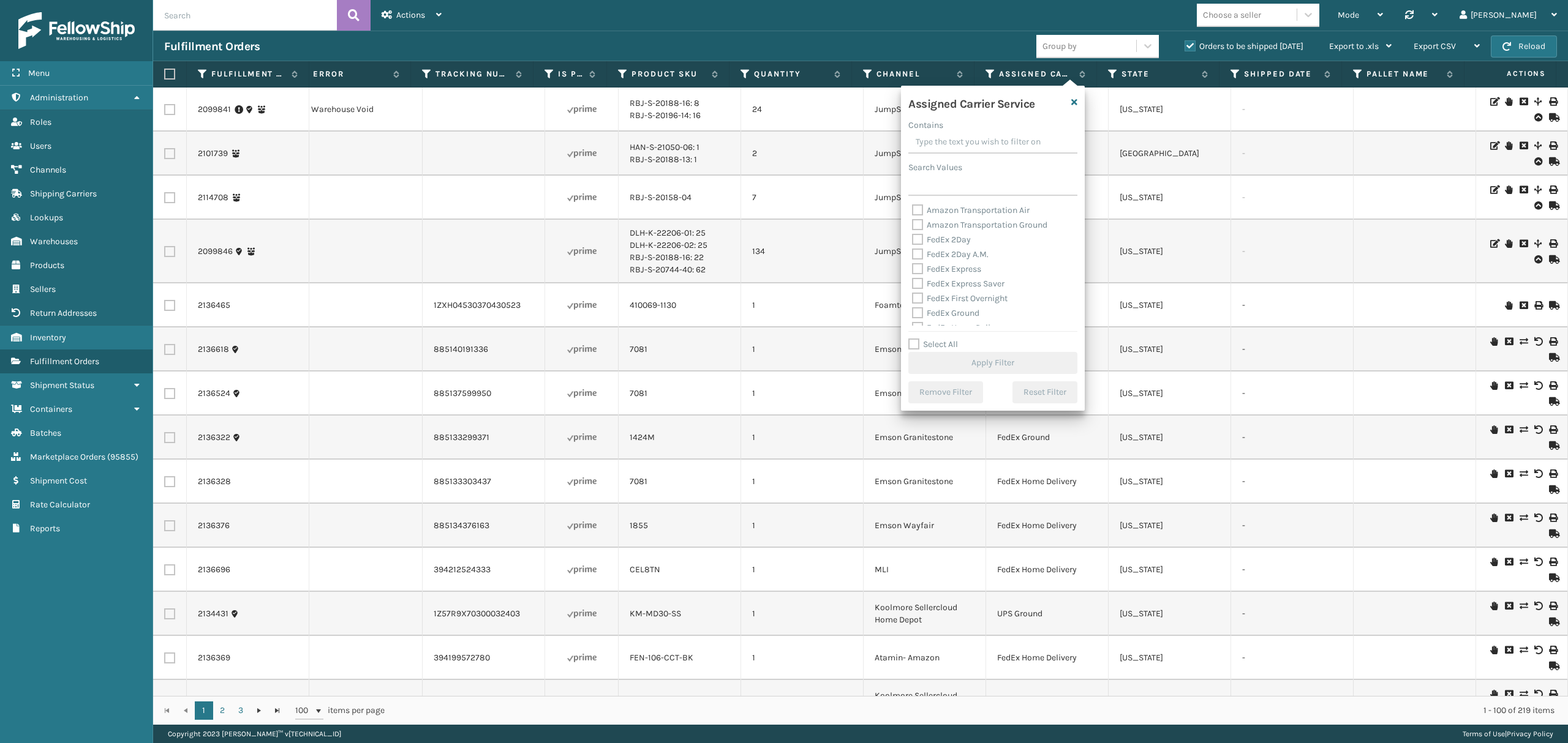
click at [925, 344] on label "Select All" at bounding box center [933, 344] width 50 height 10
click at [925, 339] on input "Select All" at bounding box center [1000, 338] width 184 height 1
checkbox input "true"
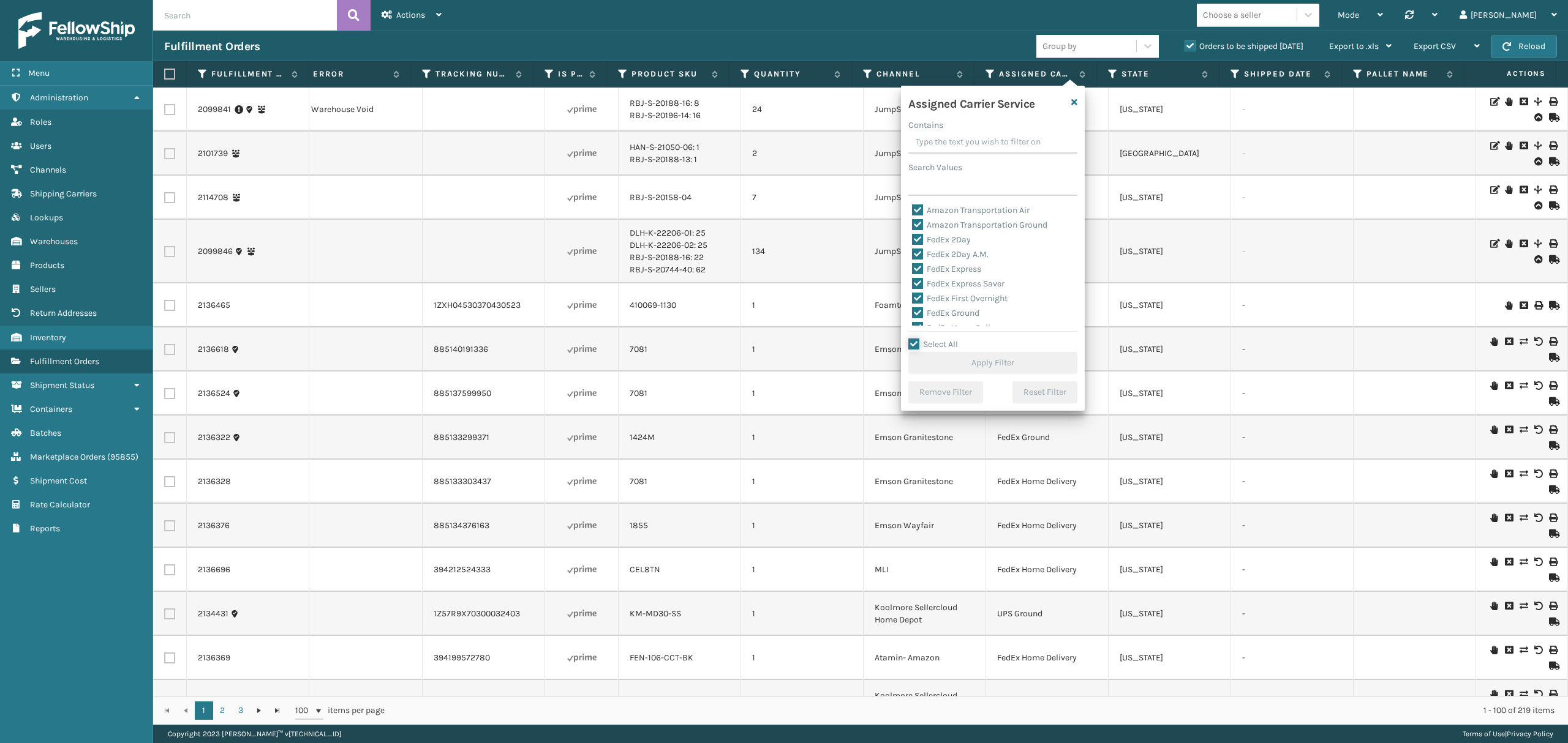
checkbox input "true"
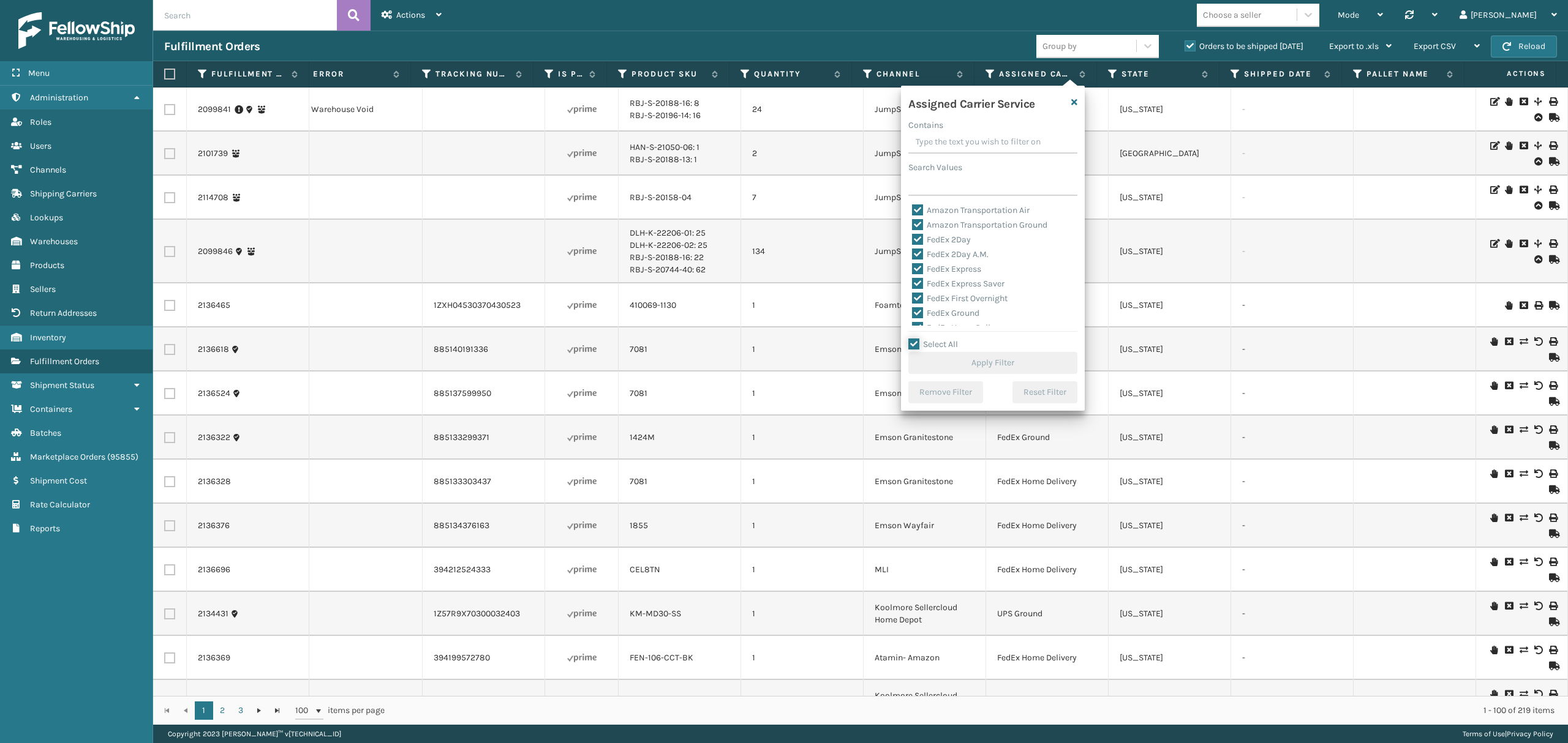
checkbox input "true"
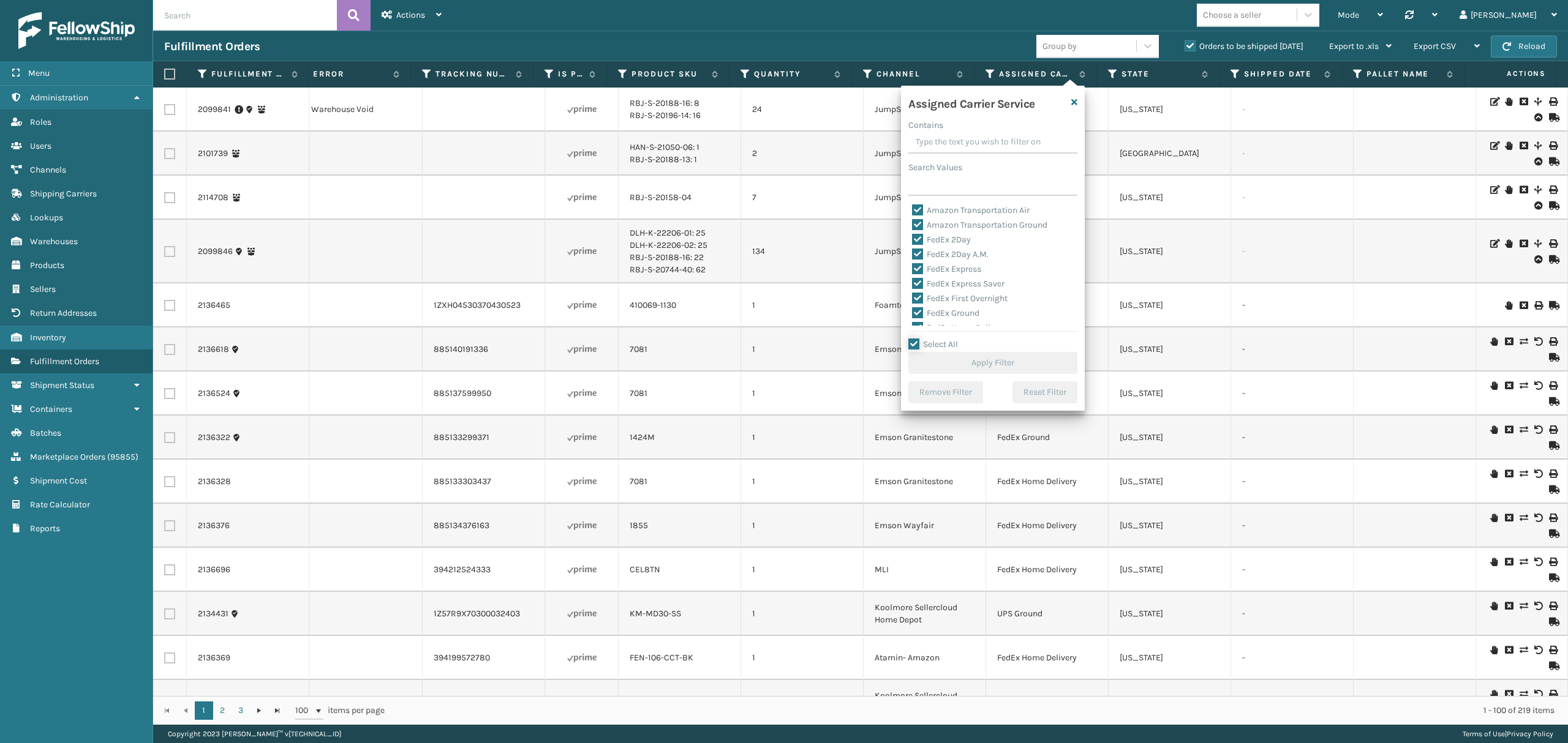
checkbox input "true"
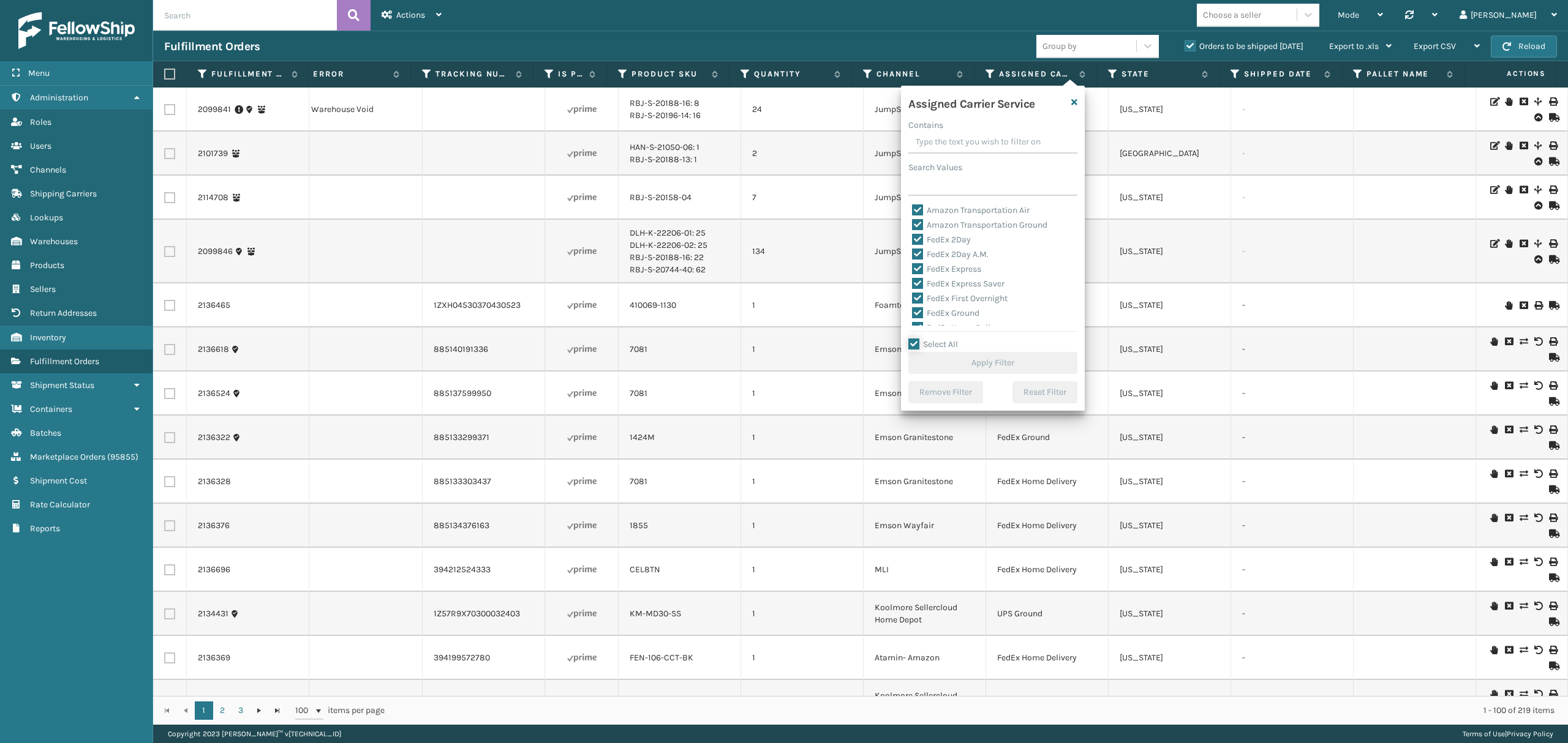
checkbox input "true"
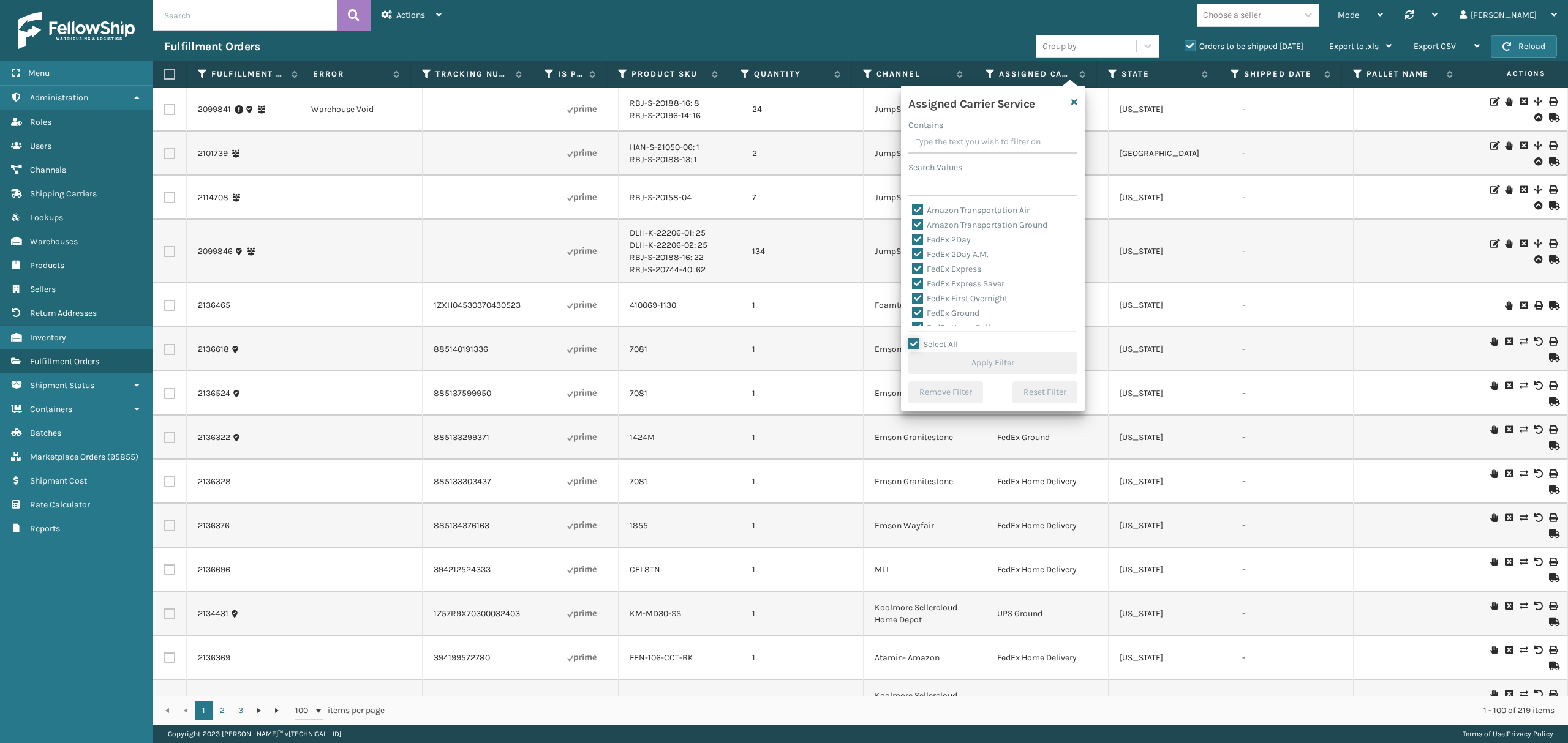
checkbox input "true"
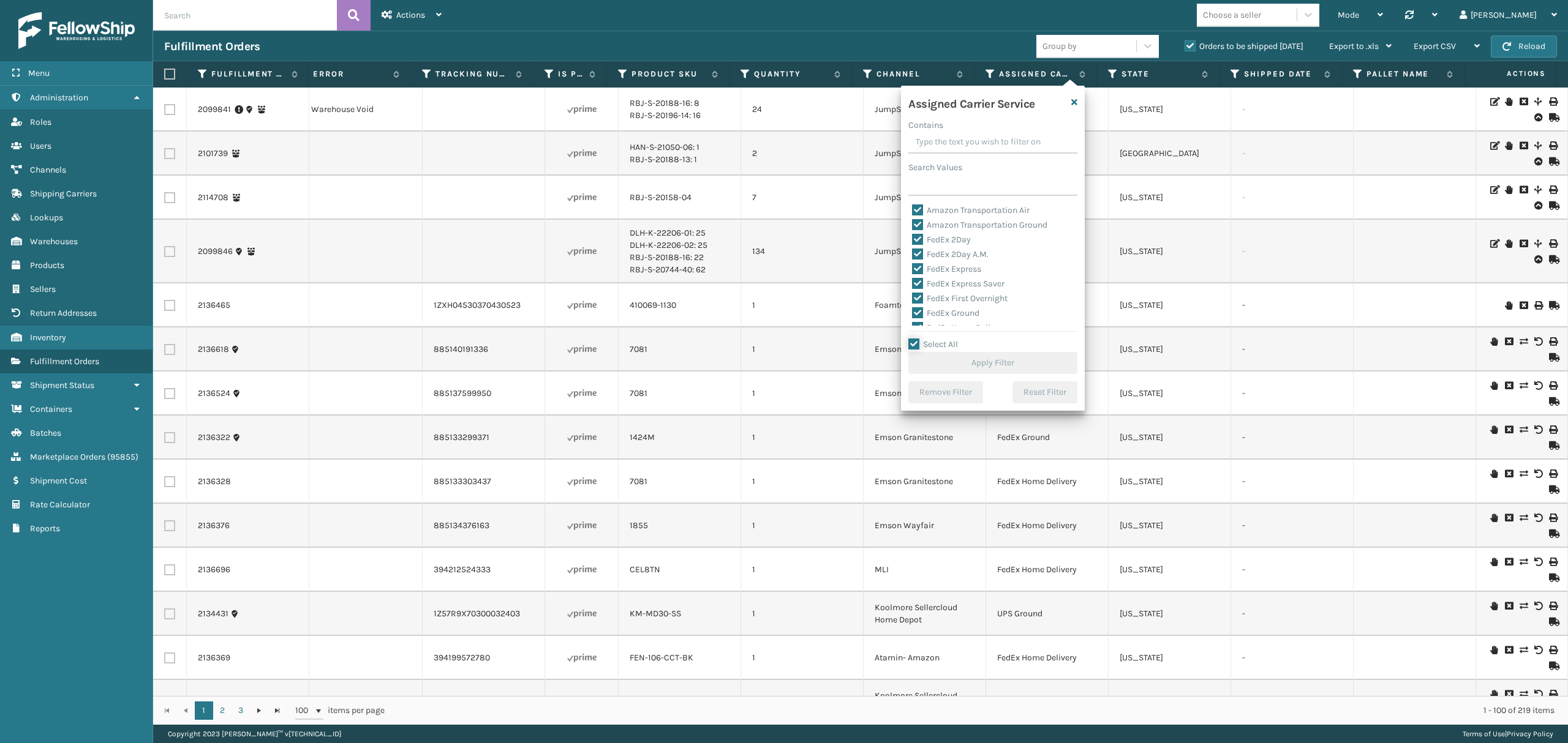
checkbox input "true"
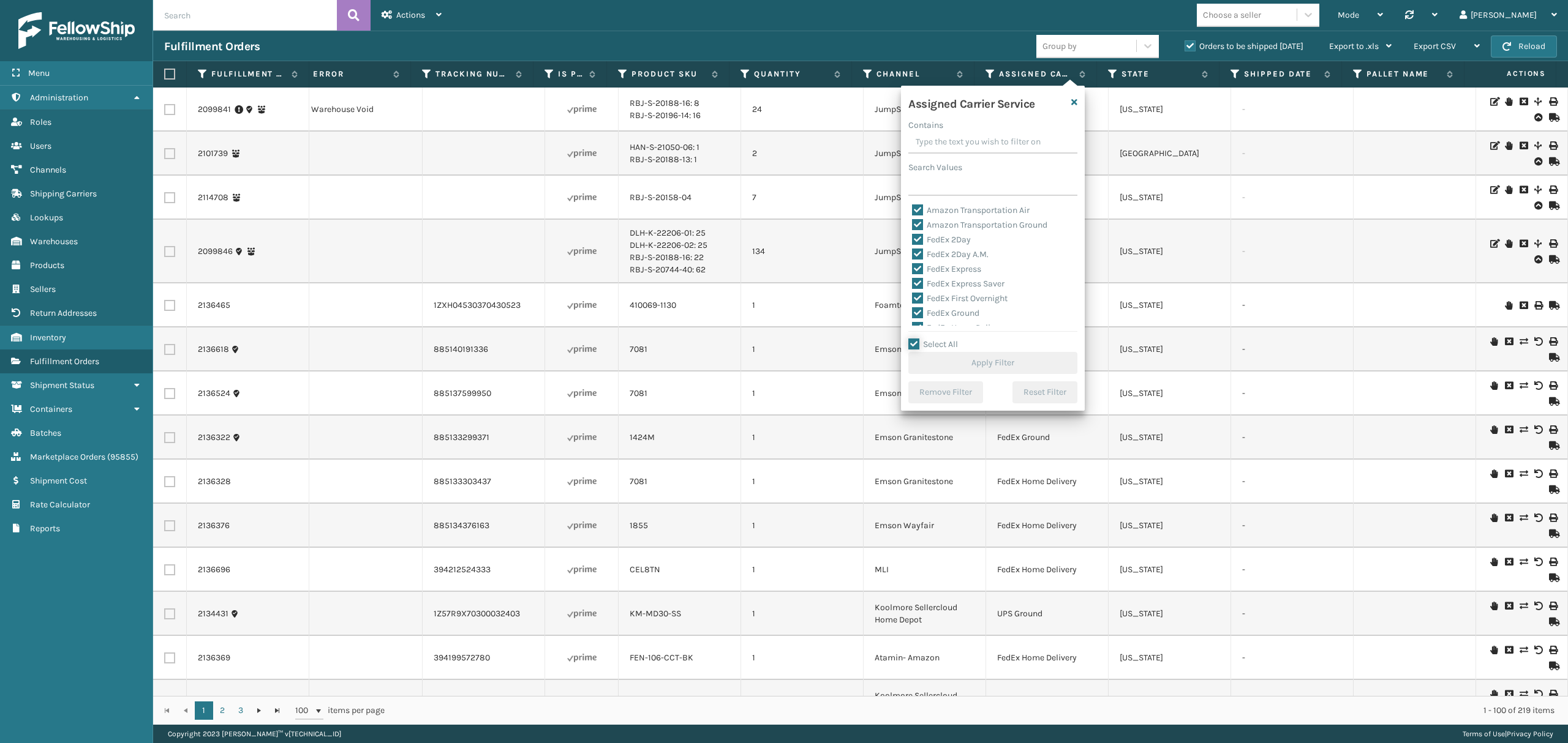
checkbox input "true"
click at [937, 225] on label "LTL" at bounding box center [925, 224] width 27 height 10
click at [913, 224] on input "LTL" at bounding box center [912, 220] width 1 height 8
checkbox input "false"
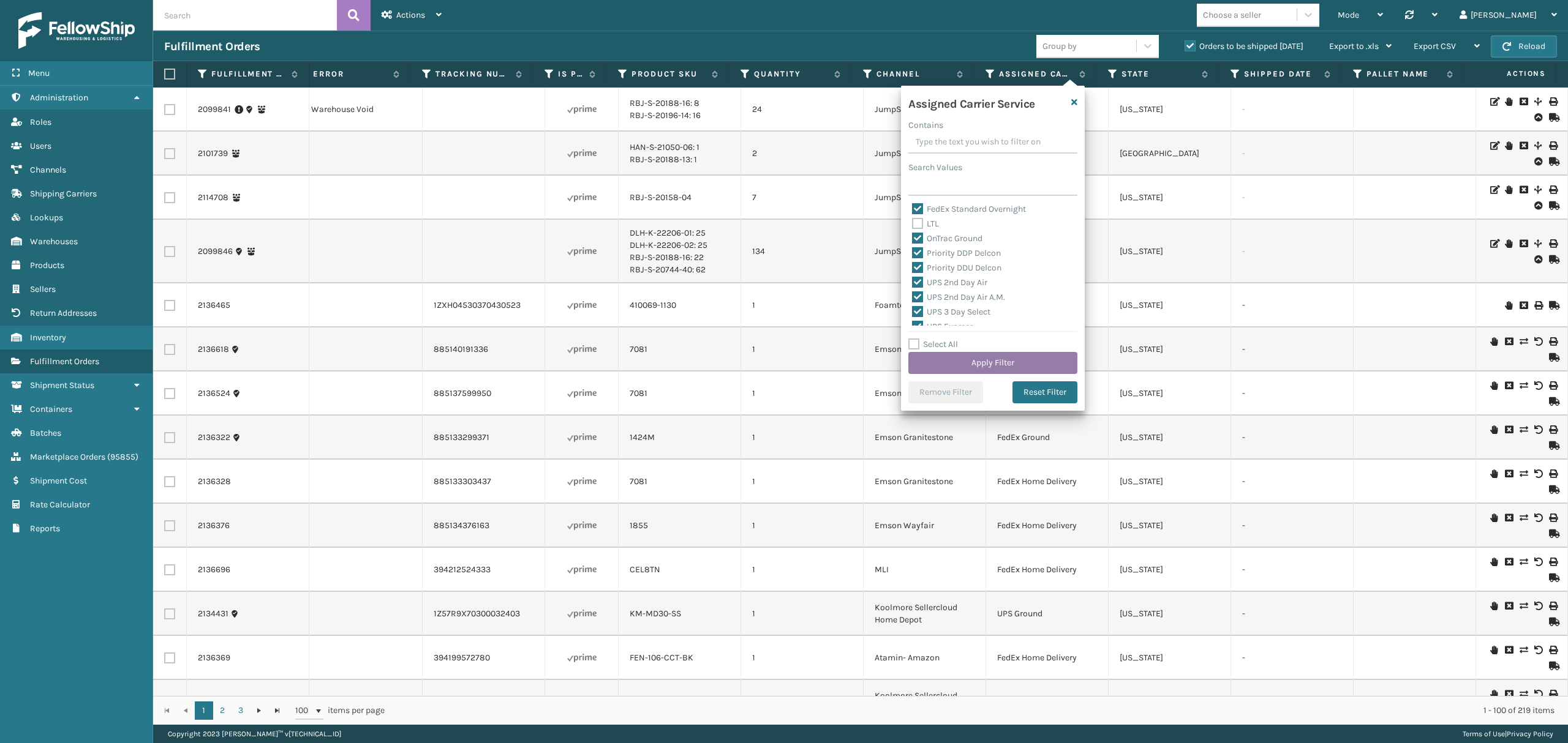
click at [973, 360] on button "Apply Filter" at bounding box center [993, 363] width 169 height 22
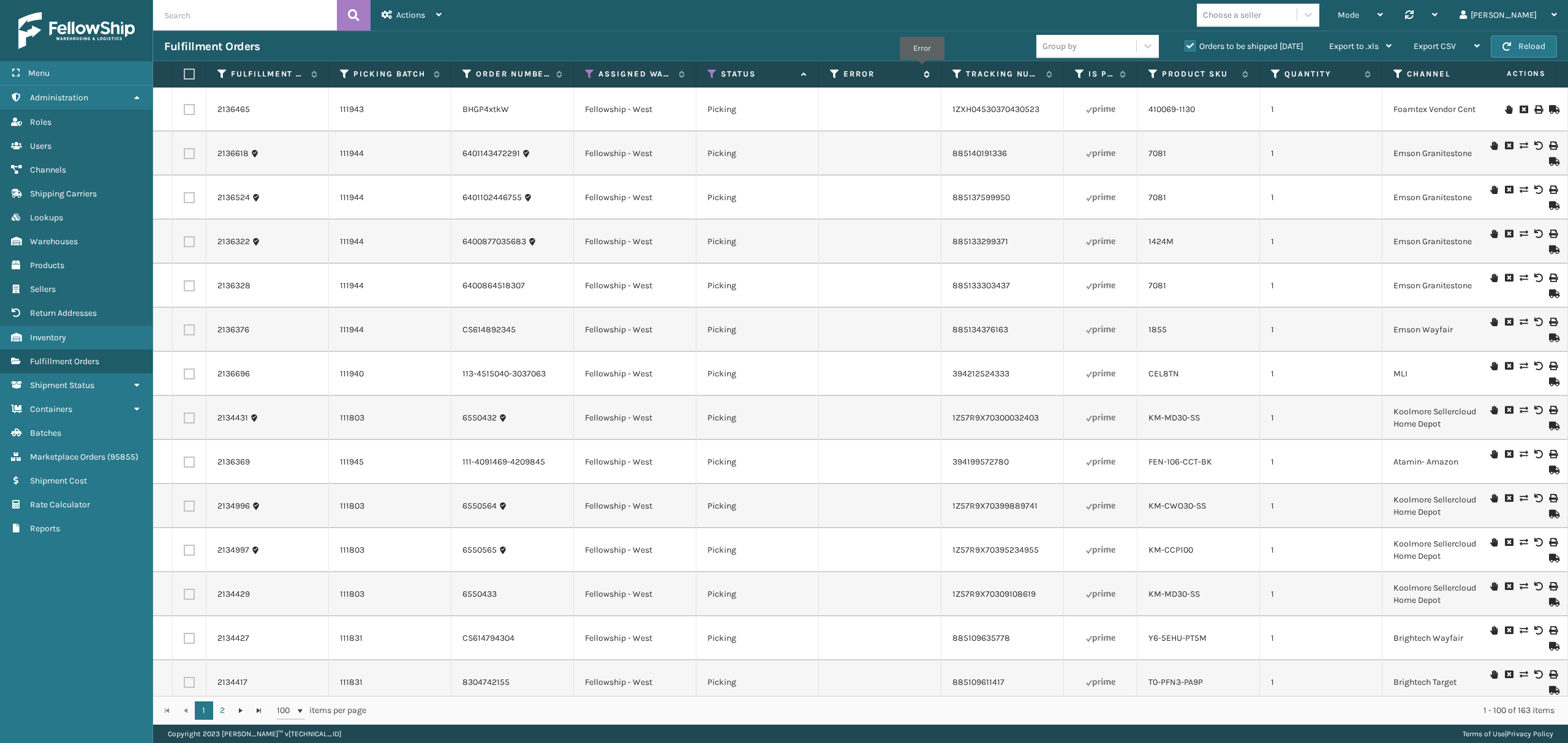
click at [922, 69] on span "Error" at bounding box center [886, 74] width 87 height 11
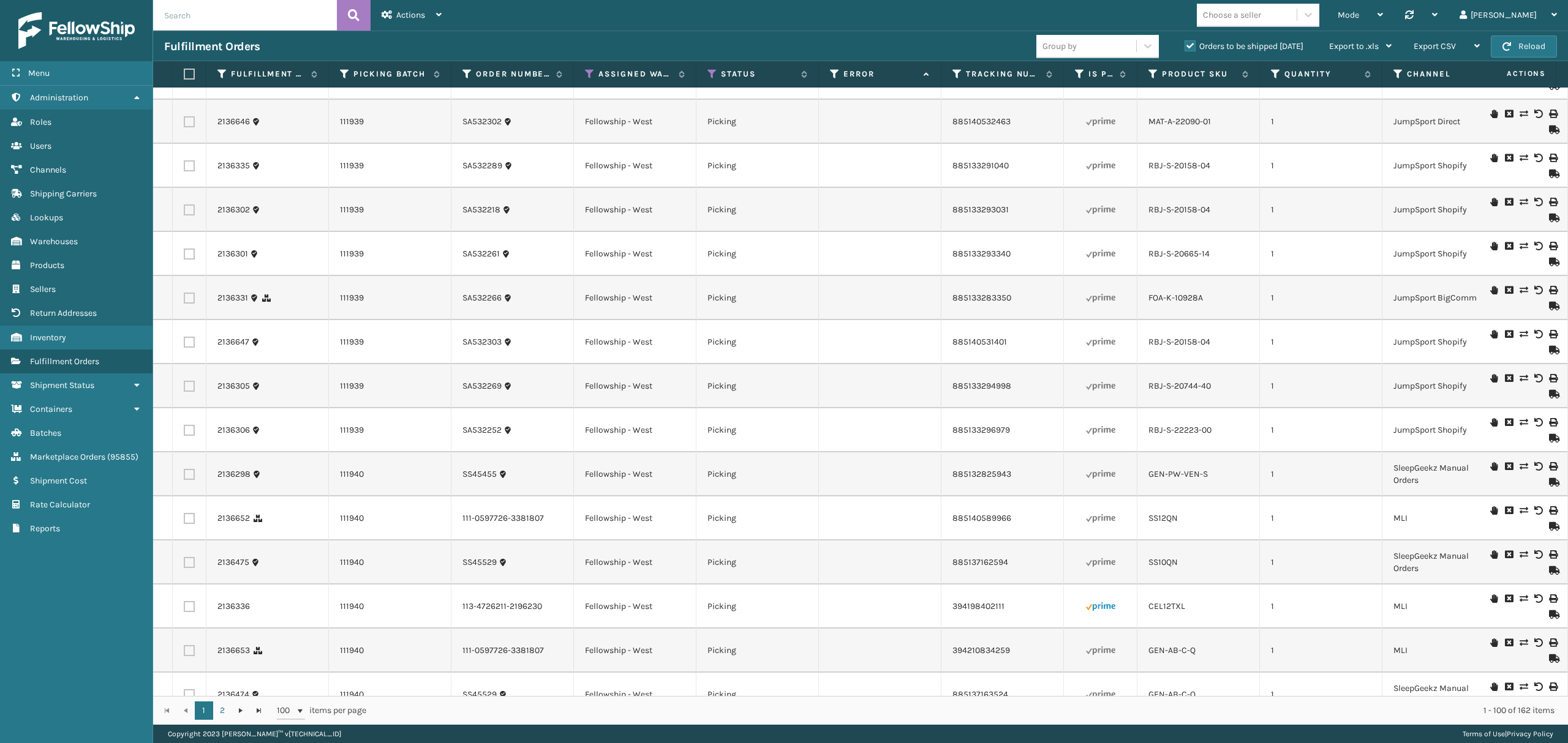
scroll to position [3811, 0]
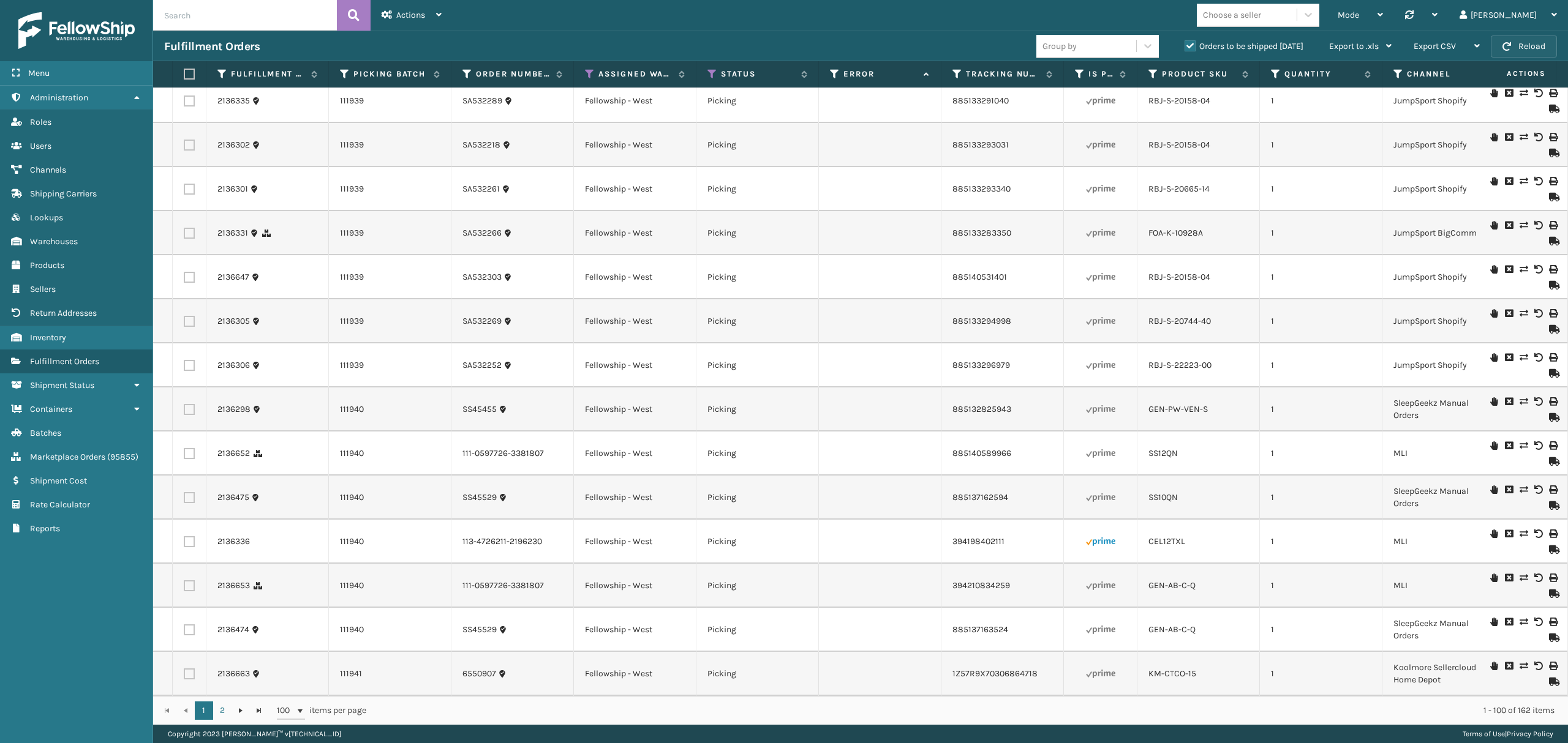
click at [1544, 51] on button "Reload" at bounding box center [1523, 46] width 66 height 22
